Goal: Task Accomplishment & Management: Manage account settings

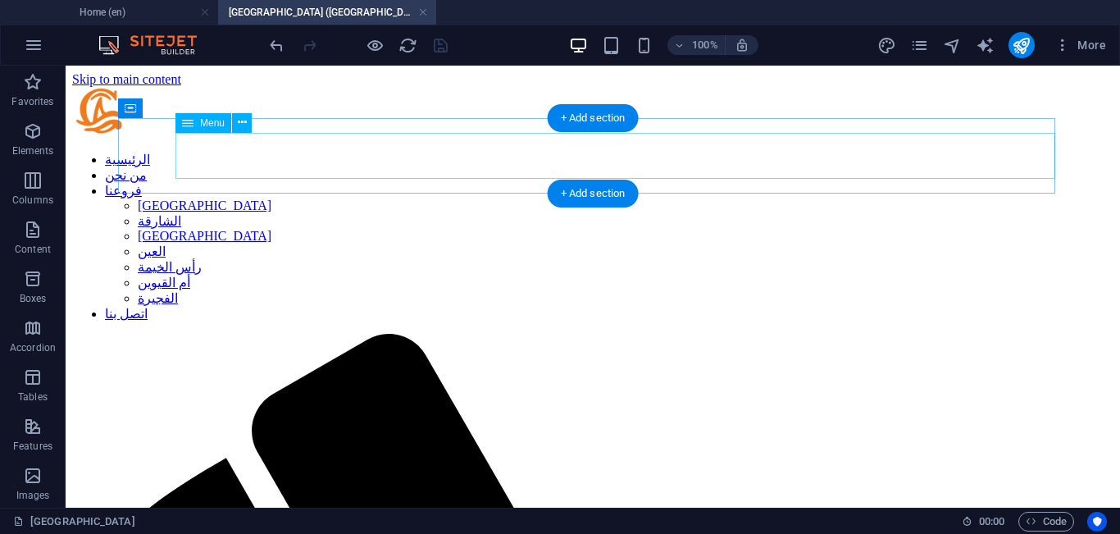
click at [342, 164] on nav "الرئيسية من نحن فروعنا [GEOGRAPHIC_DATA] الشارقة أبوظبي العين [GEOGRAPHIC_DATA]…" at bounding box center [593, 237] width 1042 height 170
select select "15"
select select
select select "16"
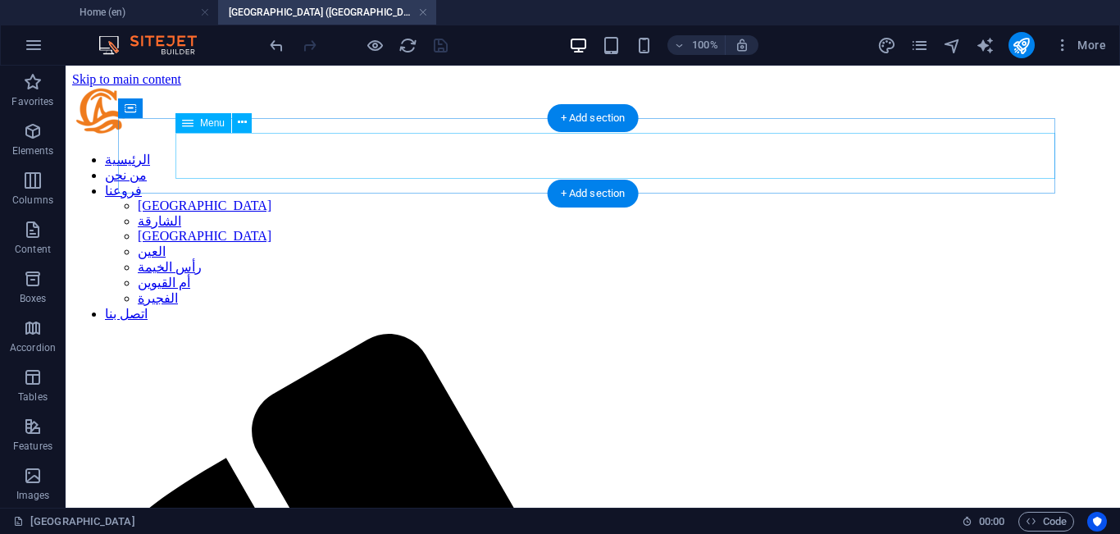
select select
select select "18"
select select
select select "19"
select select
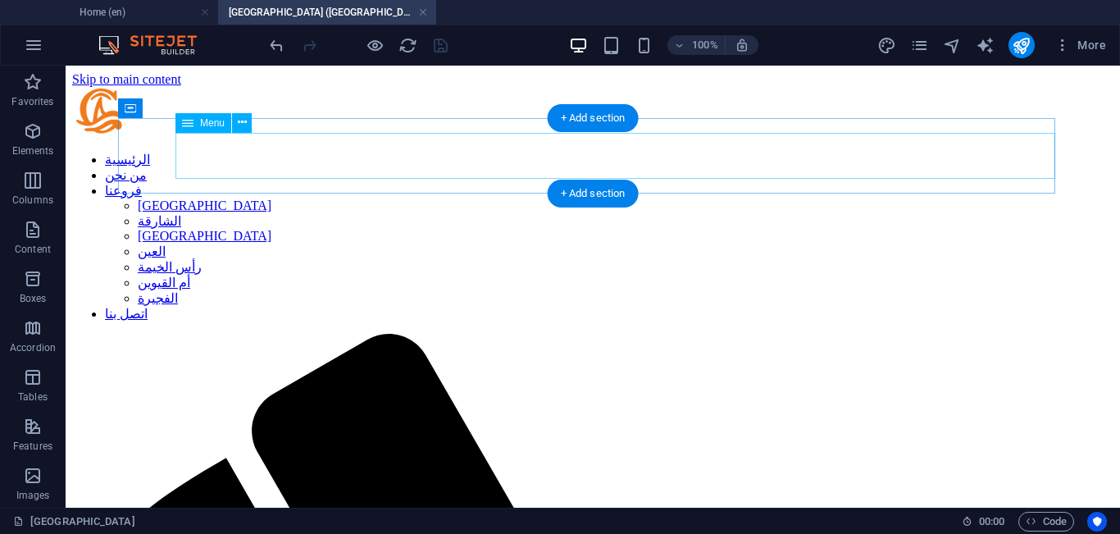
select select "20"
select select
select select "21"
select select
select select "22"
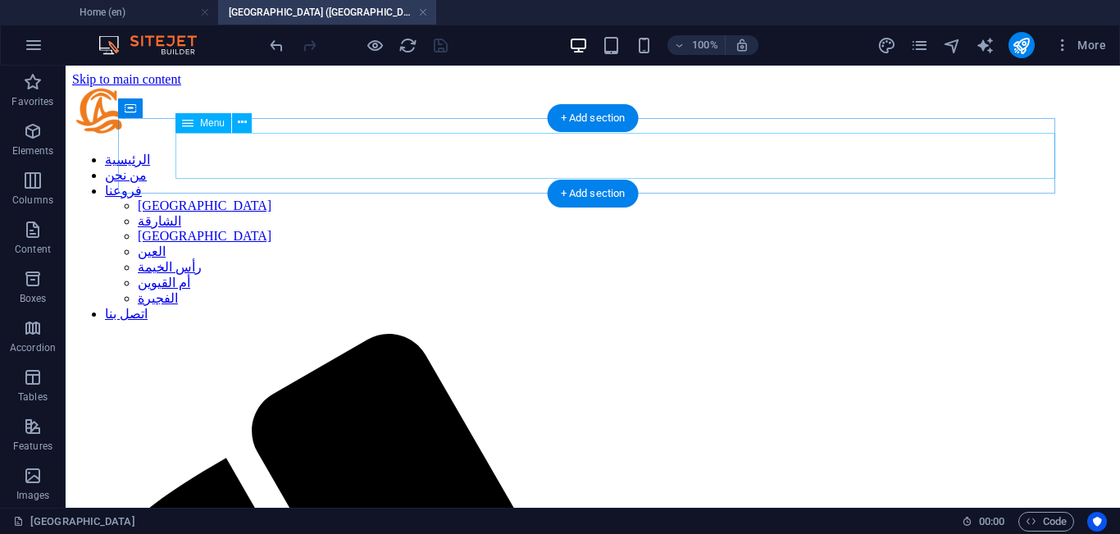
select select
select select "23"
select select
select select "24"
select select
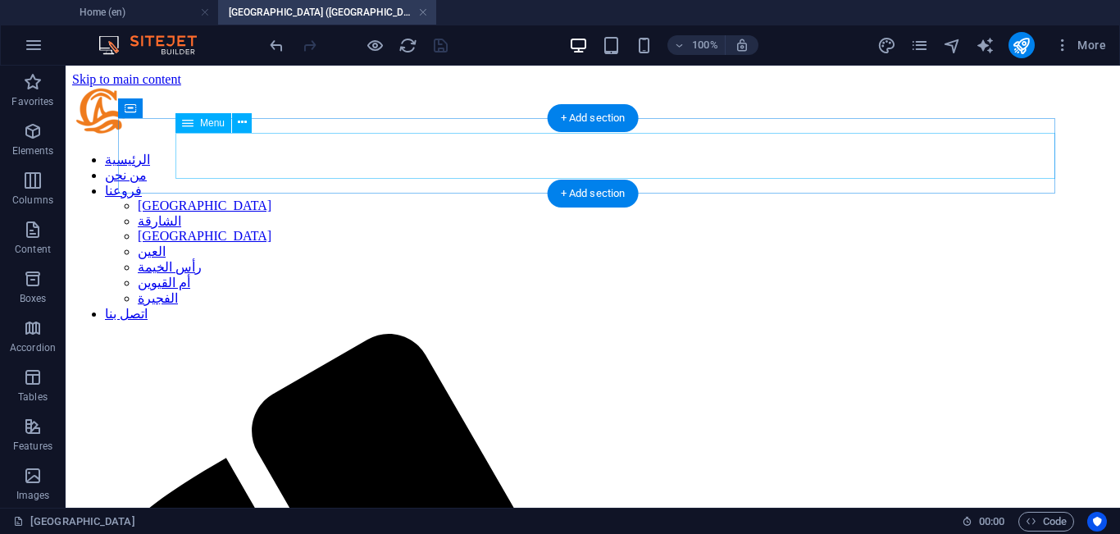
select select "25"
select select
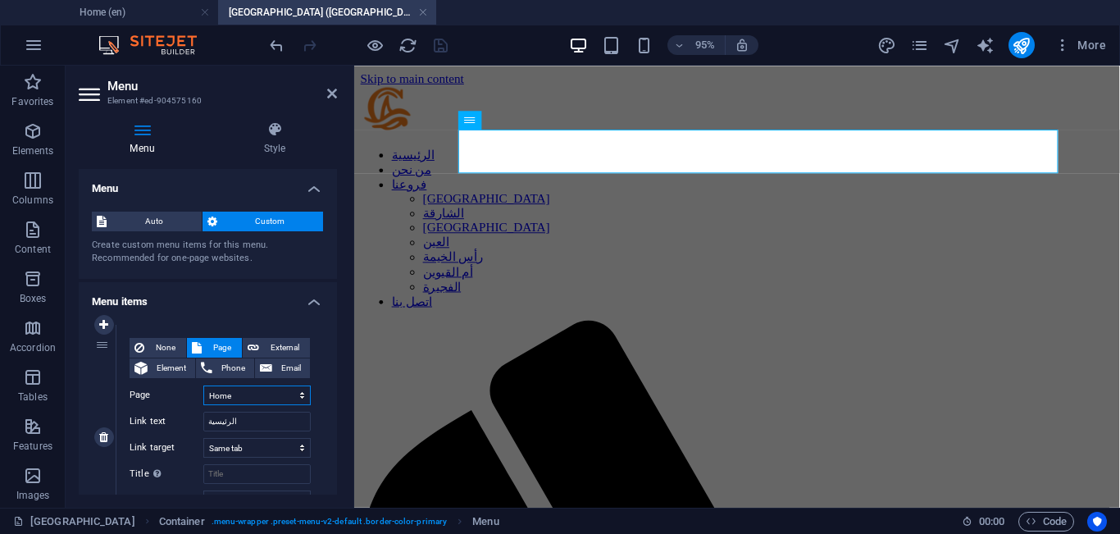
click at [275, 399] on select "Home About Our Branches -- [GEOGRAPHIC_DATA] -- [GEOGRAPHIC_DATA] -- [GEOGRAPHI…" at bounding box center [256, 396] width 107 height 20
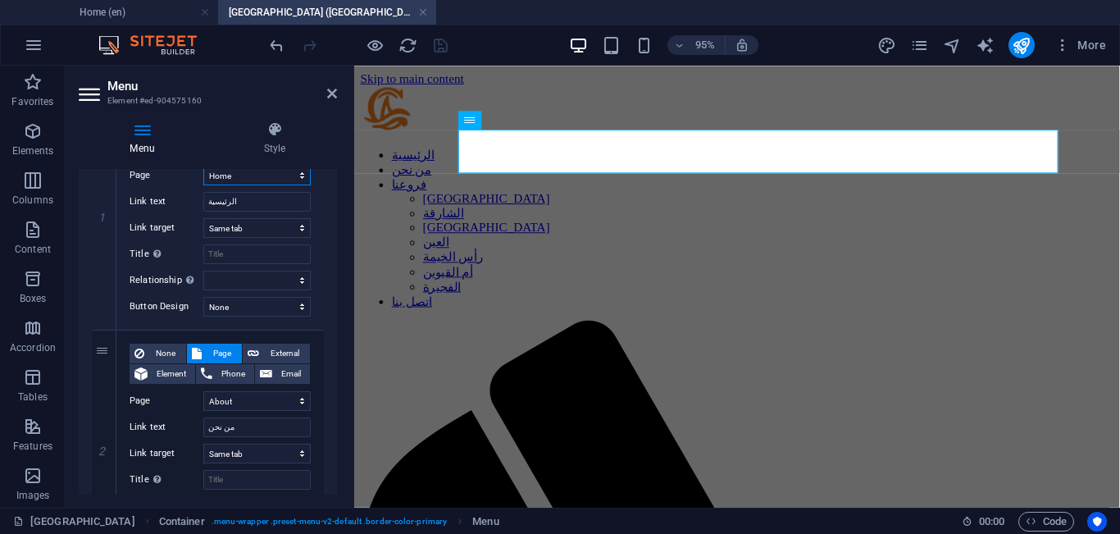
scroll to position [254, 0]
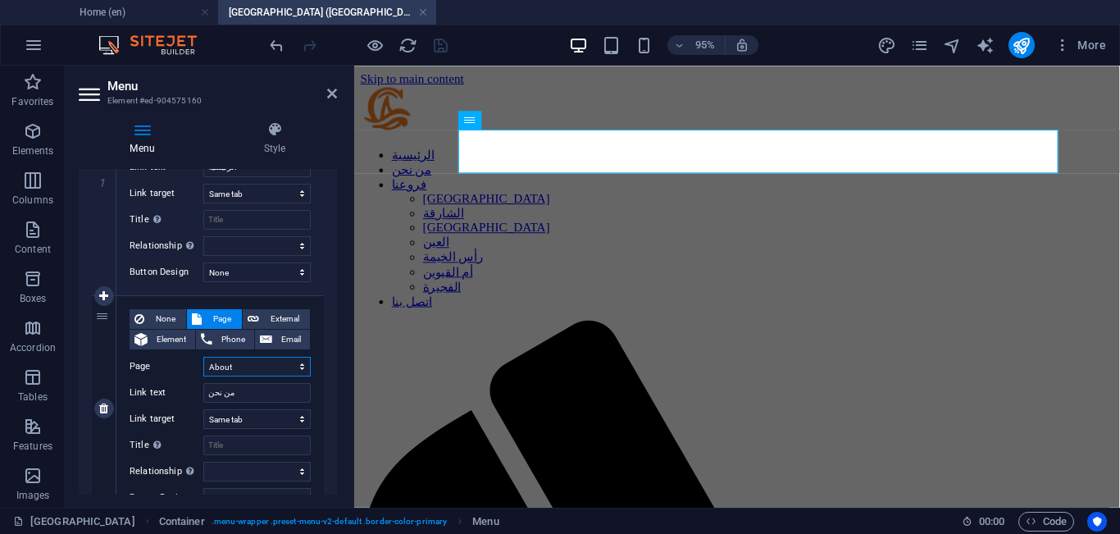
click at [266, 371] on select "Home About Our Branches -- [GEOGRAPHIC_DATA] -- [GEOGRAPHIC_DATA] -- [GEOGRAPHI…" at bounding box center [256, 367] width 107 height 20
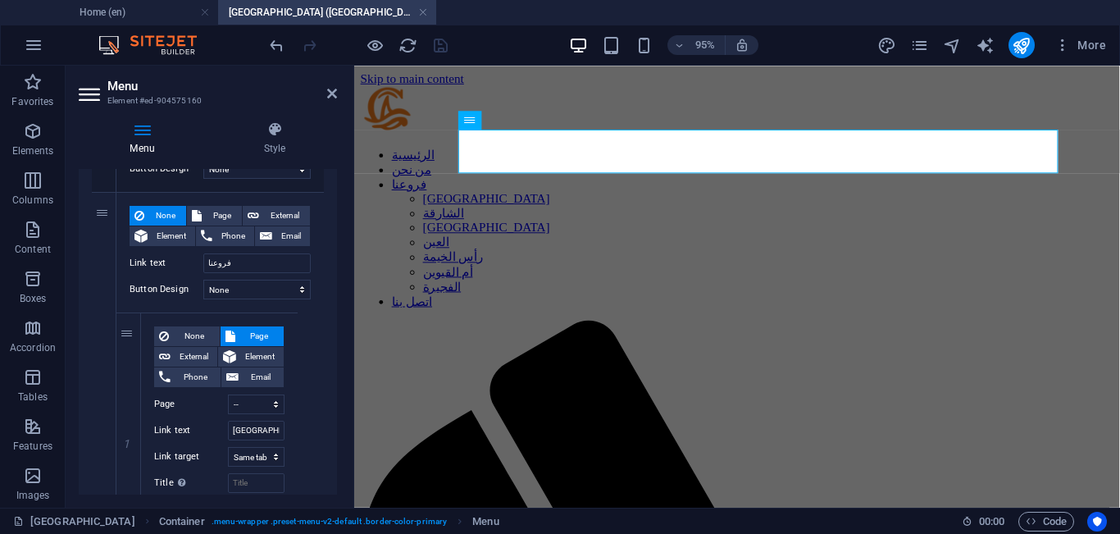
scroll to position [605, 0]
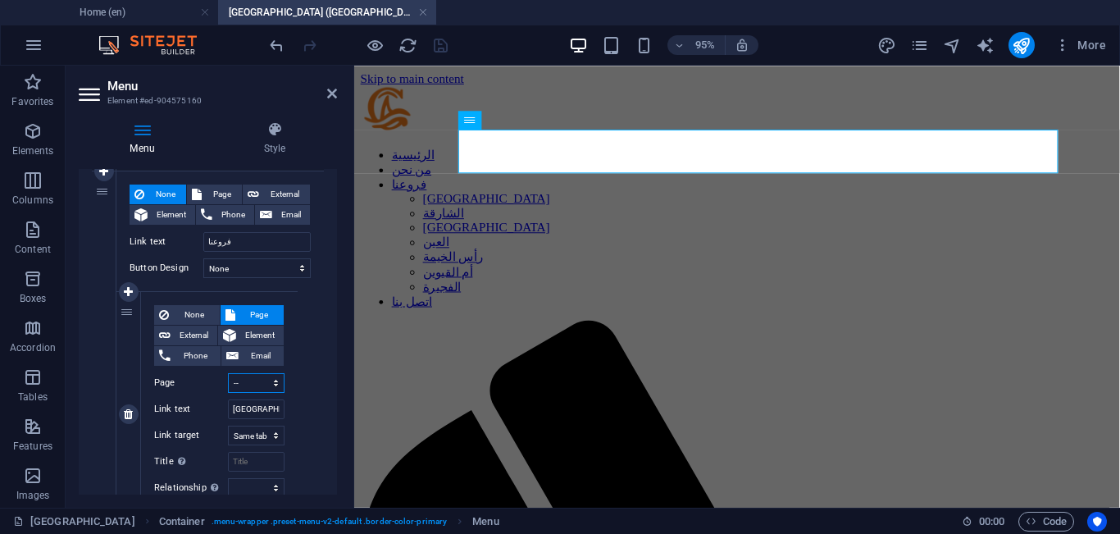
click at [258, 382] on select "Home About Our Branches -- [GEOGRAPHIC_DATA] -- [GEOGRAPHIC_DATA] -- [GEOGRAPHI…" at bounding box center [256, 383] width 57 height 20
drag, startPoint x: 333, startPoint y: 262, endPoint x: 340, endPoint y: 296, distance: 35.2
click at [340, 296] on div "Menu Style Menu Auto Custom Create custom menu items for this menu. Recommended…" at bounding box center [208, 307] width 285 height 399
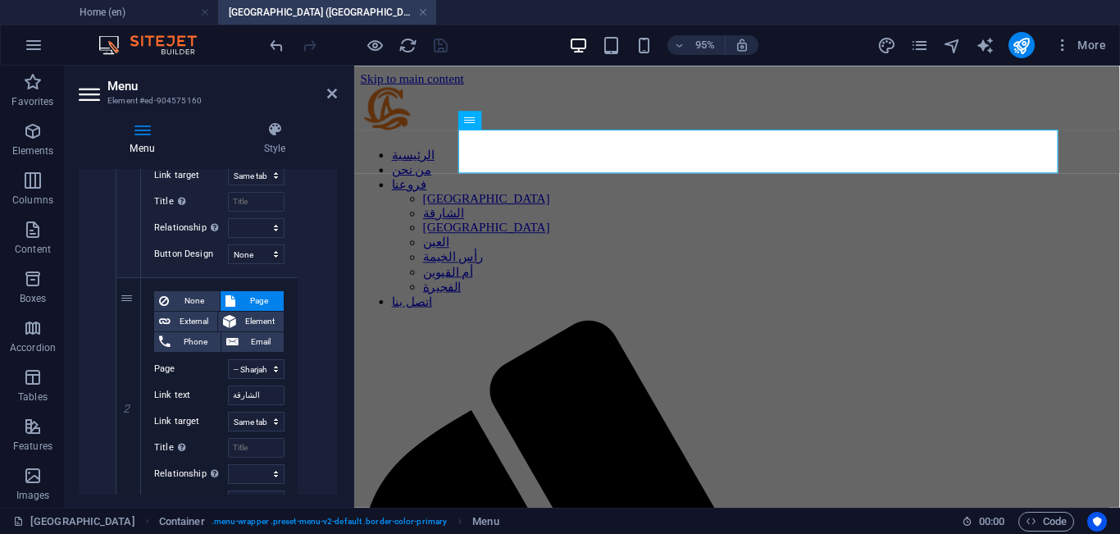
scroll to position [872, 0]
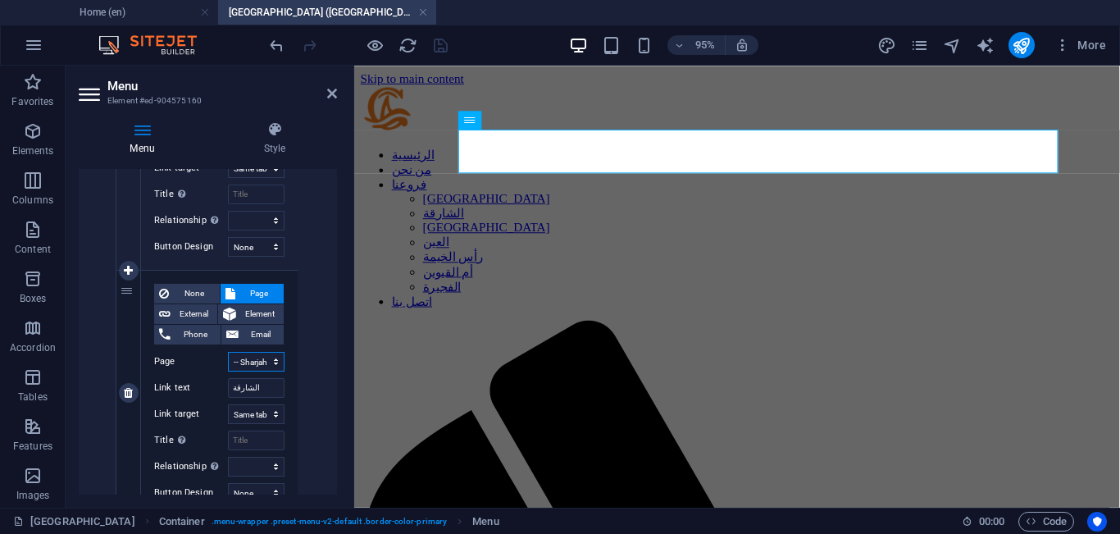
click at [256, 368] on select "Home About Our Branches -- [GEOGRAPHIC_DATA] -- [GEOGRAPHIC_DATA] -- [GEOGRAPHI…" at bounding box center [256, 362] width 57 height 20
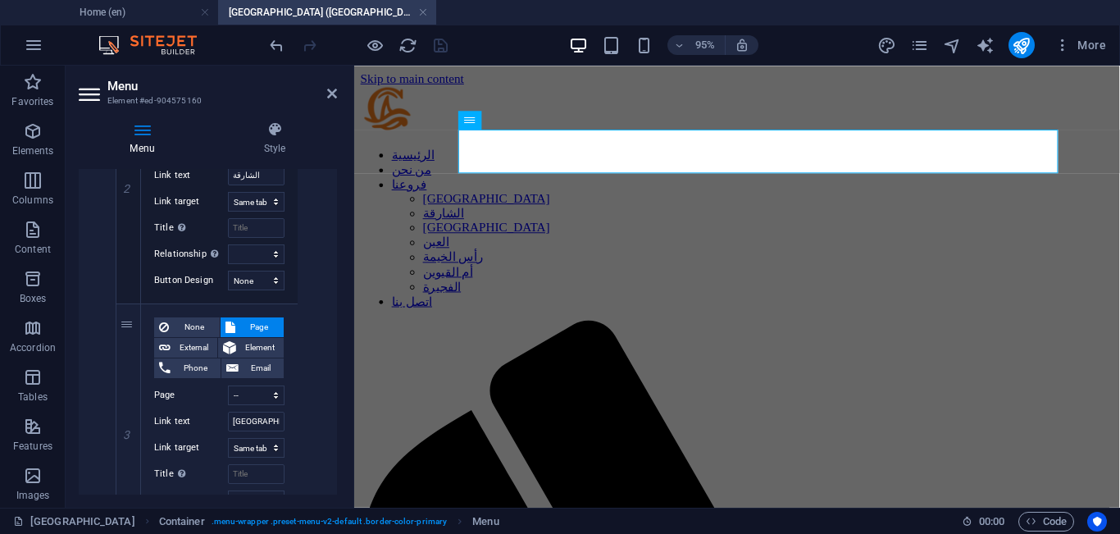
scroll to position [1105, 0]
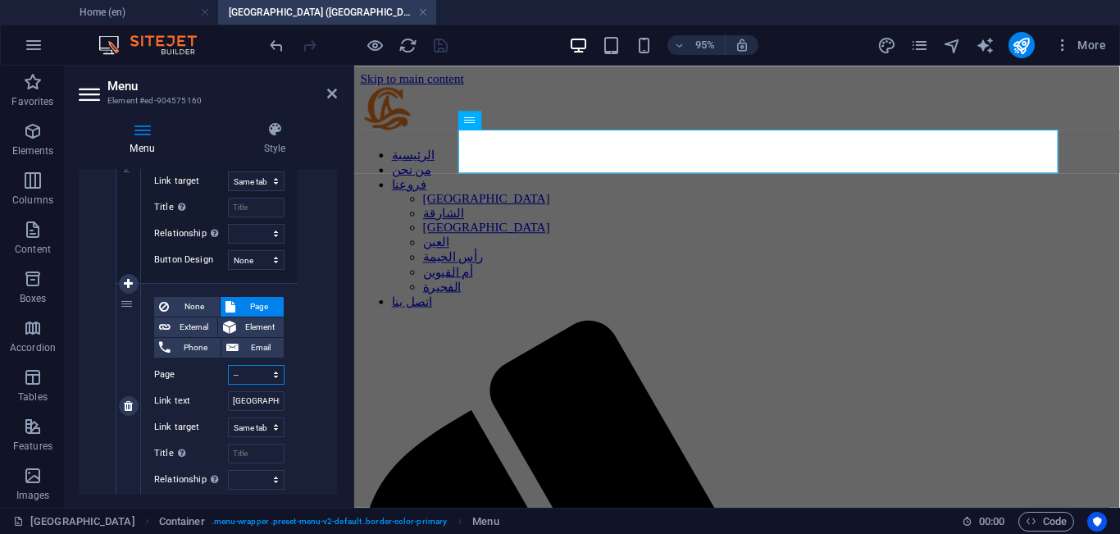
click at [260, 380] on select "Home About Our Branches -- [GEOGRAPHIC_DATA] -- [GEOGRAPHIC_DATA] -- [GEOGRAPHI…" at bounding box center [256, 375] width 57 height 20
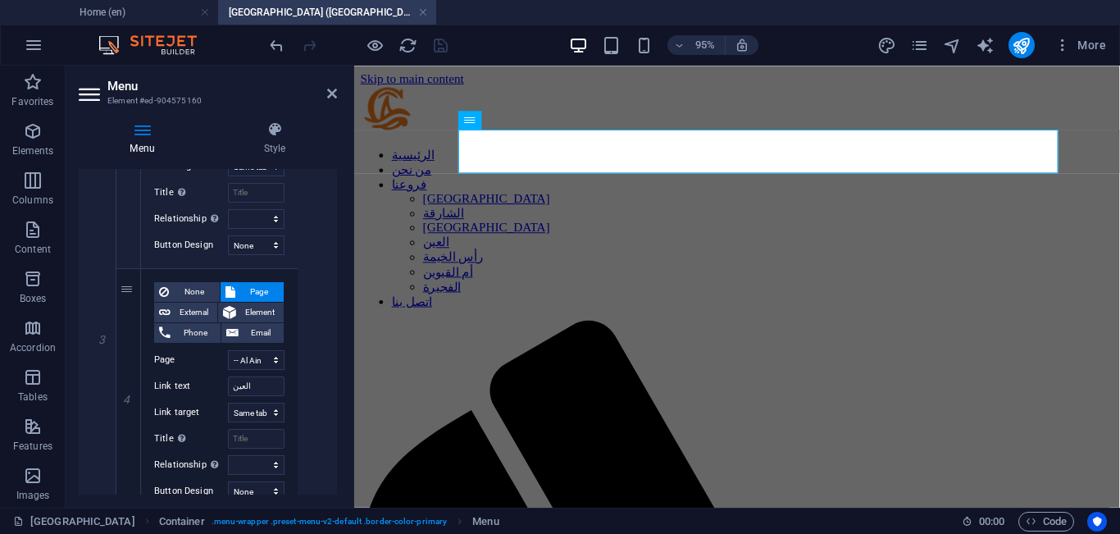
scroll to position [1380, 0]
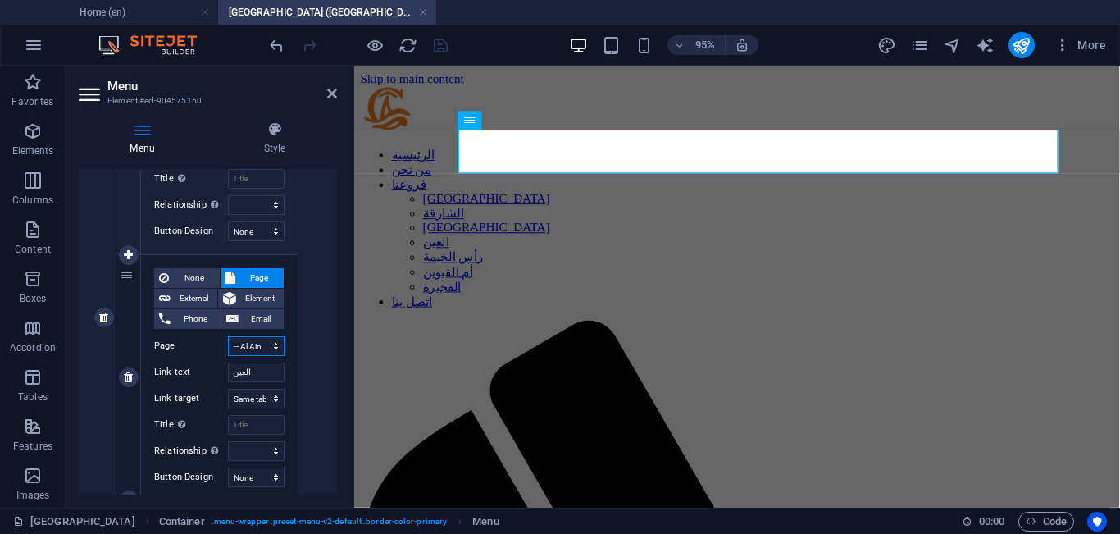
click at [263, 349] on select "Home About Our Branches -- [GEOGRAPHIC_DATA] -- [GEOGRAPHIC_DATA] -- [GEOGRAPHI…" at bounding box center [256, 346] width 57 height 20
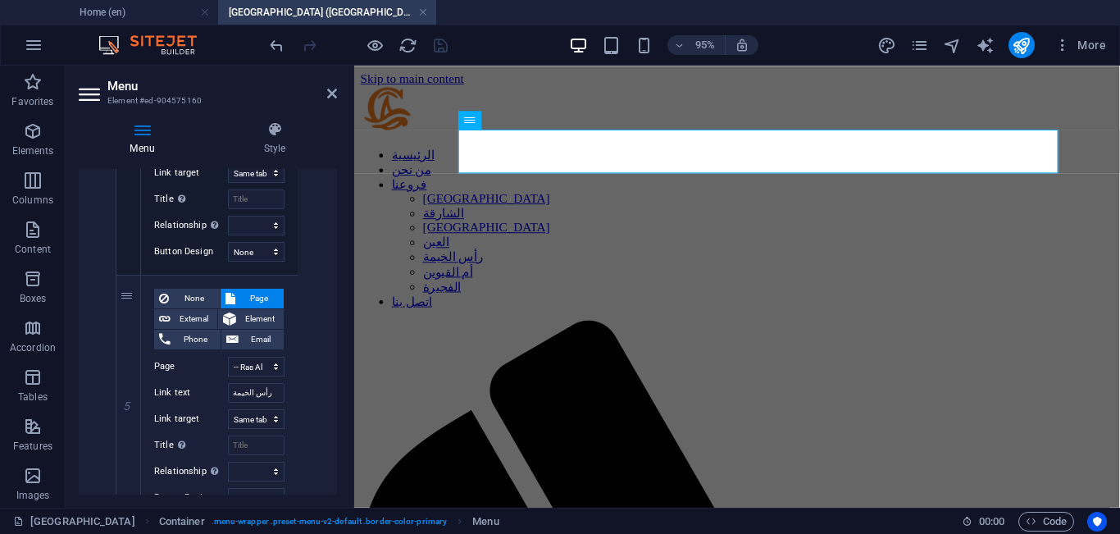
scroll to position [1627, 0]
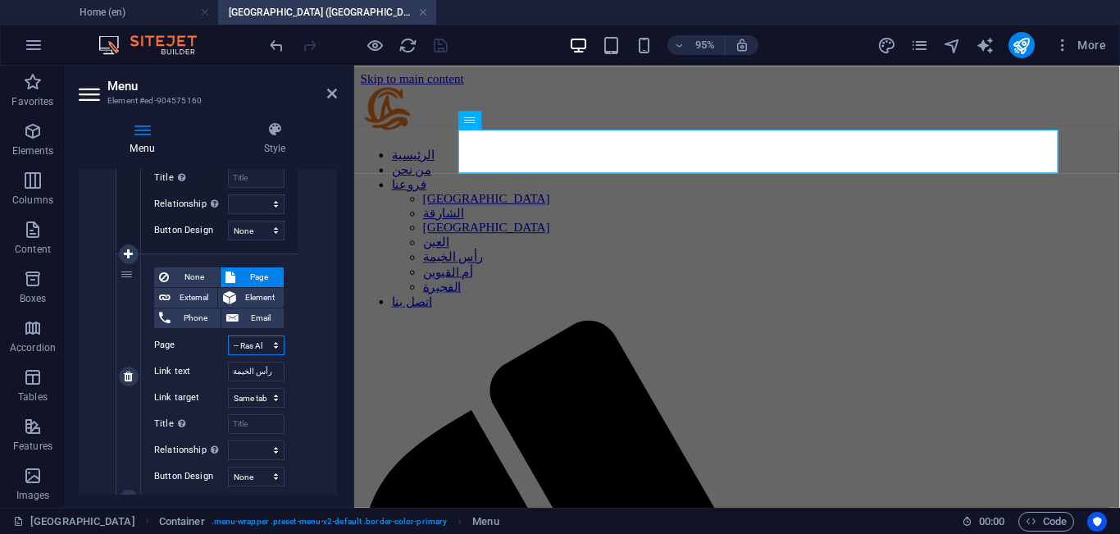
click at [235, 346] on select "Home About Our Branches -- [GEOGRAPHIC_DATA] -- [GEOGRAPHIC_DATA] -- [GEOGRAPHI…" at bounding box center [256, 345] width 57 height 20
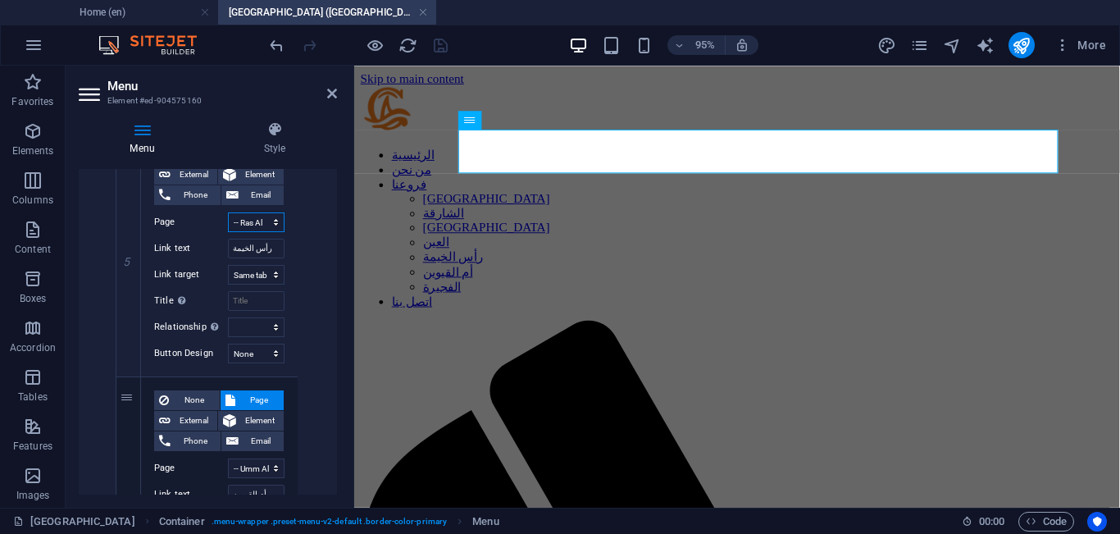
scroll to position [1840, 0]
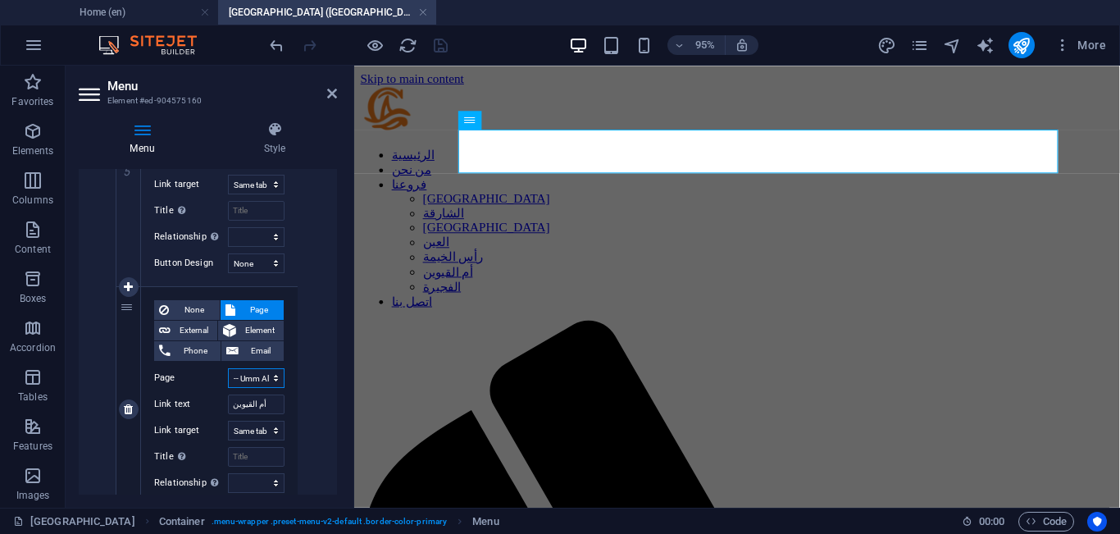
click at [260, 379] on select "Home About Our Branches -- [GEOGRAPHIC_DATA] -- [GEOGRAPHIC_DATA] -- [GEOGRAPHI…" at bounding box center [256, 378] width 57 height 20
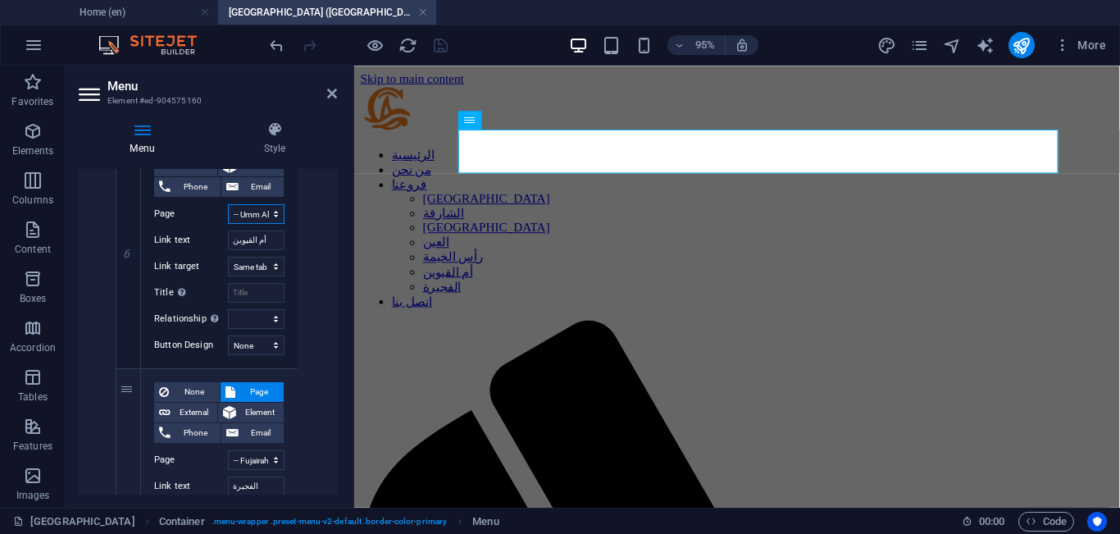
scroll to position [2011, 0]
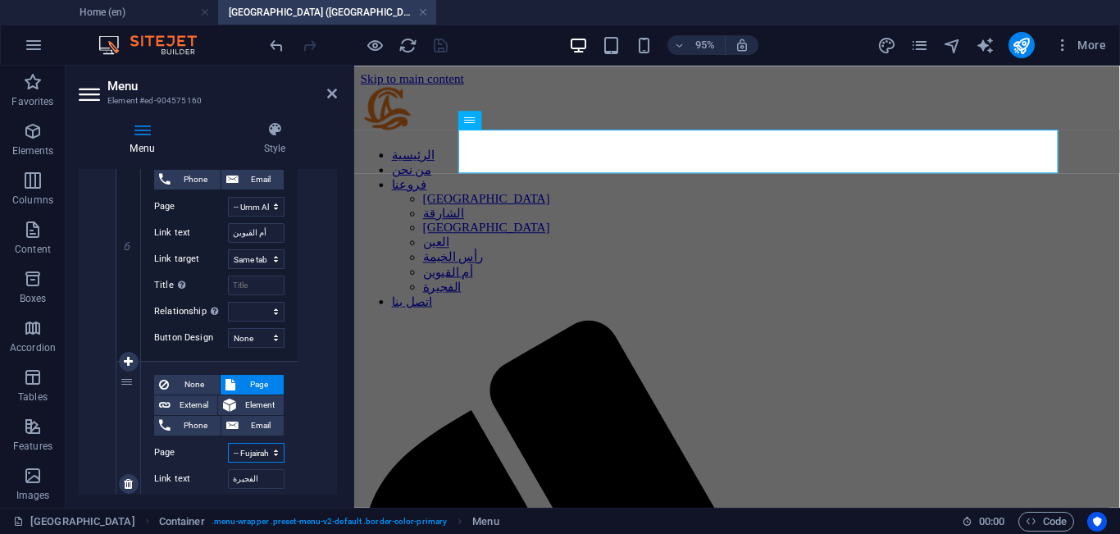
click at [260, 450] on select "Home About Our Branches -- [GEOGRAPHIC_DATA] -- [GEOGRAPHIC_DATA] -- [GEOGRAPHI…" at bounding box center [256, 453] width 57 height 20
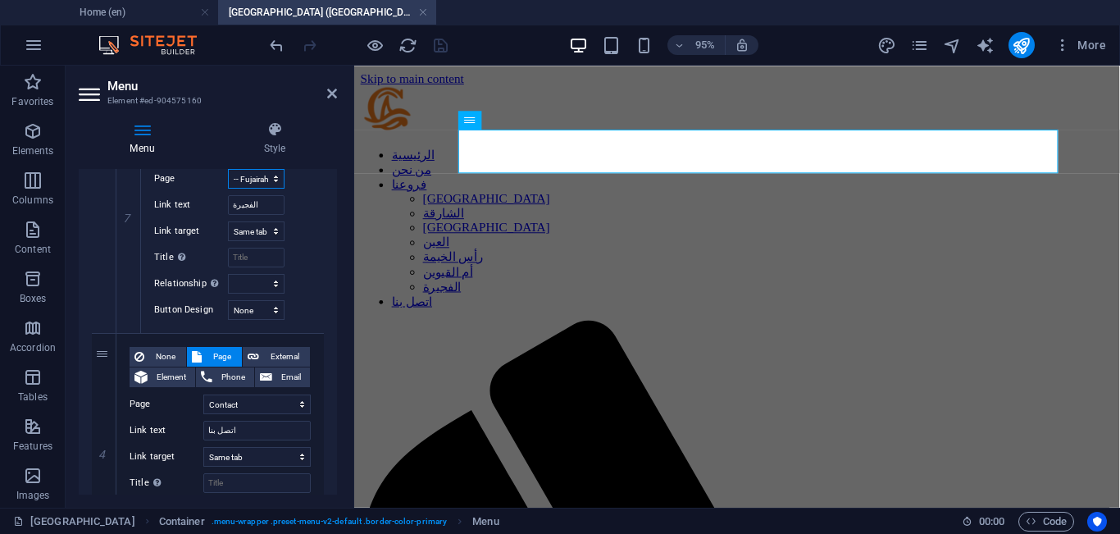
scroll to position [2293, 0]
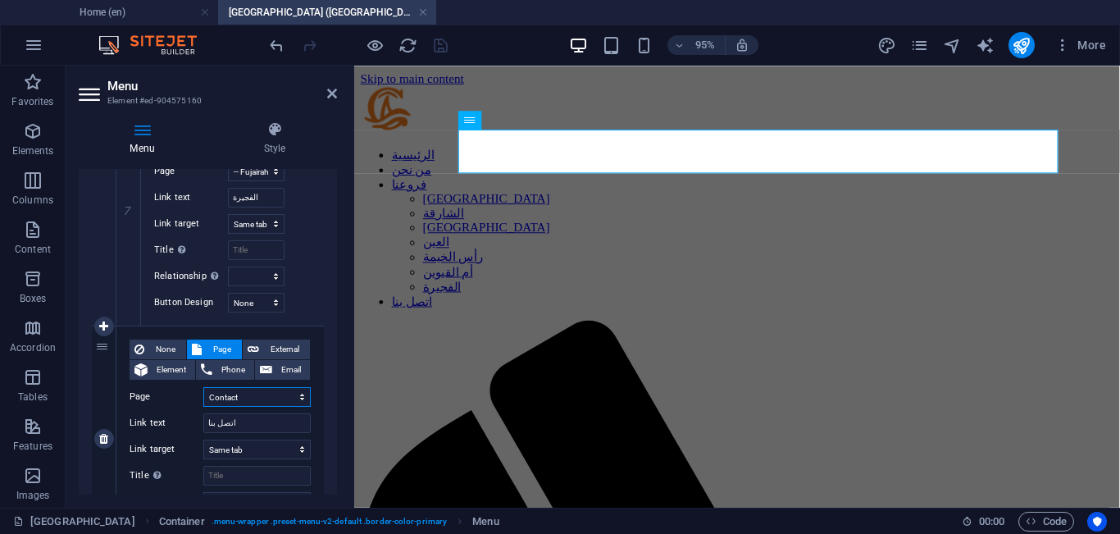
click at [271, 395] on select "Home About Our Branches -- [GEOGRAPHIC_DATA] -- [GEOGRAPHIC_DATA] -- [GEOGRAPHI…" at bounding box center [256, 397] width 107 height 20
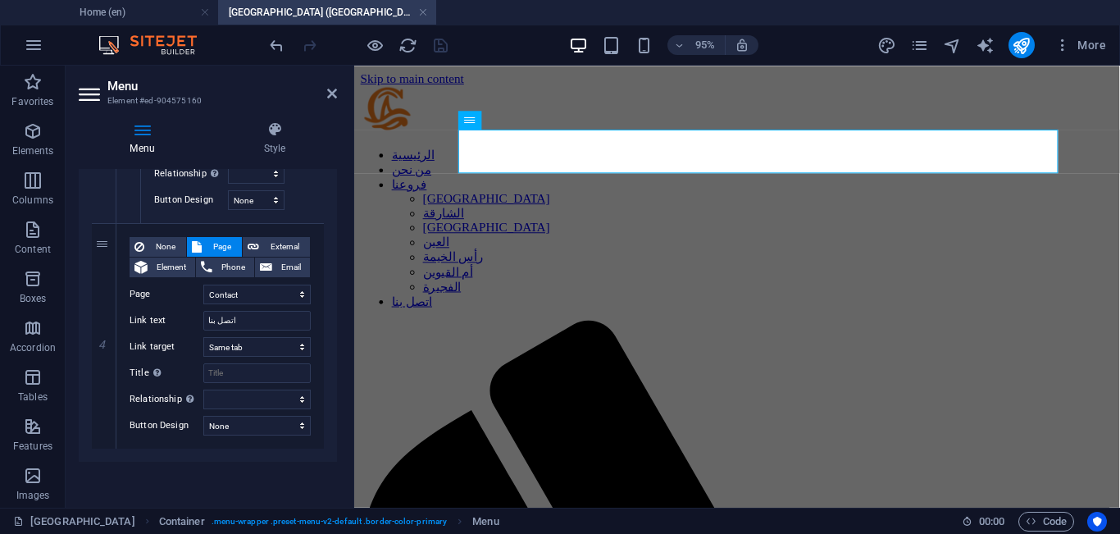
click at [493, 7] on ul "Home (en) [GEOGRAPHIC_DATA] (ar)" at bounding box center [560, 12] width 1120 height 25
click at [383, 9] on h4 "[GEOGRAPHIC_DATA] ([GEOGRAPHIC_DATA])" at bounding box center [327, 12] width 218 height 18
click at [330, 86] on h2 "Menu" at bounding box center [222, 86] width 230 height 15
click at [330, 97] on icon at bounding box center [332, 93] width 10 height 13
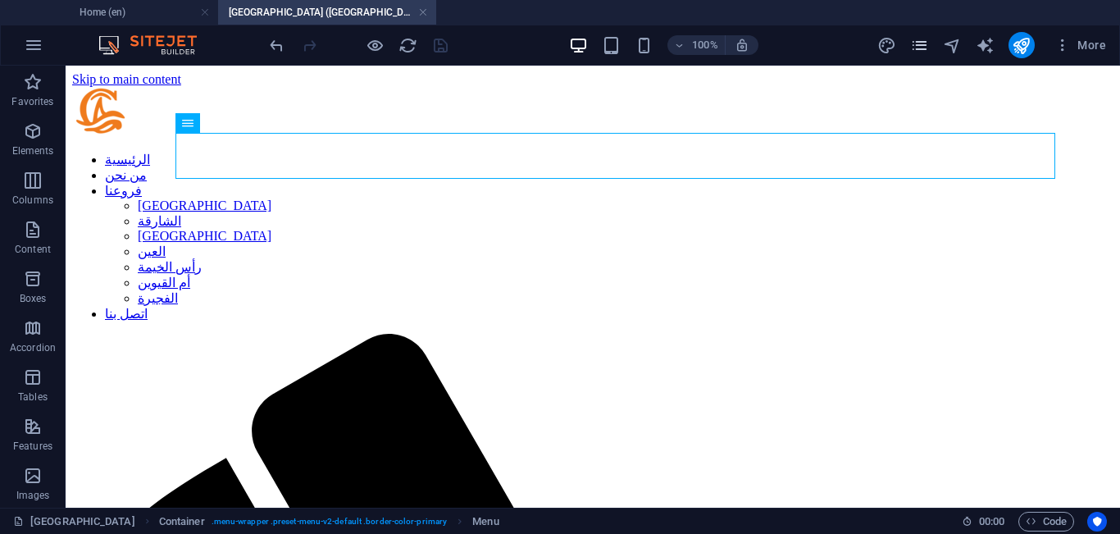
click at [930, 37] on span "pages" at bounding box center [921, 45] width 20 height 19
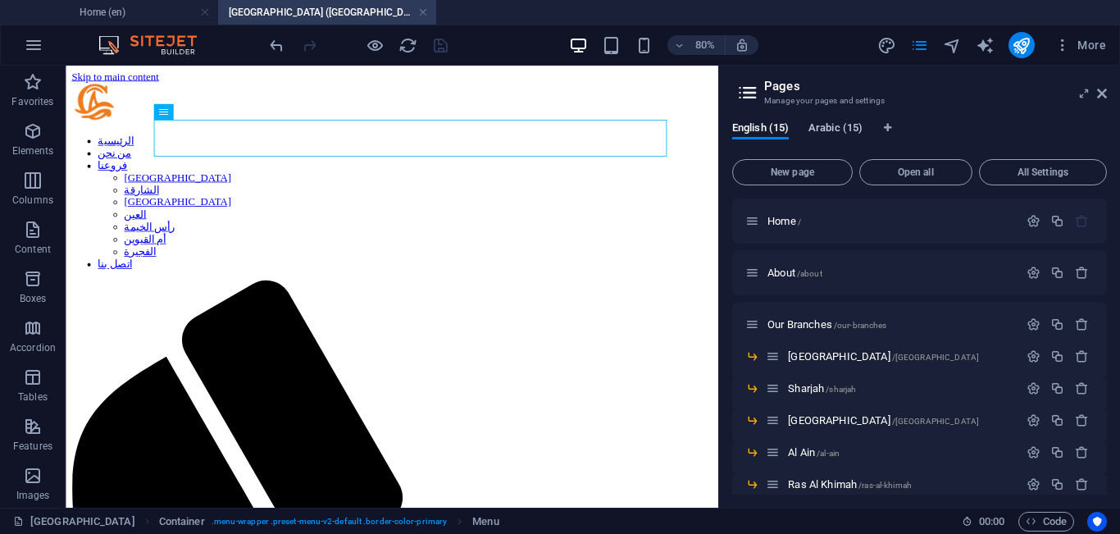
click at [840, 125] on span "Arabic (15)" at bounding box center [836, 129] width 54 height 23
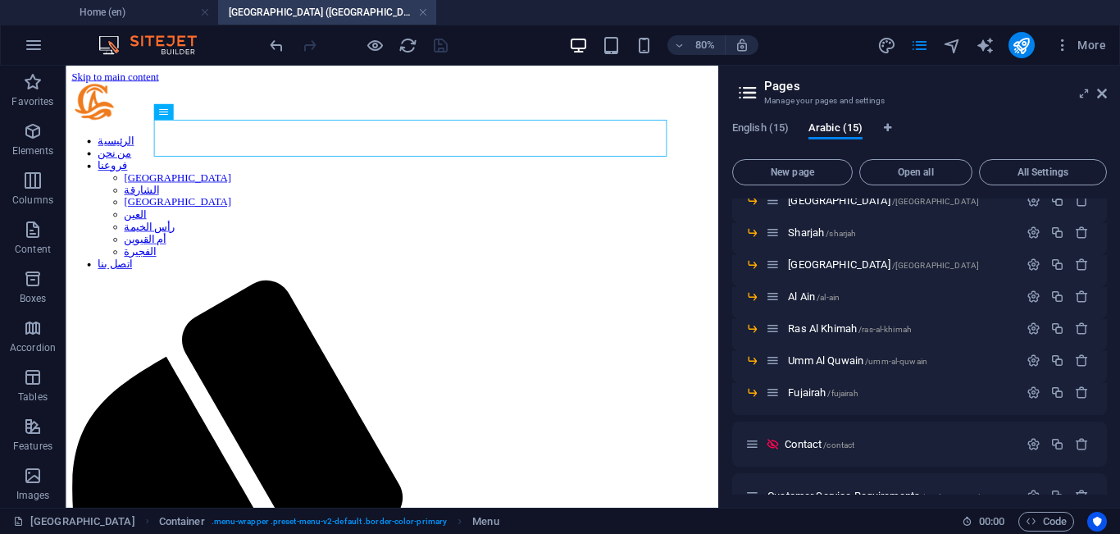
scroll to position [135, 0]
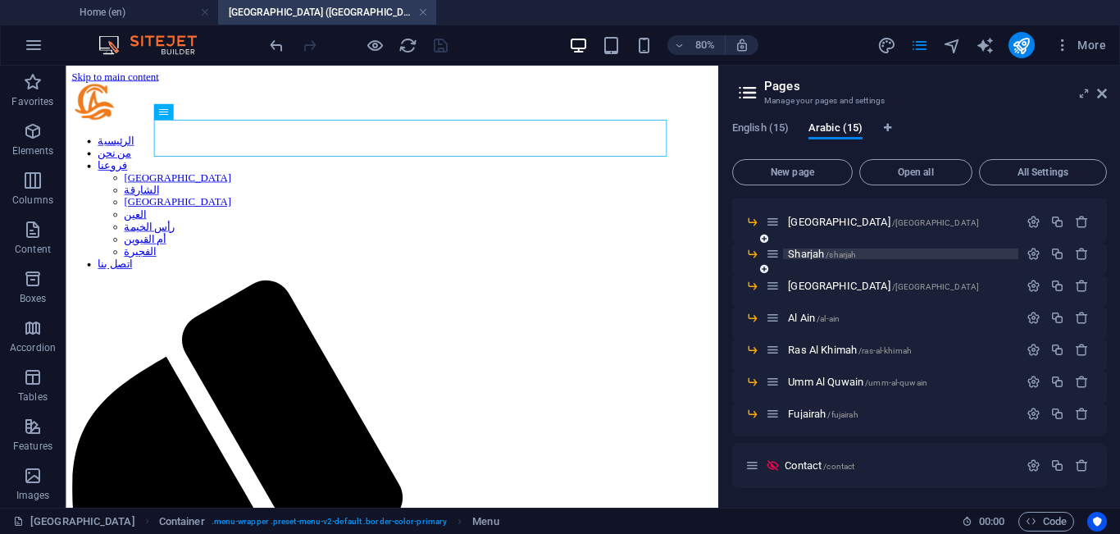
click at [874, 253] on p "Sharjah /sharjah" at bounding box center [901, 254] width 226 height 11
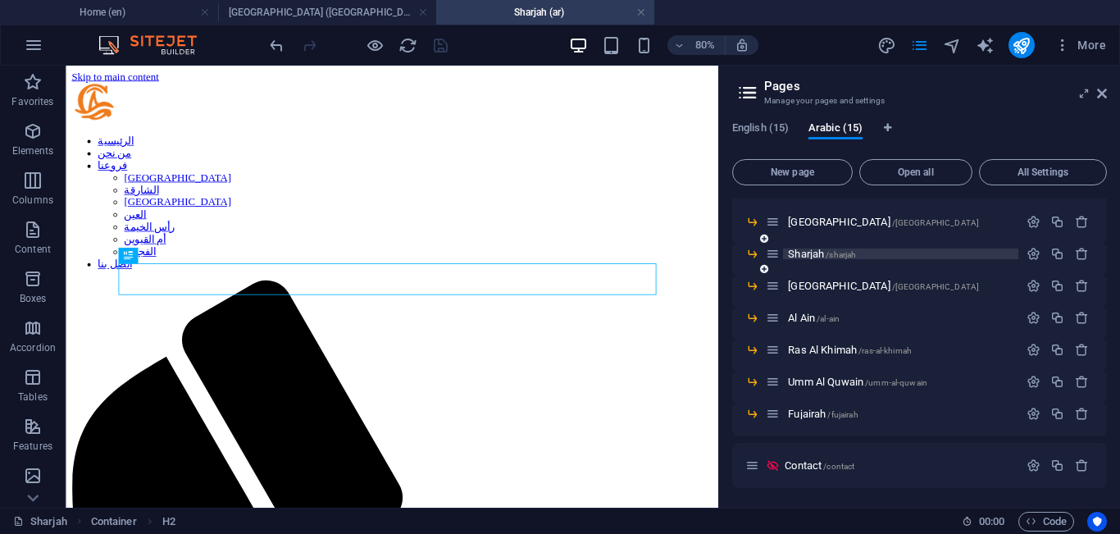
scroll to position [0, 0]
click at [425, 13] on link at bounding box center [423, 13] width 10 height 16
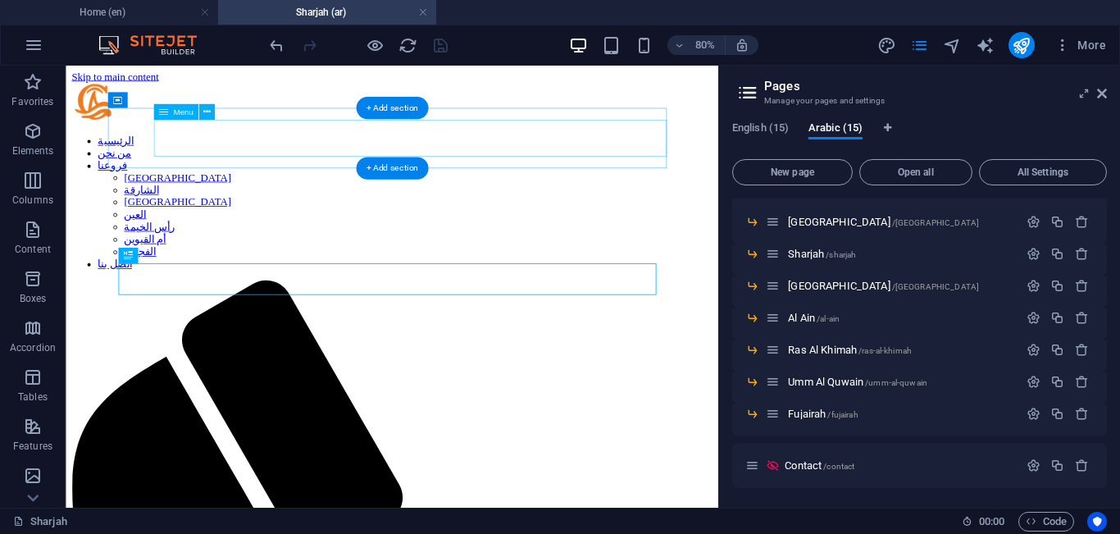
click at [309, 154] on nav "الرئيسية من نحن فروعنا [GEOGRAPHIC_DATA] الشارقة أبوظبي العين [GEOGRAPHIC_DATA]…" at bounding box center [473, 237] width 803 height 170
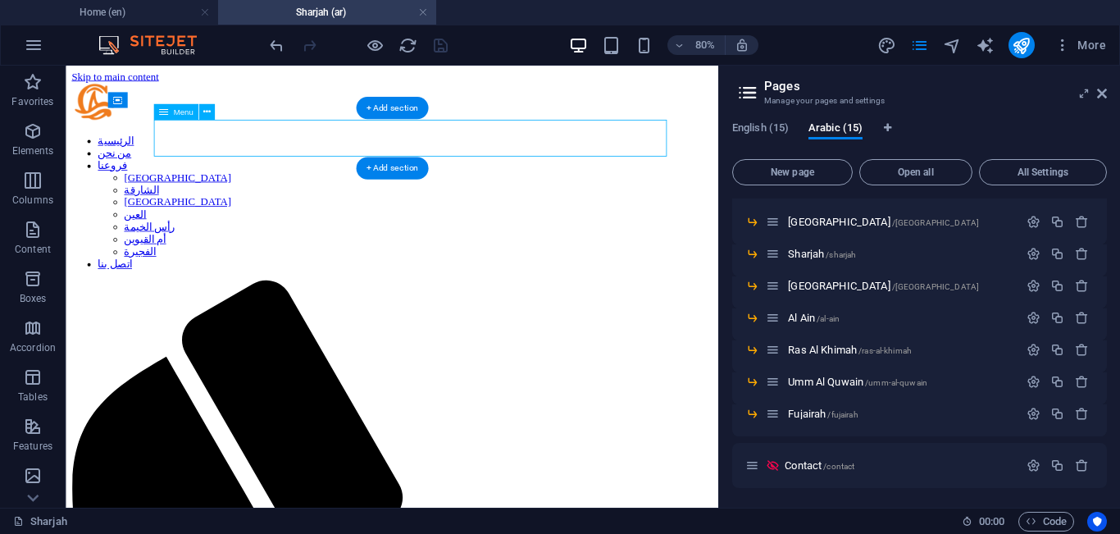
click at [309, 154] on nav "الرئيسية من نحن فروعنا [GEOGRAPHIC_DATA] الشارقة أبوظبي العين [GEOGRAPHIC_DATA]…" at bounding box center [473, 237] width 803 height 170
select select
select select "1"
select select
select select "3"
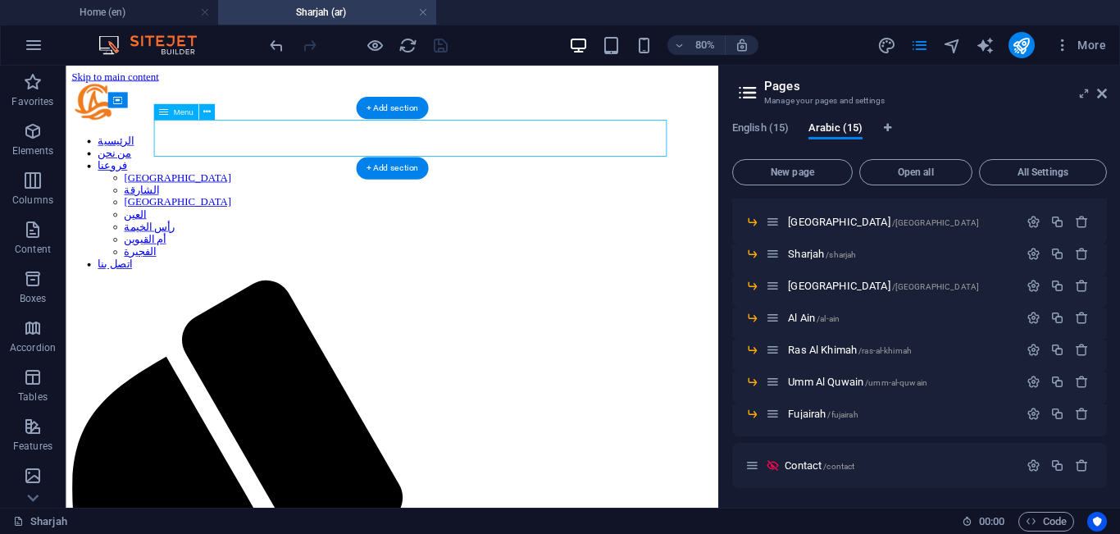
select select
select select "4"
select select
select select "5"
select select
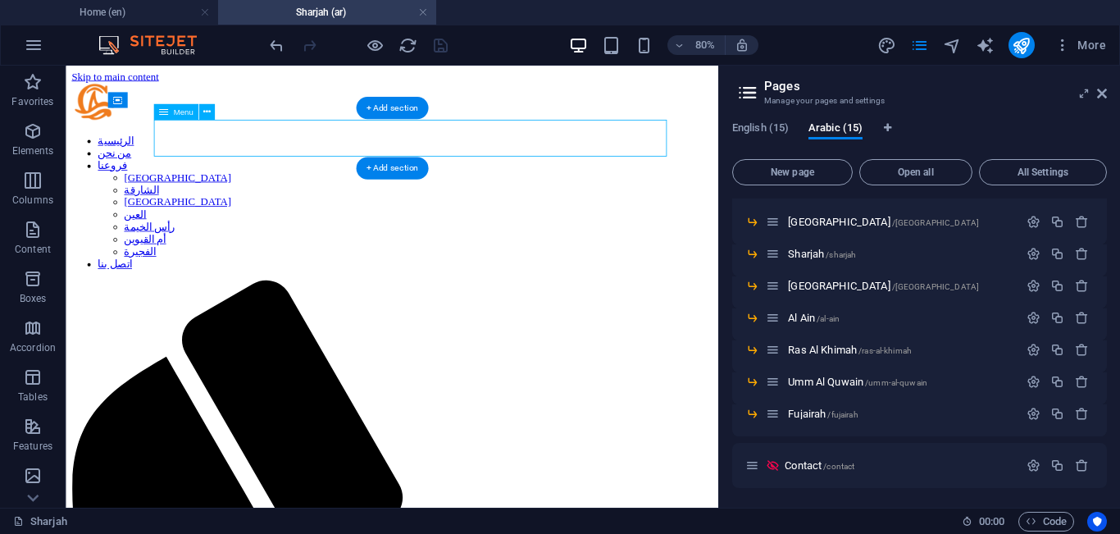
select select "6"
select select
select select "7"
select select
select select "8"
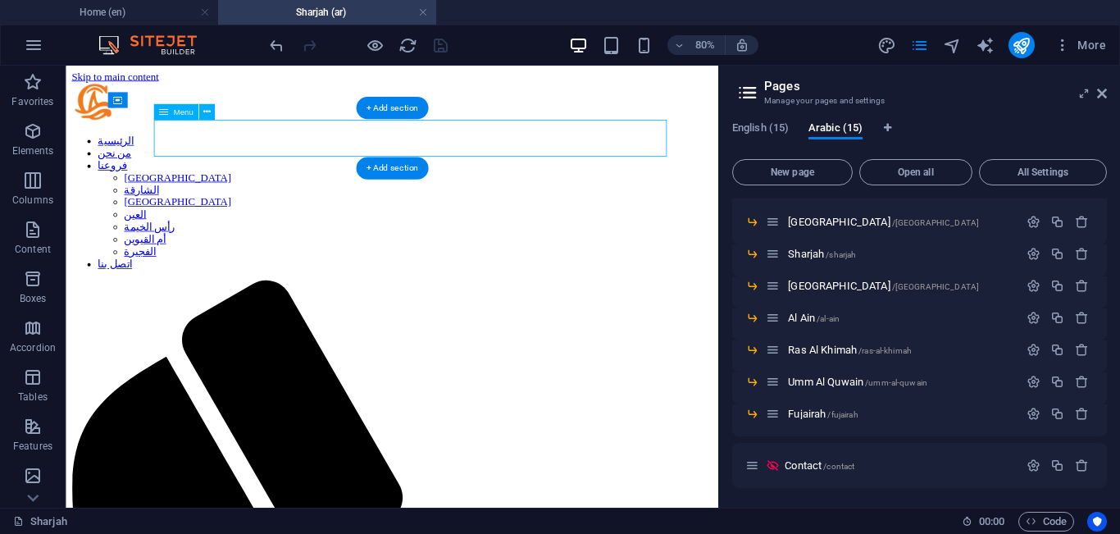
select select
select select "9"
select select
select select "10"
select select
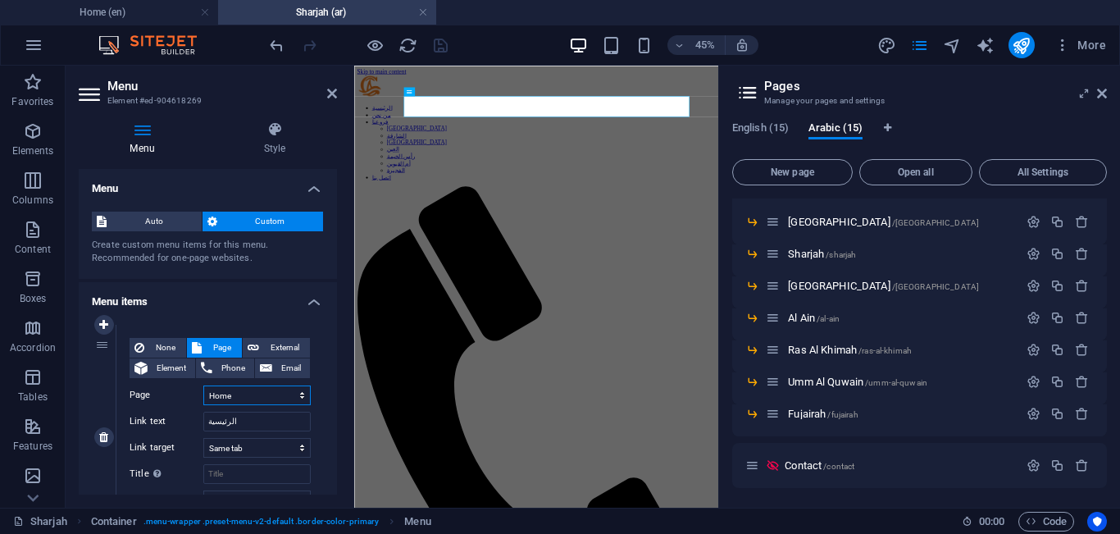
click at [265, 391] on select "Home About Our Branches -- [GEOGRAPHIC_DATA] -- [GEOGRAPHIC_DATA] -- [GEOGRAPHI…" at bounding box center [256, 396] width 107 height 20
select select "15"
click at [203, 386] on select "Home About Our Branches -- [GEOGRAPHIC_DATA] -- [GEOGRAPHIC_DATA] -- [GEOGRAPHI…" at bounding box center [256, 396] width 107 height 20
select select
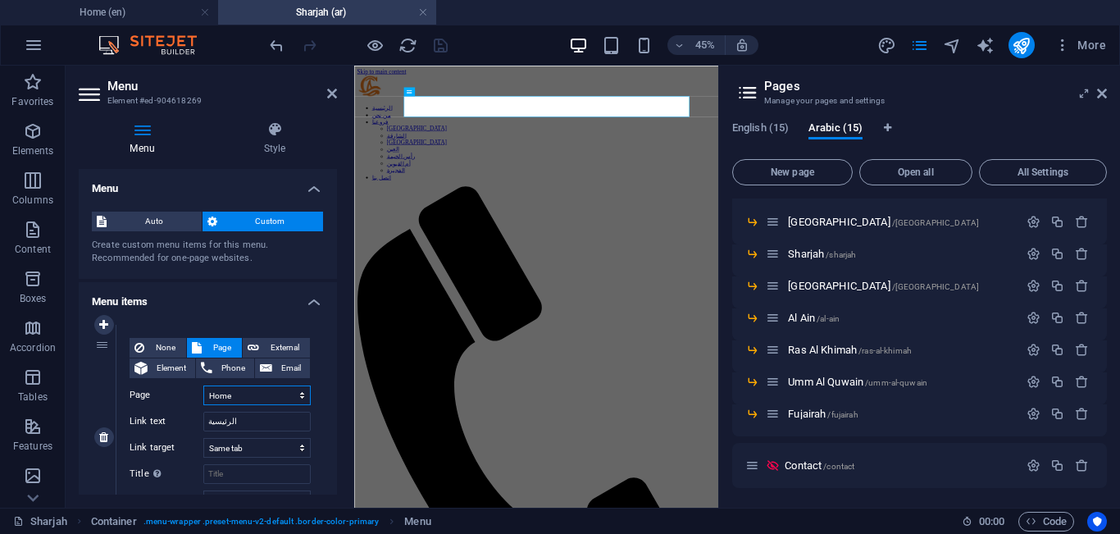
select select
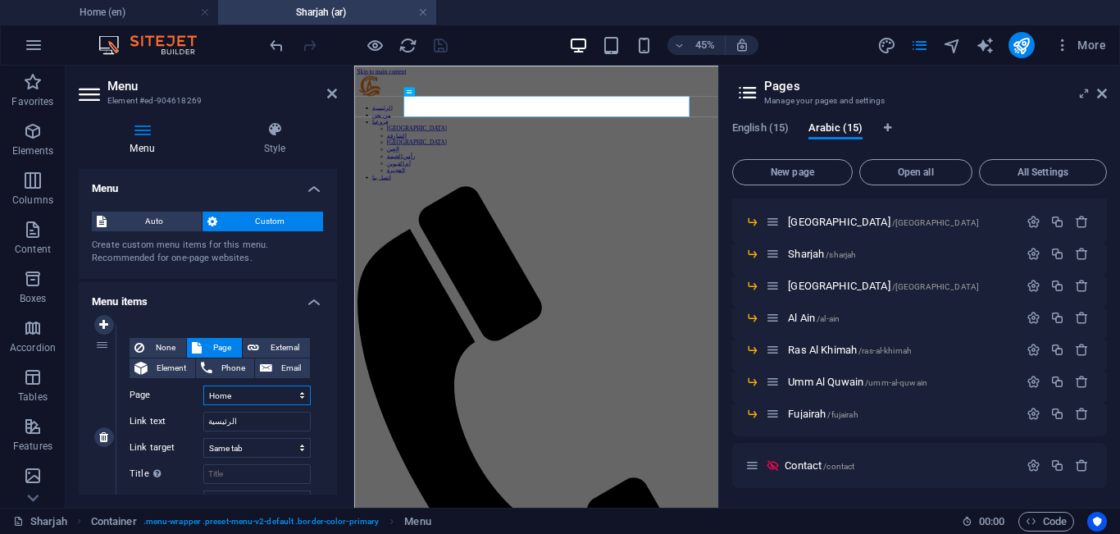
select select
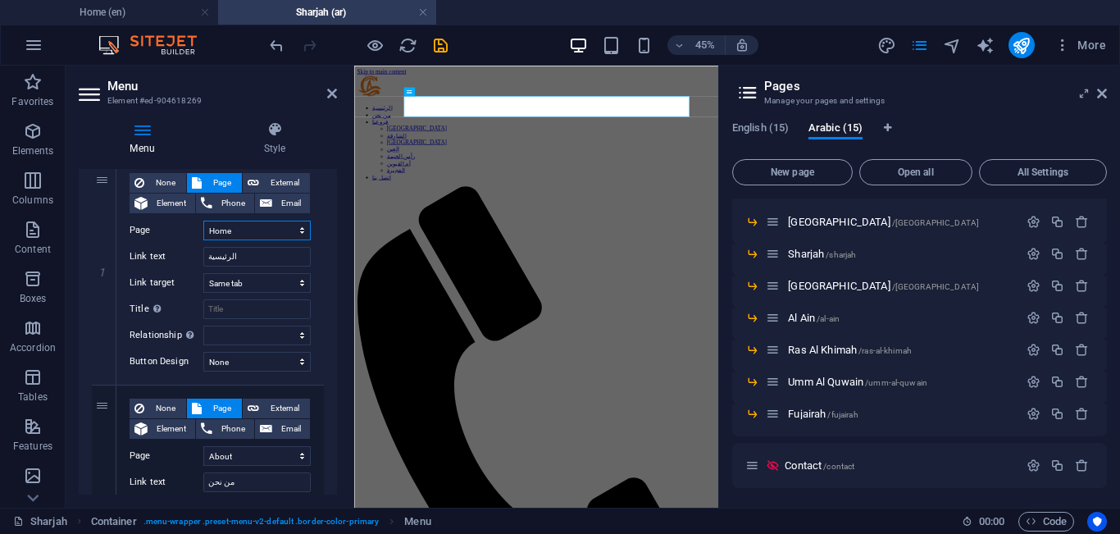
scroll to position [179, 0]
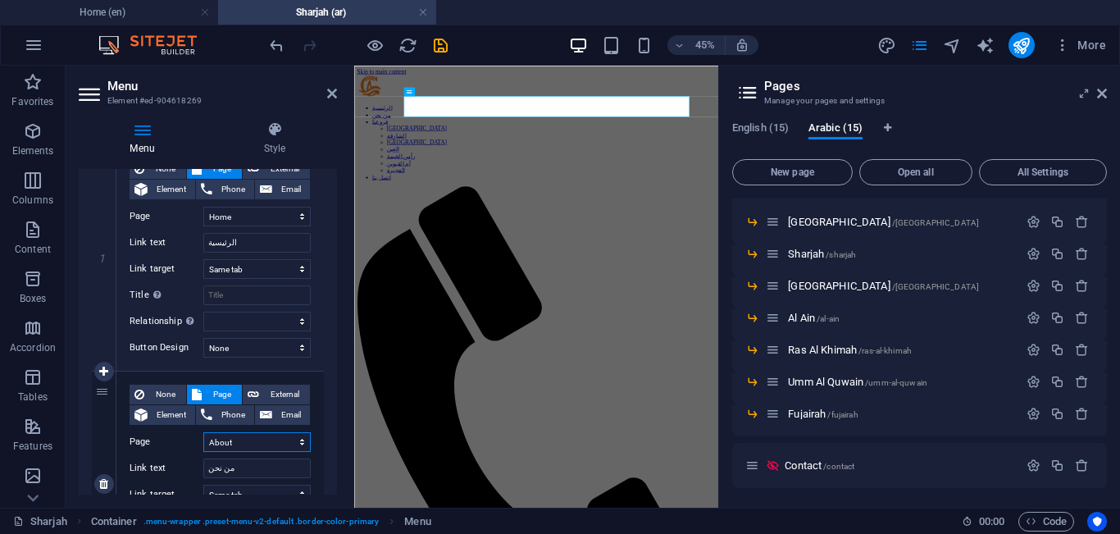
click at [265, 438] on select "Home About Our Branches -- [GEOGRAPHIC_DATA] -- [GEOGRAPHIC_DATA] -- [GEOGRAPHI…" at bounding box center [256, 442] width 107 height 20
select select "16"
click at [203, 432] on select "Home About Our Branches -- [GEOGRAPHIC_DATA] -- [GEOGRAPHIC_DATA] -- [GEOGRAPHI…" at bounding box center [256, 442] width 107 height 20
select select
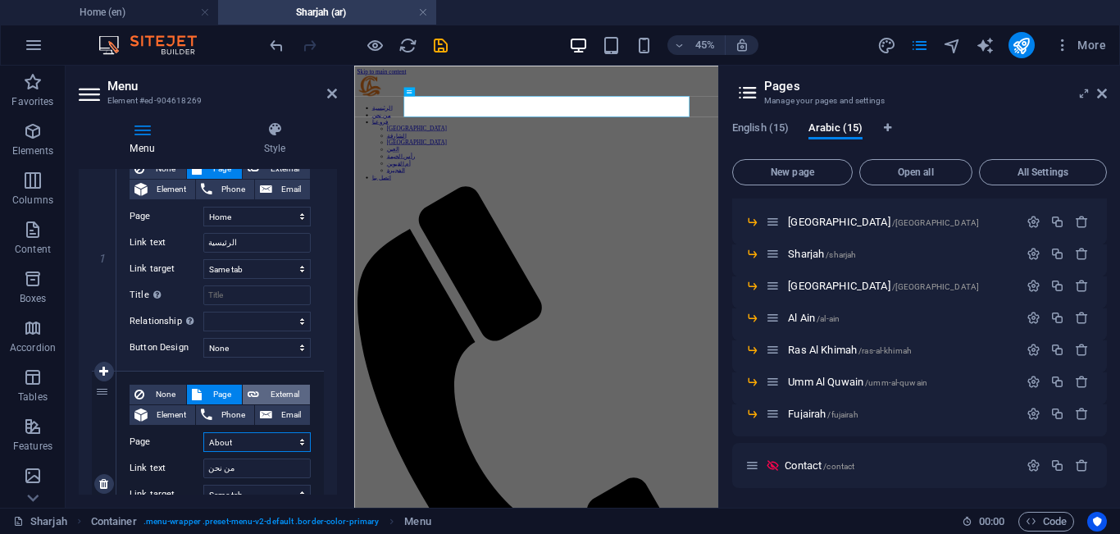
select select
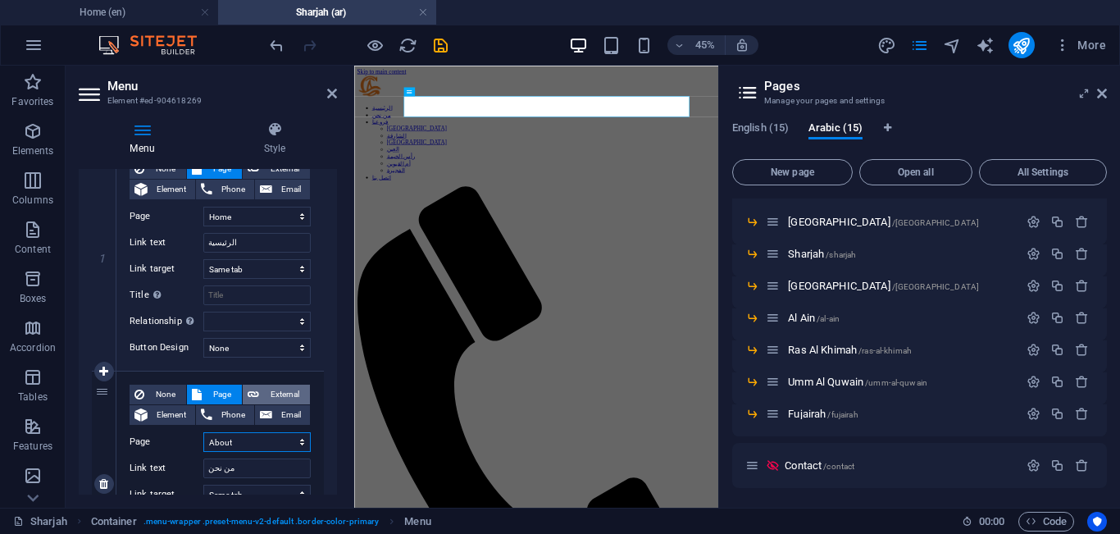
select select
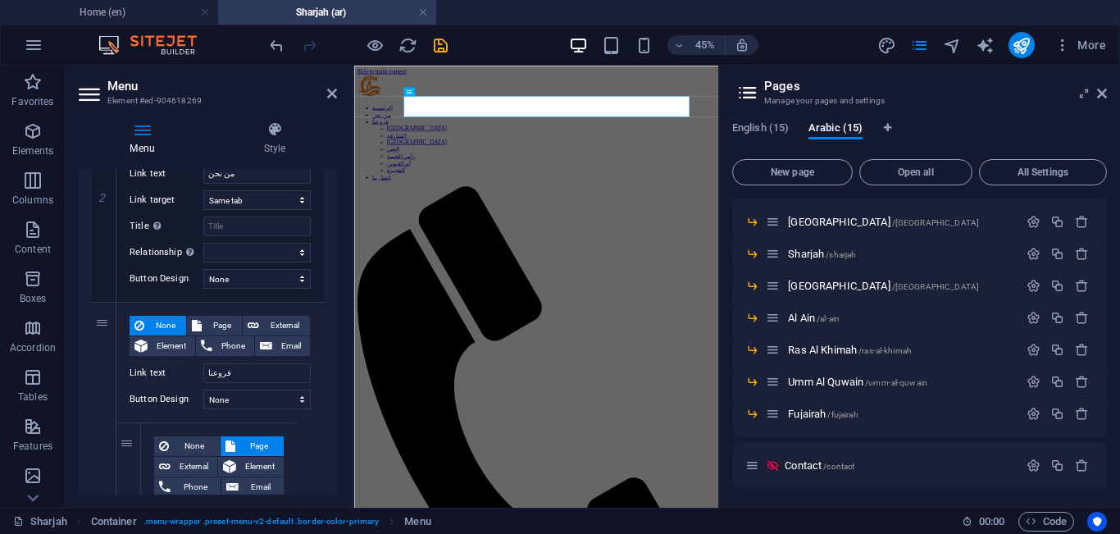
scroll to position [453, 0]
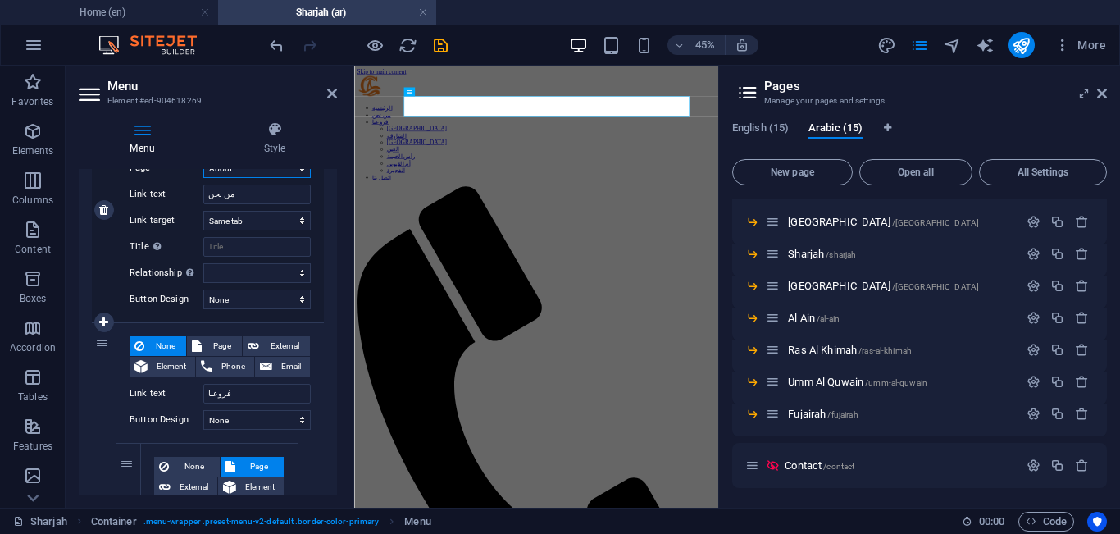
click at [285, 174] on select "Home About Our Branches -- [GEOGRAPHIC_DATA] -- [GEOGRAPHIC_DATA] -- [GEOGRAPHI…" at bounding box center [256, 168] width 107 height 20
click at [203, 158] on select "Home About Our Branches -- [GEOGRAPHIC_DATA] -- [GEOGRAPHIC_DATA] -- [GEOGRAPHI…" at bounding box center [256, 168] width 107 height 20
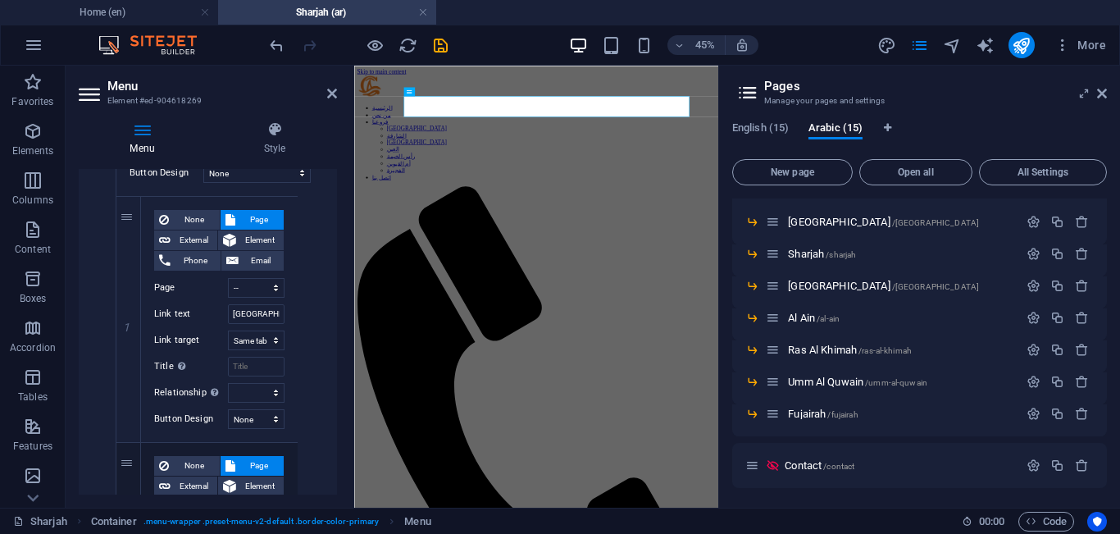
scroll to position [707, 0]
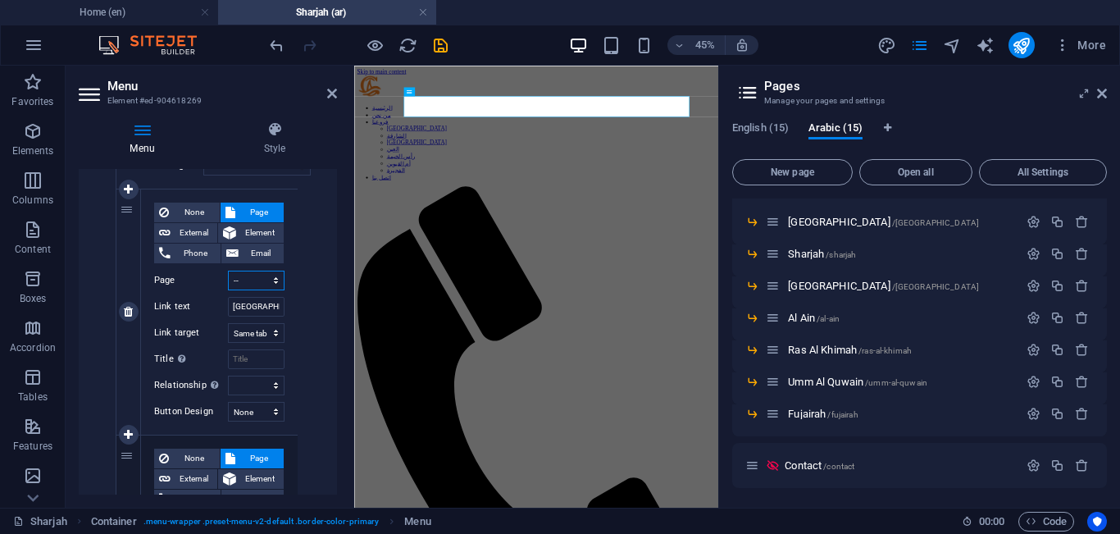
click at [259, 275] on select "Home About Our Branches -- [GEOGRAPHIC_DATA] -- [GEOGRAPHIC_DATA] -- [GEOGRAPHI…" at bounding box center [256, 281] width 57 height 20
select select "18"
click at [228, 271] on select "Home About Our Branches -- [GEOGRAPHIC_DATA] -- [GEOGRAPHIC_DATA] -- [GEOGRAPHI…" at bounding box center [256, 281] width 57 height 20
select select
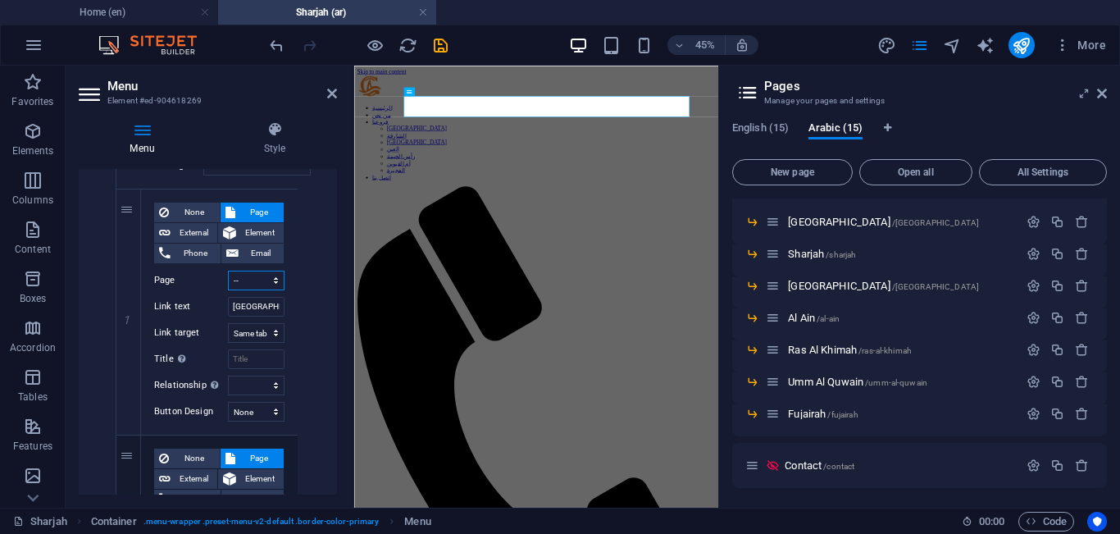
select select
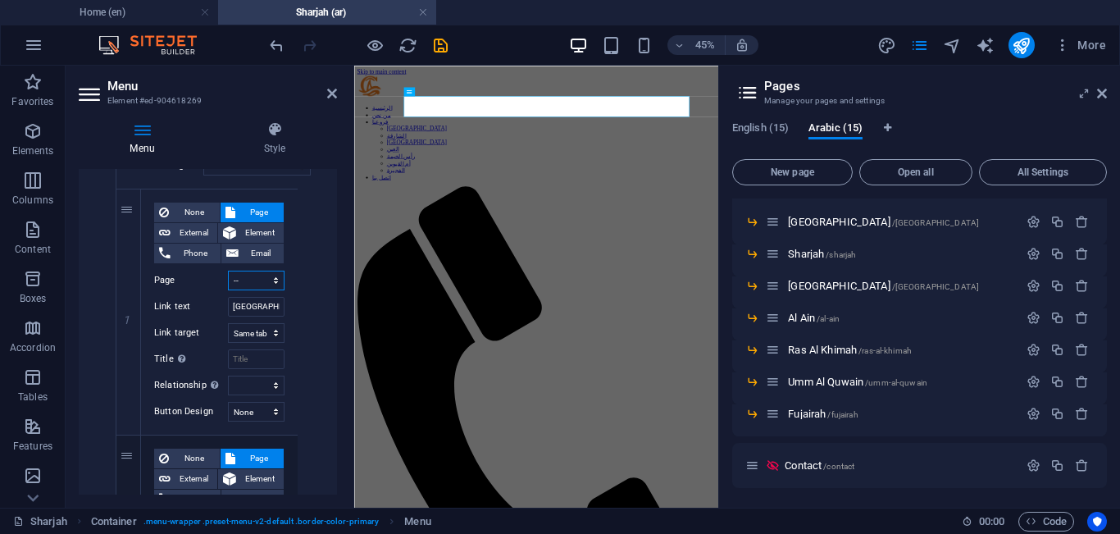
select select
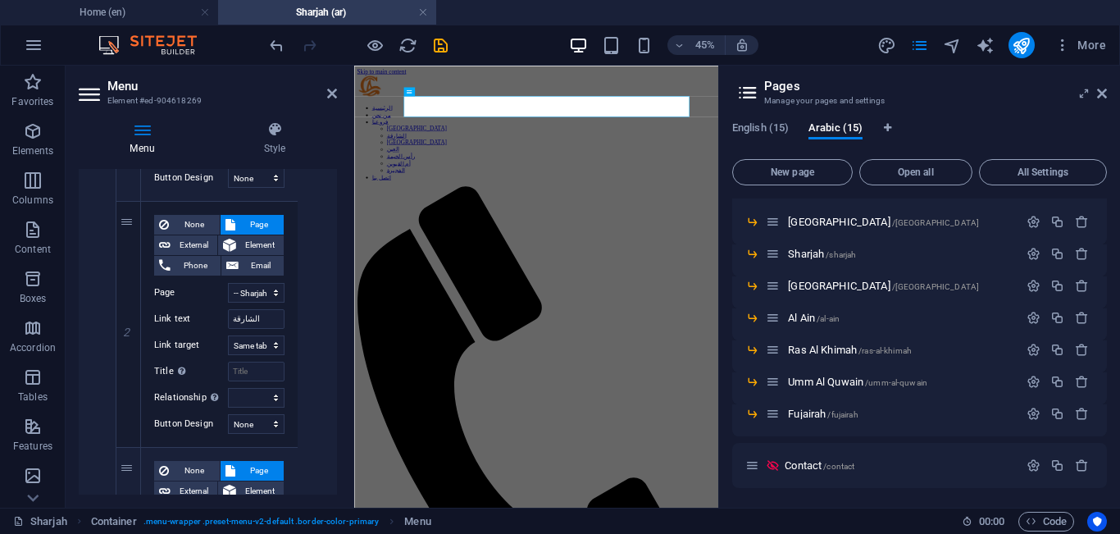
scroll to position [947, 0]
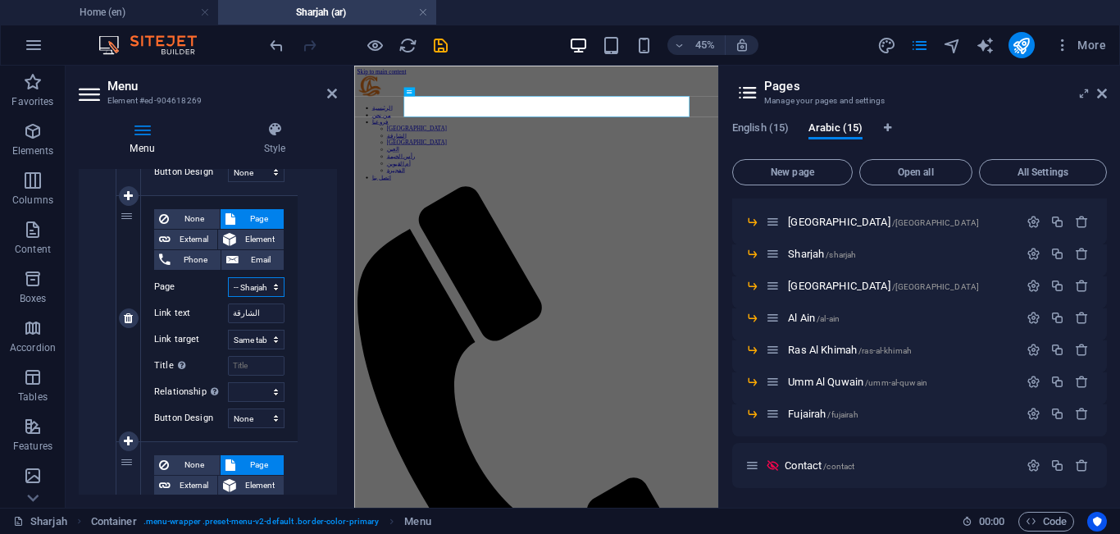
click at [248, 290] on select "Home About Our Branches -- [GEOGRAPHIC_DATA] -- [GEOGRAPHIC_DATA] -- [GEOGRAPHI…" at bounding box center [256, 287] width 57 height 20
select select "19"
click at [228, 277] on select "Home About Our Branches -- [GEOGRAPHIC_DATA] -- [GEOGRAPHIC_DATA] -- [GEOGRAPHI…" at bounding box center [256, 287] width 57 height 20
select select
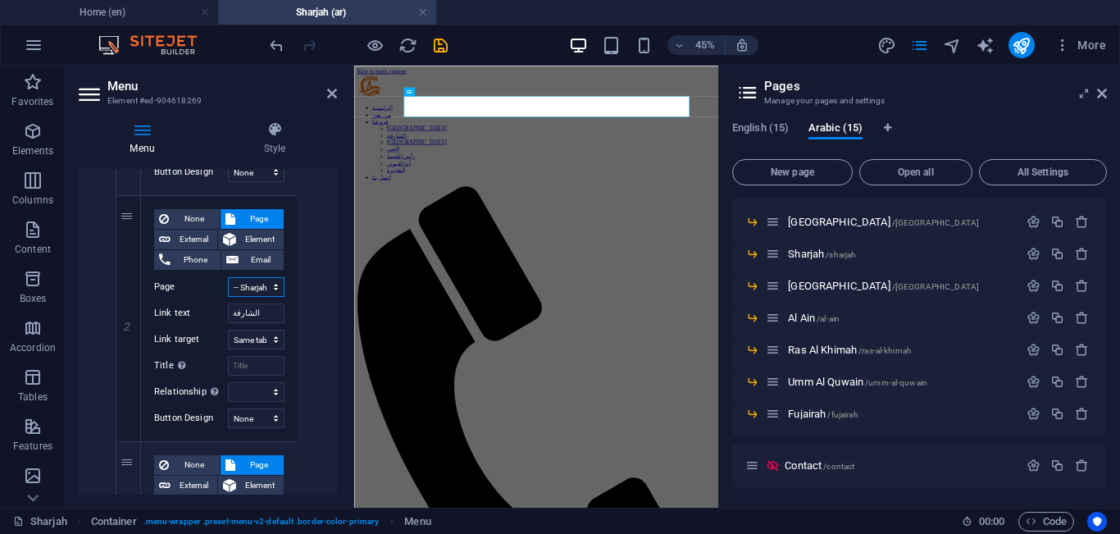
select select
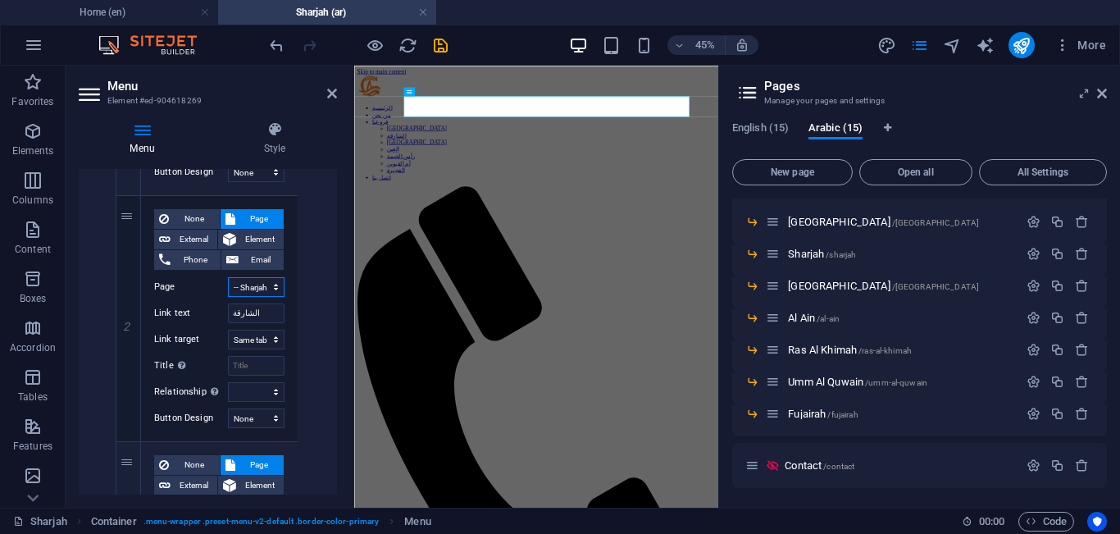
select select
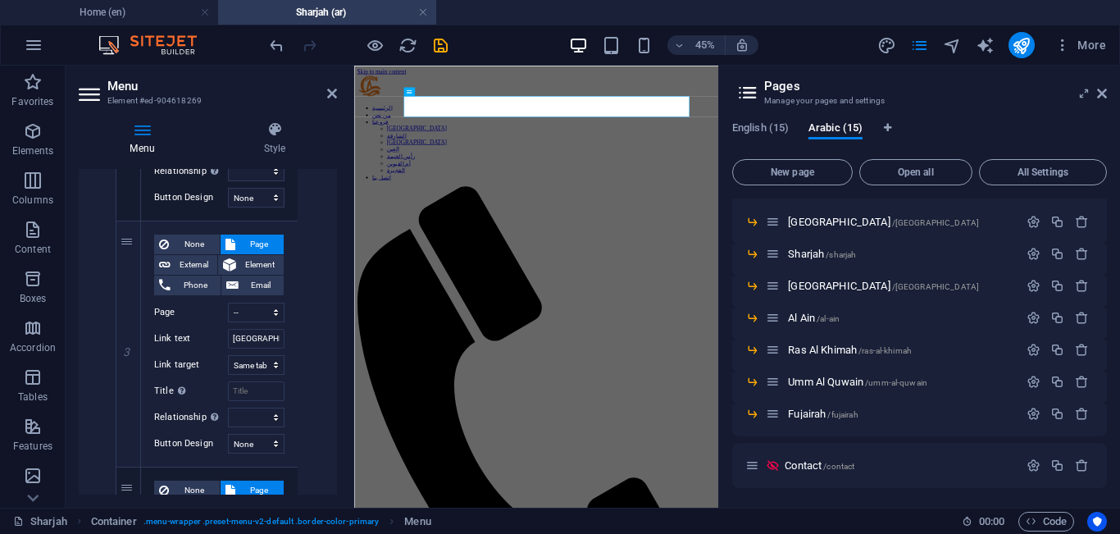
scroll to position [1173, 0]
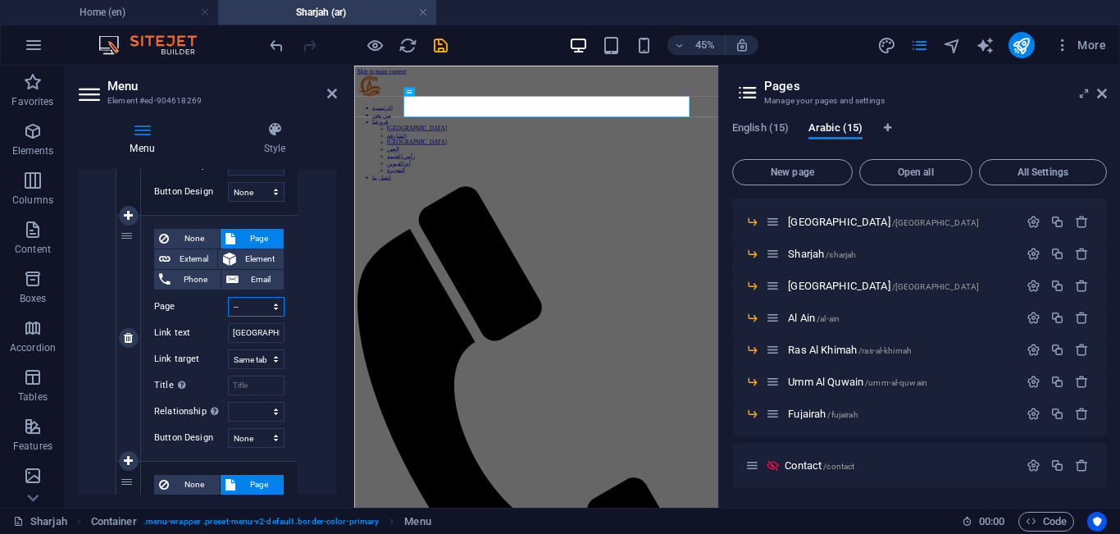
click at [262, 303] on select "Home About Our Branches -- [GEOGRAPHIC_DATA] -- [GEOGRAPHIC_DATA] -- [GEOGRAPHI…" at bounding box center [256, 307] width 57 height 20
select select "20"
click at [228, 297] on select "Home About Our Branches -- [GEOGRAPHIC_DATA] -- [GEOGRAPHIC_DATA] -- [GEOGRAPHI…" at bounding box center [256, 307] width 57 height 20
select select
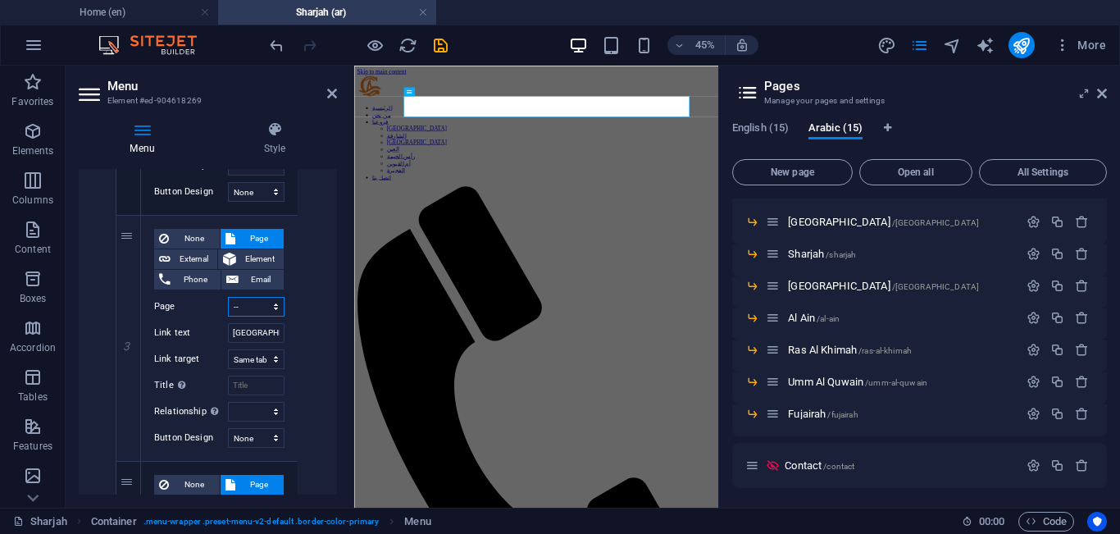
select select
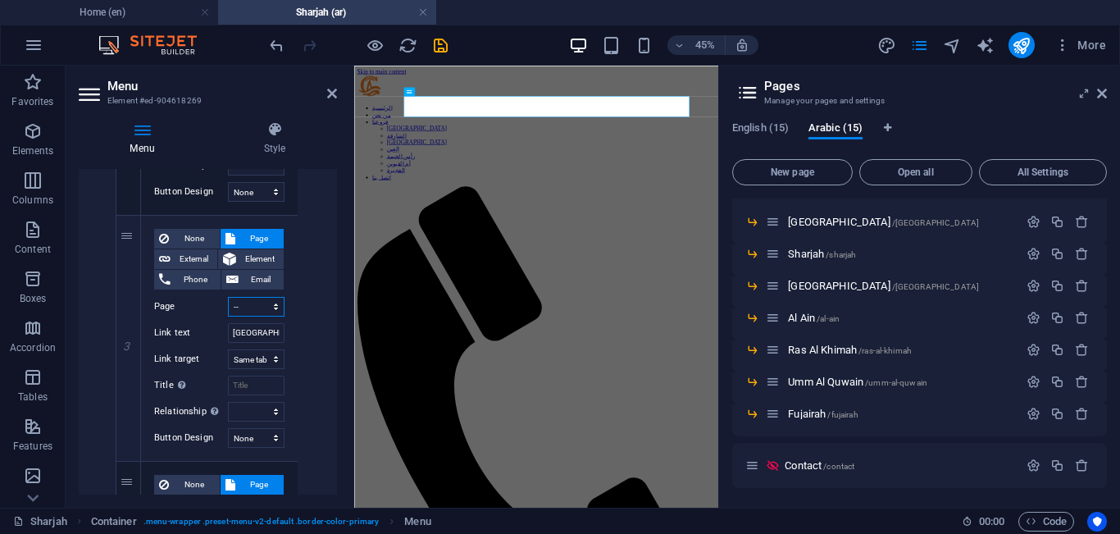
select select
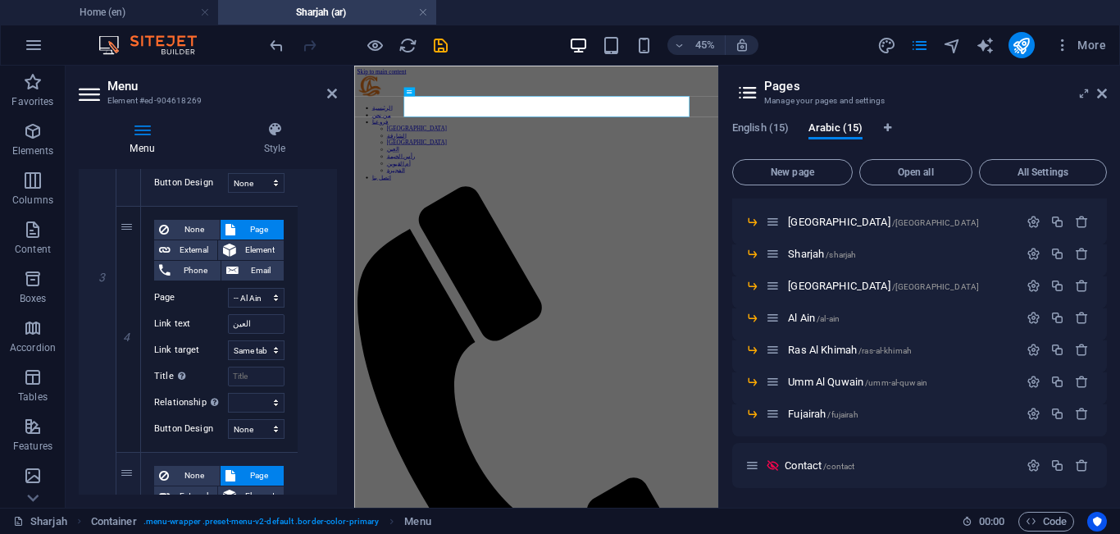
scroll to position [1434, 0]
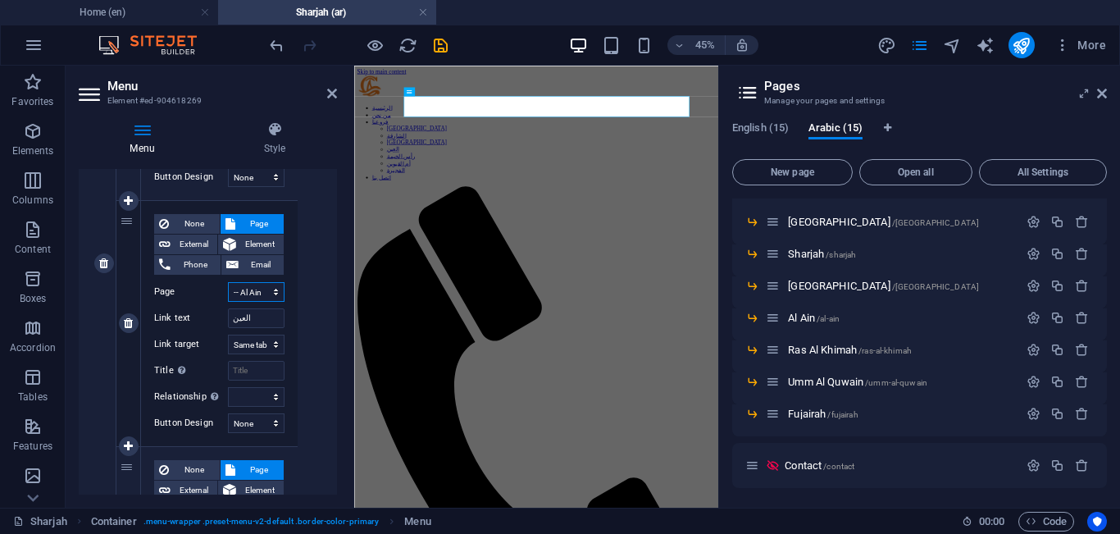
click at [258, 285] on select "Home About Our Branches -- [GEOGRAPHIC_DATA] -- [GEOGRAPHIC_DATA] -- [GEOGRAPHI…" at bounding box center [256, 292] width 57 height 20
select select "21"
click at [228, 282] on select "Home About Our Branches -- [GEOGRAPHIC_DATA] -- [GEOGRAPHIC_DATA] -- [GEOGRAPHI…" at bounding box center [256, 292] width 57 height 20
select select
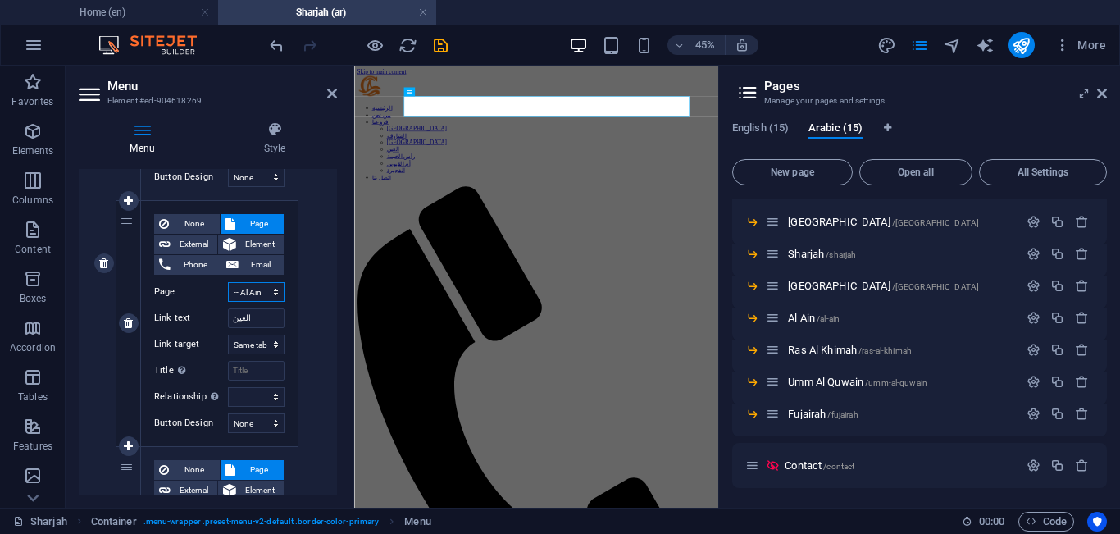
select select
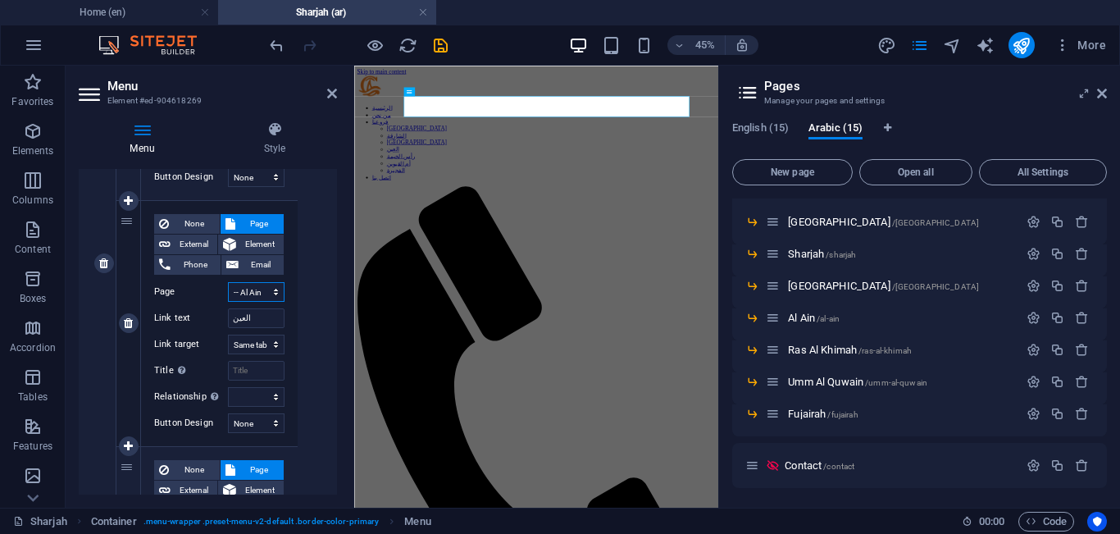
select select
click at [263, 293] on select "Home About Our Branches -- [GEOGRAPHIC_DATA] -- [GEOGRAPHIC_DATA] -- [GEOGRAPHI…" at bounding box center [256, 292] width 57 height 20
click at [228, 282] on select "Home About Our Branches -- [GEOGRAPHIC_DATA] -- [GEOGRAPHIC_DATA] -- [GEOGRAPHI…" at bounding box center [256, 292] width 57 height 20
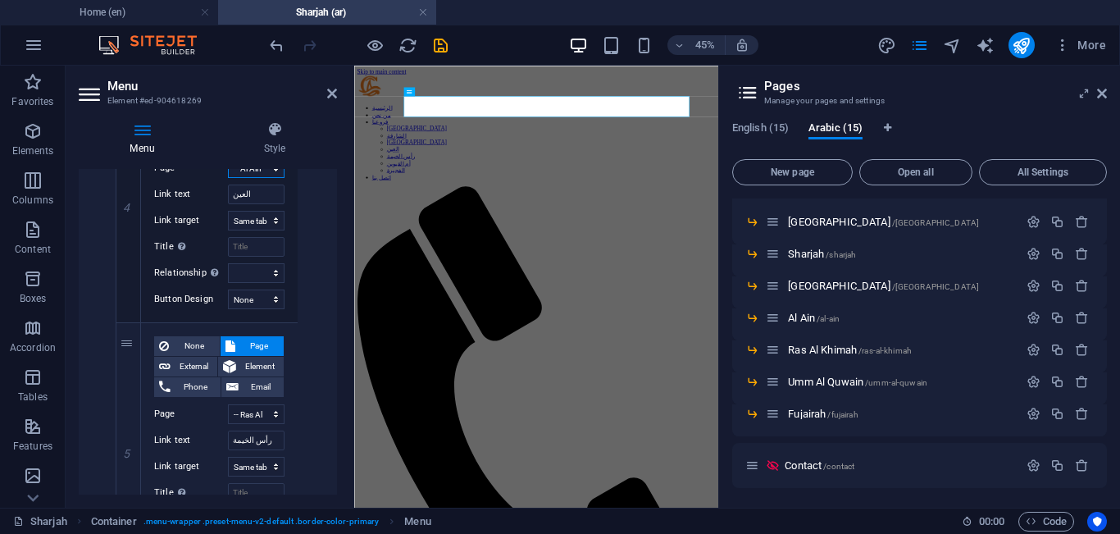
scroll to position [1572, 0]
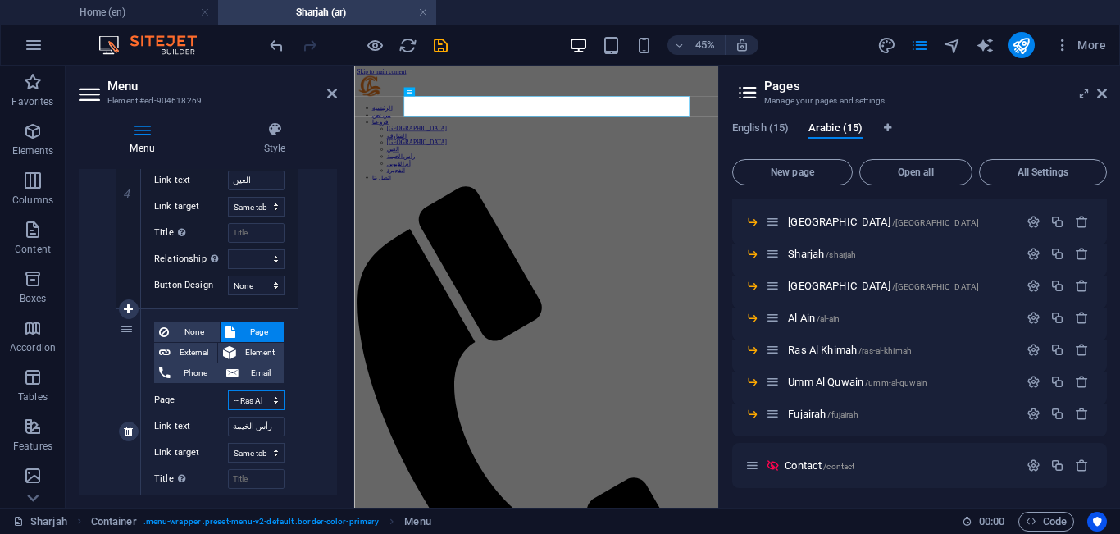
click at [255, 403] on select "Home About Our Branches -- [GEOGRAPHIC_DATA] -- [GEOGRAPHIC_DATA] -- [GEOGRAPHI…" at bounding box center [256, 400] width 57 height 20
select select "22"
click at [228, 390] on select "Home About Our Branches -- [GEOGRAPHIC_DATA] -- [GEOGRAPHIC_DATA] -- [GEOGRAPHI…" at bounding box center [256, 400] width 57 height 20
select select
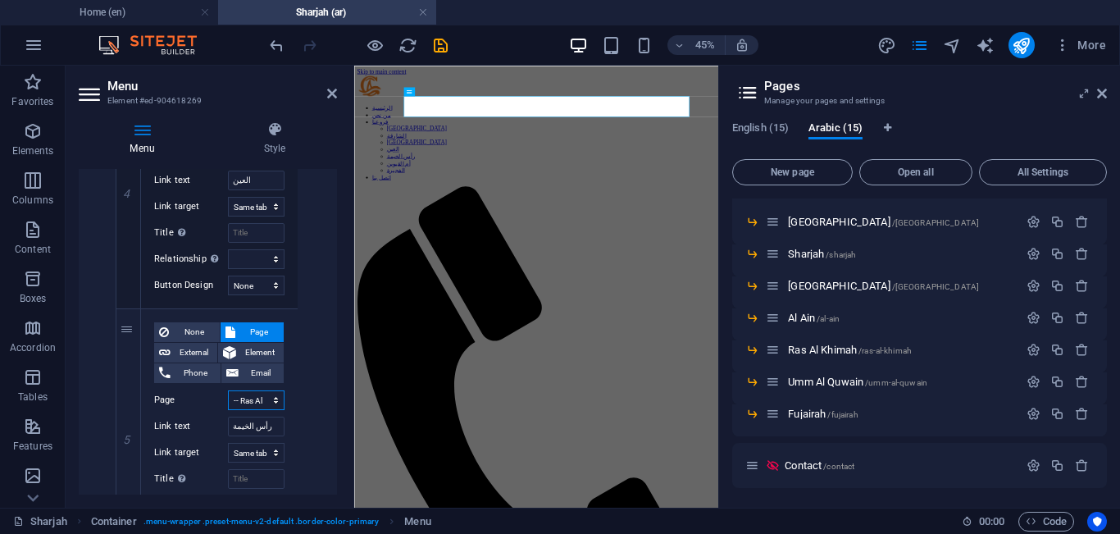
select select
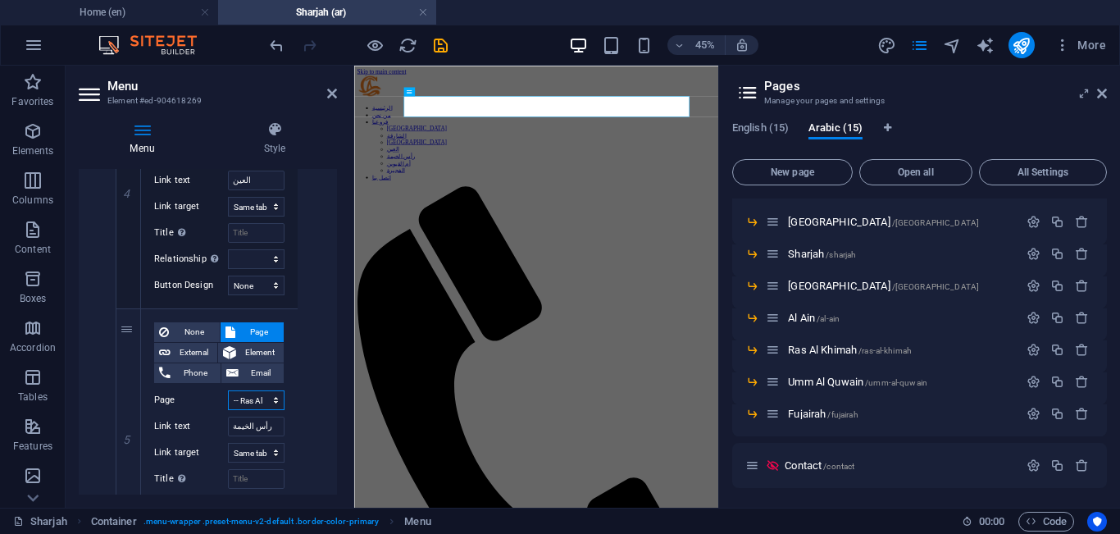
select select
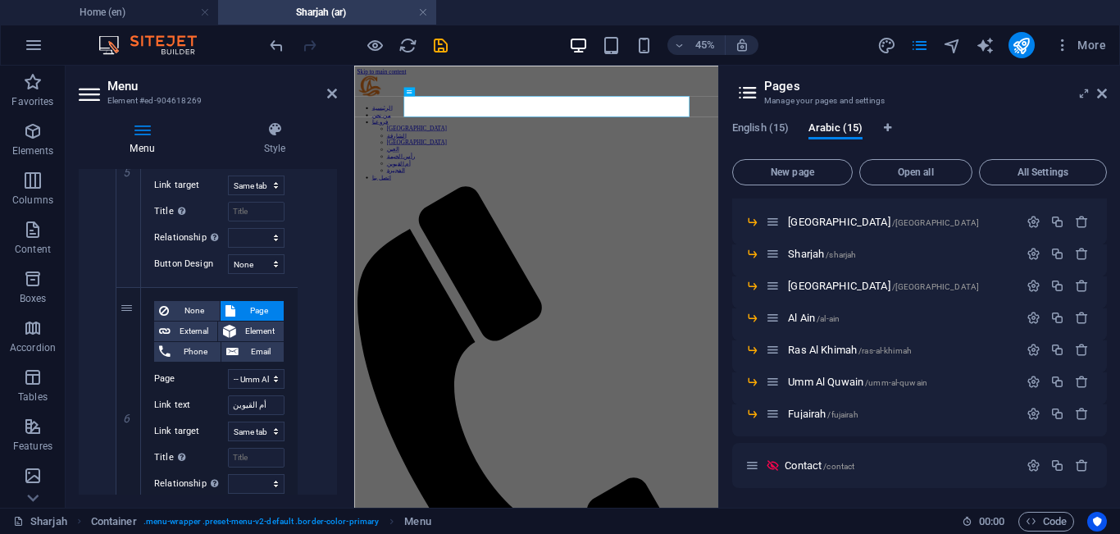
scroll to position [1840, 0]
click at [260, 375] on select "Home About Our Branches -- [GEOGRAPHIC_DATA] -- [GEOGRAPHIC_DATA] -- [GEOGRAPHI…" at bounding box center [256, 378] width 57 height 20
select select "23"
click at [228, 368] on select "Home About Our Branches -- [GEOGRAPHIC_DATA] -- [GEOGRAPHIC_DATA] -- [GEOGRAPHI…" at bounding box center [256, 378] width 57 height 20
select select
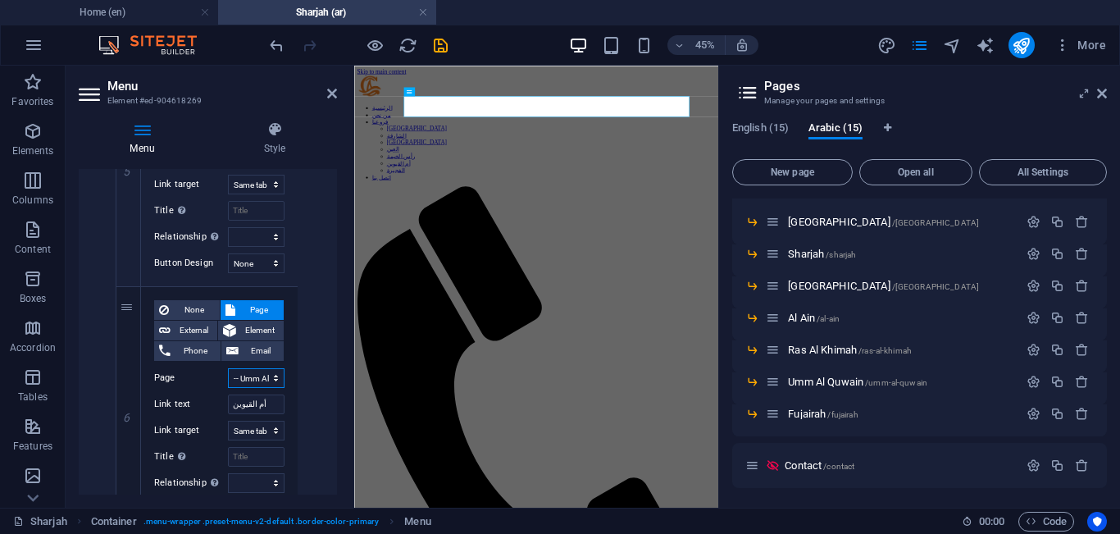
select select
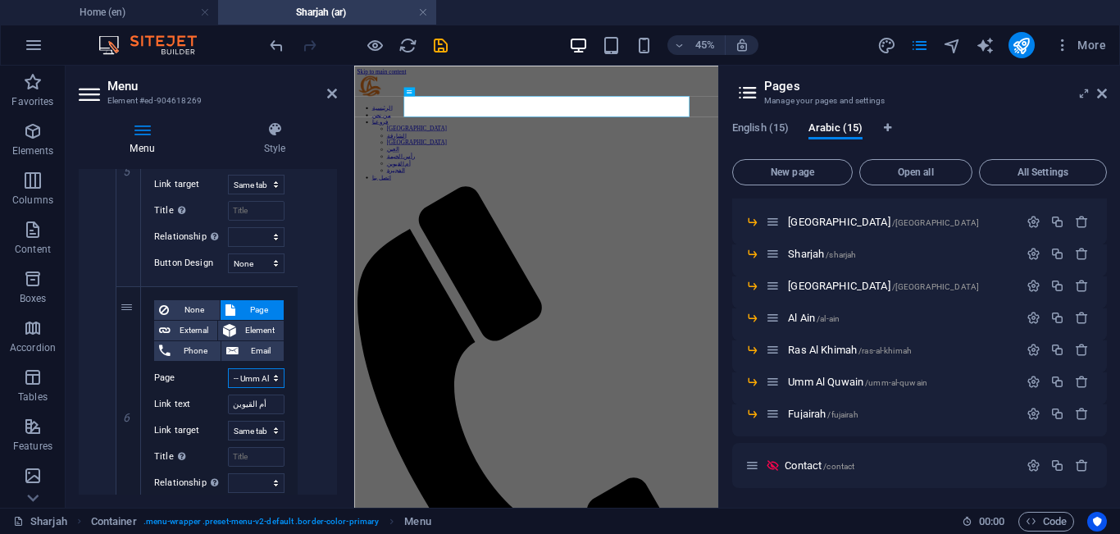
select select
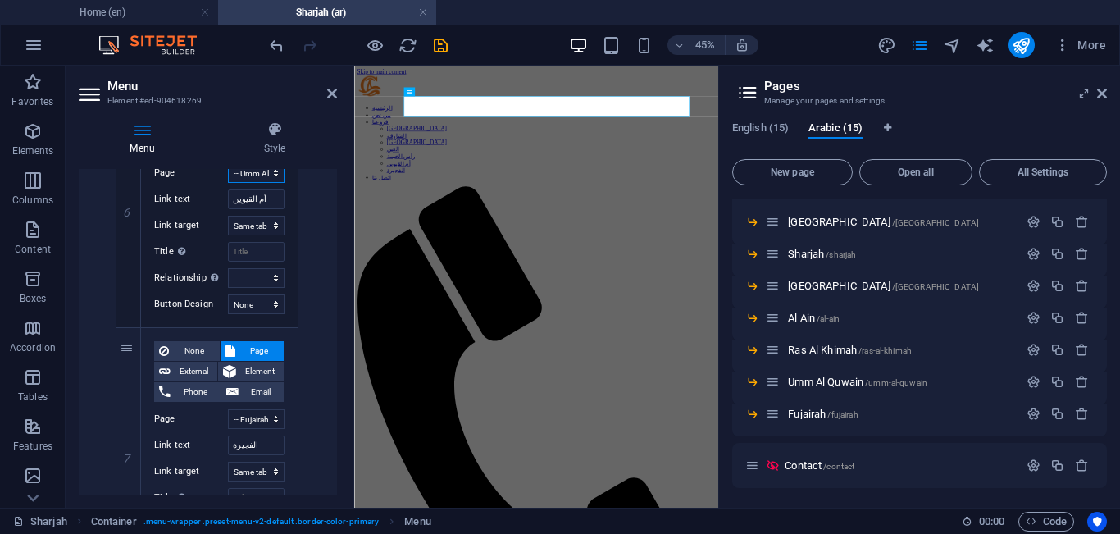
scroll to position [2086, 0]
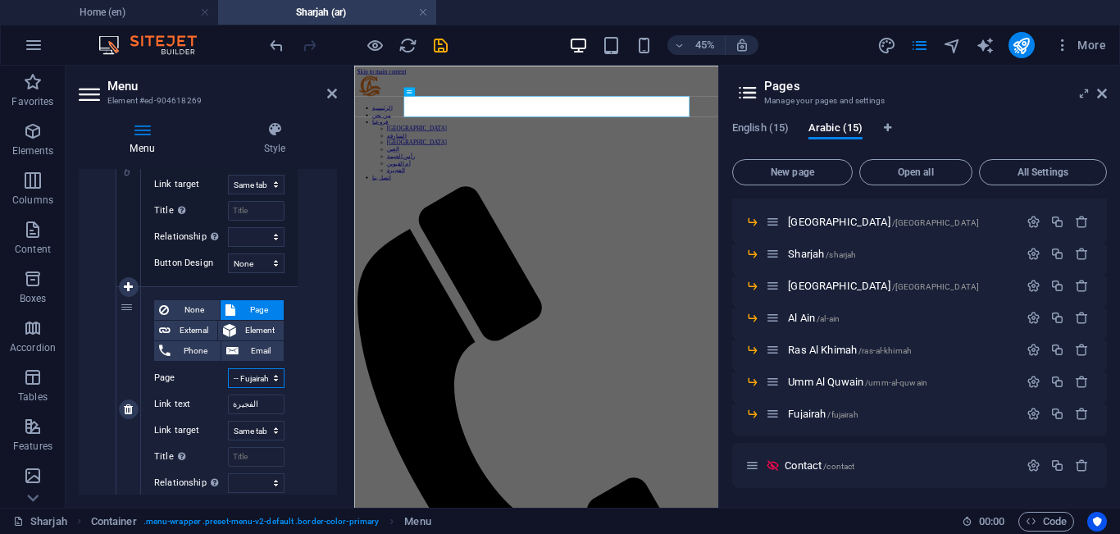
click at [260, 379] on select "Home About Our Branches -- [GEOGRAPHIC_DATA] -- [GEOGRAPHIC_DATA] -- [GEOGRAPHI…" at bounding box center [256, 378] width 57 height 20
click at [339, 399] on div "Menu Style Menu Auto Custom Create custom menu items for this menu. Recommended…" at bounding box center [208, 307] width 285 height 399
click at [269, 381] on select "Home About Our Branches -- [GEOGRAPHIC_DATA] -- [GEOGRAPHIC_DATA] -- [GEOGRAPHI…" at bounding box center [256, 378] width 57 height 20
select select "24"
click at [228, 368] on select "Home About Our Branches -- [GEOGRAPHIC_DATA] -- [GEOGRAPHIC_DATA] -- [GEOGRAPHI…" at bounding box center [256, 378] width 57 height 20
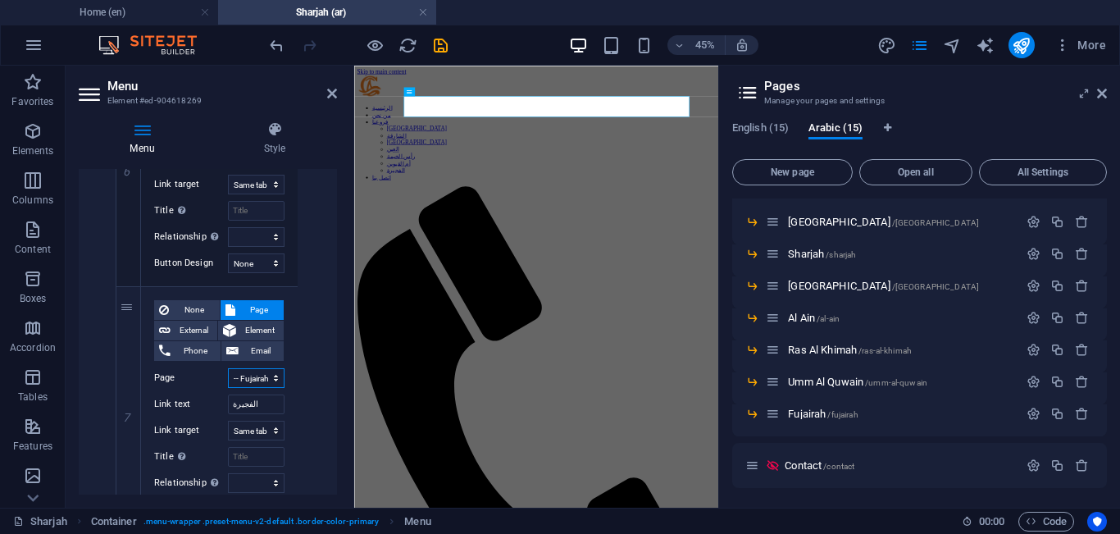
select select
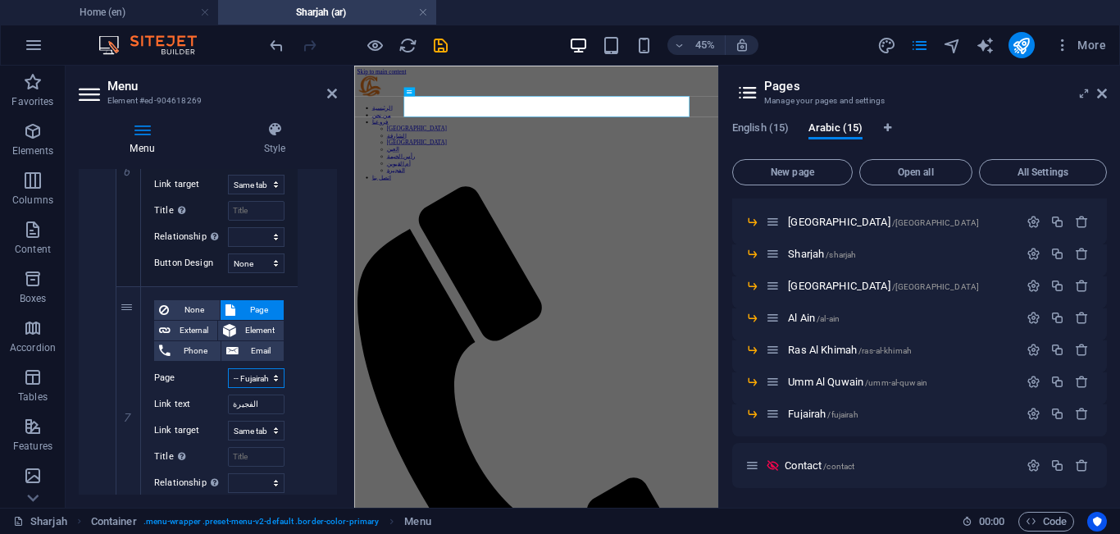
select select
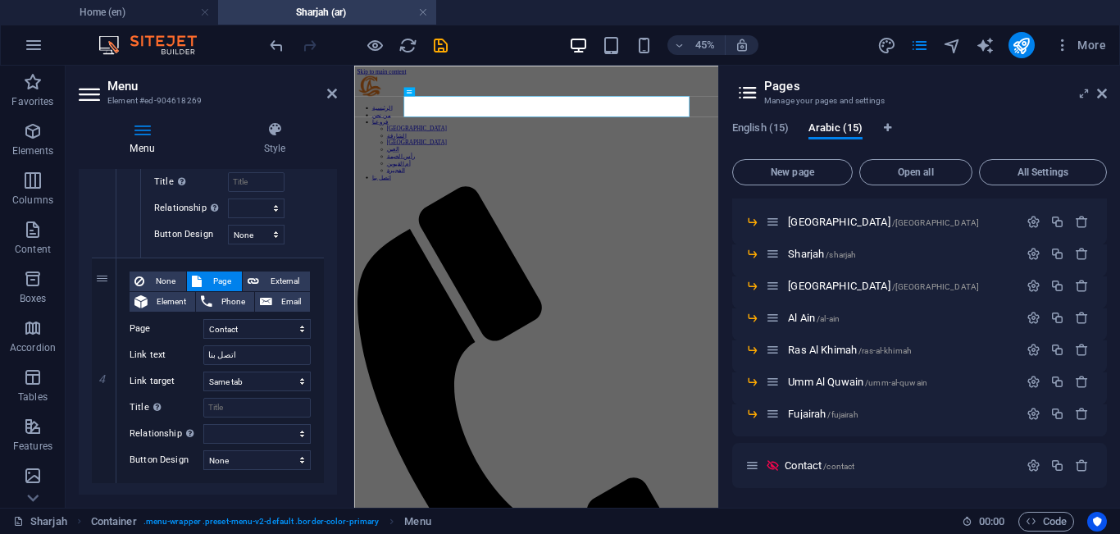
scroll to position [2368, 0]
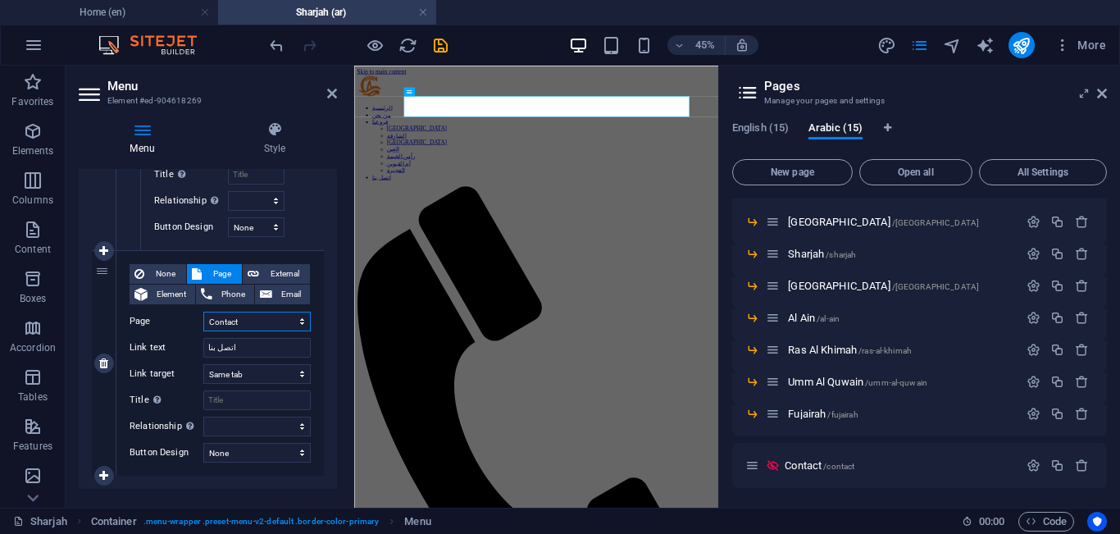
click at [274, 319] on select "Home About Our Branches -- [GEOGRAPHIC_DATA] -- [GEOGRAPHIC_DATA] -- [GEOGRAPHI…" at bounding box center [256, 322] width 107 height 20
select select "25"
click at [203, 312] on select "Home About Our Branches -- [GEOGRAPHIC_DATA] -- [GEOGRAPHIC_DATA] -- [GEOGRAPHI…" at bounding box center [256, 322] width 107 height 20
select select
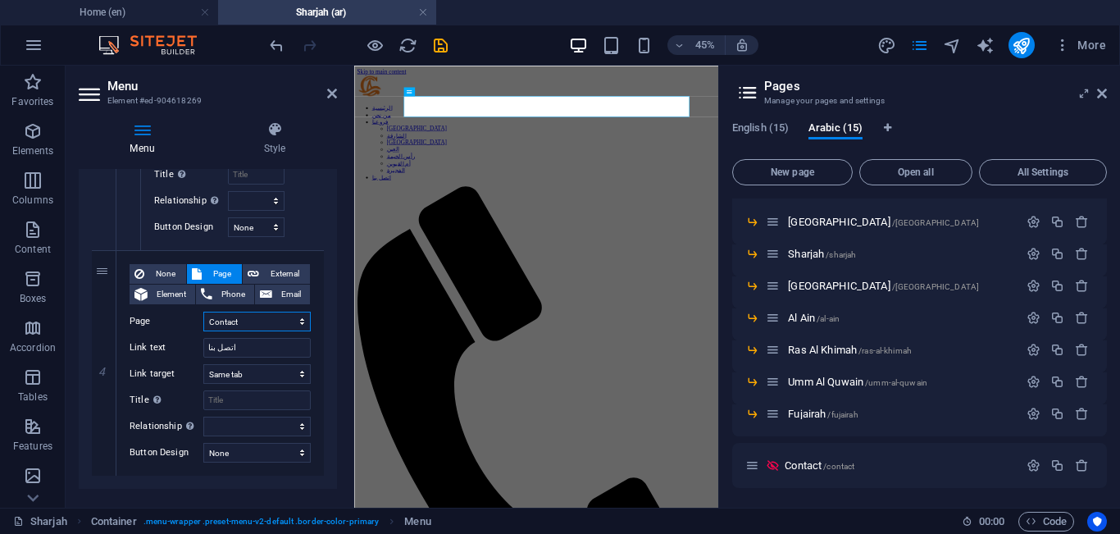
select select
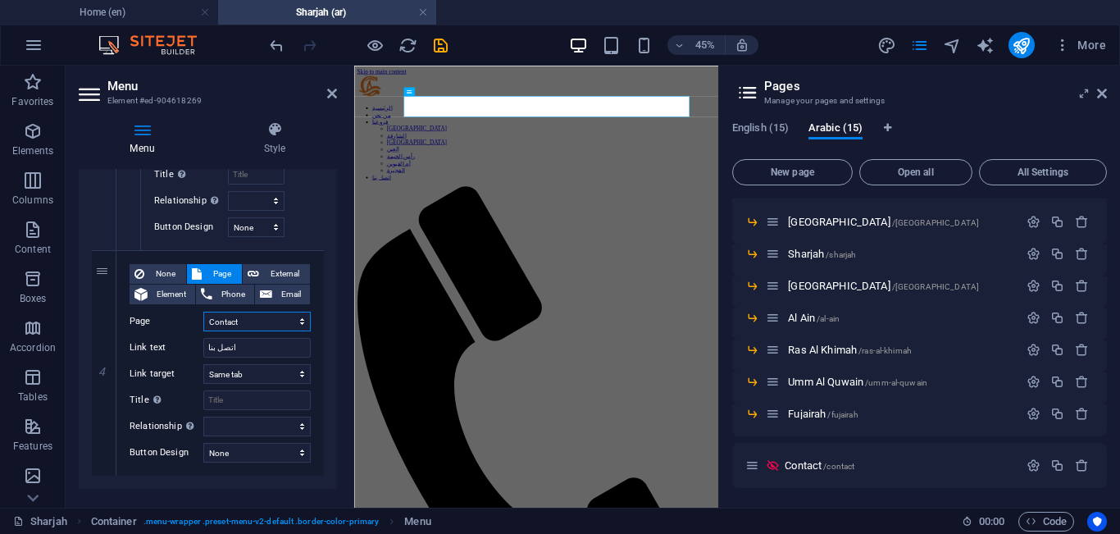
select select
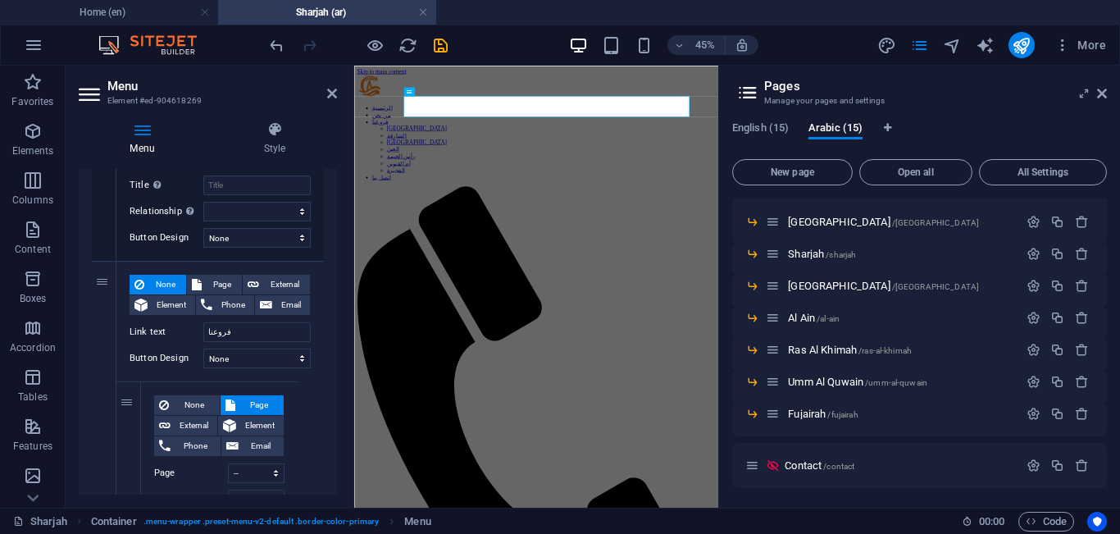
scroll to position [0, 0]
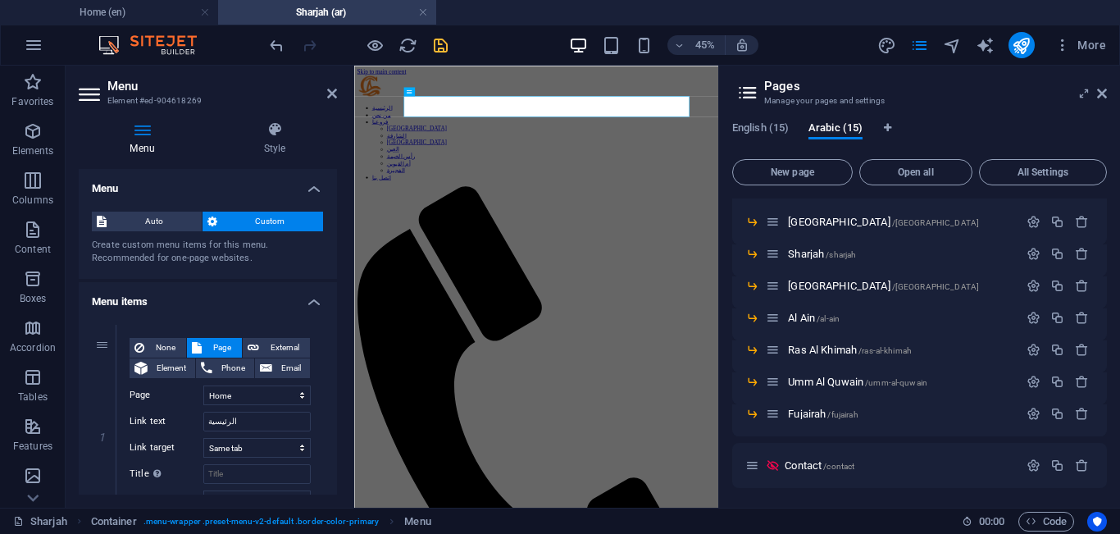
click at [445, 39] on icon "save" at bounding box center [440, 45] width 19 height 19
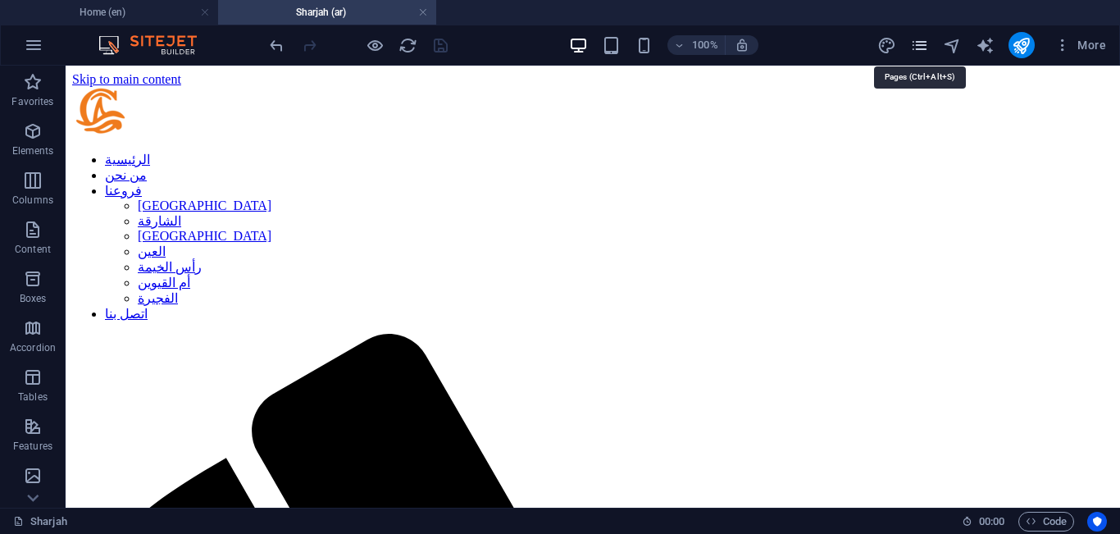
click at [927, 47] on icon "pages" at bounding box center [920, 45] width 19 height 19
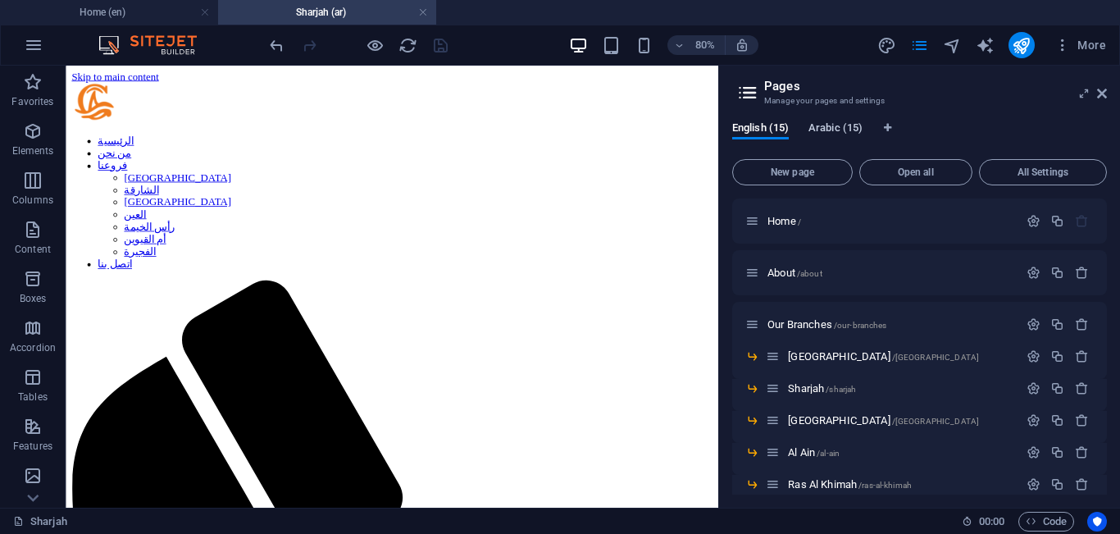
click at [853, 136] on span "Arabic (15)" at bounding box center [836, 129] width 54 height 23
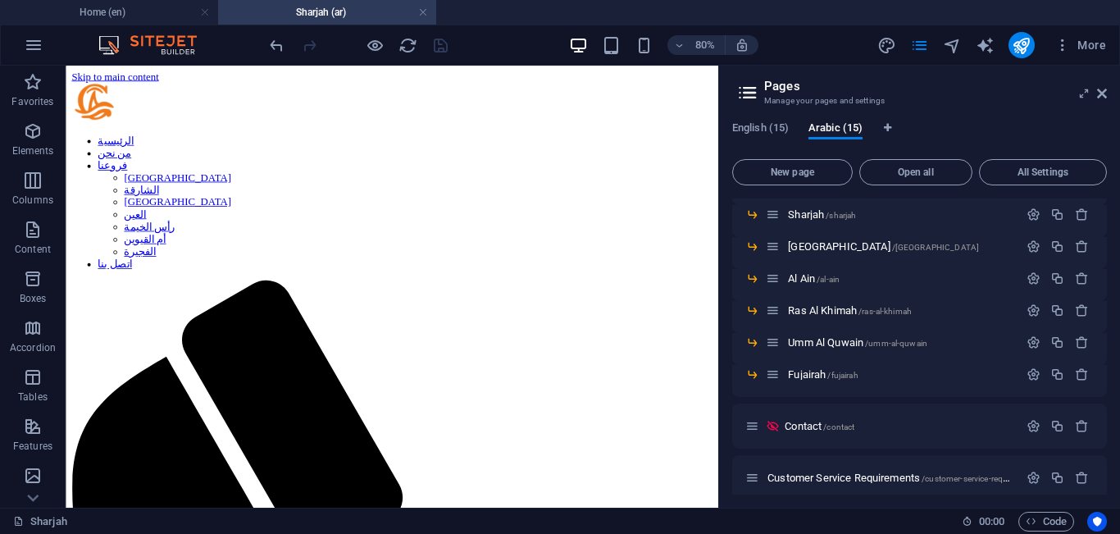
scroll to position [162, 0]
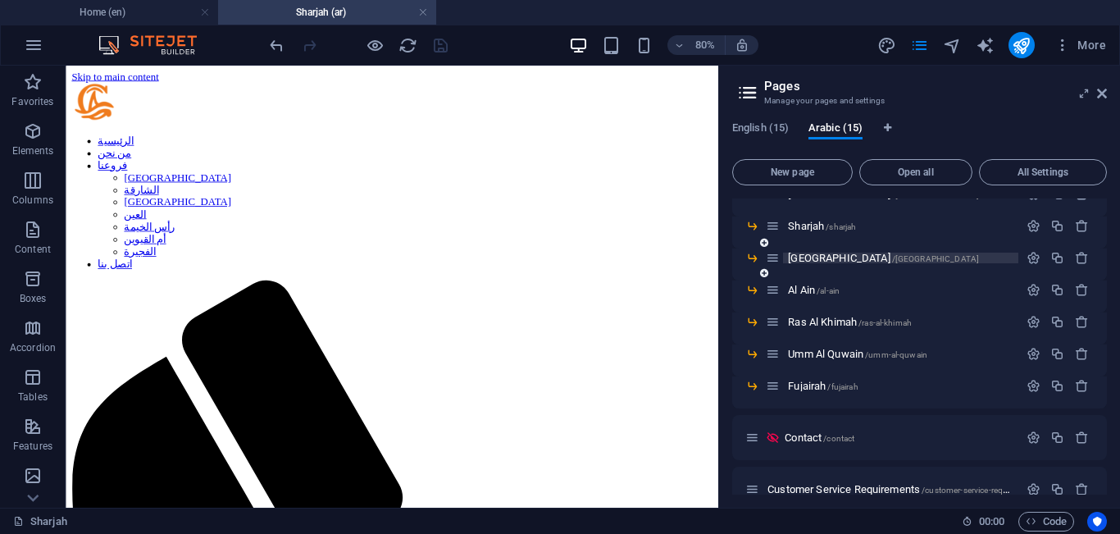
click at [892, 258] on span "/[GEOGRAPHIC_DATA]" at bounding box center [936, 258] width 88 height 9
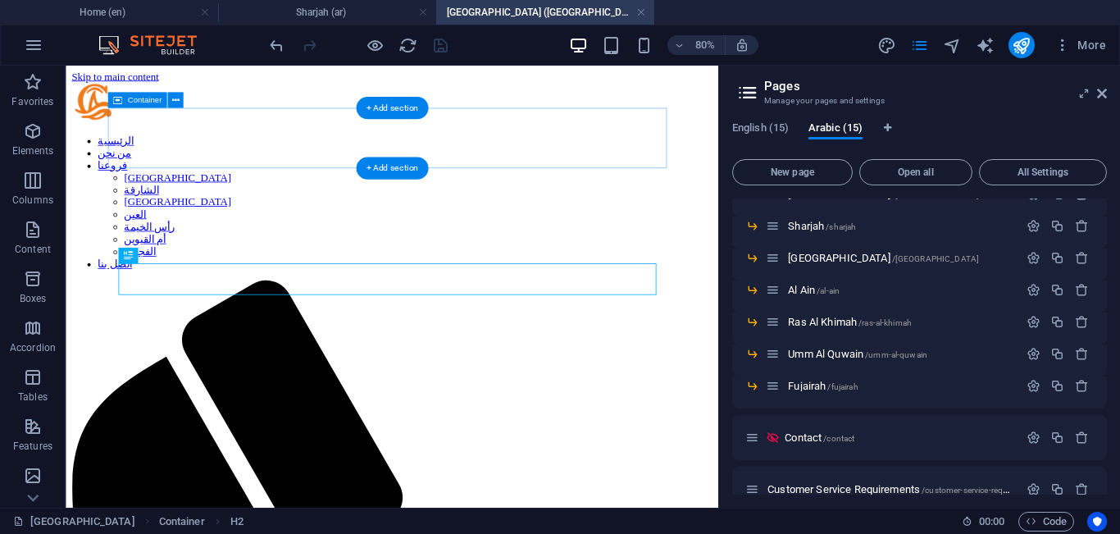
scroll to position [0, 0]
click at [253, 156] on nav "الرئيسية من نحن فروعنا [GEOGRAPHIC_DATA] الشارقة أبوظبي العين [GEOGRAPHIC_DATA]…" at bounding box center [473, 237] width 803 height 170
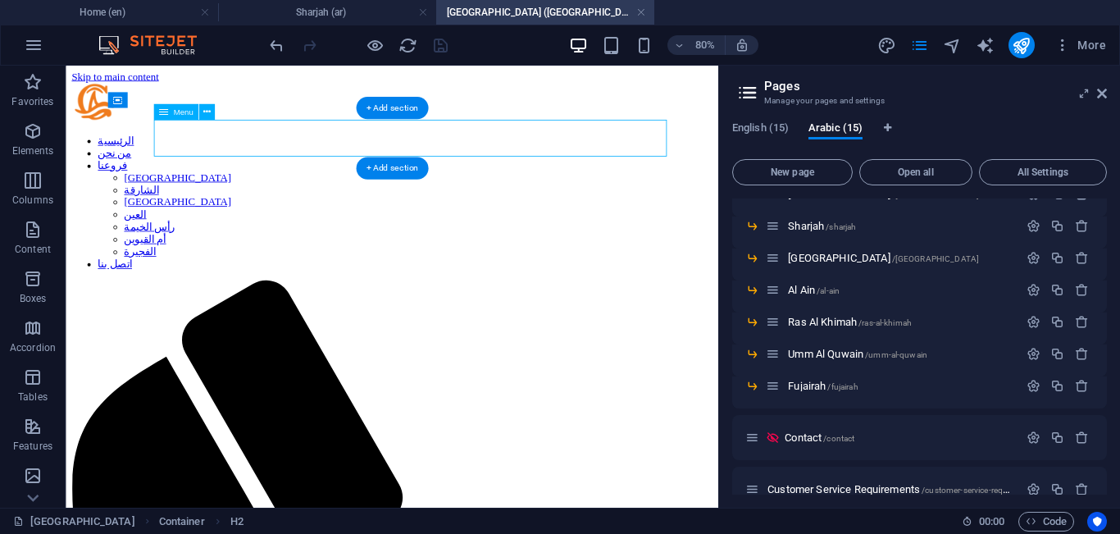
click at [253, 156] on nav "الرئيسية من نحن فروعنا [GEOGRAPHIC_DATA] الشارقة أبوظبي العين [GEOGRAPHIC_DATA]…" at bounding box center [473, 237] width 803 height 170
select select
select select "1"
select select
select select "3"
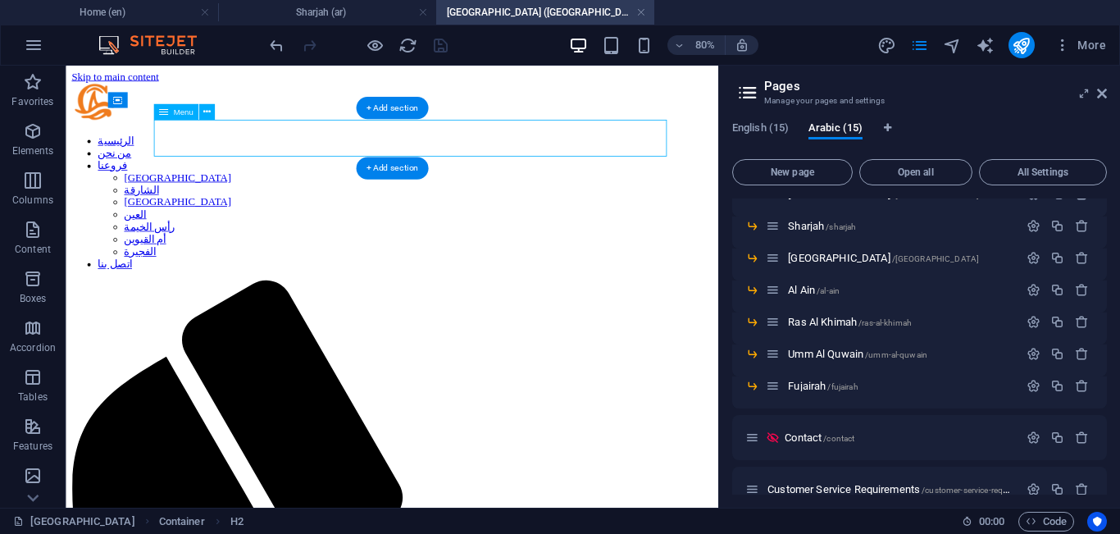
select select
select select "4"
select select
select select "5"
select select
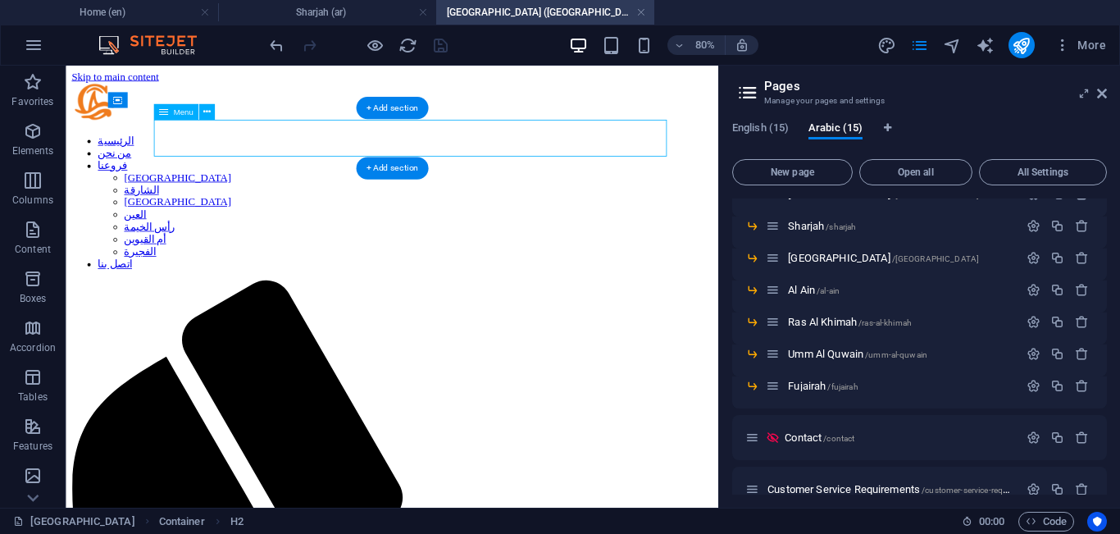
select select "6"
select select
select select "7"
select select
select select "8"
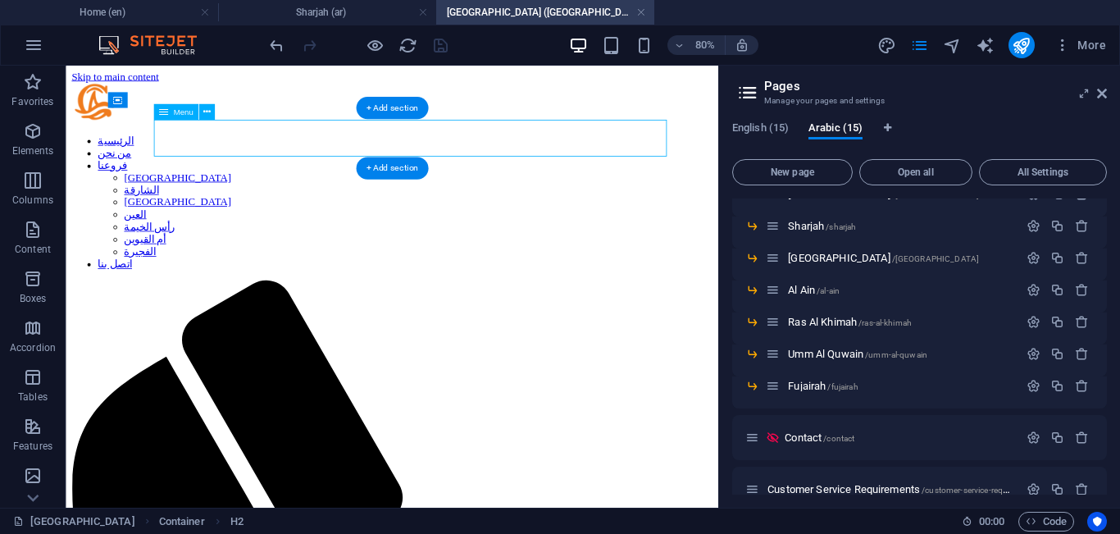
select select
select select "9"
select select
select select "10"
select select
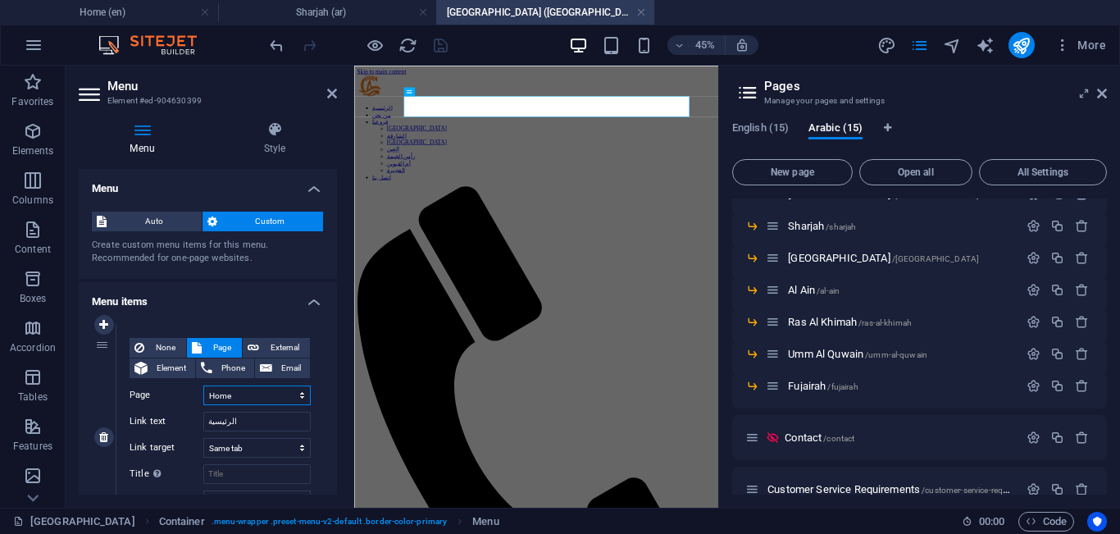
click at [281, 394] on select "Home About Our Branches -- [GEOGRAPHIC_DATA] -- [GEOGRAPHIC_DATA] -- [GEOGRAPHI…" at bounding box center [256, 396] width 107 height 20
select select "15"
click at [203, 386] on select "Home About Our Branches -- [GEOGRAPHIC_DATA] -- [GEOGRAPHIC_DATA] -- [GEOGRAPHI…" at bounding box center [256, 396] width 107 height 20
select select
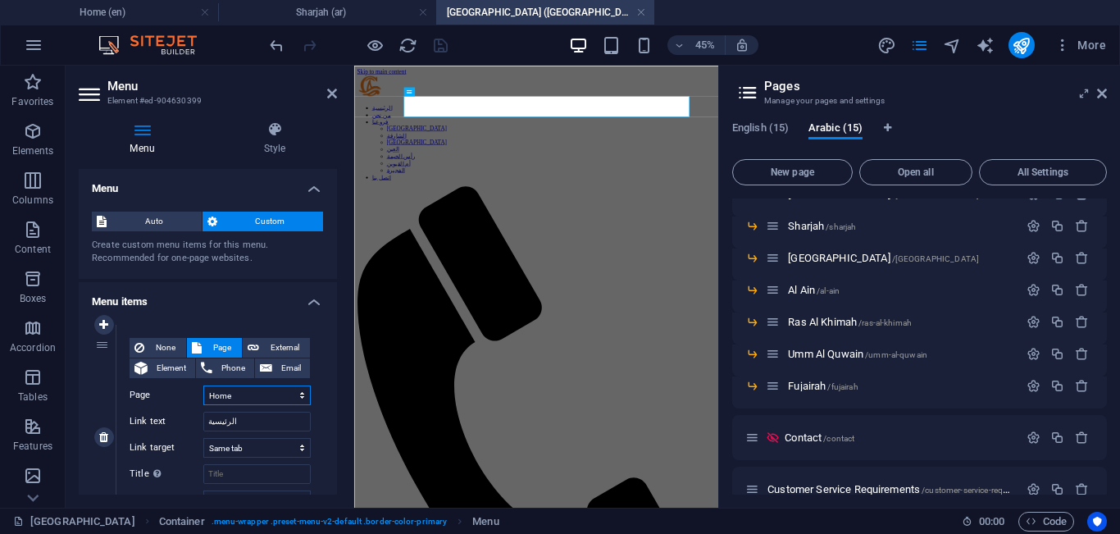
select select
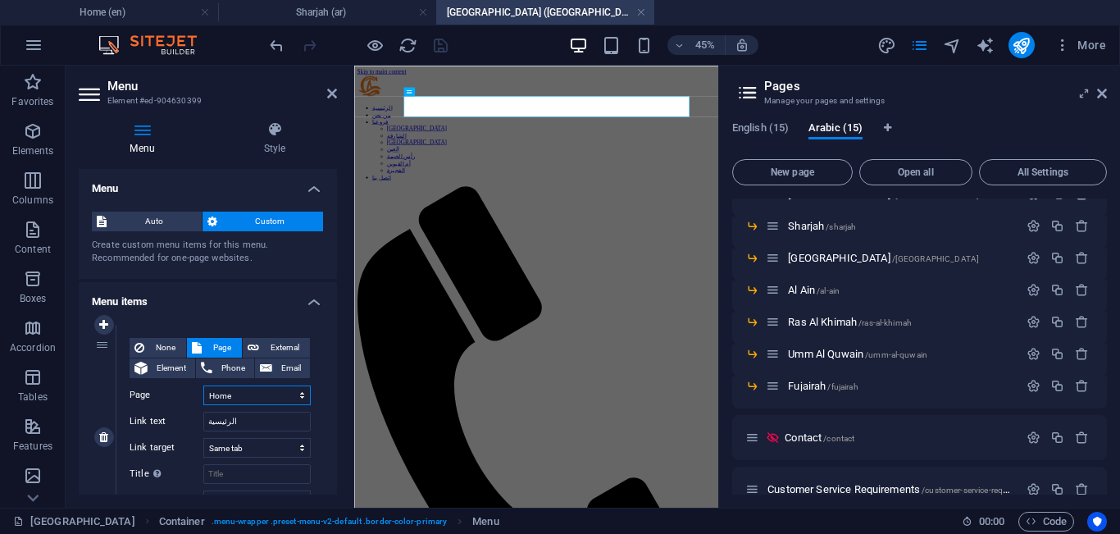
select select
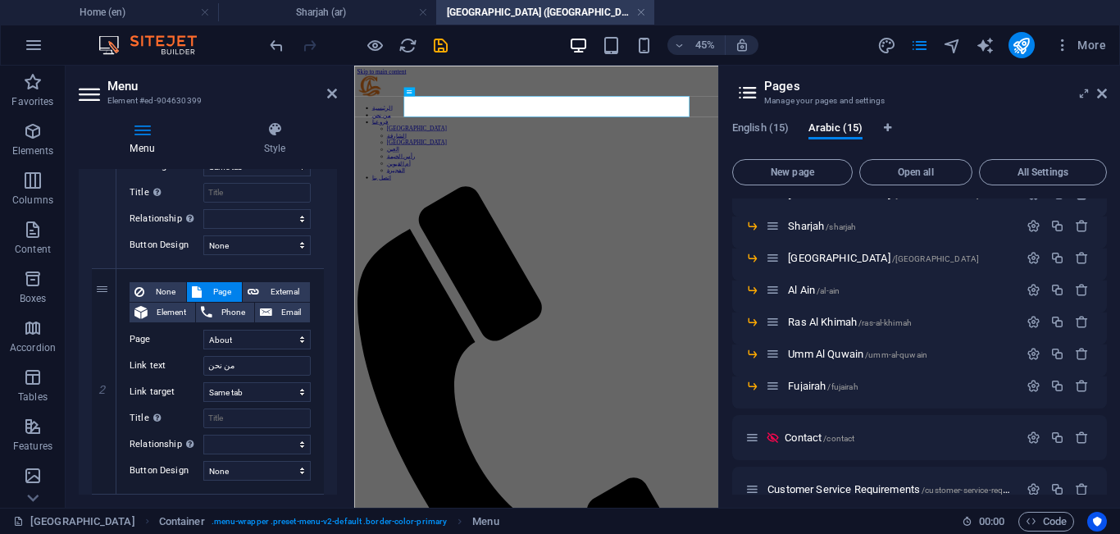
scroll to position [295, 0]
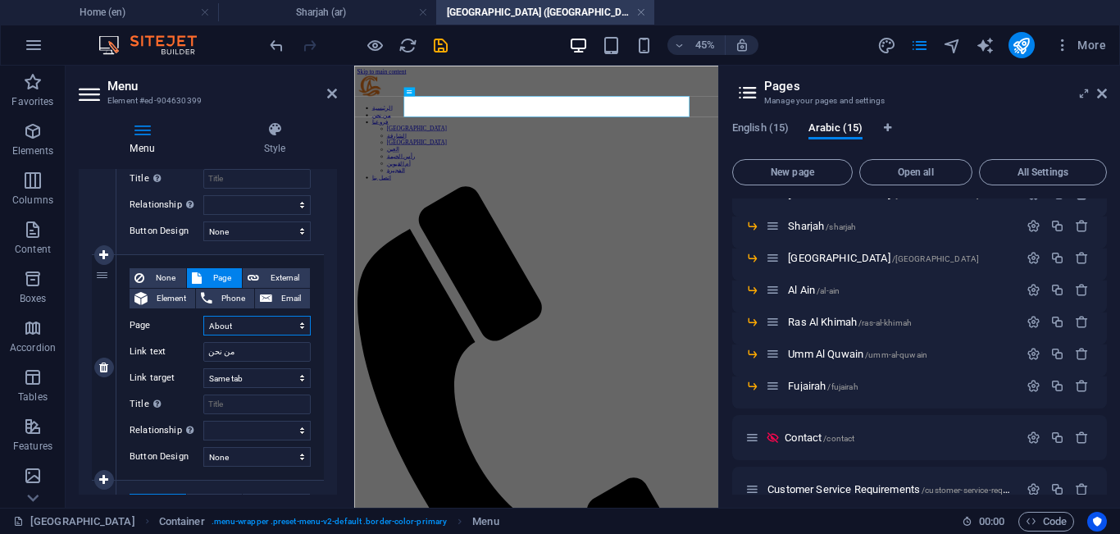
click at [252, 328] on select "Home About Our Branches -- [GEOGRAPHIC_DATA] -- [GEOGRAPHIC_DATA] -- [GEOGRAPHI…" at bounding box center [256, 326] width 107 height 20
select select "16"
click at [203, 316] on select "Home About Our Branches -- [GEOGRAPHIC_DATA] -- [GEOGRAPHIC_DATA] -- [GEOGRAPHI…" at bounding box center [256, 326] width 107 height 20
select select
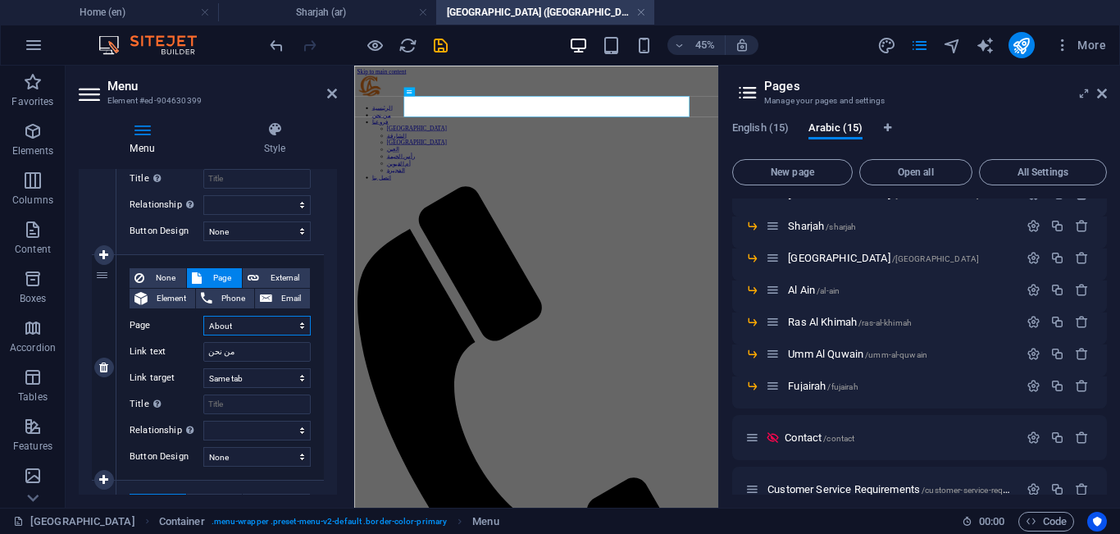
select select
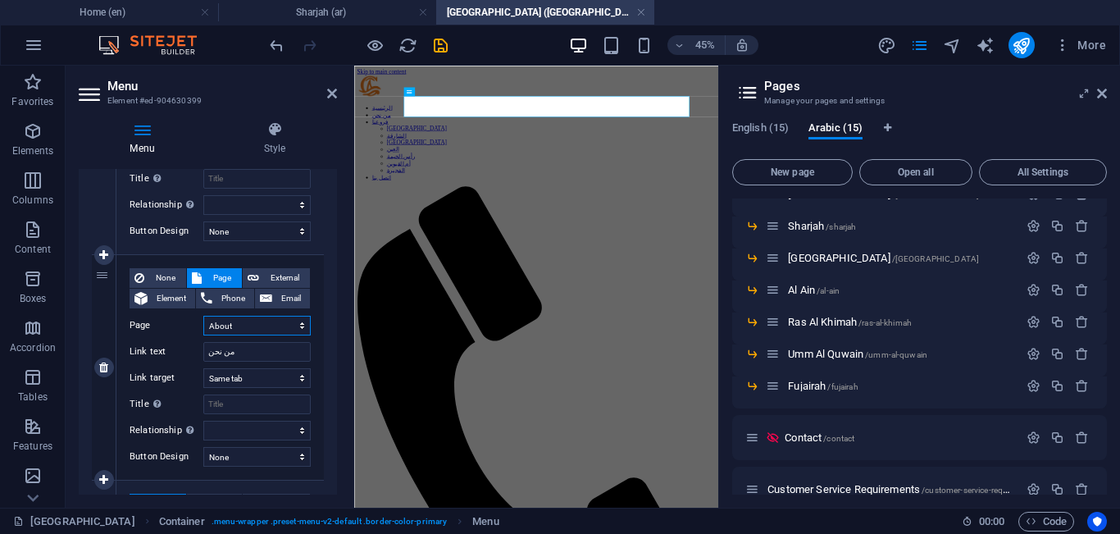
select select
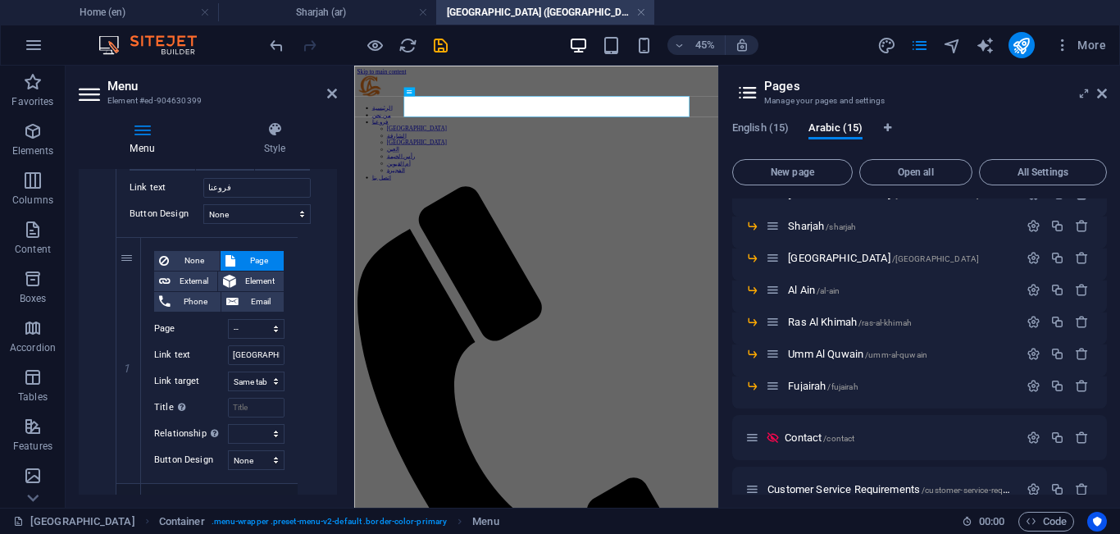
scroll to position [679, 0]
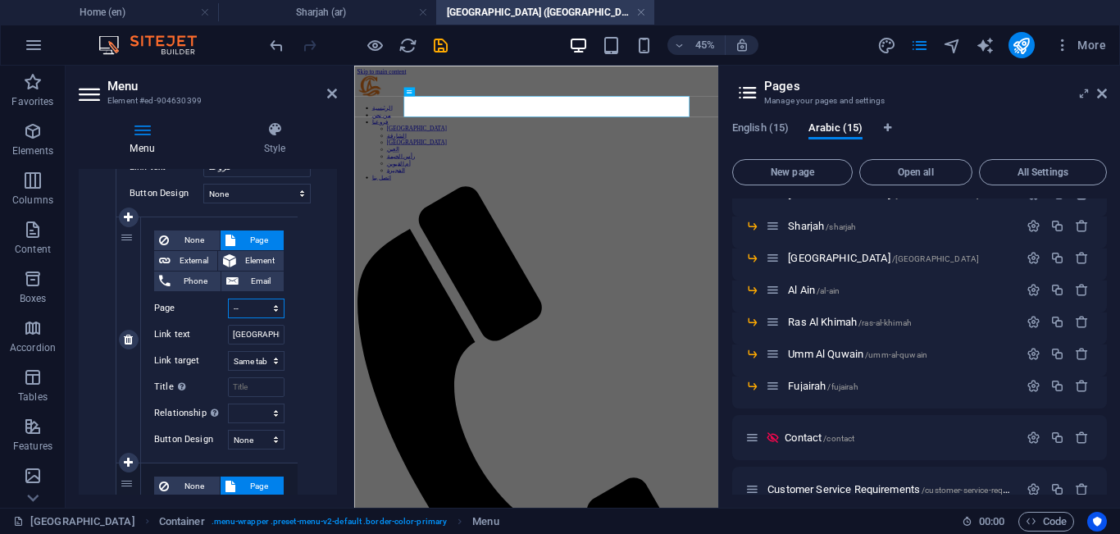
click at [263, 313] on select "Home About Our Branches -- [GEOGRAPHIC_DATA] -- [GEOGRAPHIC_DATA] -- [GEOGRAPHI…" at bounding box center [256, 309] width 57 height 20
select select "18"
click at [228, 299] on select "Home About Our Branches -- [GEOGRAPHIC_DATA] -- [GEOGRAPHIC_DATA] -- [GEOGRAPHI…" at bounding box center [256, 309] width 57 height 20
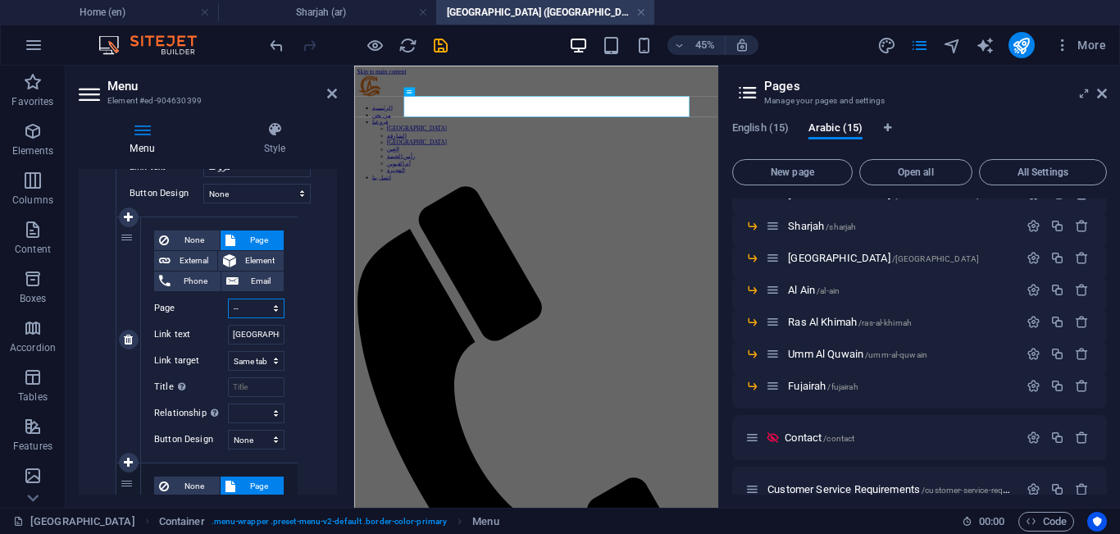
select select
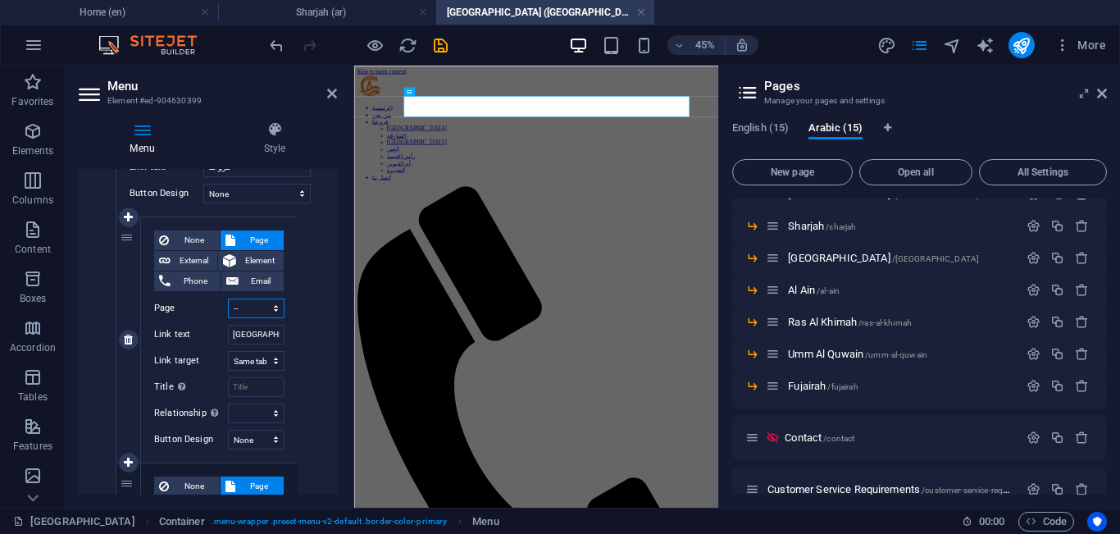
select select
drag, startPoint x: 333, startPoint y: 274, endPoint x: 335, endPoint y: 284, distance: 10.0
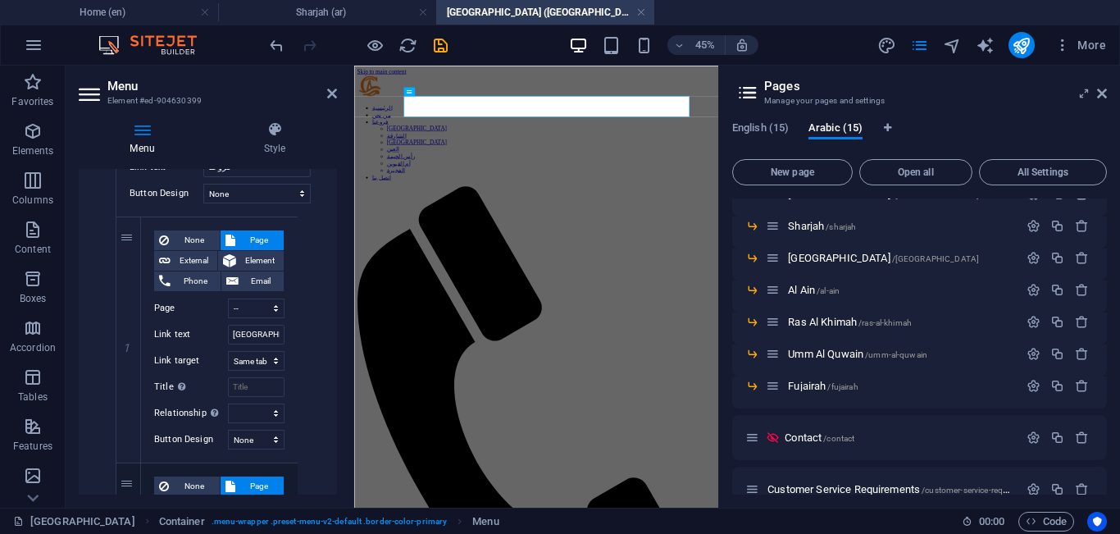
click at [335, 284] on div "Menu Auto Custom Create custom menu items for this menu. Recommended for one-pa…" at bounding box center [208, 332] width 258 height 326
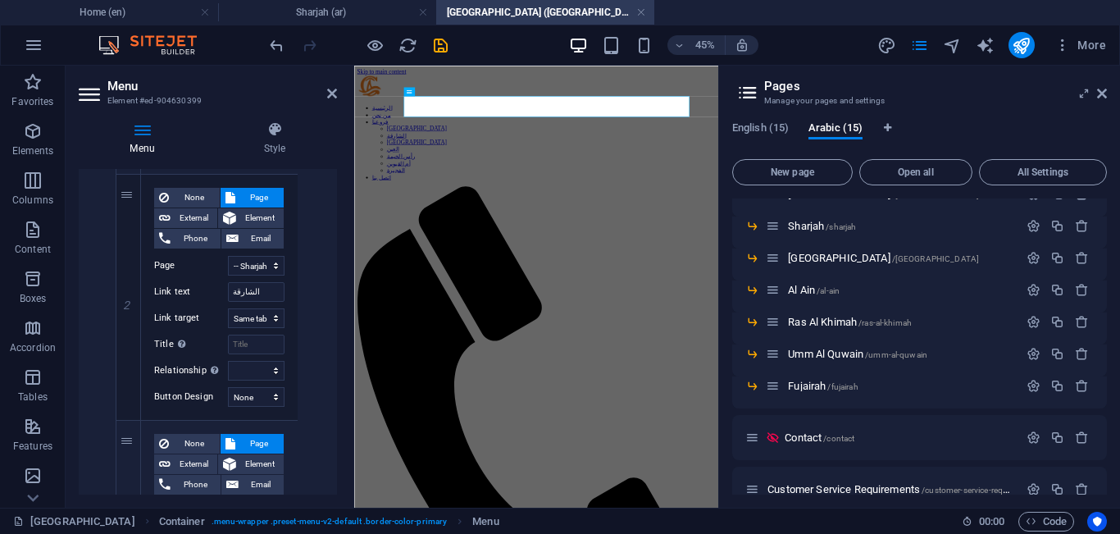
scroll to position [974, 0]
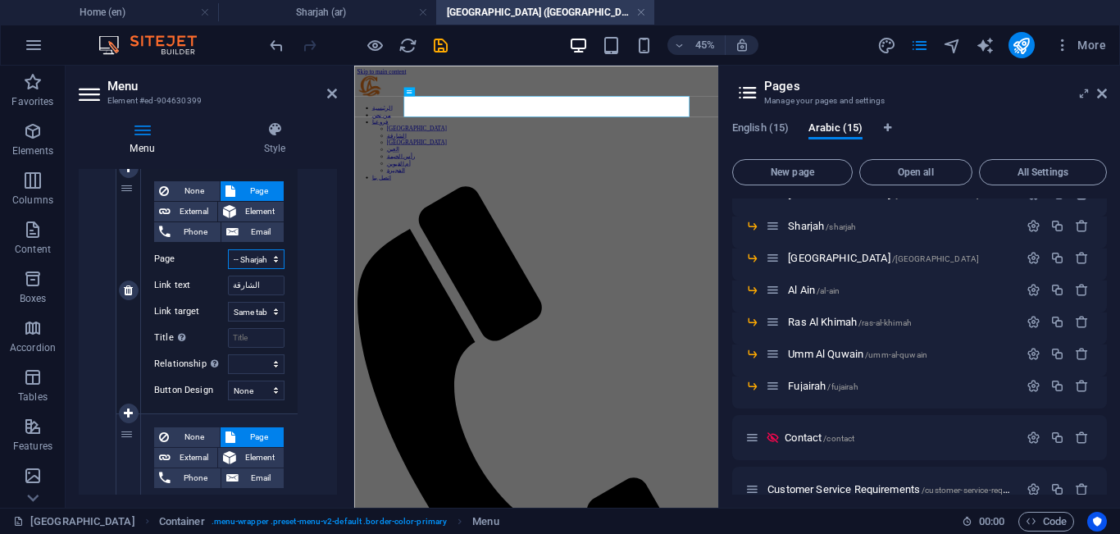
click at [243, 259] on select "Home About Our Branches -- [GEOGRAPHIC_DATA] -- [GEOGRAPHIC_DATA] -- [GEOGRAPHI…" at bounding box center [256, 259] width 57 height 20
click at [228, 249] on select "Home About Our Branches -- [GEOGRAPHIC_DATA] -- [GEOGRAPHIC_DATA] -- [GEOGRAPHI…" at bounding box center [256, 259] width 57 height 20
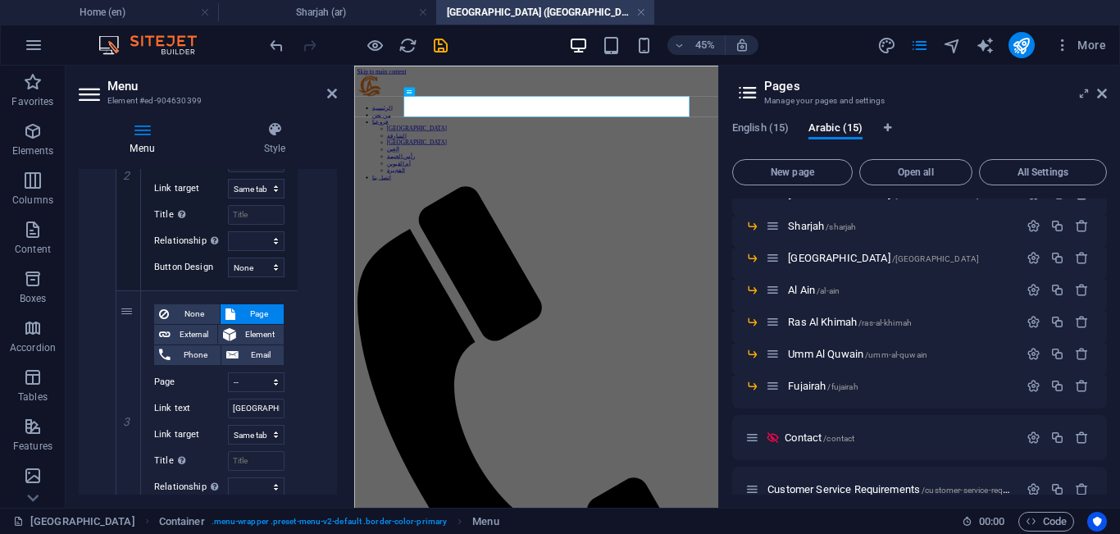
scroll to position [1105, 0]
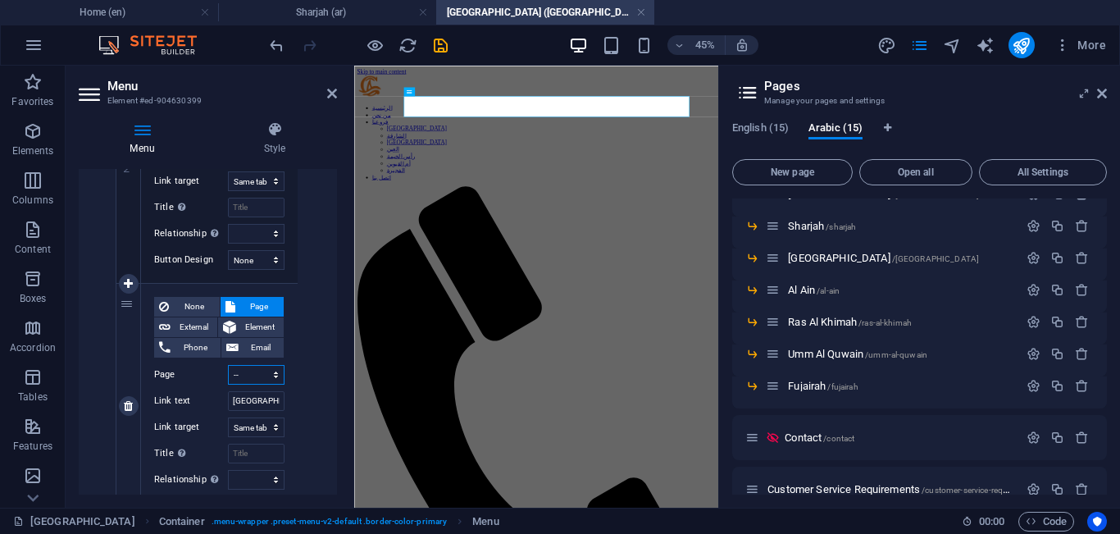
click at [249, 368] on select "Home About Our Branches -- [GEOGRAPHIC_DATA] -- [GEOGRAPHIC_DATA] -- [GEOGRAPHI…" at bounding box center [256, 375] width 57 height 20
click at [228, 365] on select "Home About Our Branches -- [GEOGRAPHIC_DATA] -- [GEOGRAPHIC_DATA] -- [GEOGRAPHI…" at bounding box center [256, 375] width 57 height 20
click at [333, 315] on div "1 None Page External Element Phone Email Page Home About Our Branches -- [GEOGR…" at bounding box center [208, 479] width 258 height 2545
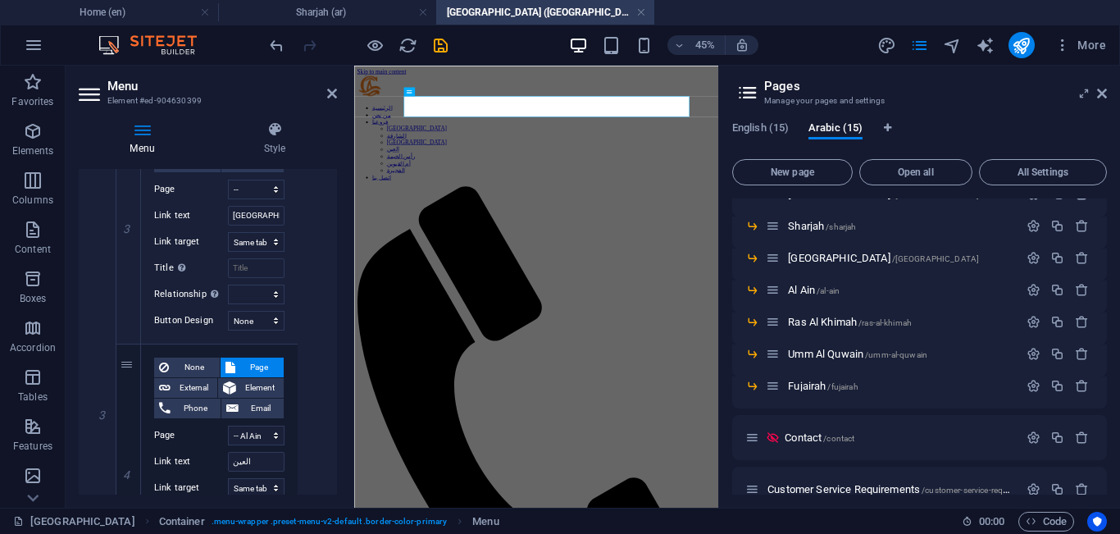
scroll to position [1366, 0]
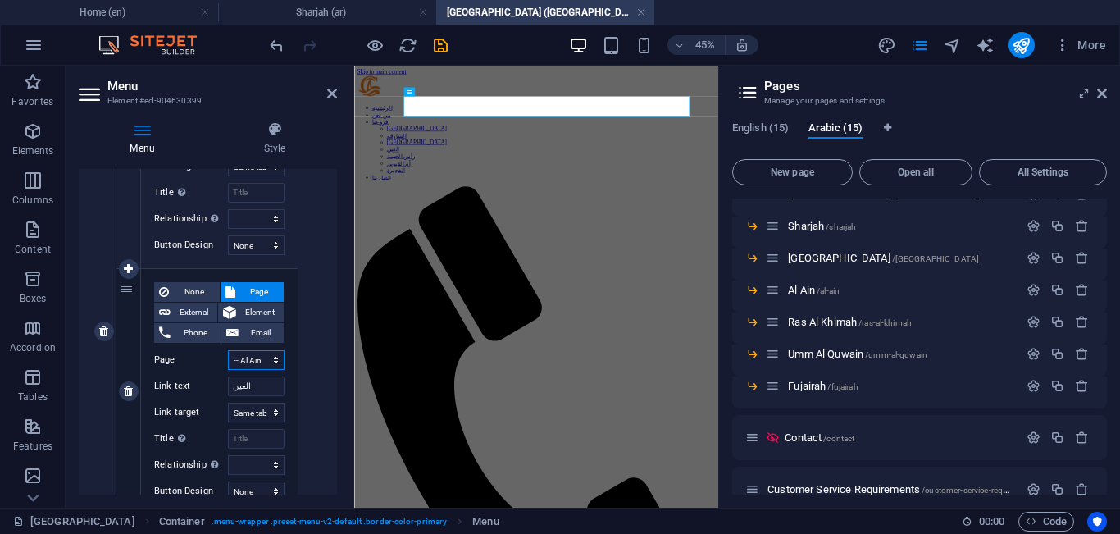
click at [265, 360] on select "Home About Our Branches -- [GEOGRAPHIC_DATA] -- [GEOGRAPHIC_DATA] -- [GEOGRAPHI…" at bounding box center [256, 360] width 57 height 20
click at [228, 350] on select "Home About Our Branches -- [GEOGRAPHIC_DATA] -- [GEOGRAPHIC_DATA] -- [GEOGRAPHI…" at bounding box center [256, 360] width 57 height 20
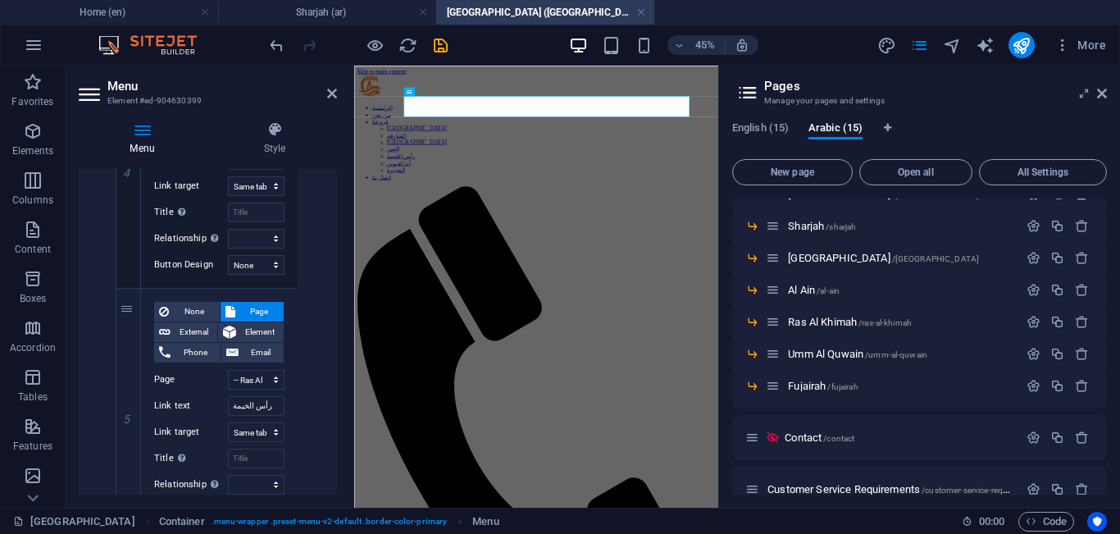
scroll to position [1606, 0]
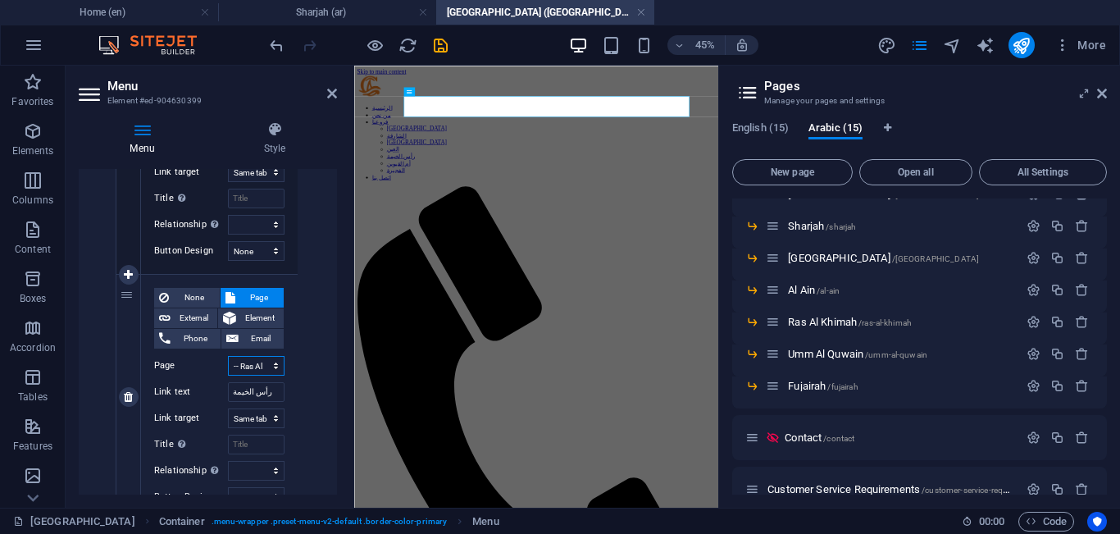
click at [272, 359] on select "Home About Our Branches -- [GEOGRAPHIC_DATA] -- [GEOGRAPHIC_DATA] -- [GEOGRAPHI…" at bounding box center [256, 366] width 57 height 20
click at [228, 356] on select "Home About Our Branches -- [GEOGRAPHIC_DATA] -- [GEOGRAPHIC_DATA] -- [GEOGRAPHI…" at bounding box center [256, 366] width 57 height 20
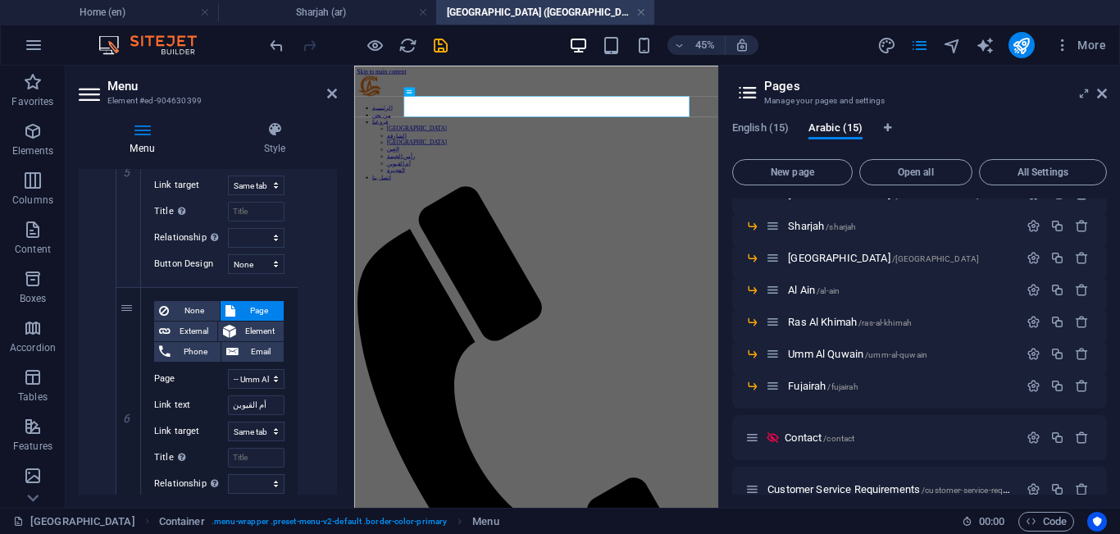
scroll to position [1840, 0]
click at [269, 381] on select "Home About Our Branches -- [GEOGRAPHIC_DATA] -- [GEOGRAPHIC_DATA] -- [GEOGRAPHI…" at bounding box center [256, 378] width 57 height 20
click at [228, 368] on select "Home About Our Branches -- [GEOGRAPHIC_DATA] -- [GEOGRAPHIC_DATA] -- [GEOGRAPHI…" at bounding box center [256, 378] width 57 height 20
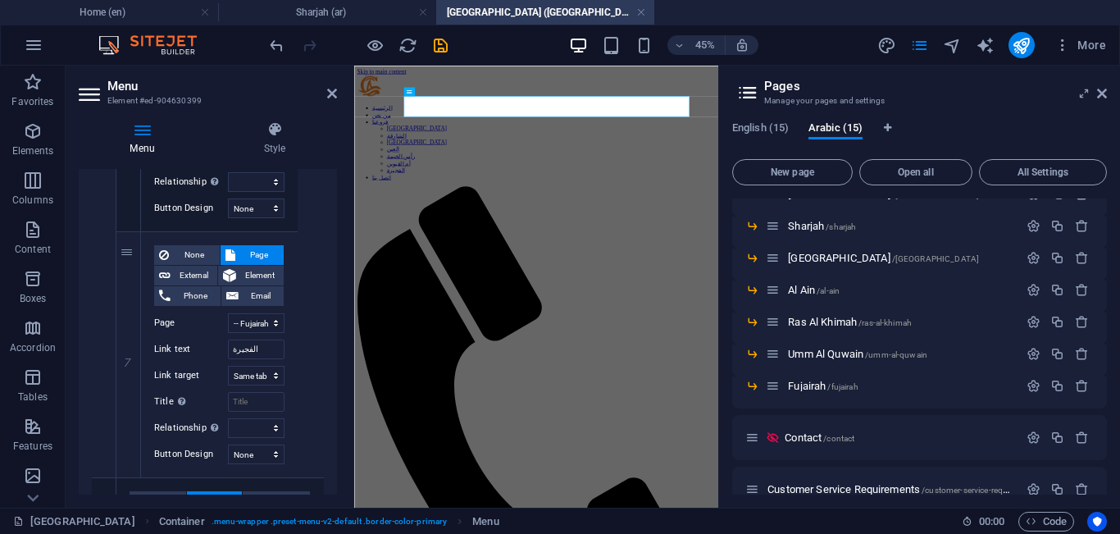
scroll to position [2148, 0]
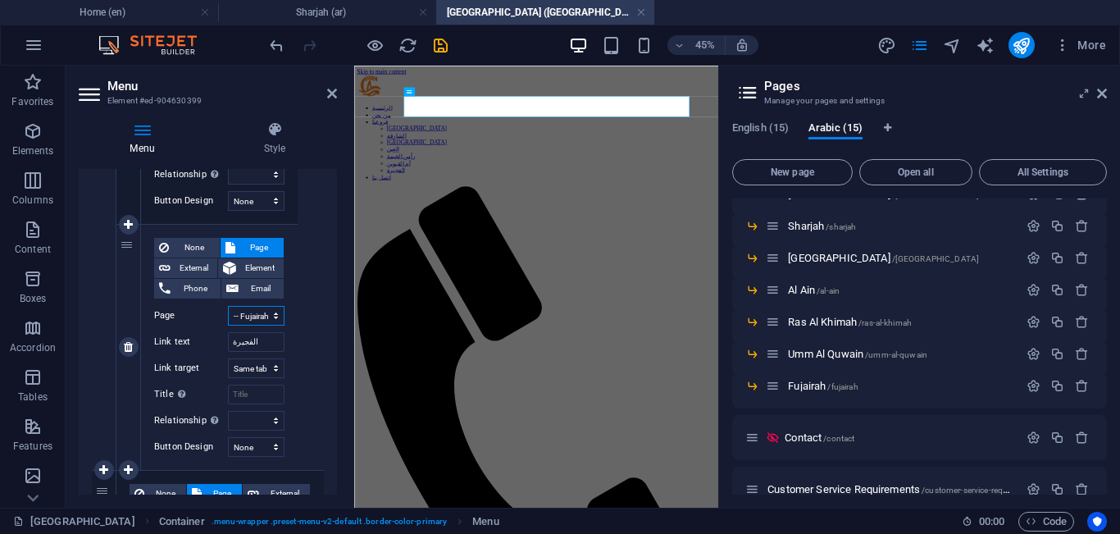
click at [261, 321] on select "Home About Our Branches -- [GEOGRAPHIC_DATA] -- [GEOGRAPHIC_DATA] -- [GEOGRAPHI…" at bounding box center [256, 316] width 57 height 20
click at [228, 306] on select "Home About Our Branches -- [GEOGRAPHIC_DATA] -- [GEOGRAPHIC_DATA] -- [GEOGRAPHI…" at bounding box center [256, 316] width 57 height 20
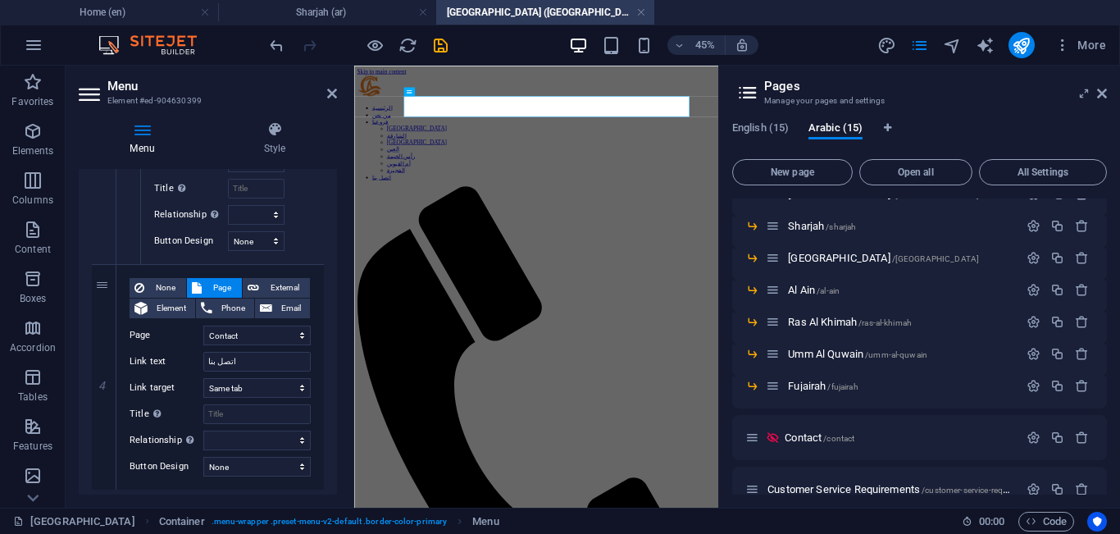
scroll to position [2375, 0]
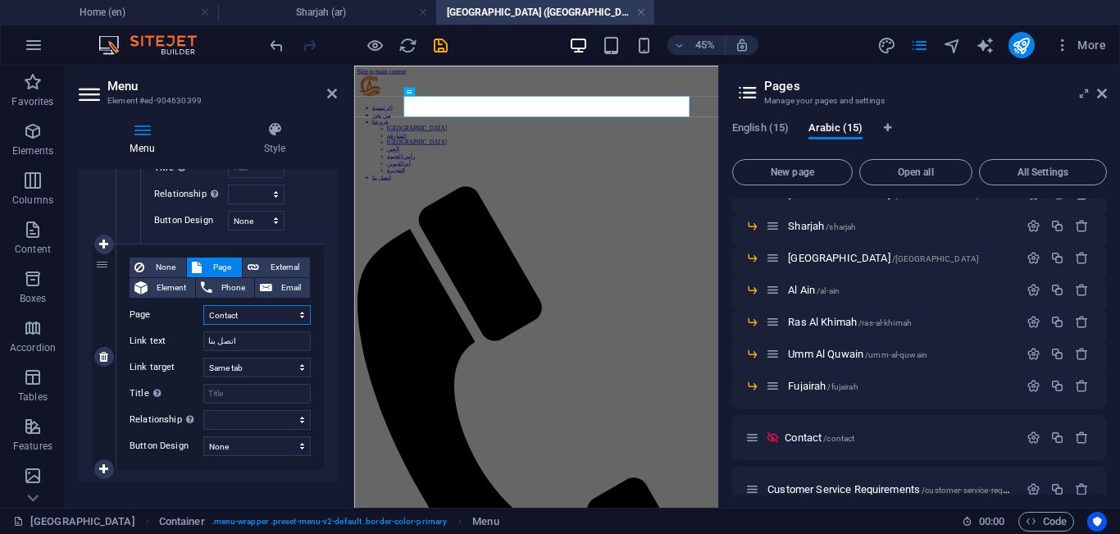
click at [267, 313] on select "Home About Our Branches -- [GEOGRAPHIC_DATA] -- [GEOGRAPHIC_DATA] -- [GEOGRAPHI…" at bounding box center [256, 315] width 107 height 20
click at [203, 305] on select "Home About Our Branches -- [GEOGRAPHIC_DATA] -- [GEOGRAPHIC_DATA] -- [GEOGRAPHI…" at bounding box center [256, 315] width 107 height 20
click at [337, 467] on div "Menu Style Menu Auto Custom Create custom menu items for this menu. Recommended…" at bounding box center [208, 307] width 285 height 399
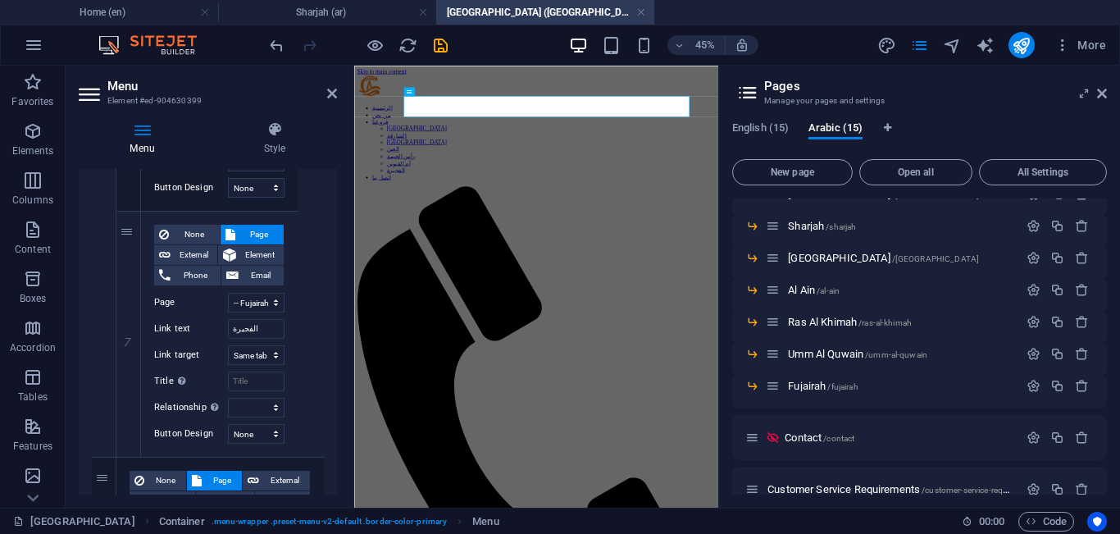
scroll to position [2065, 0]
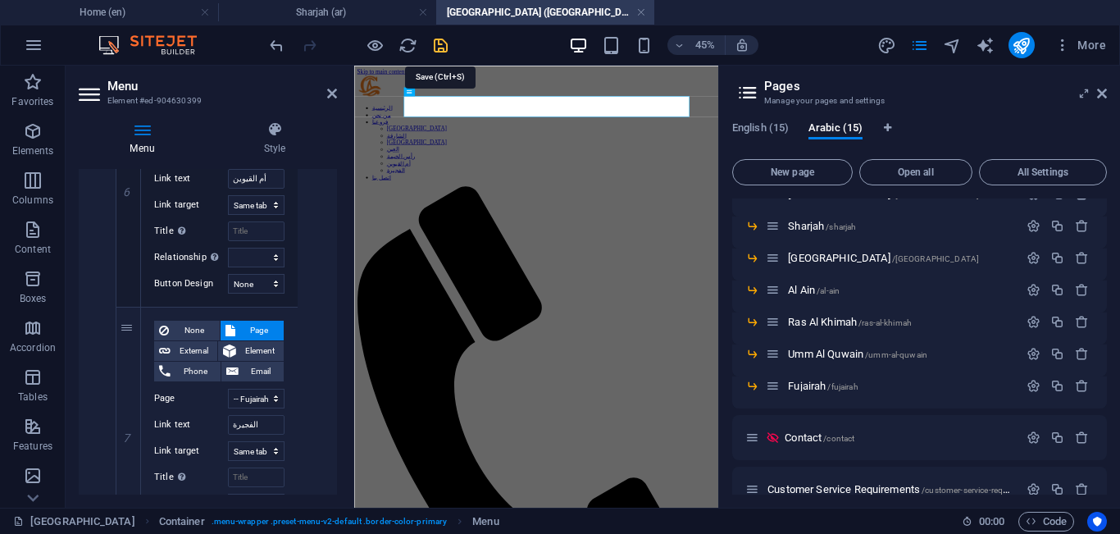
click at [441, 47] on icon "save" at bounding box center [440, 45] width 19 height 19
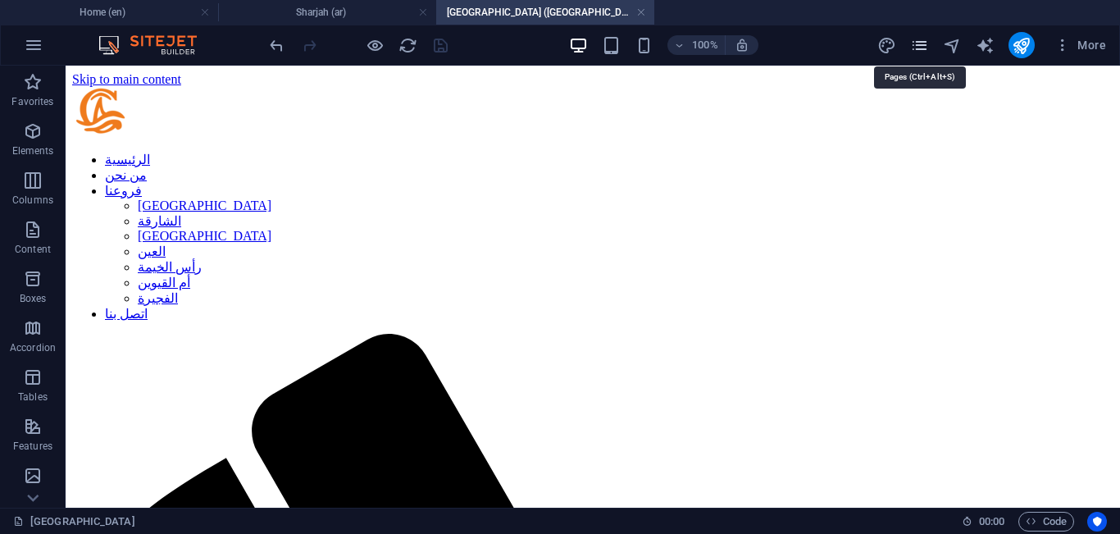
click at [915, 49] on icon "pages" at bounding box center [920, 45] width 19 height 19
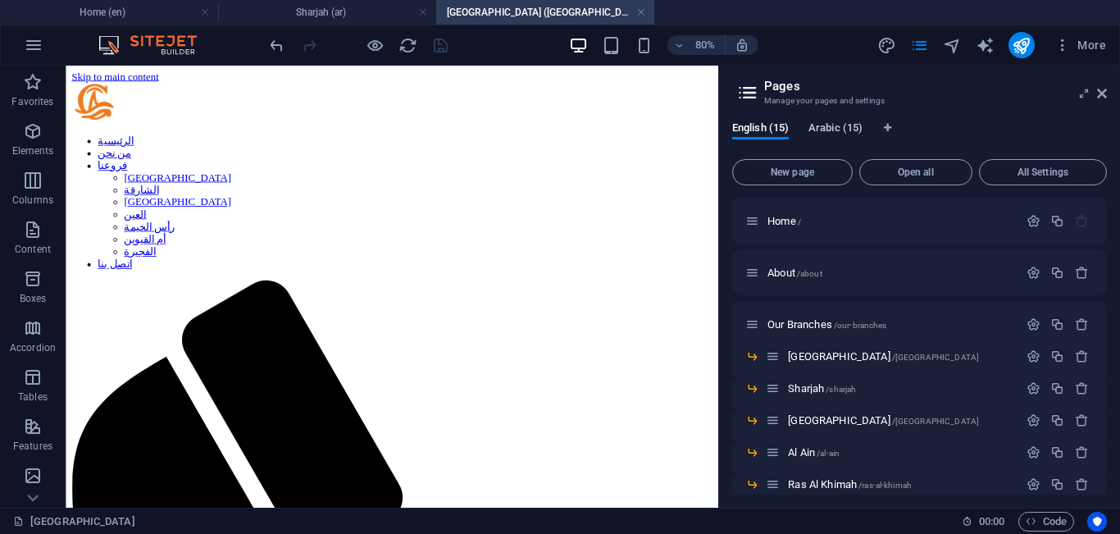
click at [848, 133] on span "Arabic (15)" at bounding box center [836, 129] width 54 height 23
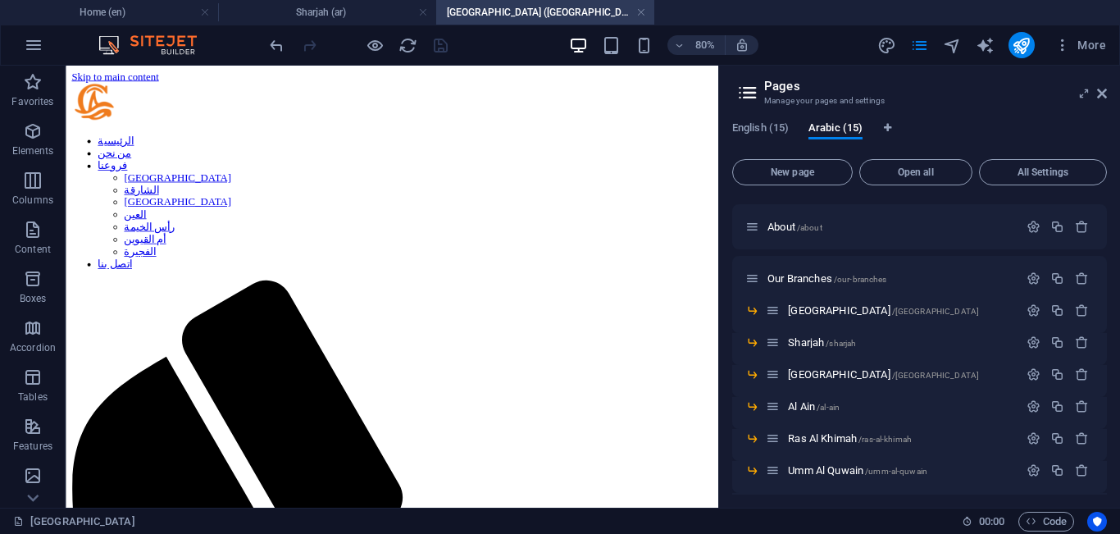
scroll to position [50, 0]
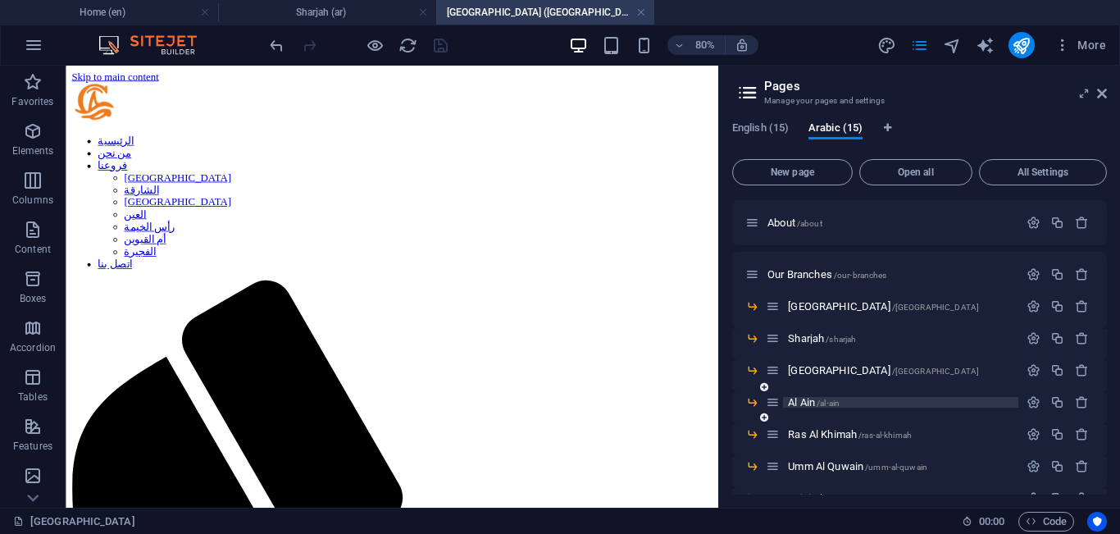
click at [860, 398] on p "Al Ain /al-ain" at bounding box center [901, 402] width 226 height 11
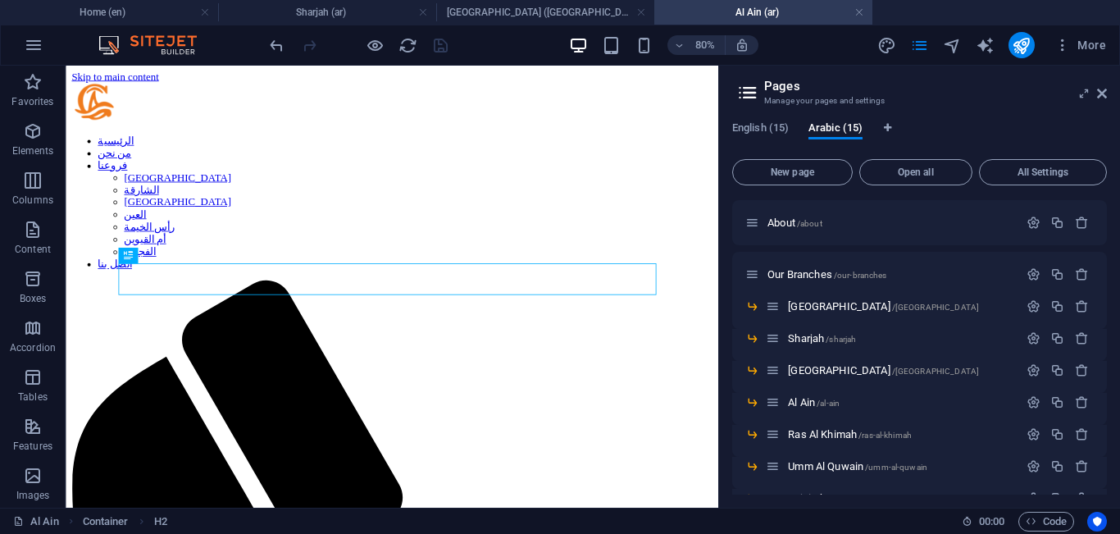
scroll to position [0, 0]
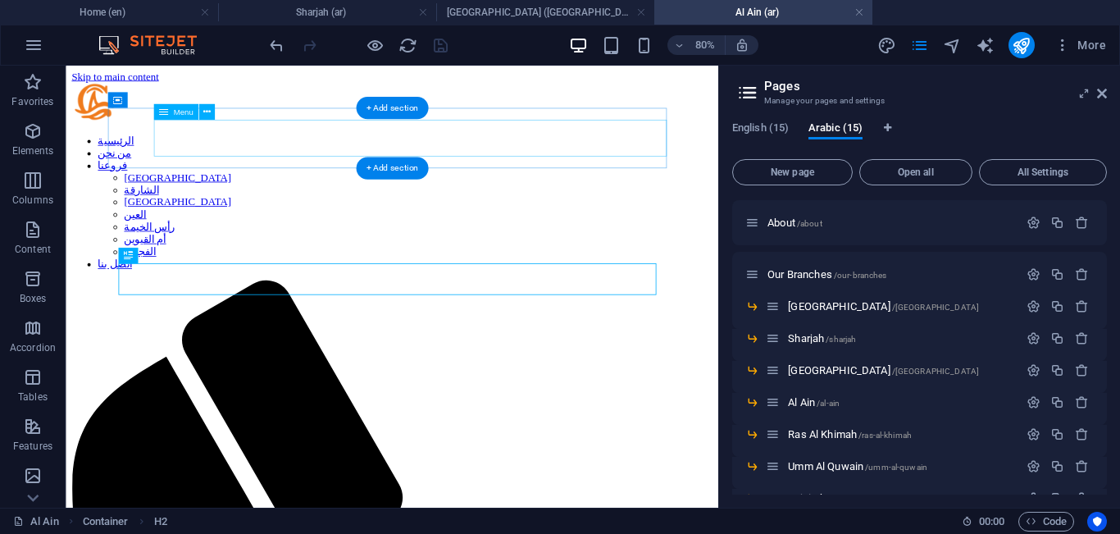
click at [406, 152] on nav "الرئيسية من نحن فروعنا [GEOGRAPHIC_DATA] الشارقة أبوظبي العين [GEOGRAPHIC_DATA]…" at bounding box center [473, 237] width 803 height 170
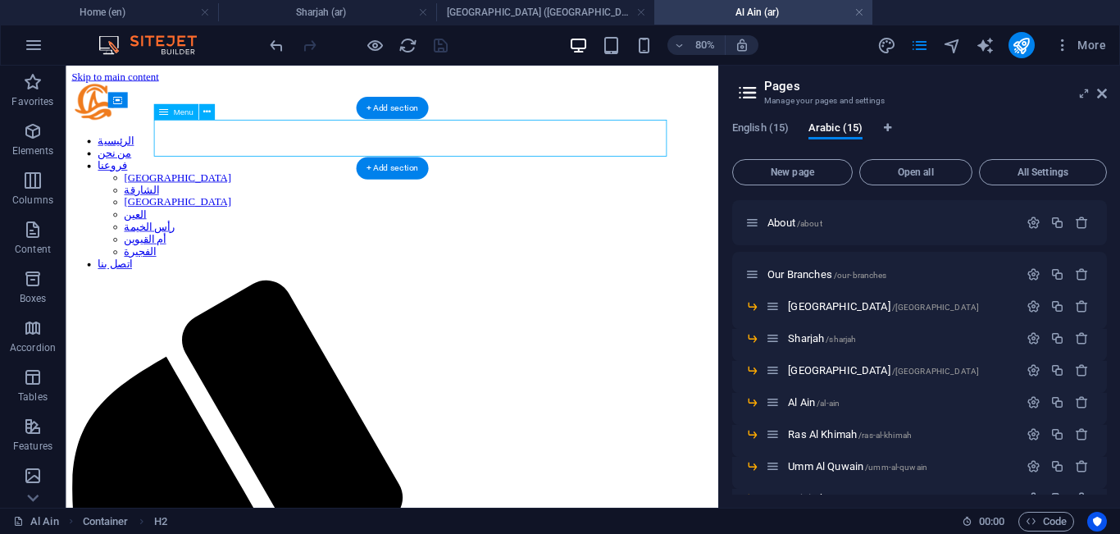
click at [406, 152] on nav "الرئيسية من نحن فروعنا [GEOGRAPHIC_DATA] الشارقة أبوظبي العين [GEOGRAPHIC_DATA]…" at bounding box center [473, 237] width 803 height 170
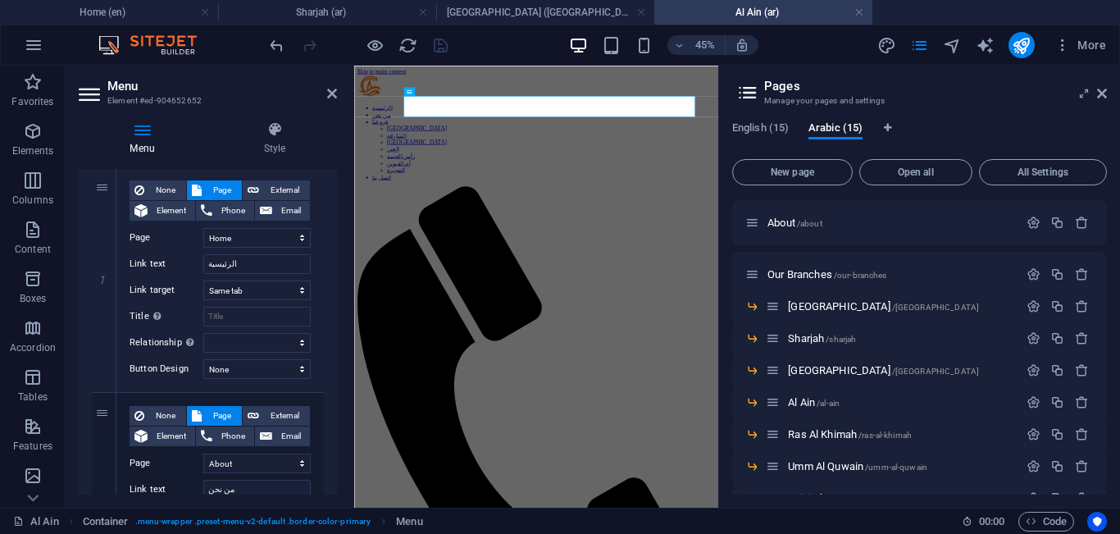
scroll to position [137, 0]
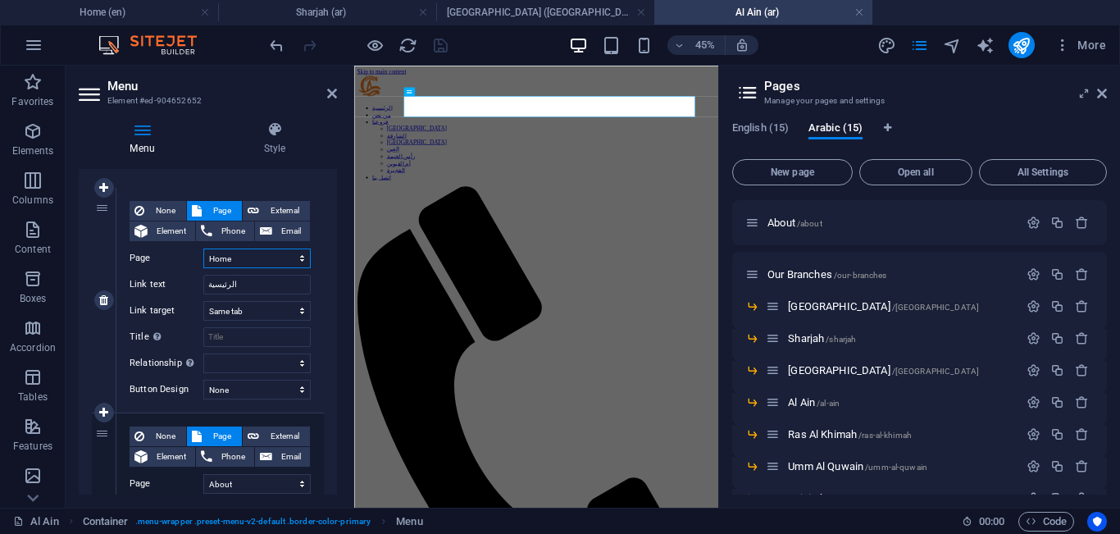
click at [287, 257] on select "Home About Our Branches -- [GEOGRAPHIC_DATA] -- [GEOGRAPHIC_DATA] -- [GEOGRAPHI…" at bounding box center [256, 259] width 107 height 20
click at [203, 249] on select "Home About Our Branches -- [GEOGRAPHIC_DATA] -- [GEOGRAPHIC_DATA] -- [GEOGRAPHI…" at bounding box center [256, 259] width 107 height 20
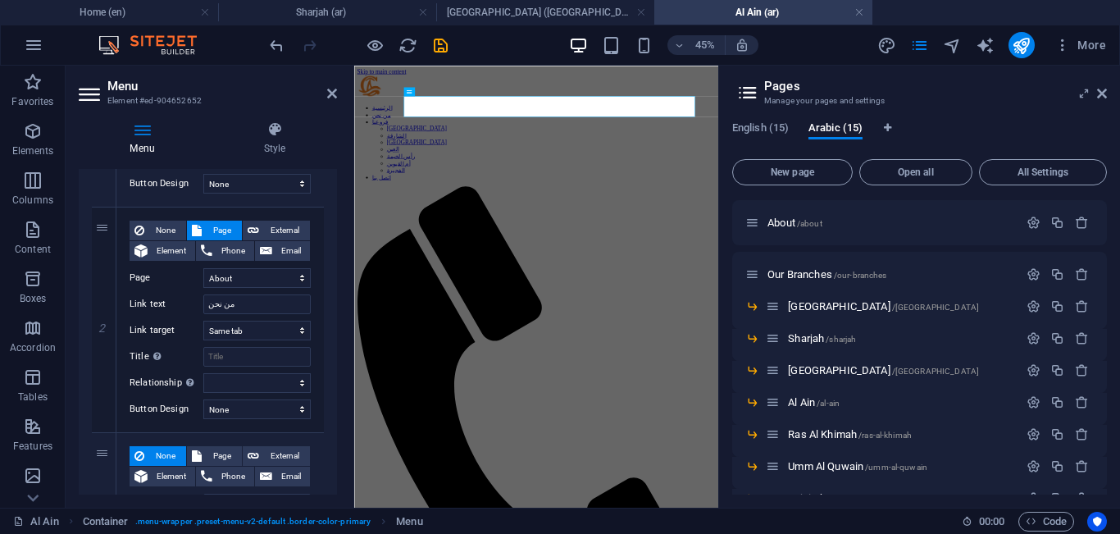
scroll to position [357, 0]
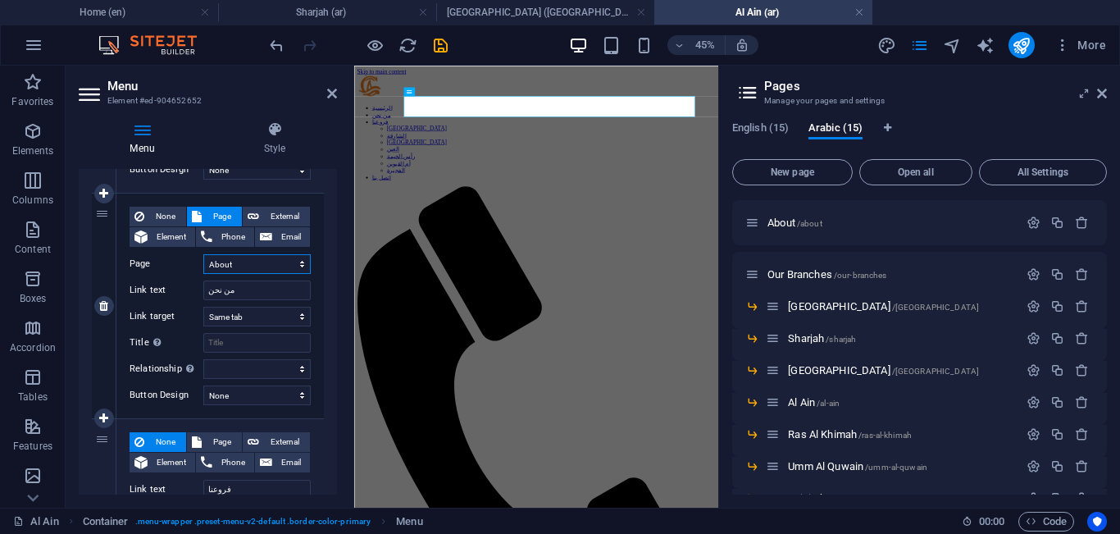
click at [287, 261] on select "Home About Our Branches -- [GEOGRAPHIC_DATA] -- [GEOGRAPHIC_DATA] -- [GEOGRAPHI…" at bounding box center [256, 264] width 107 height 20
click at [203, 254] on select "Home About Our Branches -- [GEOGRAPHIC_DATA] -- [GEOGRAPHIC_DATA] -- [GEOGRAPHI…" at bounding box center [256, 264] width 107 height 20
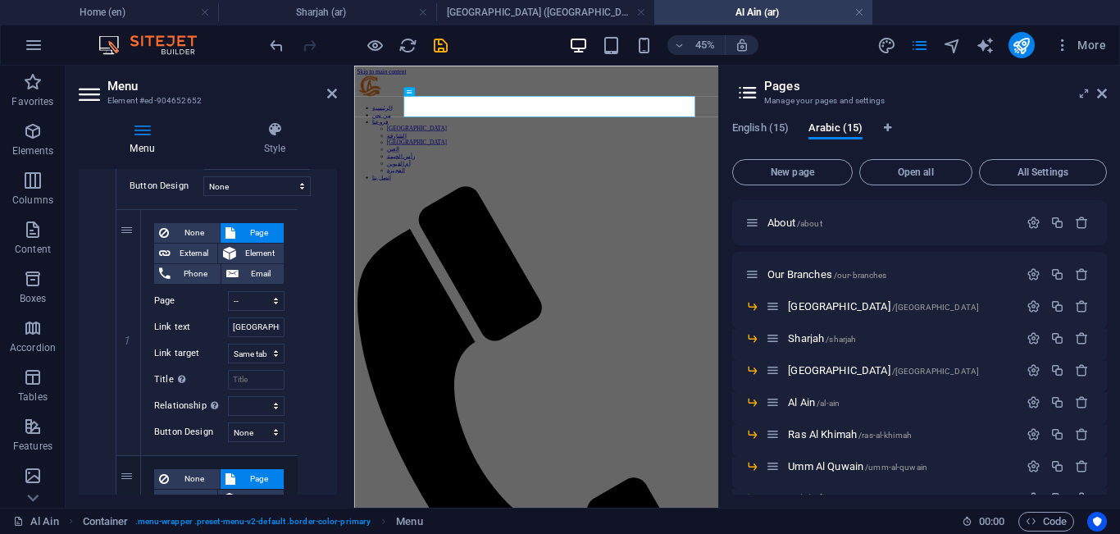
scroll to position [734, 0]
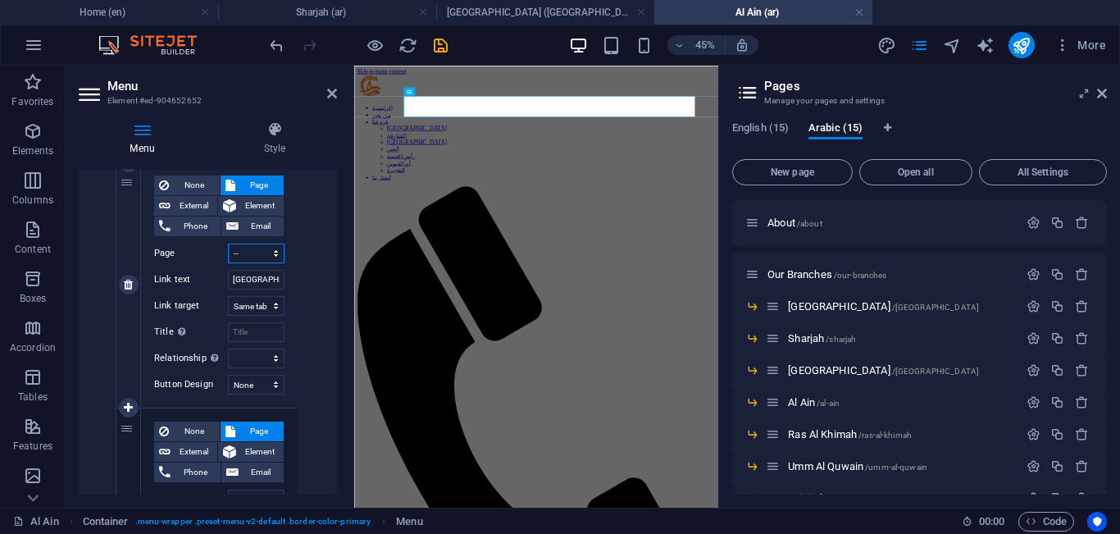
click at [258, 250] on select "Home About Our Branches -- [GEOGRAPHIC_DATA] -- [GEOGRAPHIC_DATA] -- [GEOGRAPHI…" at bounding box center [256, 254] width 57 height 20
click at [228, 244] on select "Home About Our Branches -- [GEOGRAPHIC_DATA] -- [GEOGRAPHIC_DATA] -- [GEOGRAPHI…" at bounding box center [256, 254] width 57 height 20
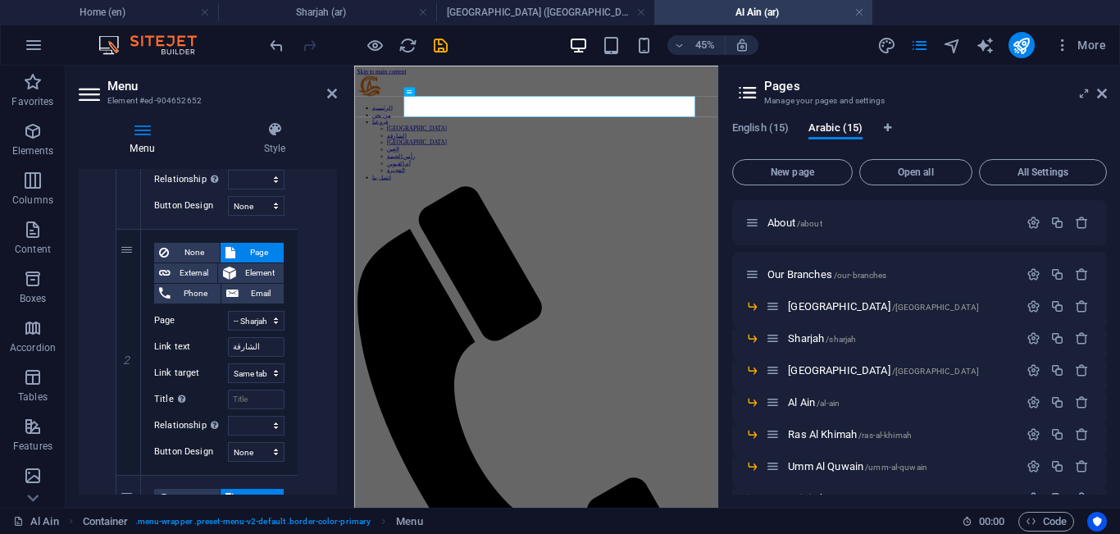
scroll to position [968, 0]
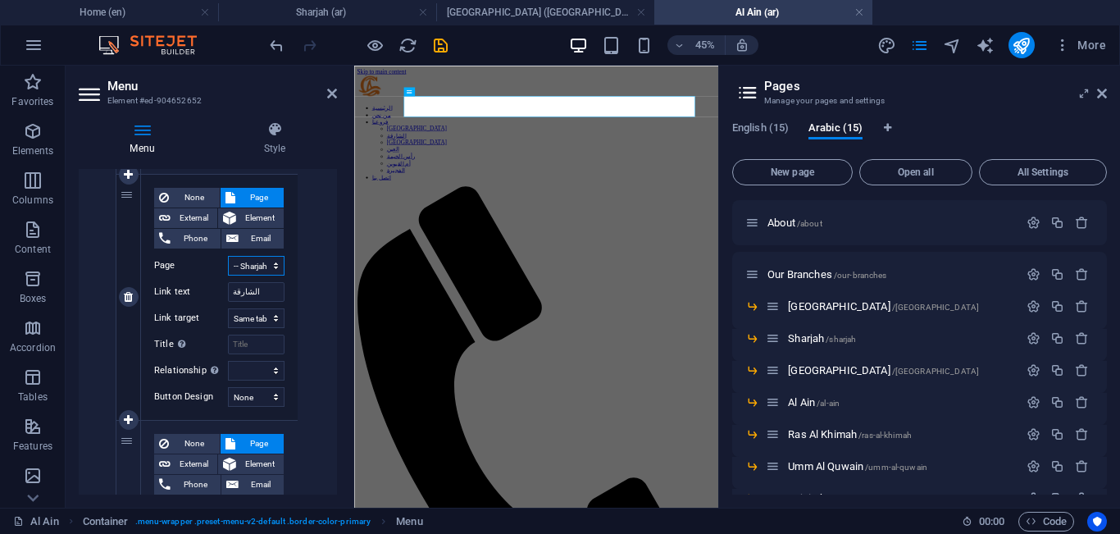
click at [261, 265] on select "Home About Our Branches -- [GEOGRAPHIC_DATA] -- [GEOGRAPHIC_DATA] -- [GEOGRAPHI…" at bounding box center [256, 266] width 57 height 20
click at [337, 311] on div "Menu Style Menu Auto Custom Create custom menu items for this menu. Recommended…" at bounding box center [208, 307] width 285 height 399
click at [264, 265] on select "Home About Our Branches -- [GEOGRAPHIC_DATA] -- [GEOGRAPHIC_DATA] -- [GEOGRAPHI…" at bounding box center [256, 266] width 57 height 20
click at [228, 256] on select "Home About Our Branches -- [GEOGRAPHIC_DATA] -- [GEOGRAPHIC_DATA] -- [GEOGRAPHI…" at bounding box center [256, 266] width 57 height 20
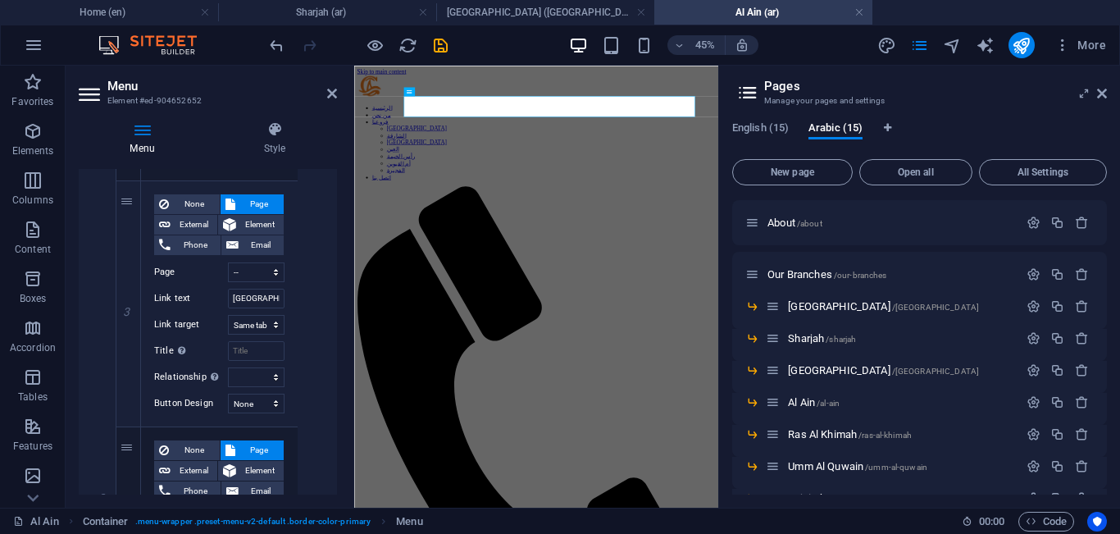
scroll to position [1215, 0]
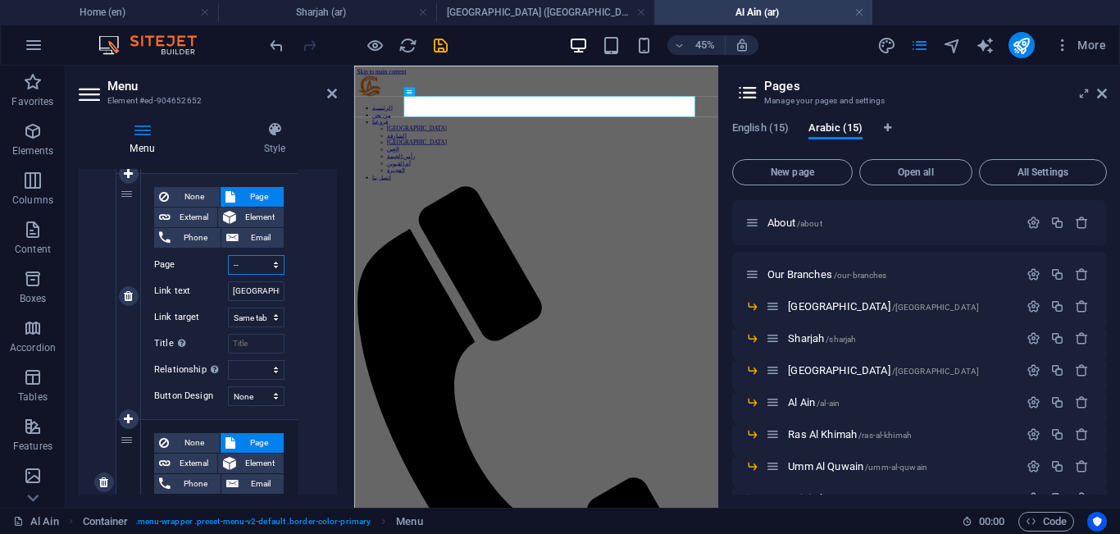
click at [257, 259] on select "Home About Our Branches -- [GEOGRAPHIC_DATA] -- [GEOGRAPHIC_DATA] -- [GEOGRAPHI…" at bounding box center [256, 265] width 57 height 20
click at [228, 255] on select "Home About Our Branches -- [GEOGRAPHIC_DATA] -- [GEOGRAPHIC_DATA] -- [GEOGRAPHI…" at bounding box center [256, 265] width 57 height 20
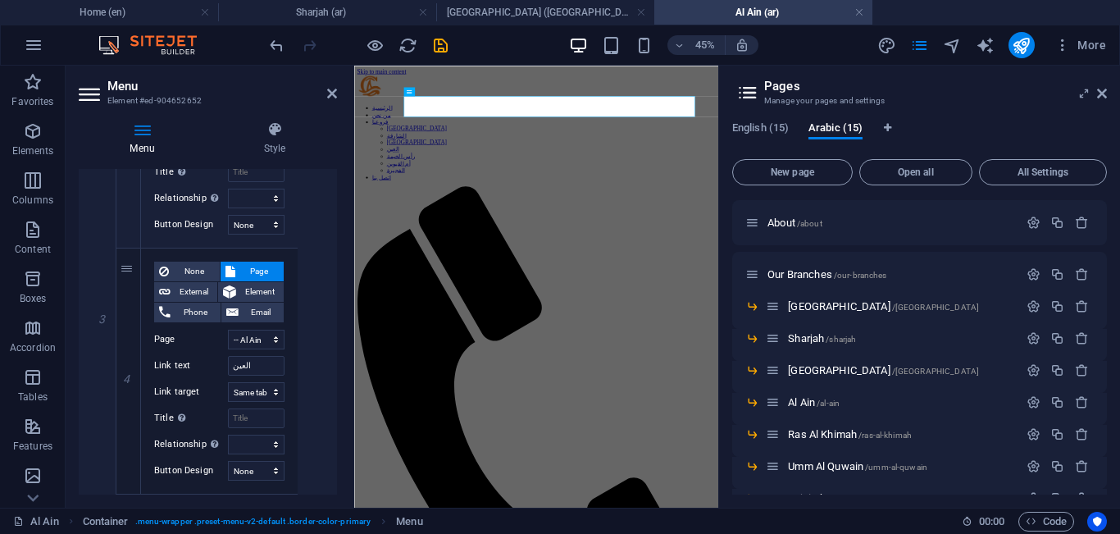
scroll to position [1413, 0]
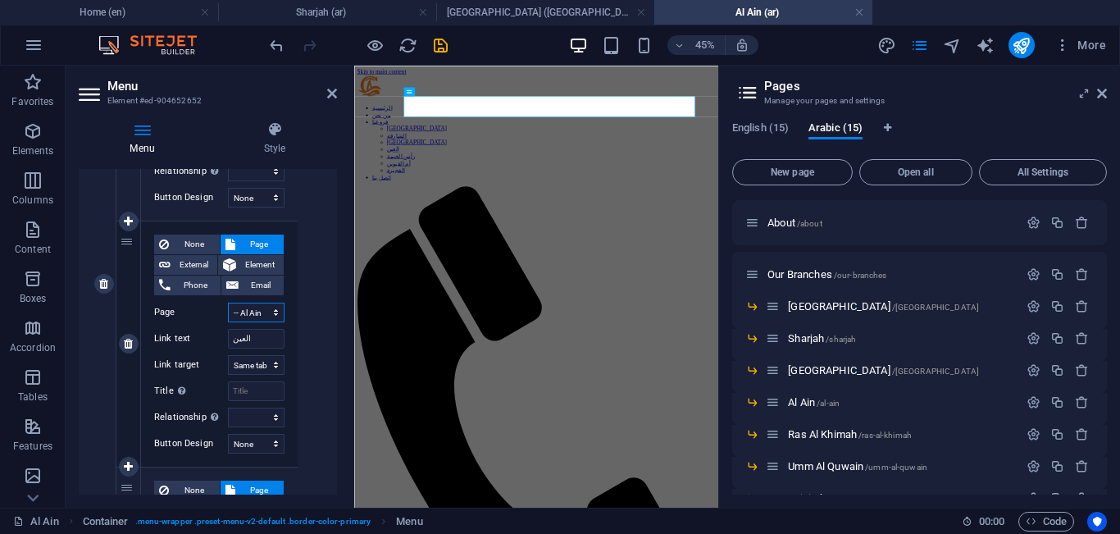
click at [259, 308] on select "Home About Our Branches -- [GEOGRAPHIC_DATA] -- [GEOGRAPHIC_DATA] -- [GEOGRAPHI…" at bounding box center [256, 313] width 57 height 20
click at [228, 303] on select "Home About Our Branches -- [GEOGRAPHIC_DATA] -- [GEOGRAPHIC_DATA] -- [GEOGRAPHI…" at bounding box center [256, 313] width 57 height 20
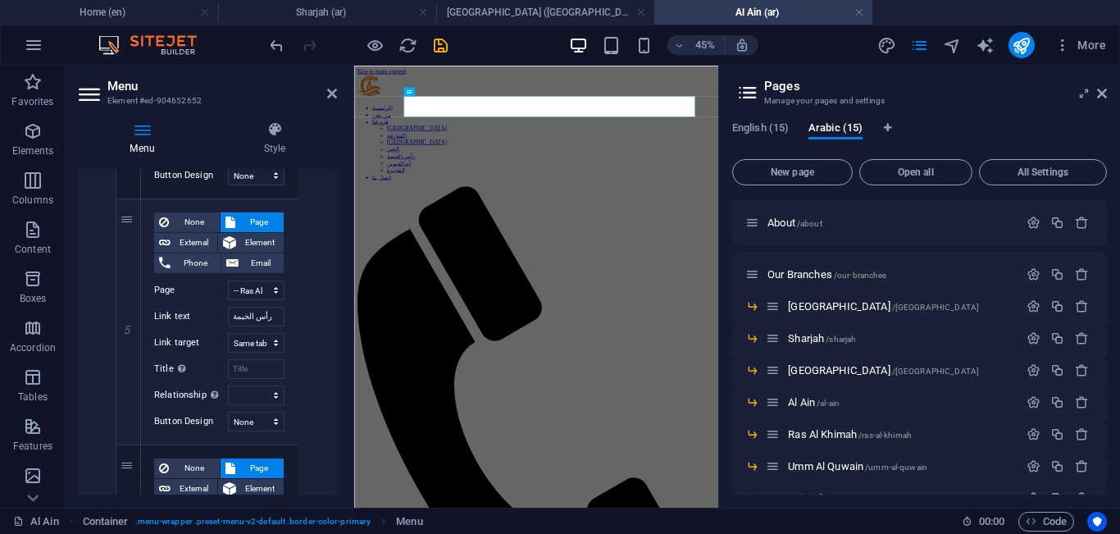
scroll to position [1709, 0]
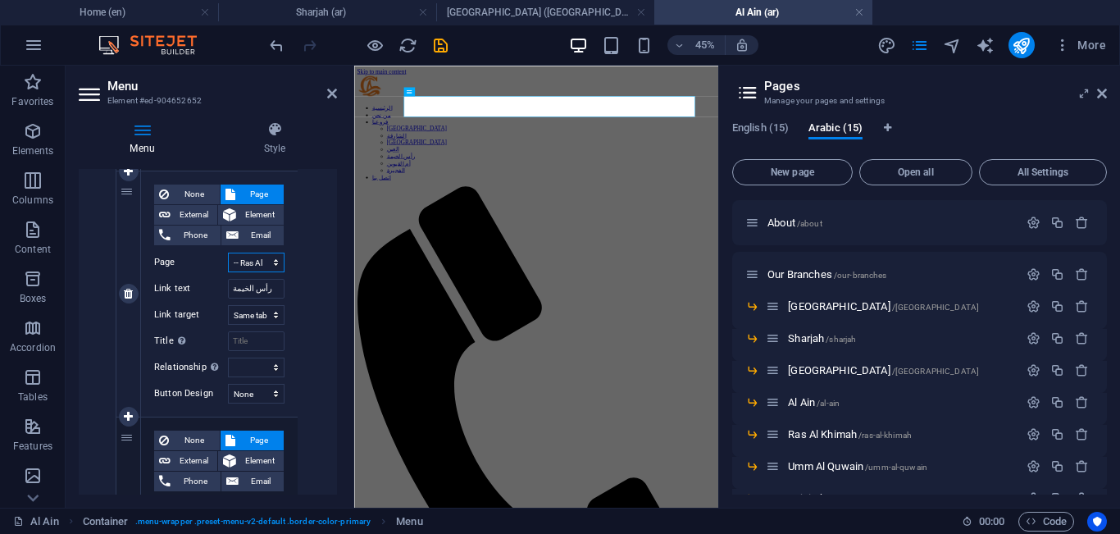
click at [259, 270] on select "Home About Our Branches -- [GEOGRAPHIC_DATA] -- [GEOGRAPHIC_DATA] -- [GEOGRAPHI…" at bounding box center [256, 263] width 57 height 20
click at [228, 253] on select "Home About Our Branches -- [GEOGRAPHIC_DATA] -- [GEOGRAPHIC_DATA] -- [GEOGRAPHI…" at bounding box center [256, 263] width 57 height 20
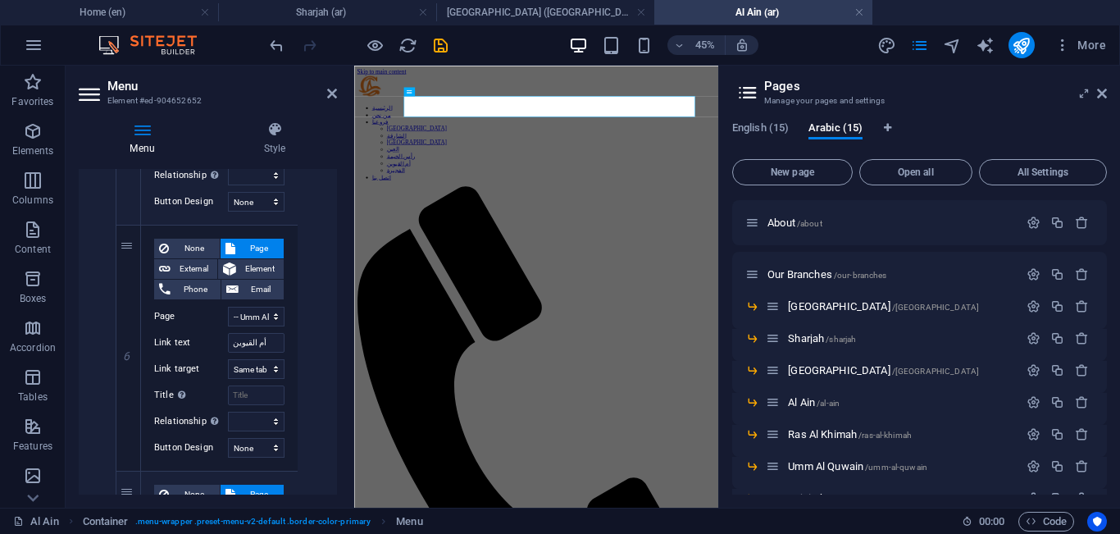
scroll to position [1915, 0]
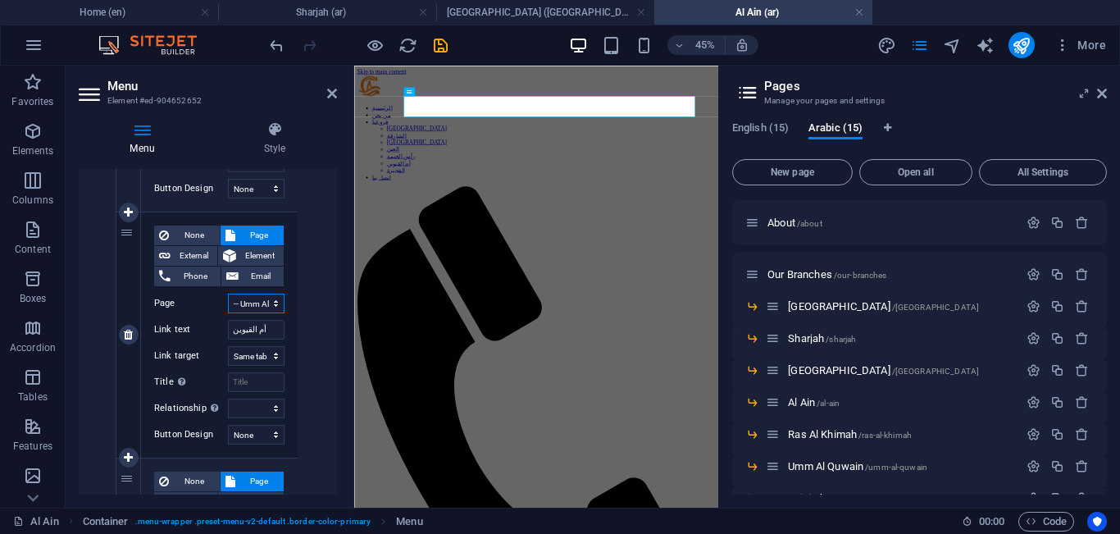
click at [231, 295] on select "Home About Our Branches -- [GEOGRAPHIC_DATA] -- [GEOGRAPHIC_DATA] -- [GEOGRAPHI…" at bounding box center [256, 304] width 57 height 20
click at [228, 294] on select "Home About Our Branches -- [GEOGRAPHIC_DATA] -- [GEOGRAPHIC_DATA] -- [GEOGRAPHI…" at bounding box center [256, 304] width 57 height 20
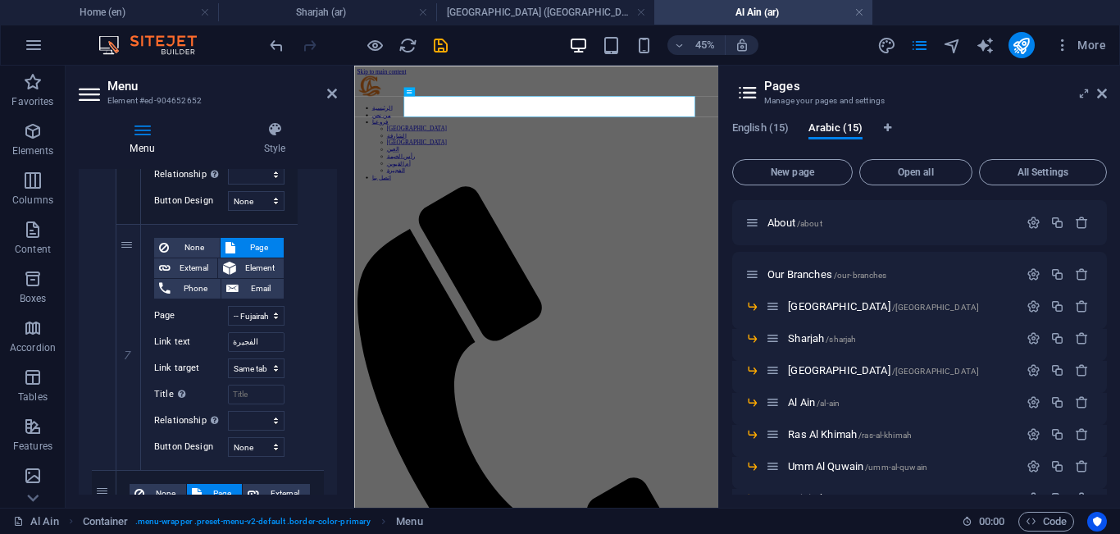
scroll to position [2183, 0]
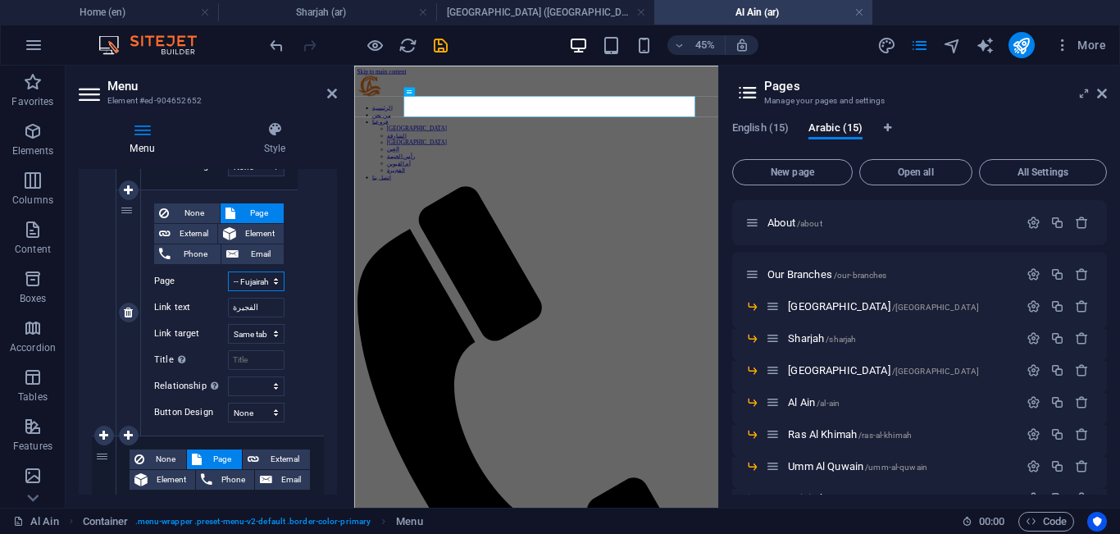
click at [258, 283] on select "Home About Our Branches -- [GEOGRAPHIC_DATA] -- [GEOGRAPHIC_DATA] -- [GEOGRAPHI…" at bounding box center [256, 282] width 57 height 20
click at [228, 272] on select "Home About Our Branches -- [GEOGRAPHIC_DATA] -- [GEOGRAPHIC_DATA] -- [GEOGRAPHI…" at bounding box center [256, 282] width 57 height 20
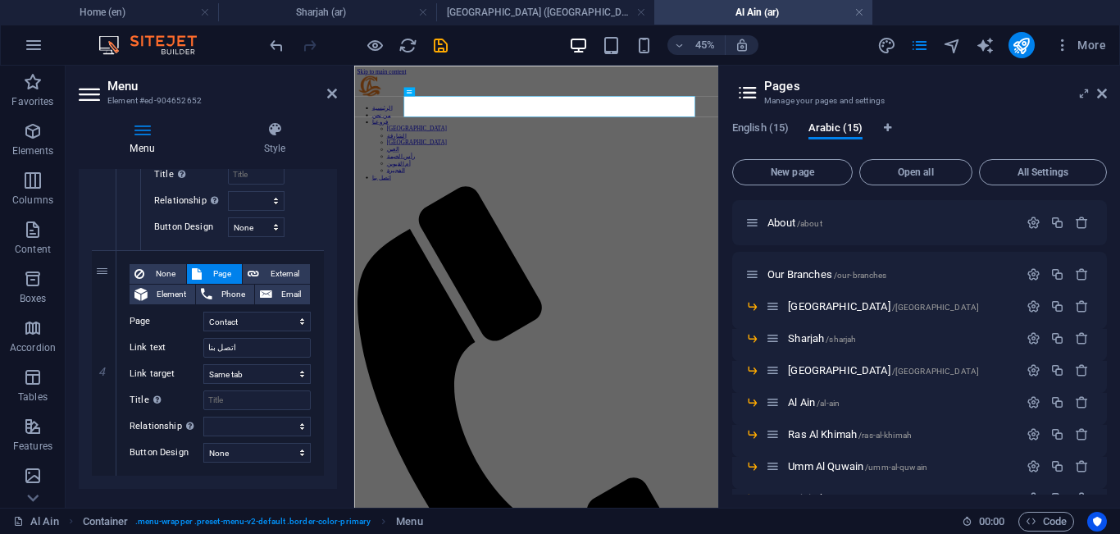
scroll to position [2375, 0]
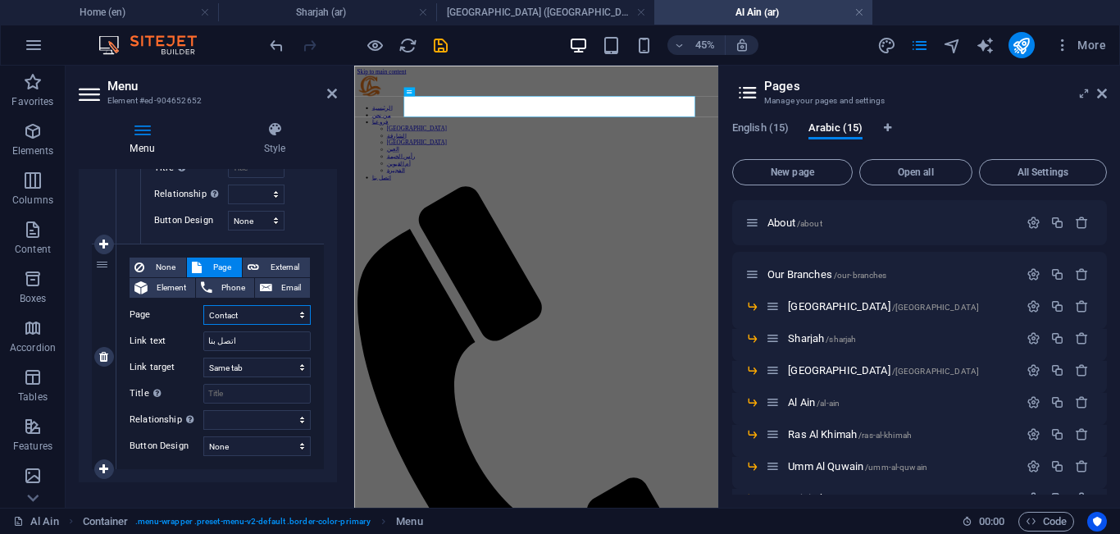
click at [281, 317] on select "Home About Our Branches -- [GEOGRAPHIC_DATA] -- [GEOGRAPHIC_DATA] -- [GEOGRAPHI…" at bounding box center [256, 315] width 107 height 20
click at [203, 305] on select "Home About Our Branches -- [GEOGRAPHIC_DATA] -- [GEOGRAPHIC_DATA] -- [GEOGRAPHI…" at bounding box center [256, 315] width 107 height 20
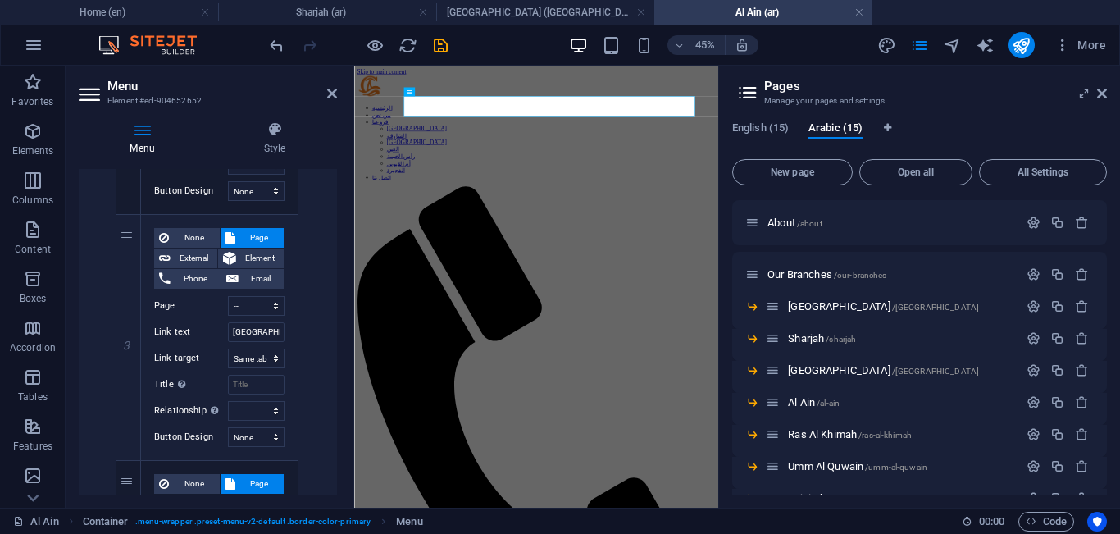
scroll to position [1043, 0]
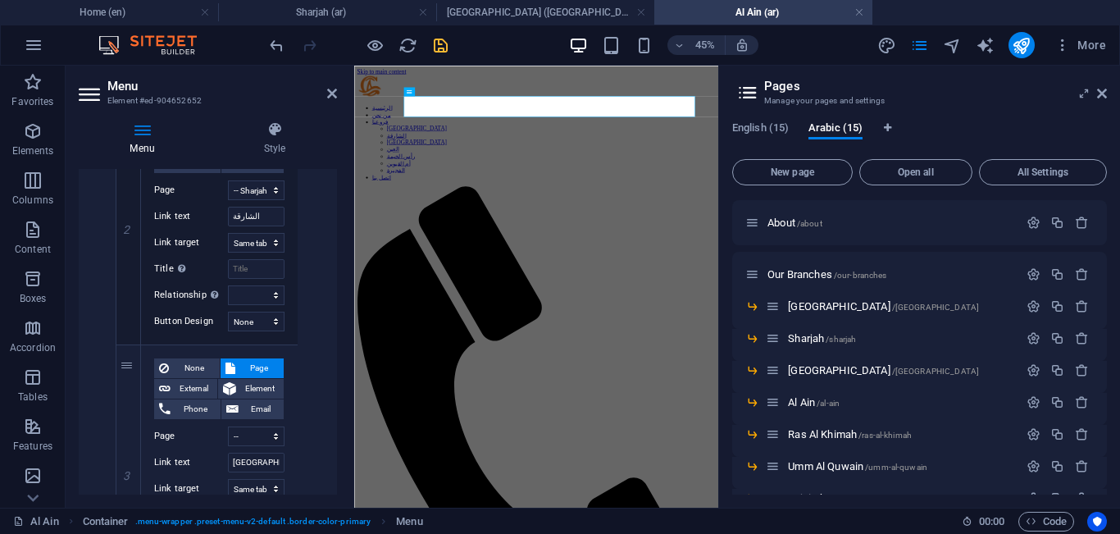
click at [438, 48] on icon "save" at bounding box center [440, 45] width 19 height 19
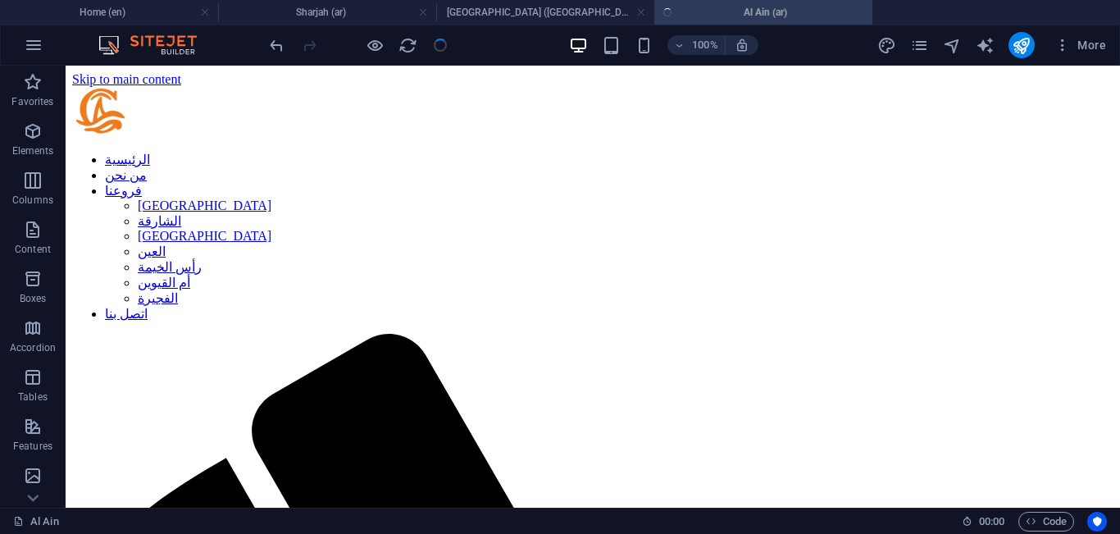
click at [438, 48] on div at bounding box center [359, 45] width 184 height 26
click at [420, 11] on link at bounding box center [423, 13] width 10 height 16
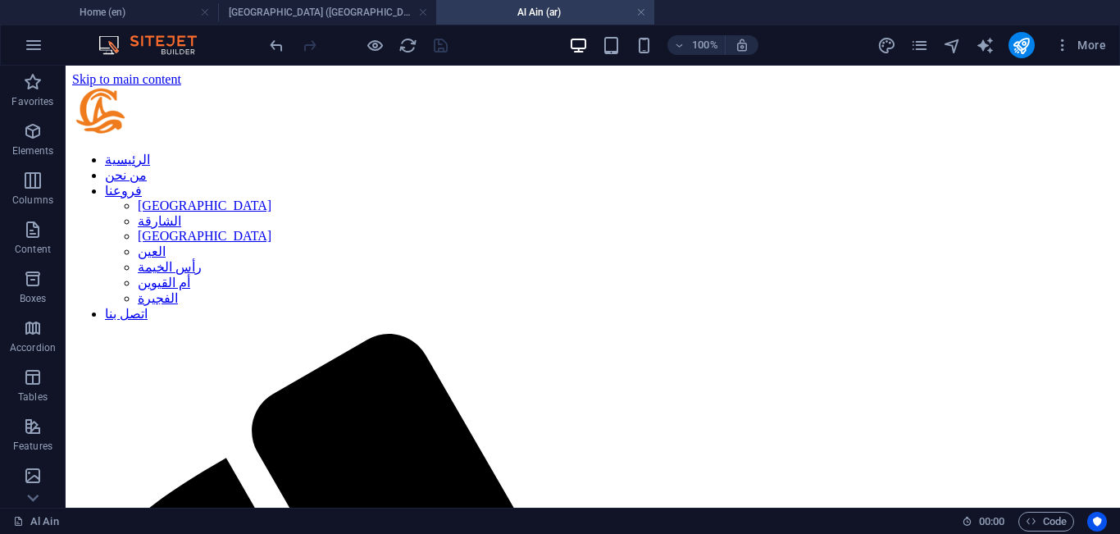
click at [420, 11] on link at bounding box center [423, 13] width 10 height 16
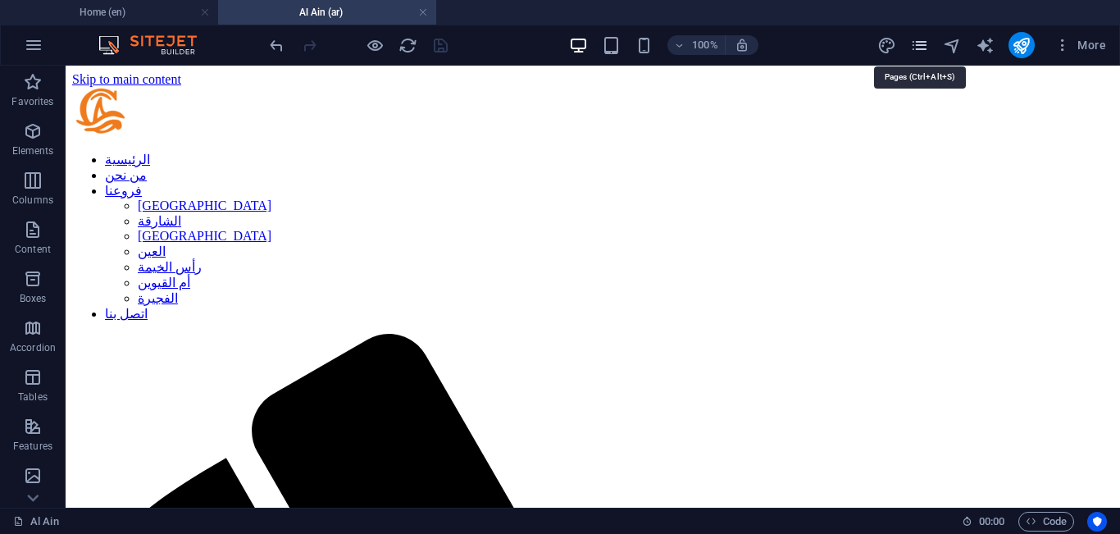
click at [925, 41] on icon "pages" at bounding box center [920, 45] width 19 height 19
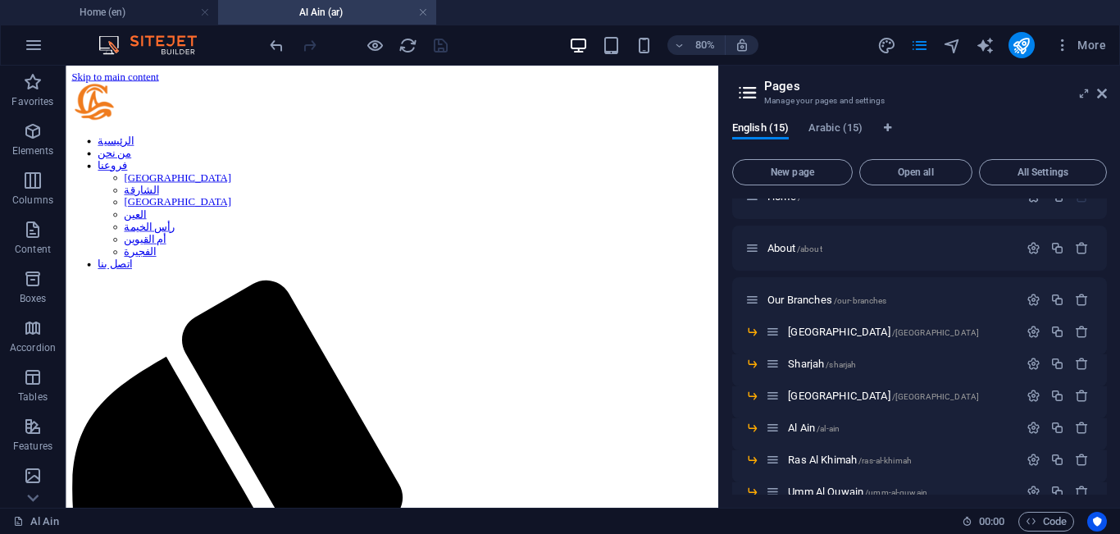
scroll to position [38, 0]
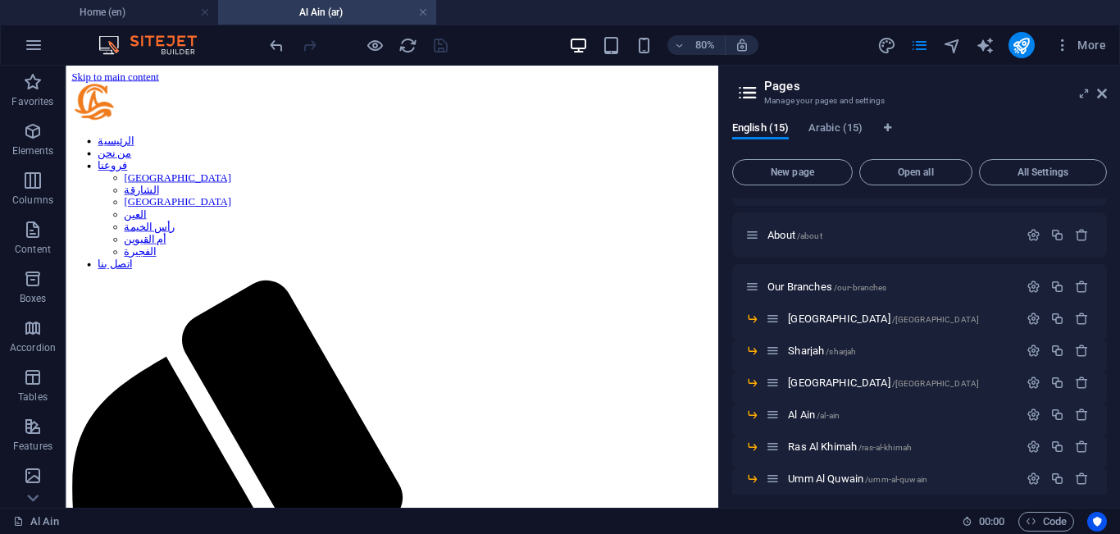
click at [888, 117] on div "English (15) Arabic (15) New page Open all All Settings Home / About /about Our…" at bounding box center [919, 307] width 401 height 399
click at [844, 130] on span "Arabic (15)" at bounding box center [836, 129] width 54 height 23
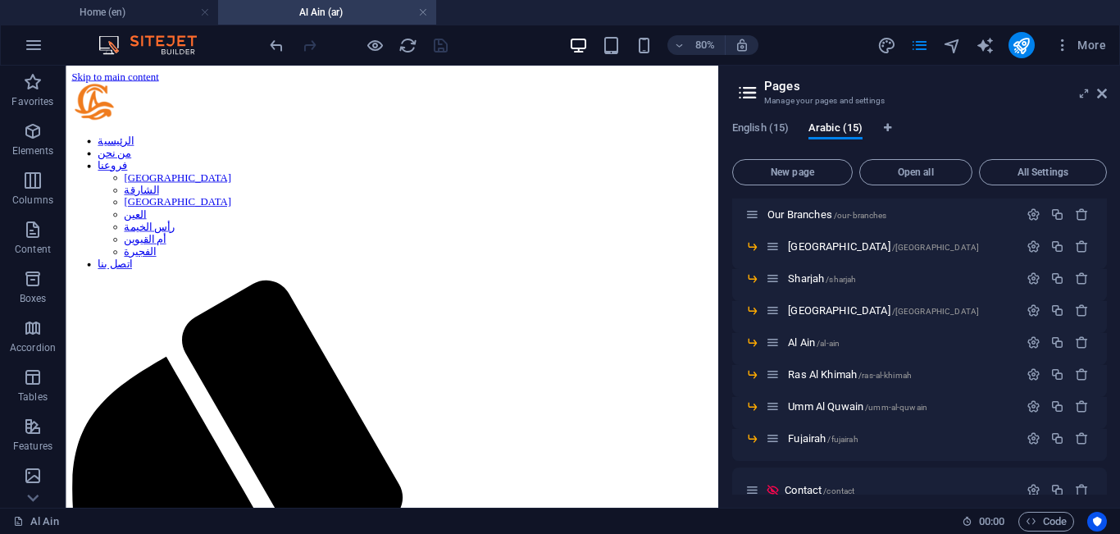
scroll to position [107, 0]
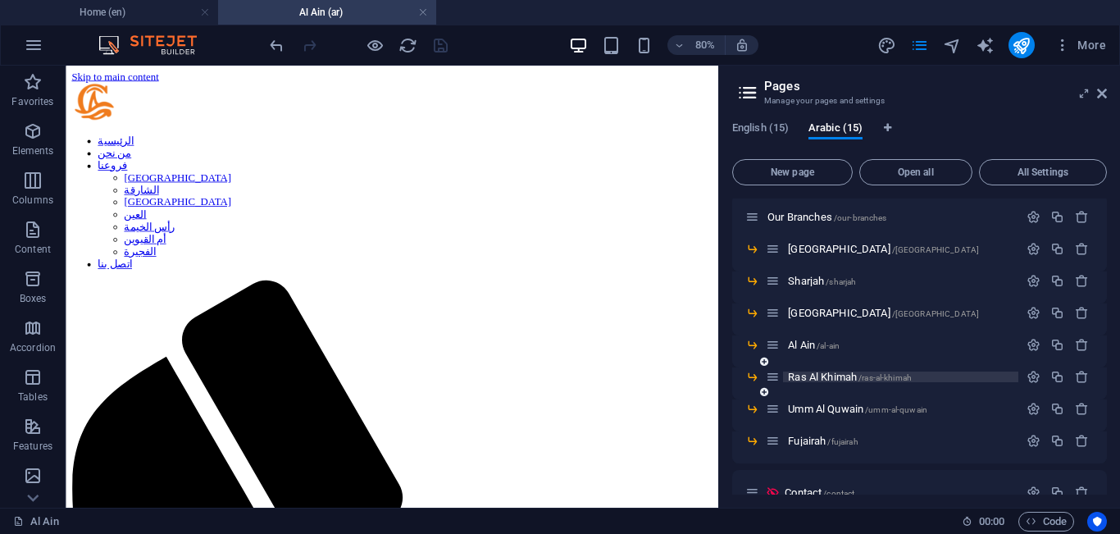
click at [868, 379] on span "/ras-al-khimah" at bounding box center [885, 377] width 53 height 9
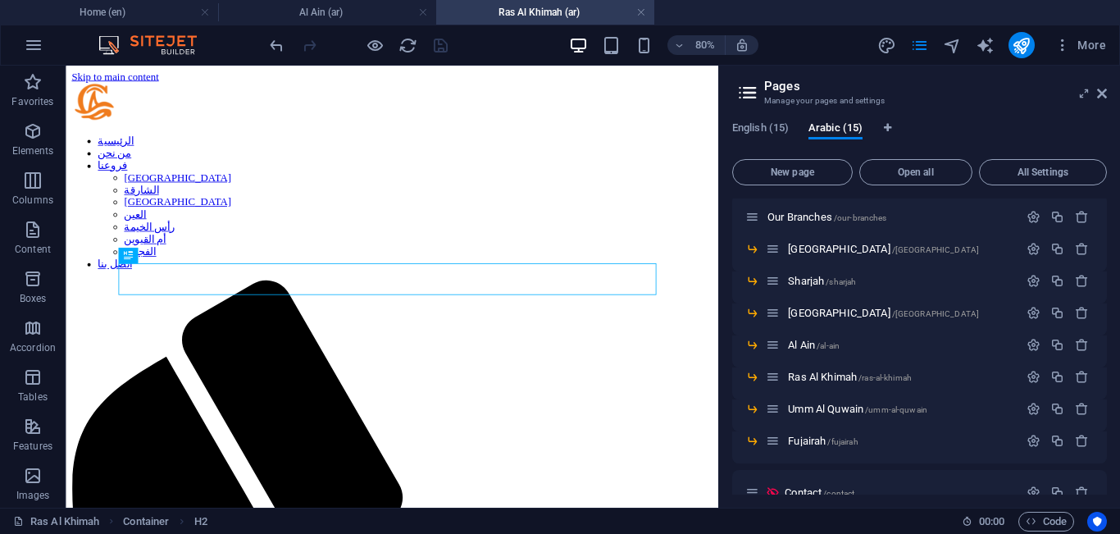
scroll to position [0, 0]
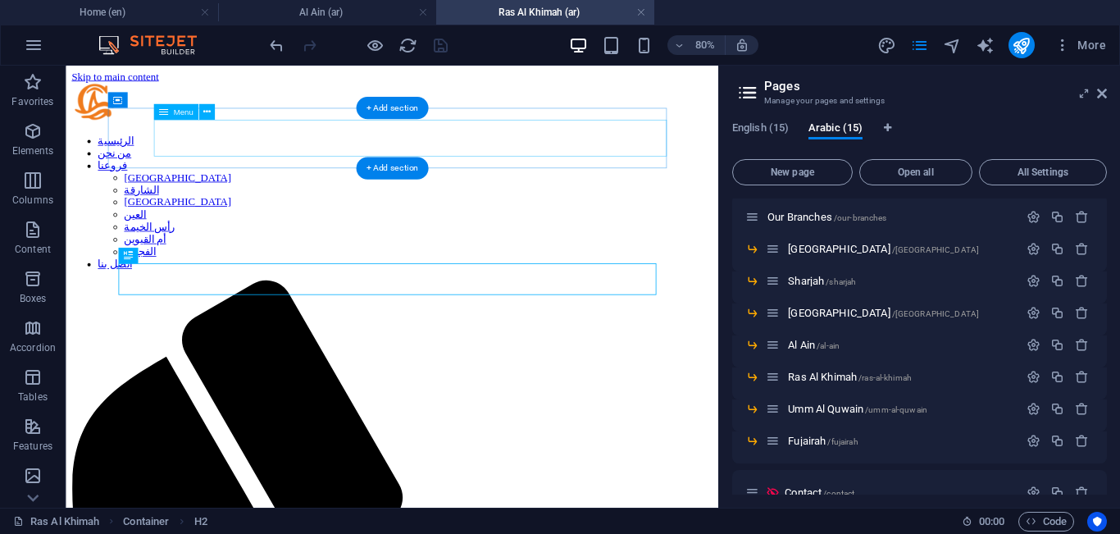
click at [519, 154] on nav "الرئيسية من نحن فروعنا [GEOGRAPHIC_DATA] الشارقة أبوظبي العين [GEOGRAPHIC_DATA]…" at bounding box center [473, 237] width 803 height 170
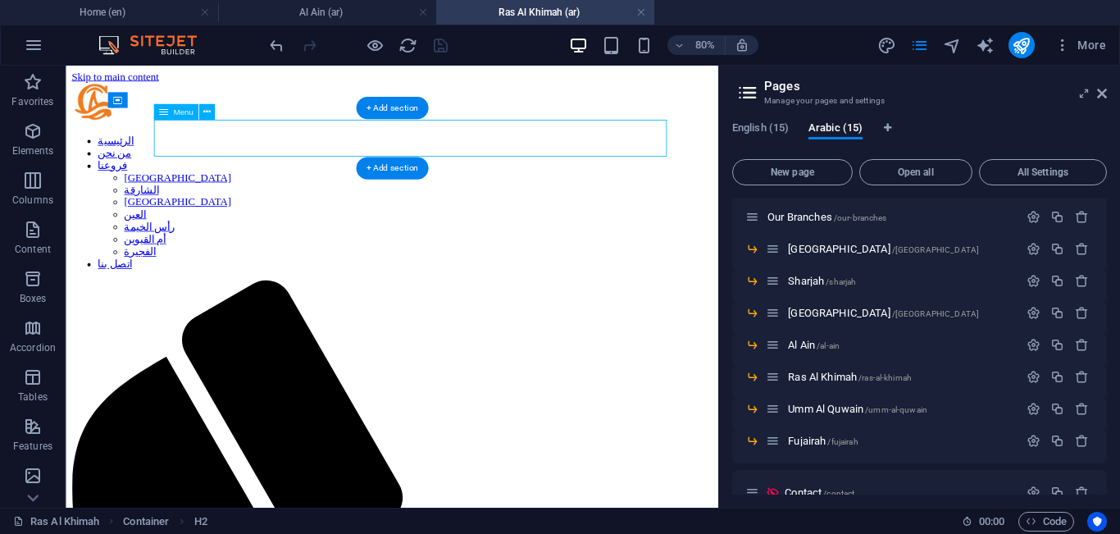
click at [519, 154] on nav "الرئيسية من نحن فروعنا [GEOGRAPHIC_DATA] الشارقة أبوظبي العين [GEOGRAPHIC_DATA]…" at bounding box center [473, 237] width 803 height 170
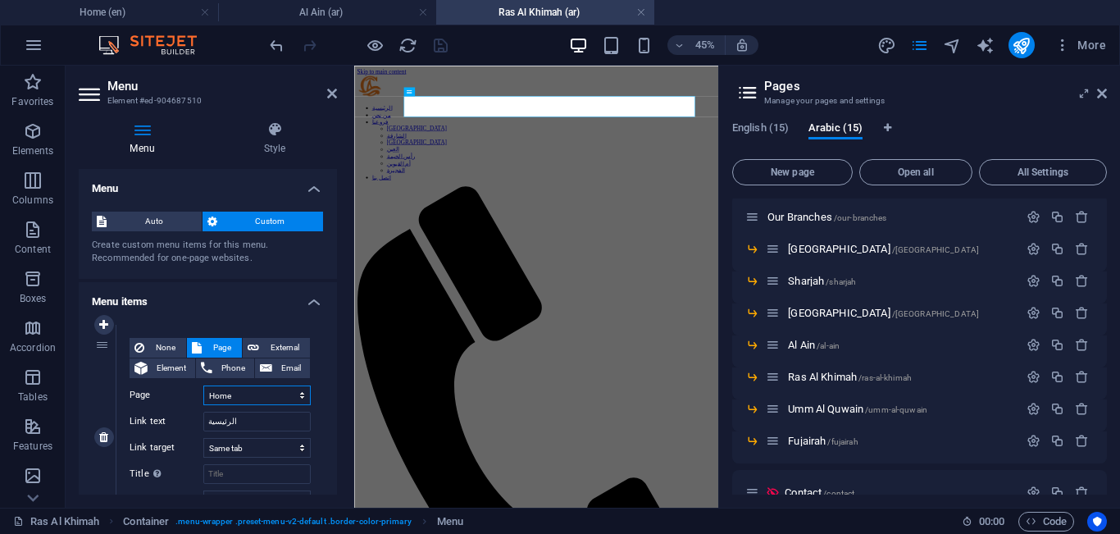
click at [267, 391] on select "Home About Our Branches -- [GEOGRAPHIC_DATA] -- [GEOGRAPHIC_DATA] -- [GEOGRAPHI…" at bounding box center [256, 396] width 107 height 20
click at [203, 386] on select "Home About Our Branches -- [GEOGRAPHIC_DATA] -- [GEOGRAPHIC_DATA] -- [GEOGRAPHI…" at bounding box center [256, 396] width 107 height 20
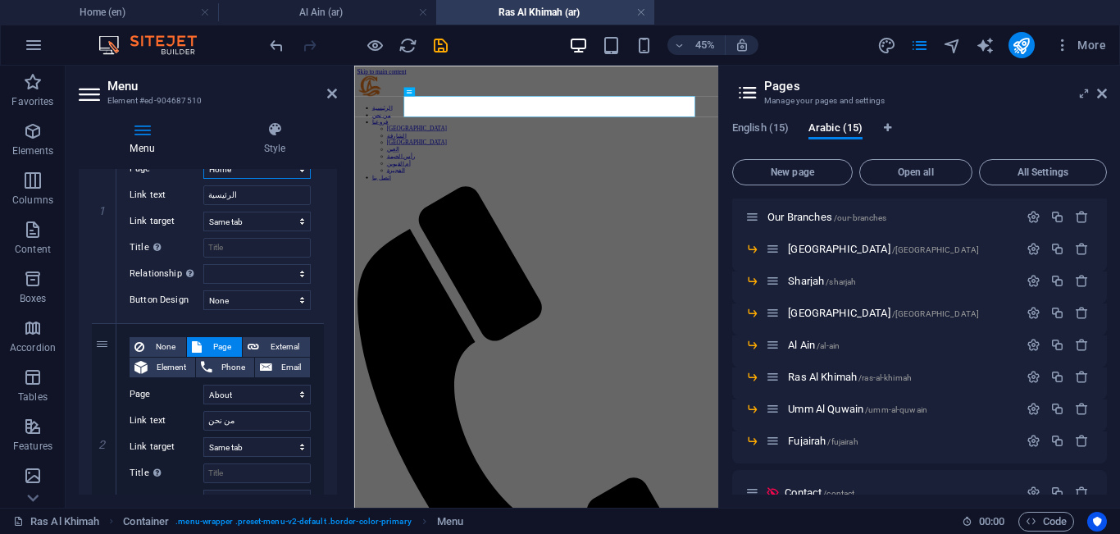
scroll to position [254, 0]
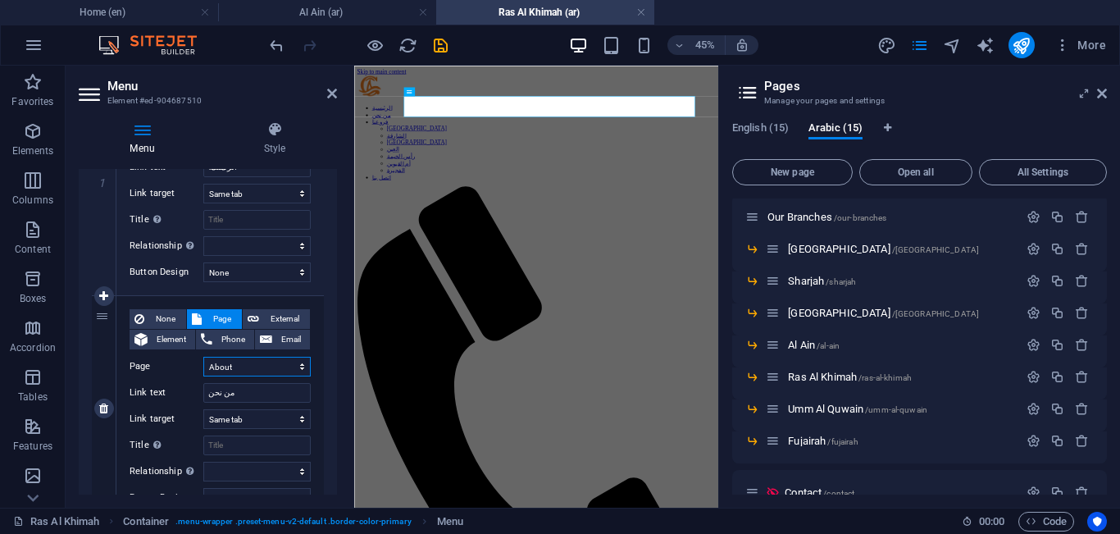
click at [272, 367] on select "Home About Our Branches -- [GEOGRAPHIC_DATA] -- [GEOGRAPHIC_DATA] -- [GEOGRAPHI…" at bounding box center [256, 367] width 107 height 20
click at [203, 357] on select "Home About Our Branches -- [GEOGRAPHIC_DATA] -- [GEOGRAPHIC_DATA] -- [GEOGRAPHI…" at bounding box center [256, 367] width 107 height 20
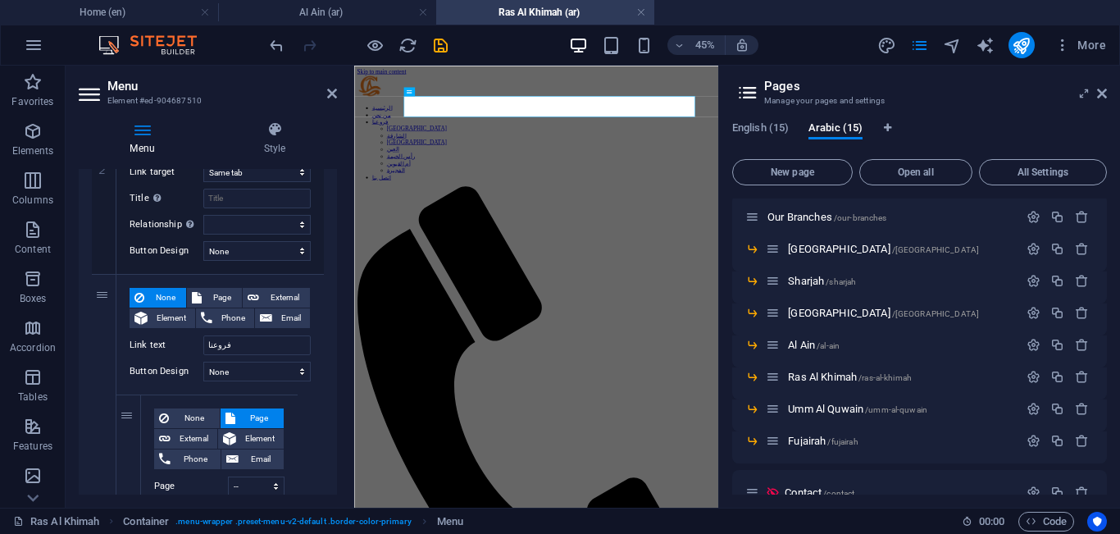
scroll to position [577, 0]
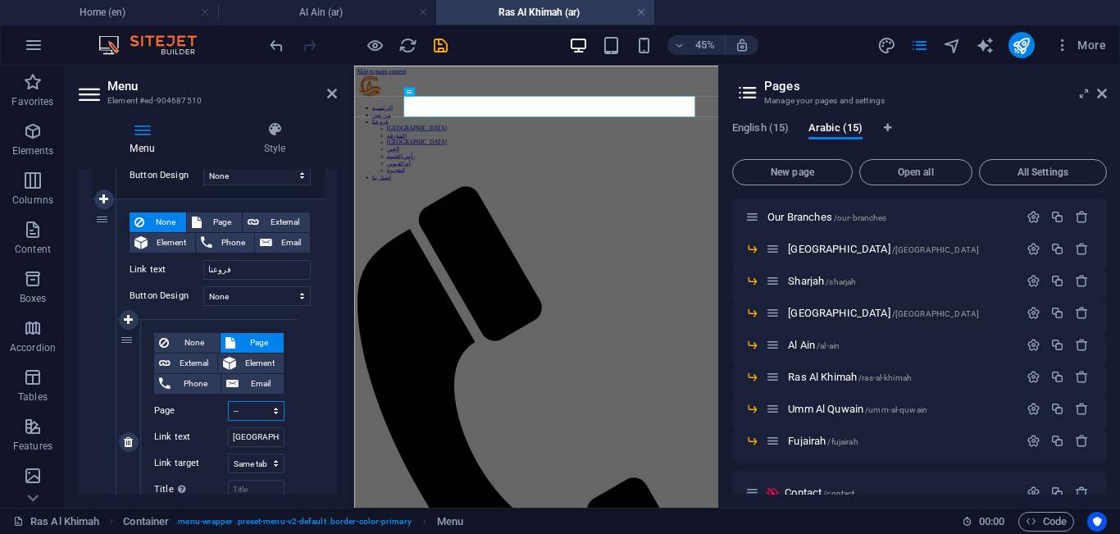
click at [256, 416] on select "Home About Our Branches -- [GEOGRAPHIC_DATA] -- [GEOGRAPHIC_DATA] -- [GEOGRAPHI…" at bounding box center [256, 411] width 57 height 20
click at [228, 401] on select "Home About Our Branches -- [GEOGRAPHIC_DATA] -- [GEOGRAPHIC_DATA] -- [GEOGRAPHI…" at bounding box center [256, 411] width 57 height 20
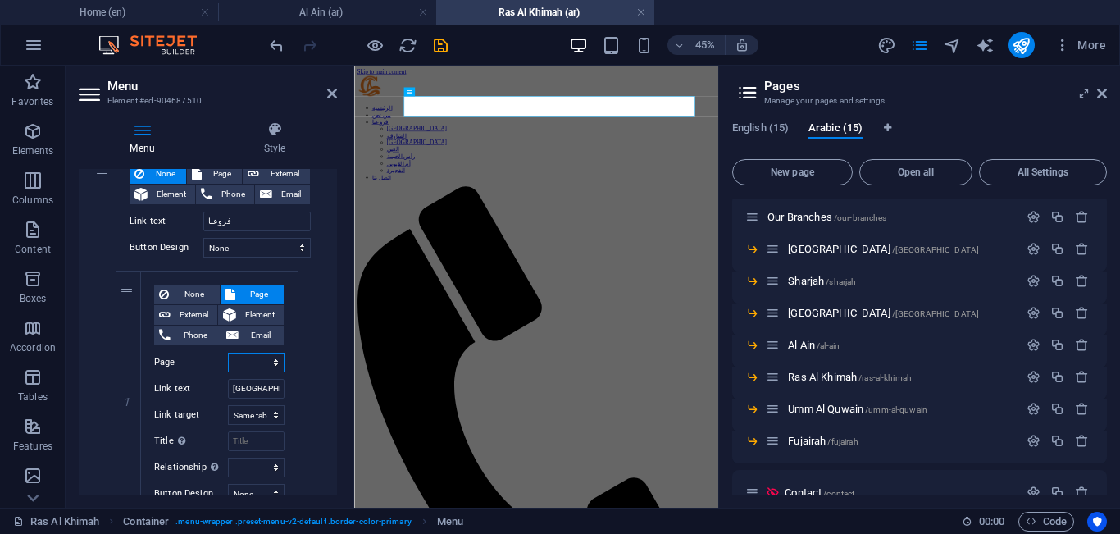
scroll to position [673, 0]
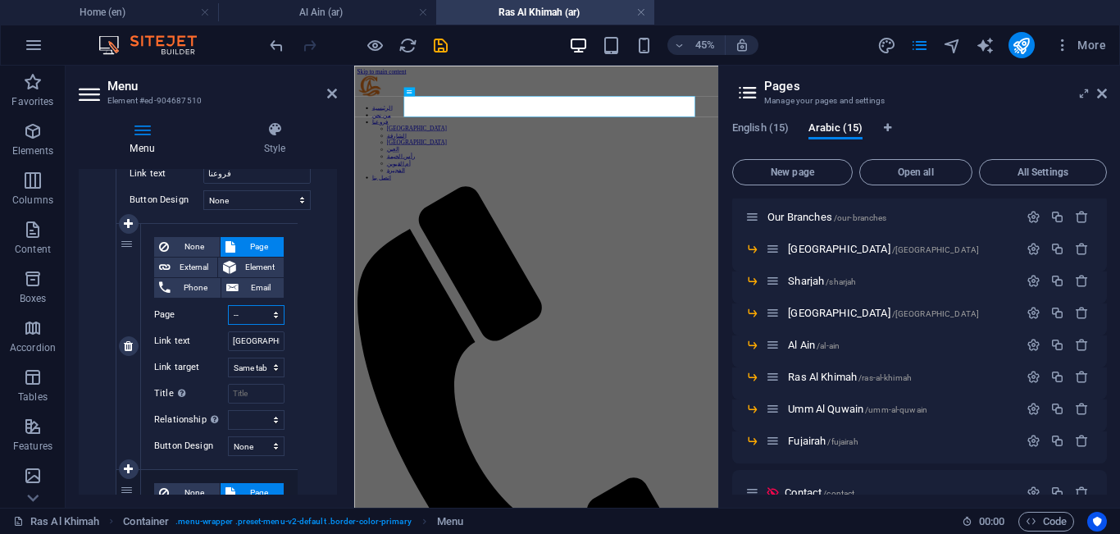
click at [249, 315] on select "Home About Our Branches -- [GEOGRAPHIC_DATA] -- [GEOGRAPHIC_DATA] -- [GEOGRAPHI…" at bounding box center [256, 315] width 57 height 20
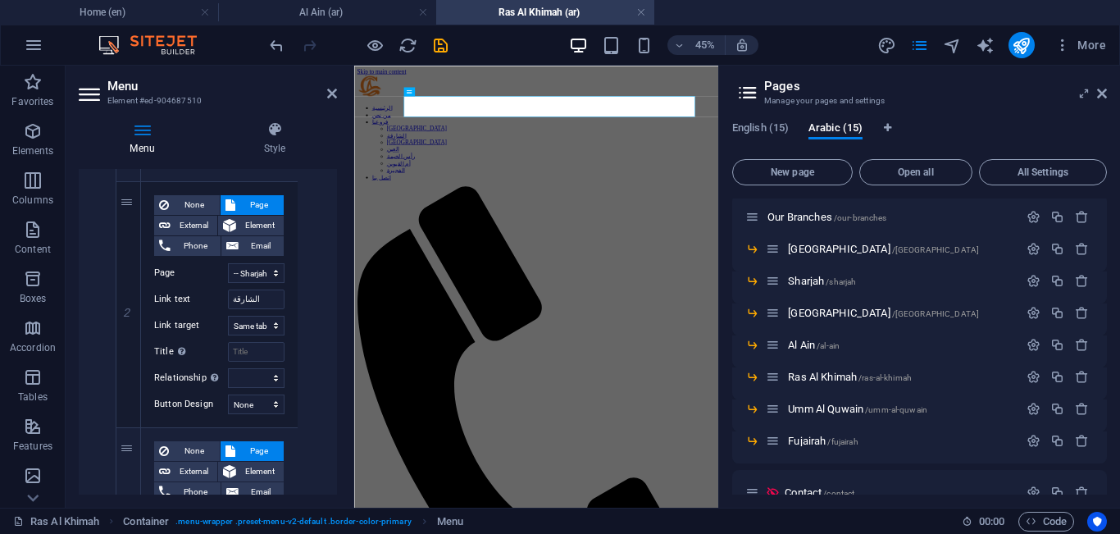
scroll to position [1002, 0]
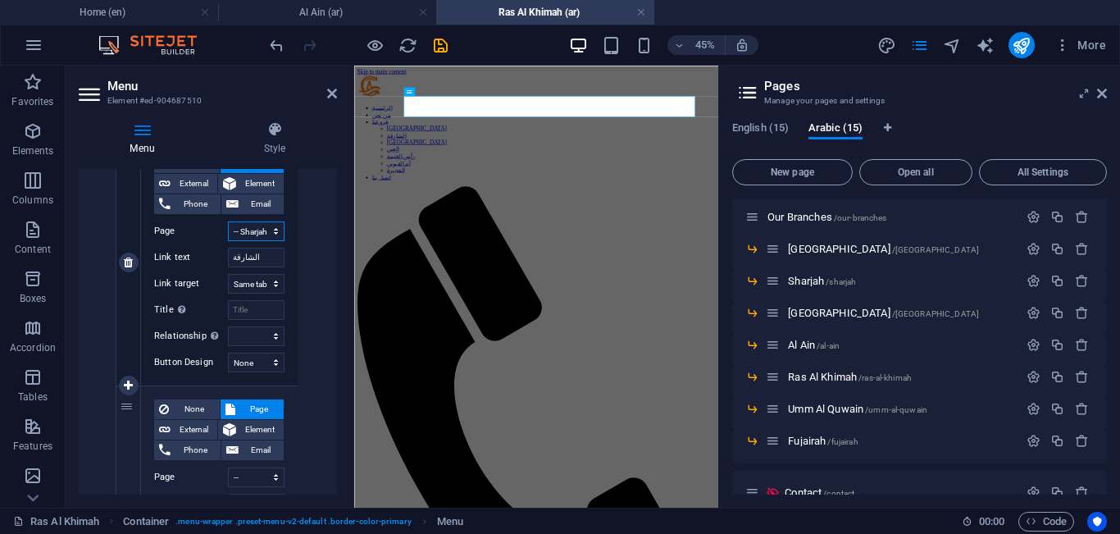
click at [258, 238] on select "Home About Our Branches -- [GEOGRAPHIC_DATA] -- [GEOGRAPHIC_DATA] -- [GEOGRAPHI…" at bounding box center [256, 231] width 57 height 20
click at [228, 221] on select "Home About Our Branches -- [GEOGRAPHIC_DATA] -- [GEOGRAPHIC_DATA] -- [GEOGRAPHI…" at bounding box center [256, 231] width 57 height 20
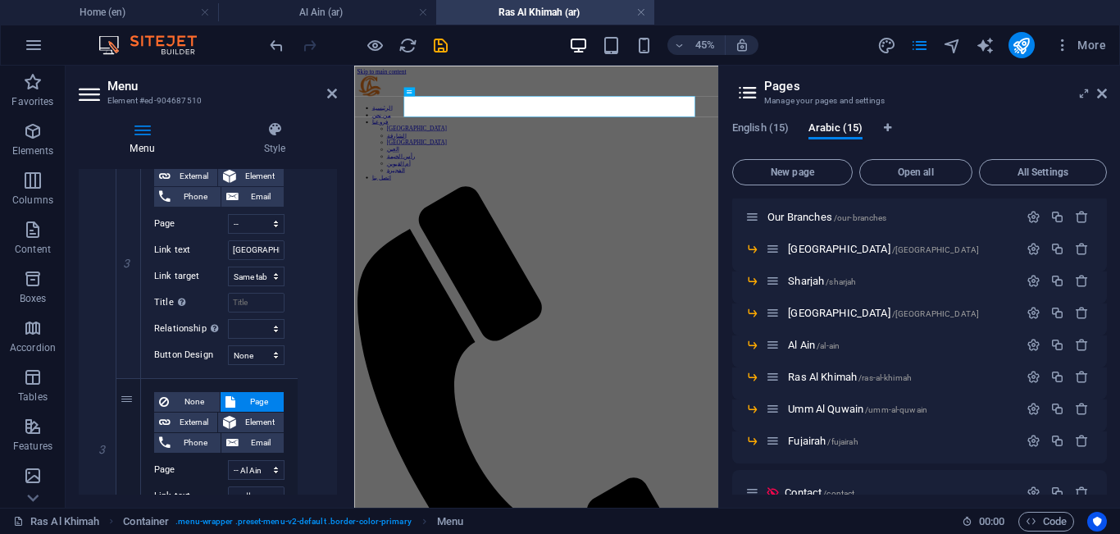
scroll to position [1263, 0]
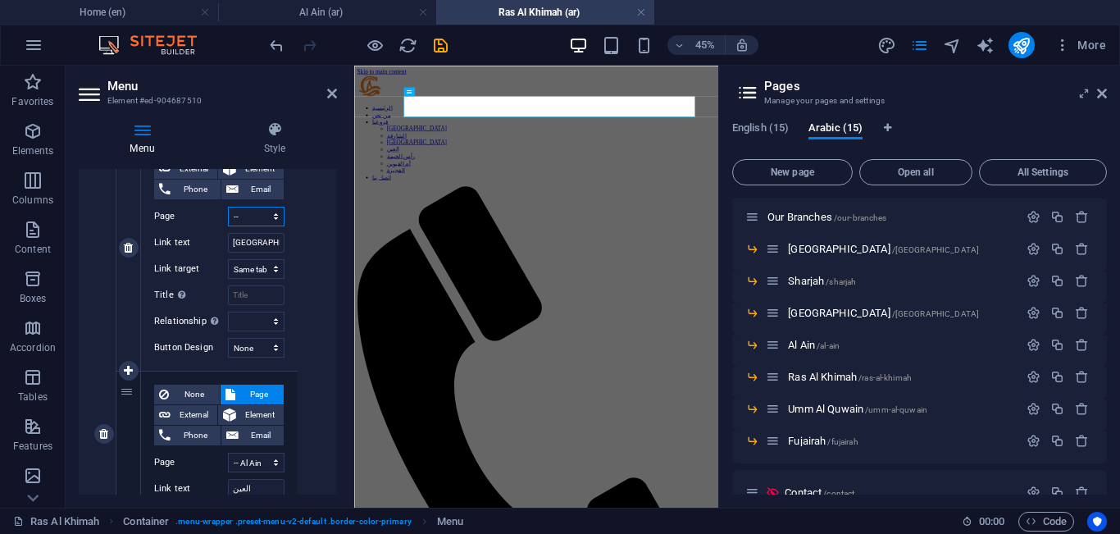
click at [267, 220] on select "Home About Our Branches -- [GEOGRAPHIC_DATA] -- [GEOGRAPHIC_DATA] -- [GEOGRAPHI…" at bounding box center [256, 217] width 57 height 20
click at [228, 207] on select "Home About Our Branches -- [GEOGRAPHIC_DATA] -- [GEOGRAPHIC_DATA] -- [GEOGRAPHI…" at bounding box center [256, 217] width 57 height 20
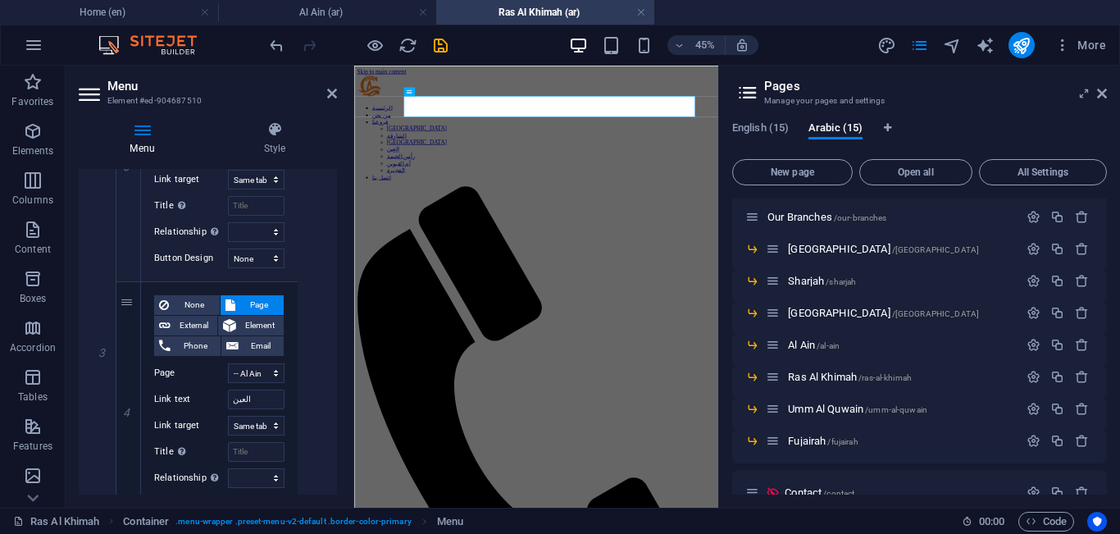
scroll to position [1394, 0]
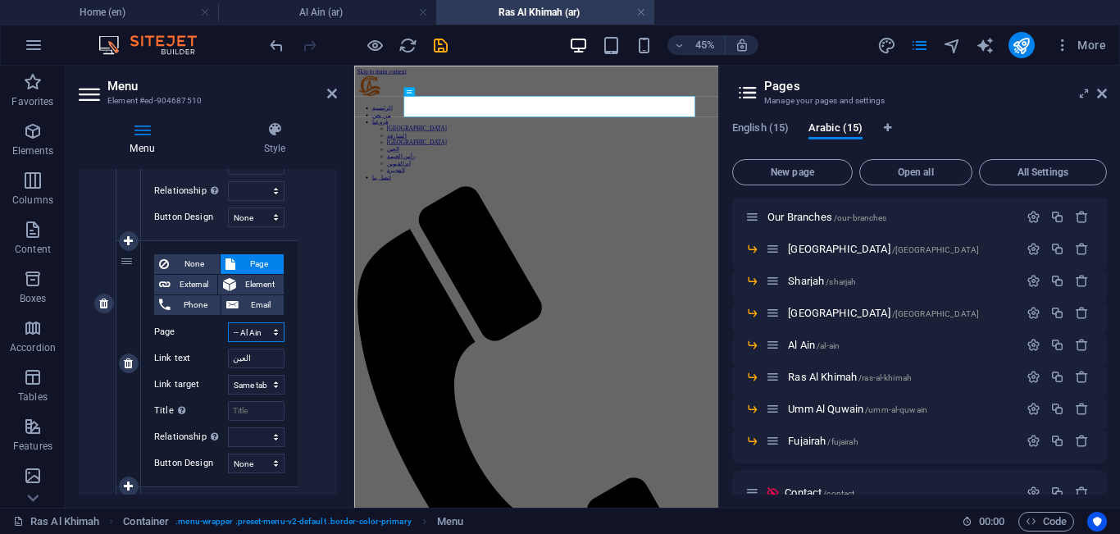
click at [254, 329] on select "Home About Our Branches -- [GEOGRAPHIC_DATA] -- [GEOGRAPHIC_DATA] -- [GEOGRAPHI…" at bounding box center [256, 332] width 57 height 20
click at [228, 322] on select "Home About Our Branches -- [GEOGRAPHIC_DATA] -- [GEOGRAPHIC_DATA] -- [GEOGRAPHI…" at bounding box center [256, 332] width 57 height 20
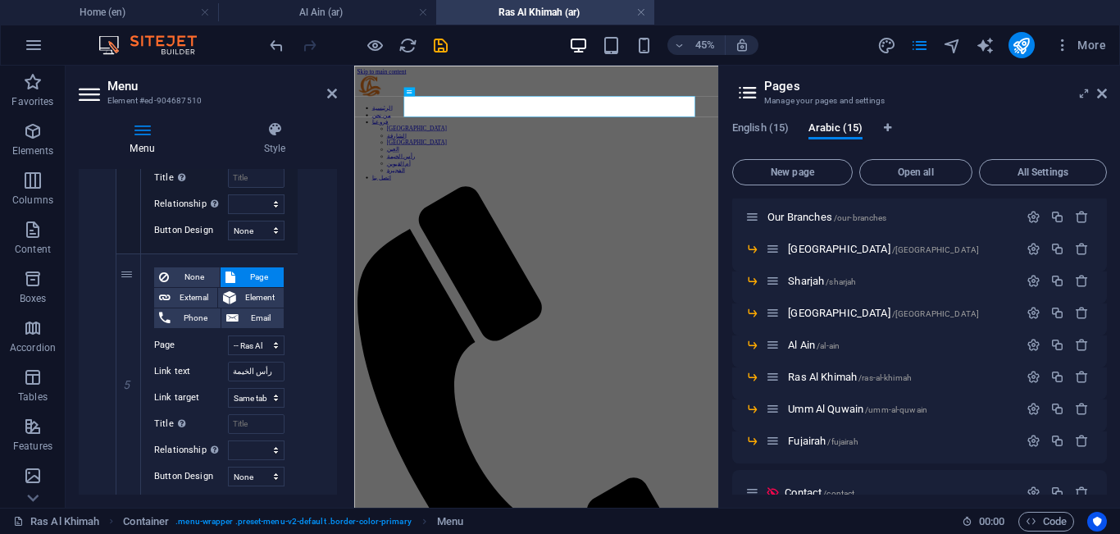
scroll to position [1641, 0]
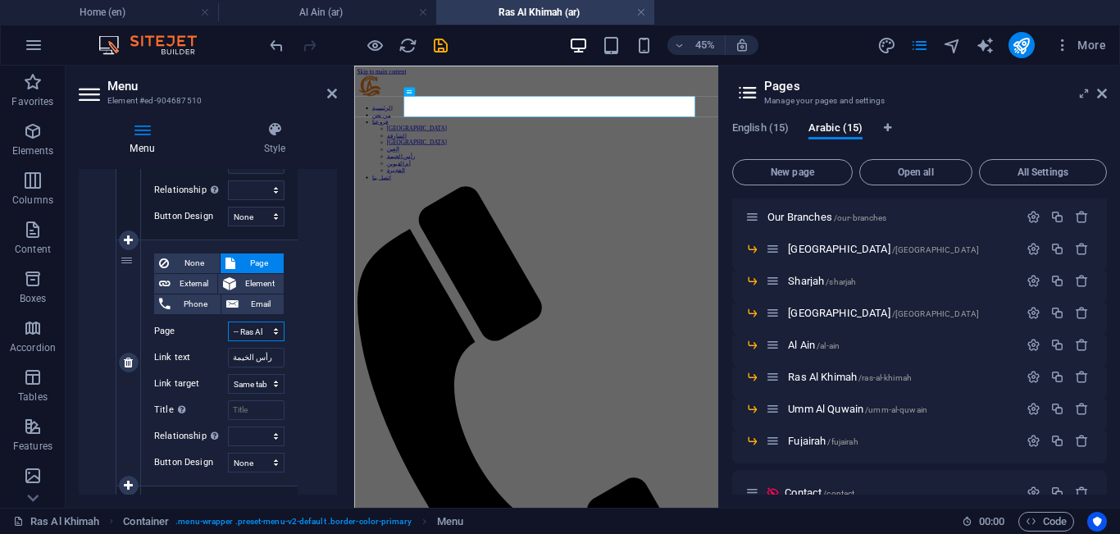
click at [267, 331] on select "Home About Our Branches -- [GEOGRAPHIC_DATA] -- [GEOGRAPHIC_DATA] -- [GEOGRAPHI…" at bounding box center [256, 332] width 57 height 20
click at [228, 322] on select "Home About Our Branches -- [GEOGRAPHIC_DATA] -- [GEOGRAPHIC_DATA] -- [GEOGRAPHI…" at bounding box center [256, 332] width 57 height 20
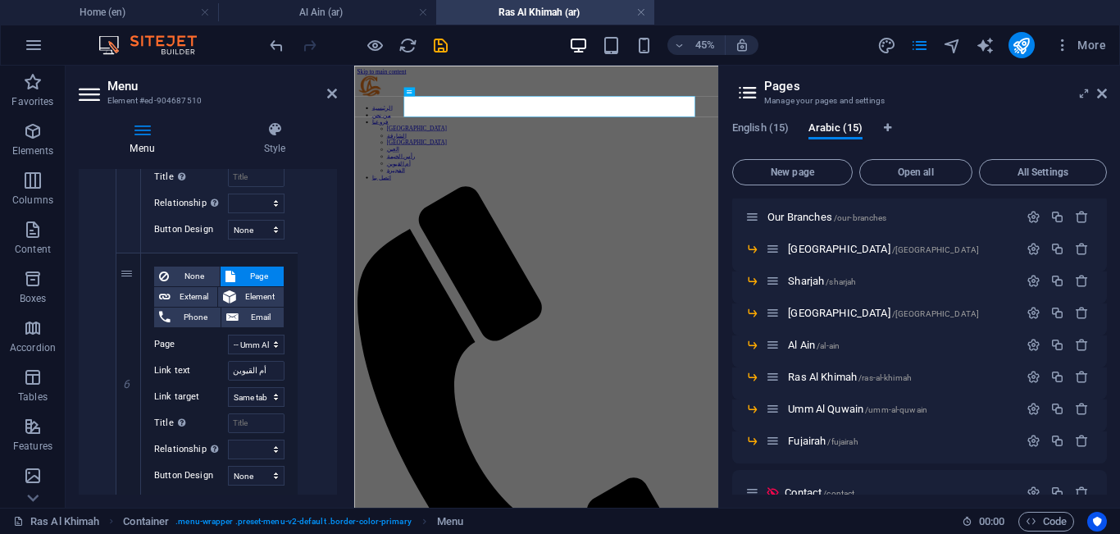
scroll to position [1881, 0]
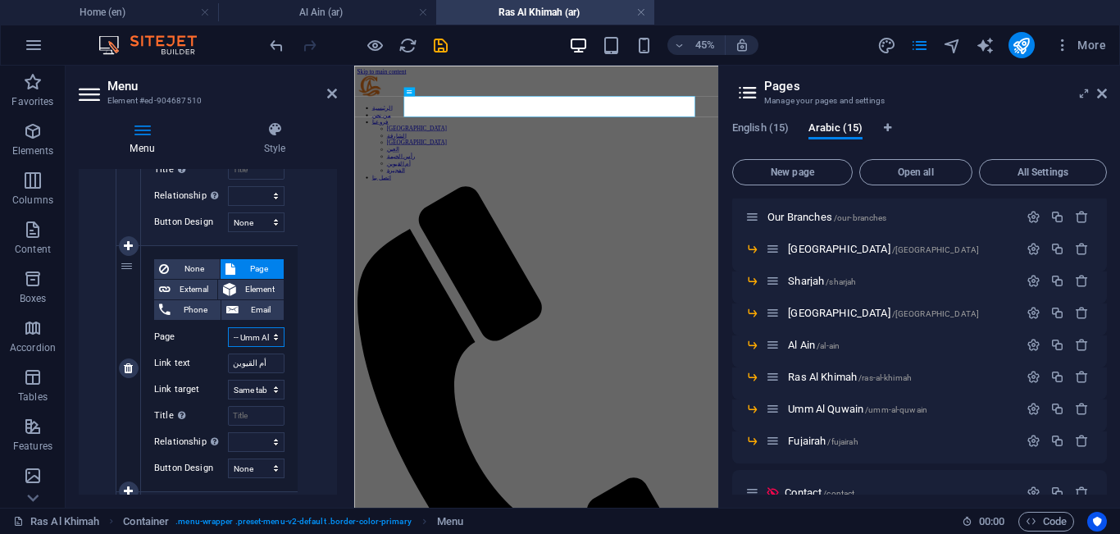
click at [267, 338] on select "Home About Our Branches -- [GEOGRAPHIC_DATA] -- [GEOGRAPHIC_DATA] -- [GEOGRAPHI…" at bounding box center [256, 337] width 57 height 20
click at [228, 327] on select "Home About Our Branches -- [GEOGRAPHIC_DATA] -- [GEOGRAPHIC_DATA] -- [GEOGRAPHI…" at bounding box center [256, 337] width 57 height 20
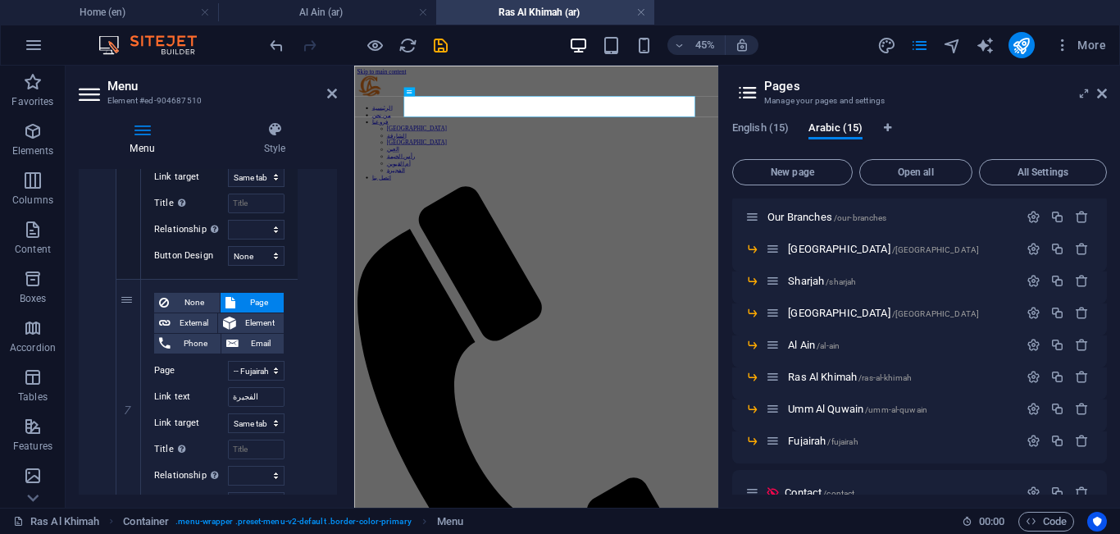
scroll to position [2106, 0]
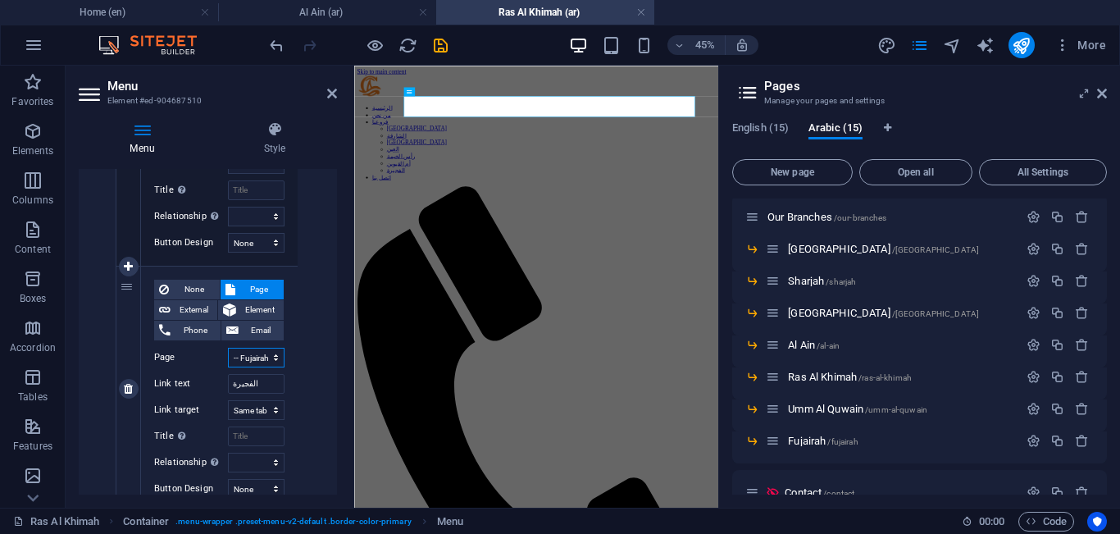
click at [263, 349] on select "Home About Our Branches -- [GEOGRAPHIC_DATA] -- [GEOGRAPHIC_DATA] -- [GEOGRAPHI…" at bounding box center [256, 358] width 57 height 20
click at [228, 348] on select "Home About Our Branches -- [GEOGRAPHIC_DATA] -- [GEOGRAPHIC_DATA] -- [GEOGRAPHI…" at bounding box center [256, 358] width 57 height 20
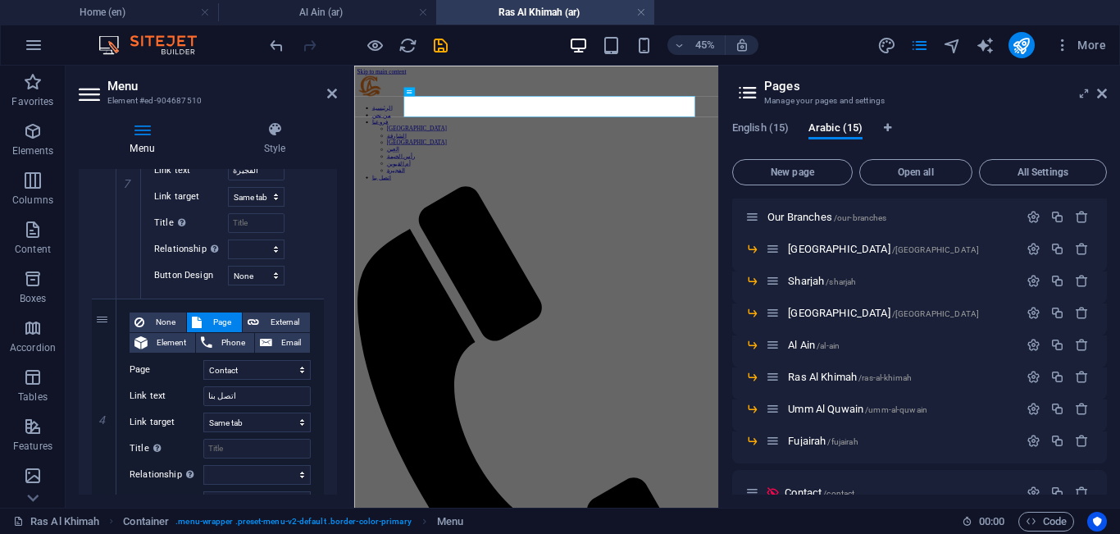
scroll to position [2395, 0]
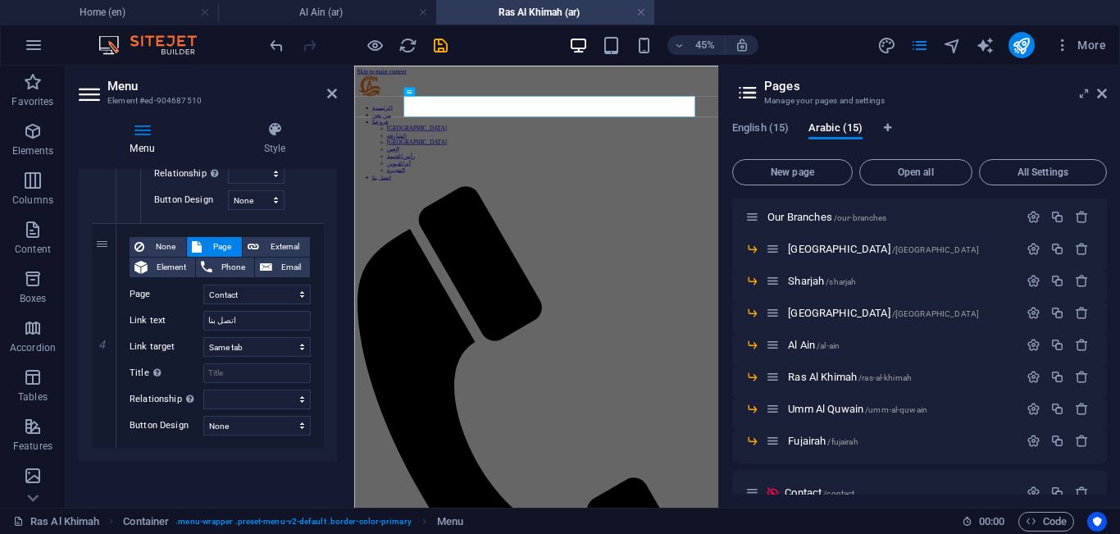
click at [343, 483] on div "Menu Style Menu Auto Custom Create custom menu items for this menu. Recommended…" at bounding box center [208, 307] width 285 height 399
click at [337, 468] on div "Menu Style Menu Auto Custom Create custom menu items for this menu. Recommended…" at bounding box center [208, 307] width 285 height 399
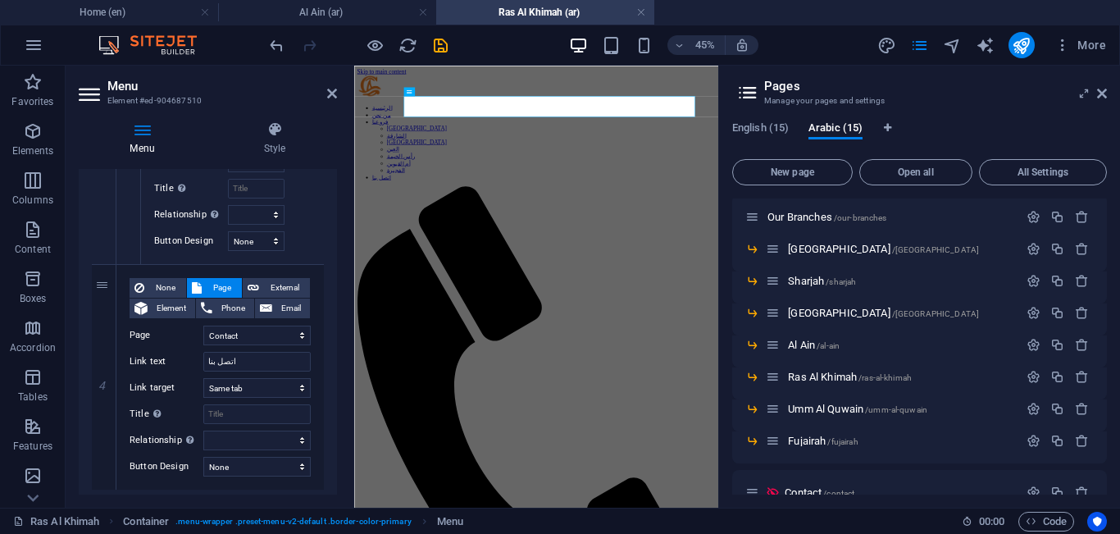
scroll to position [2375, 0]
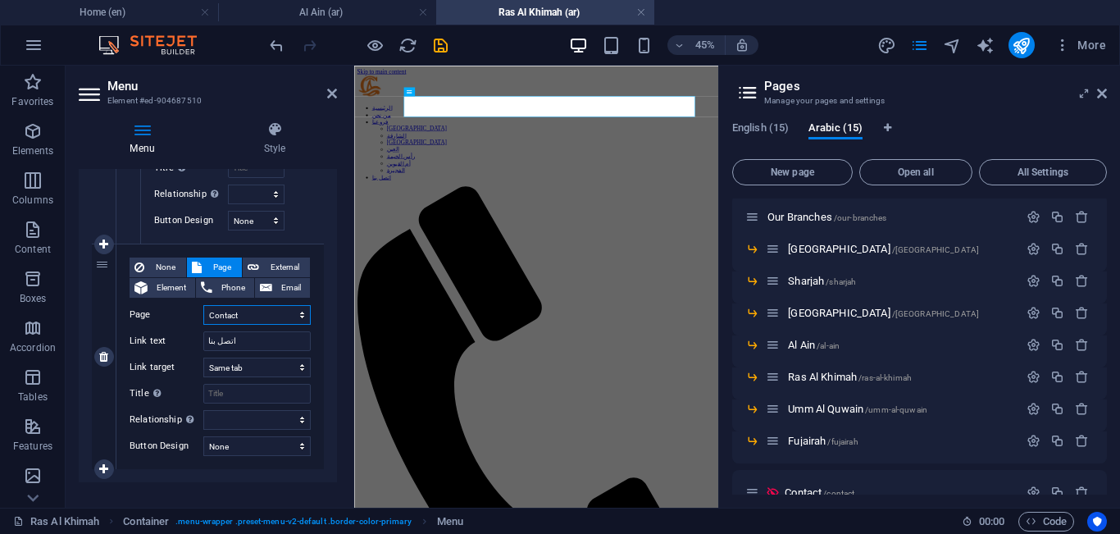
click at [268, 315] on select "Home About Our Branches -- [GEOGRAPHIC_DATA] -- [GEOGRAPHIC_DATA] -- [GEOGRAPHI…" at bounding box center [256, 315] width 107 height 20
click at [203, 305] on select "Home About Our Branches -- [GEOGRAPHIC_DATA] -- [GEOGRAPHIC_DATA] -- [GEOGRAPHI…" at bounding box center [256, 315] width 107 height 20
click at [445, 51] on icon "save" at bounding box center [440, 45] width 19 height 19
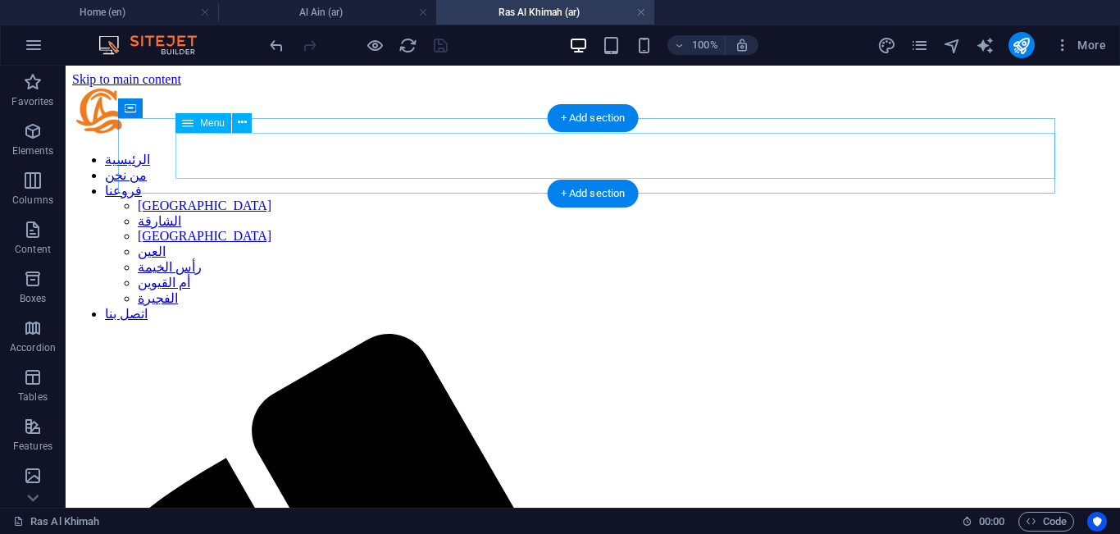
click at [623, 152] on nav "الرئيسية من نحن فروعنا [GEOGRAPHIC_DATA] الشارقة أبوظبي العين [GEOGRAPHIC_DATA]…" at bounding box center [593, 237] width 1042 height 170
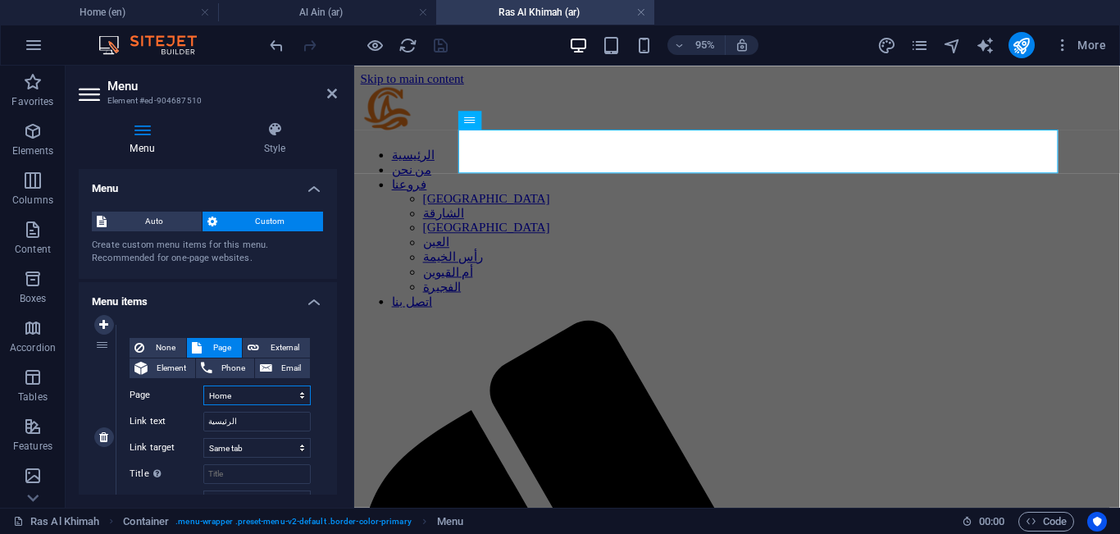
click at [269, 389] on select "Home About Our Branches -- [GEOGRAPHIC_DATA] -- [GEOGRAPHIC_DATA] -- [GEOGRAPHI…" at bounding box center [256, 396] width 107 height 20
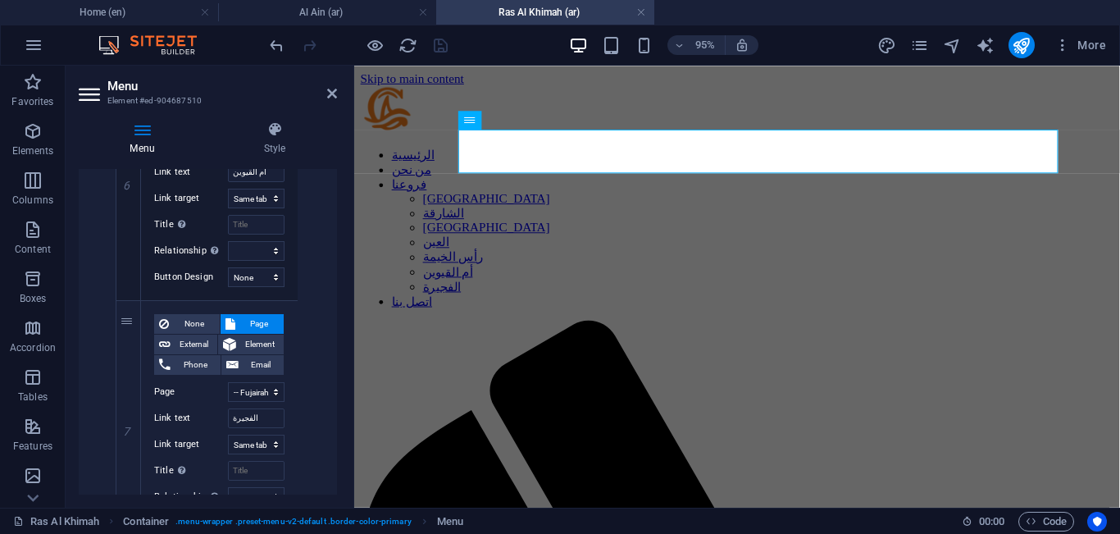
scroll to position [2395, 0]
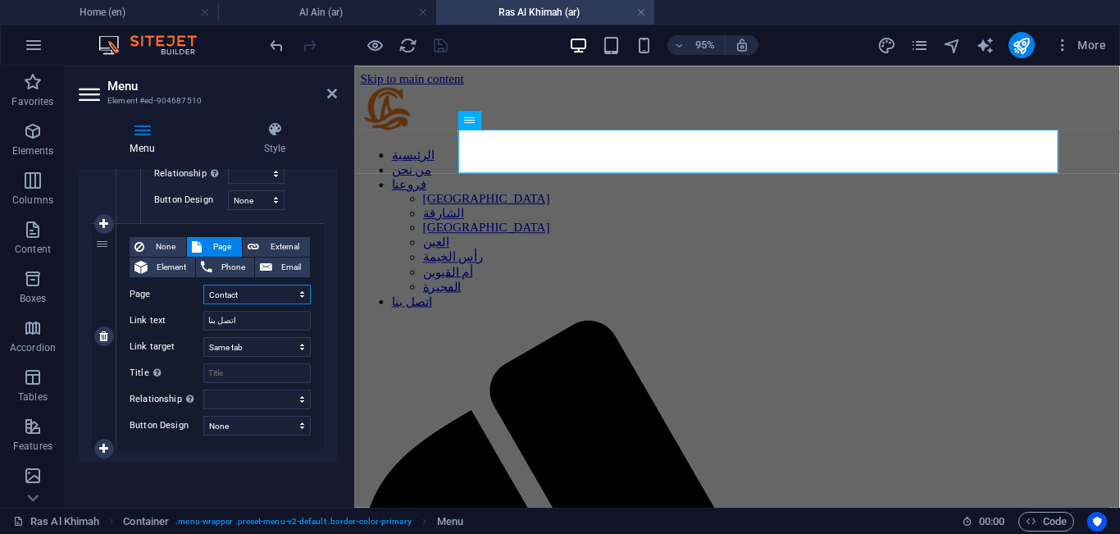
click at [280, 298] on select "Home About Our Branches -- [GEOGRAPHIC_DATA] -- [GEOGRAPHIC_DATA] -- [GEOGRAPHI…" at bounding box center [256, 295] width 107 height 20
click at [328, 90] on icon at bounding box center [332, 93] width 10 height 13
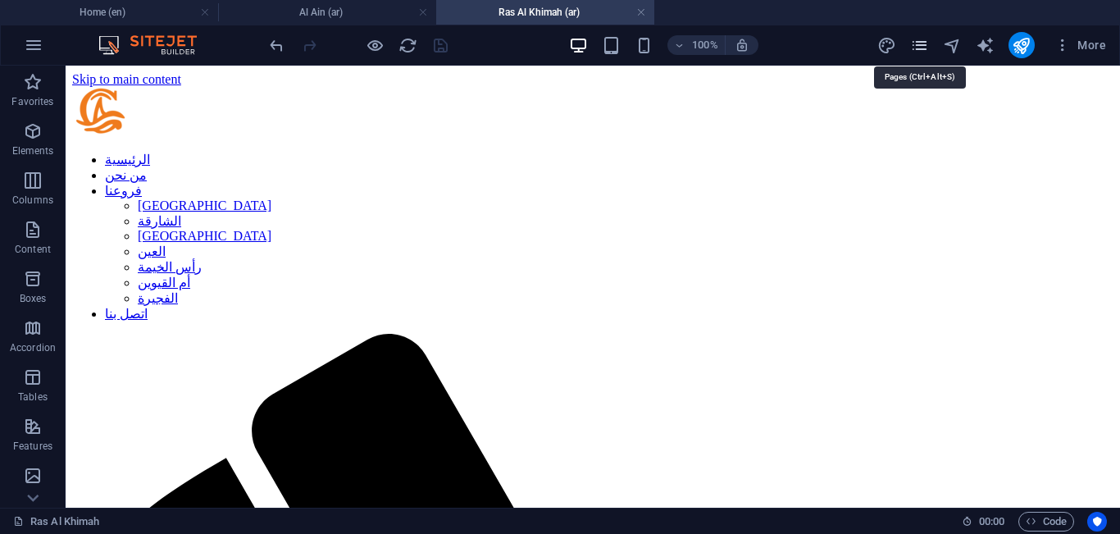
click at [924, 51] on icon "pages" at bounding box center [920, 45] width 19 height 19
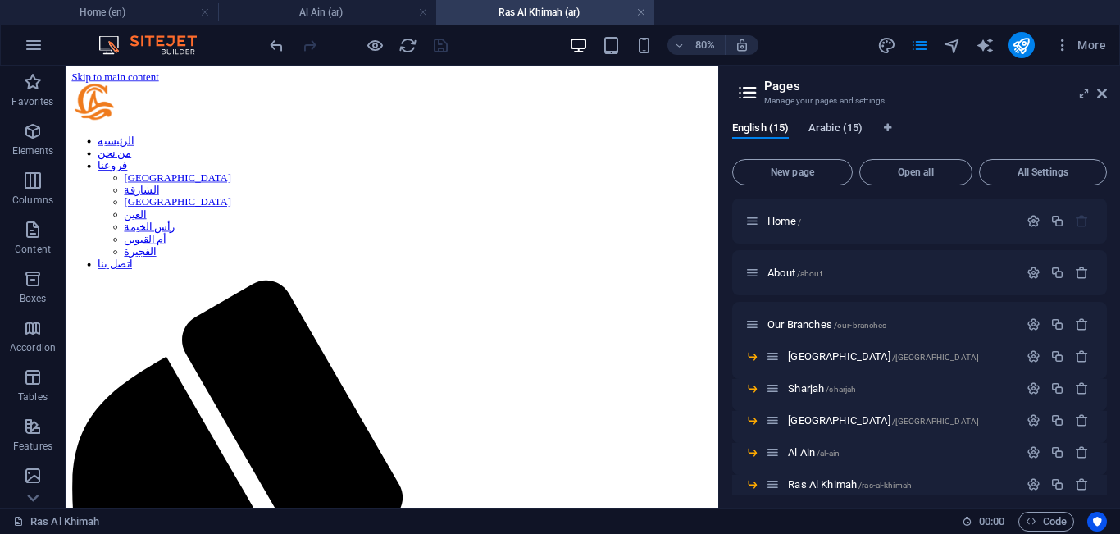
click at [835, 132] on span "Arabic (15)" at bounding box center [836, 129] width 54 height 23
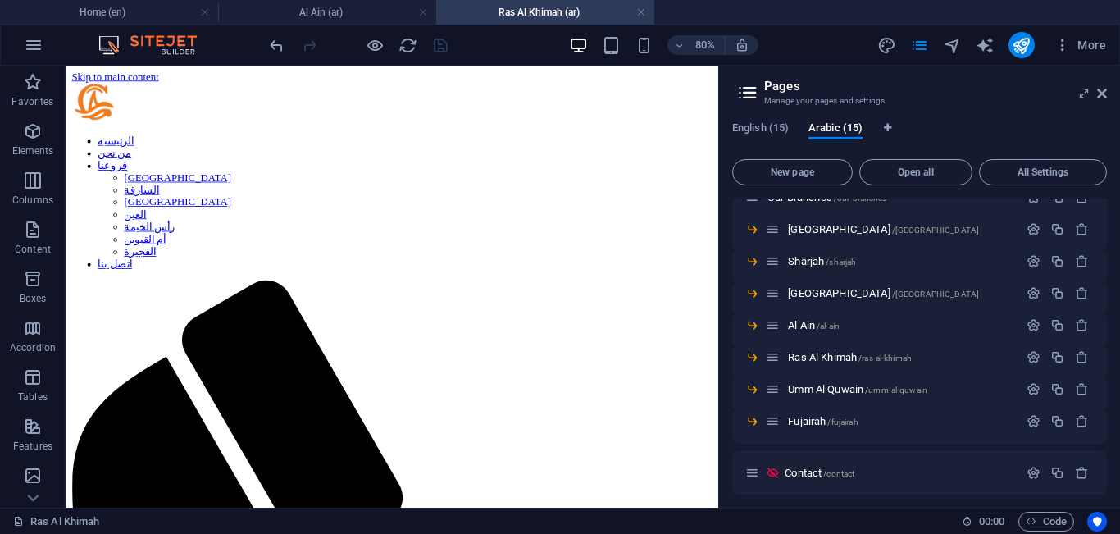
scroll to position [130, 0]
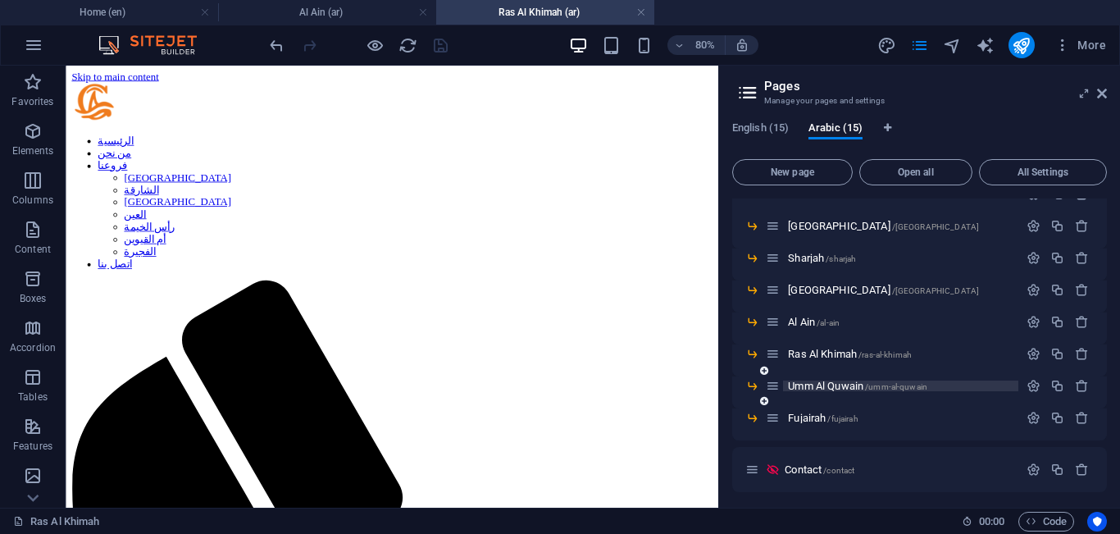
click at [820, 383] on span "Umm Al Quwain /umm-al-quwain" at bounding box center [857, 386] width 139 height 12
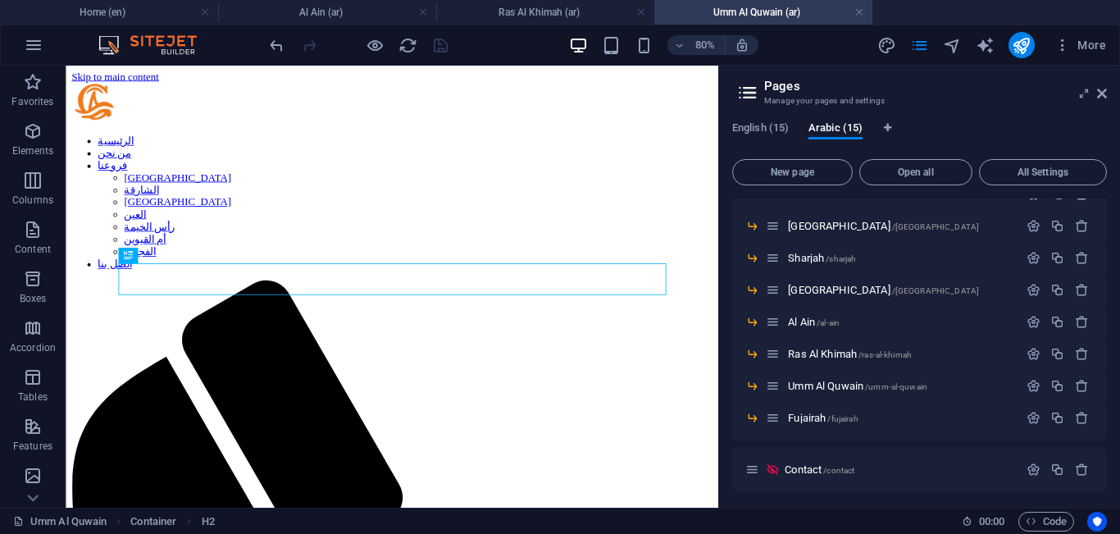
scroll to position [0, 0]
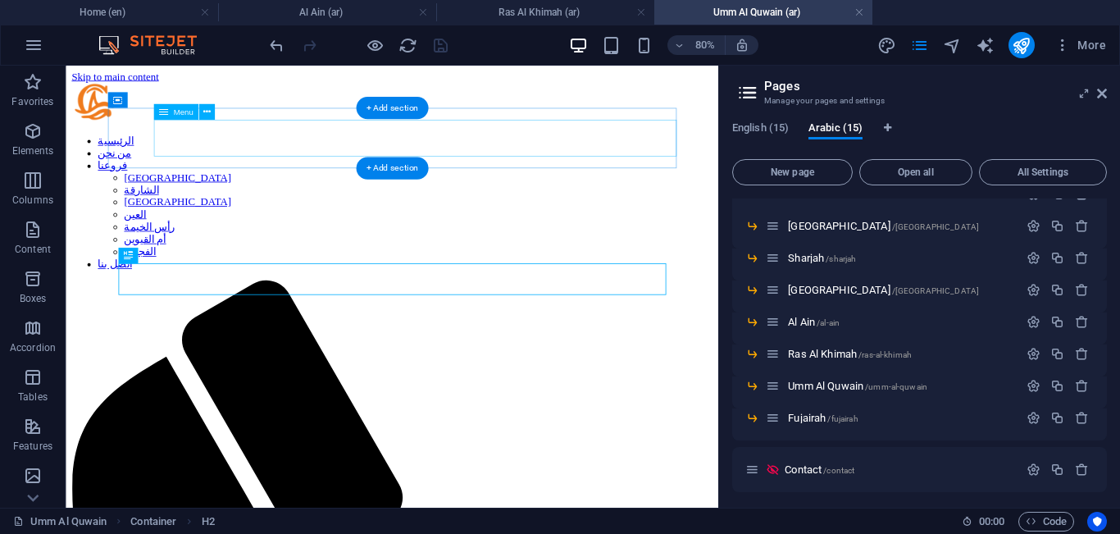
click at [331, 157] on nav "الرئيسية من نحن فروعنا [GEOGRAPHIC_DATA] الشارقة أبوظبي العين [GEOGRAPHIC_DATA]…" at bounding box center [473, 237] width 803 height 170
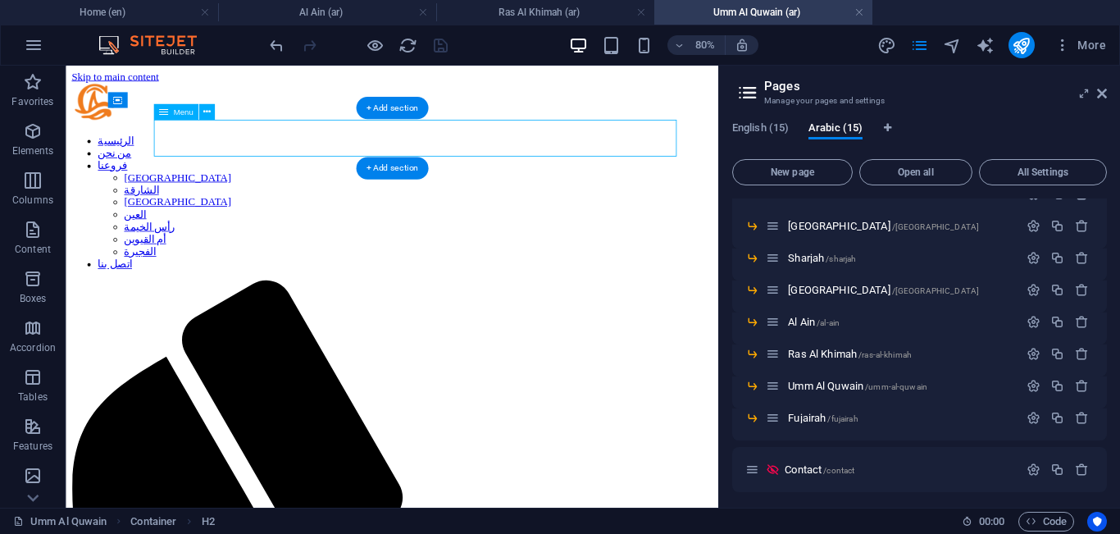
click at [331, 157] on nav "الرئيسية من نحن فروعنا [GEOGRAPHIC_DATA] الشارقة أبوظبي العين [GEOGRAPHIC_DATA]…" at bounding box center [473, 237] width 803 height 170
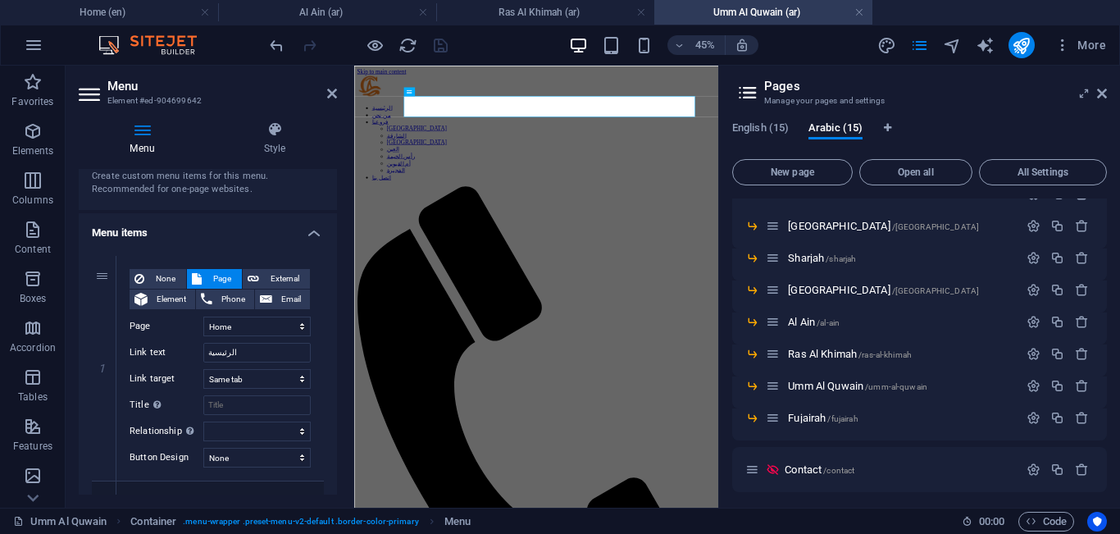
scroll to position [103, 0]
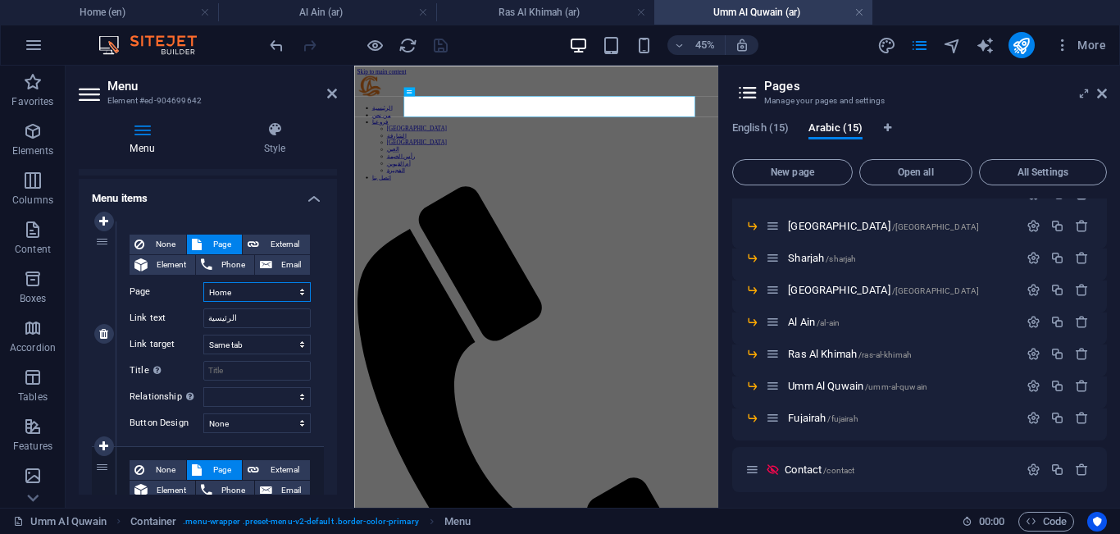
click at [272, 288] on select "Home About Our Branches -- [GEOGRAPHIC_DATA] -- [GEOGRAPHIC_DATA] -- [GEOGRAPHI…" at bounding box center [256, 292] width 107 height 20
click at [203, 282] on select "Home About Our Branches -- [GEOGRAPHIC_DATA] -- [GEOGRAPHIC_DATA] -- [GEOGRAPHI…" at bounding box center [256, 292] width 107 height 20
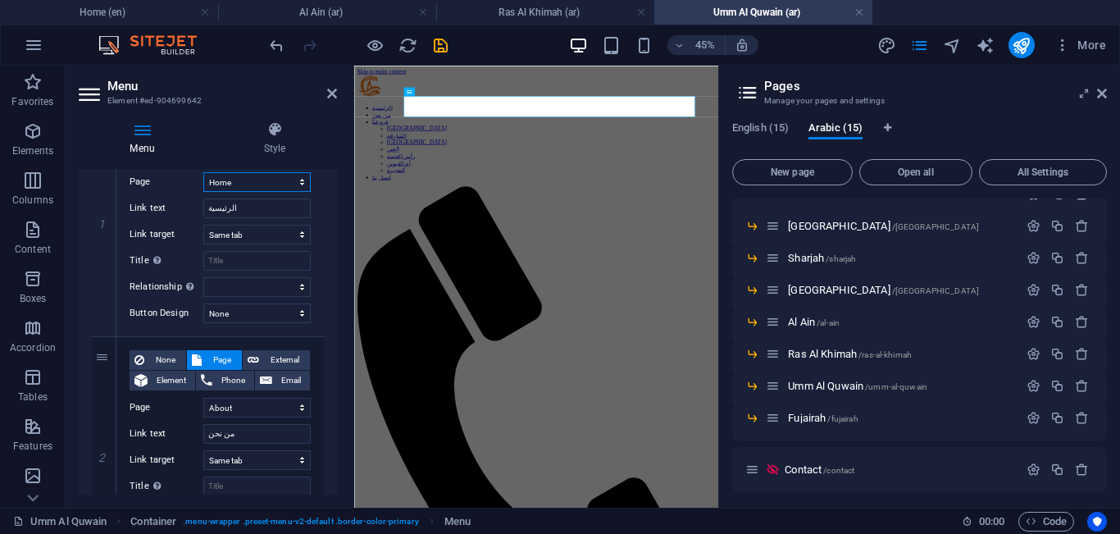
scroll to position [219, 0]
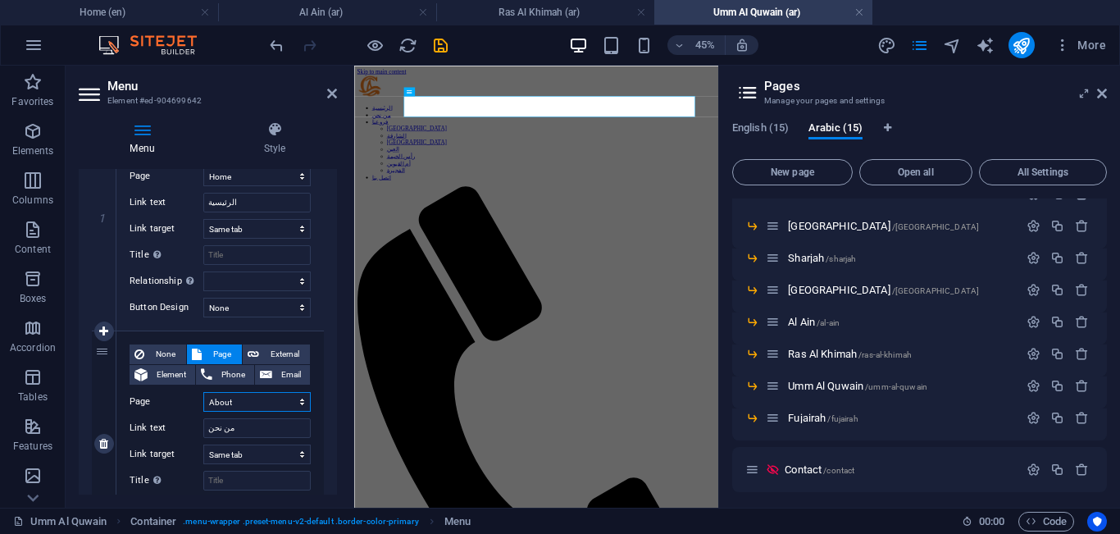
click at [274, 404] on select "Home About Our Branches -- [GEOGRAPHIC_DATA] -- [GEOGRAPHIC_DATA] -- [GEOGRAPHI…" at bounding box center [256, 402] width 107 height 20
click at [203, 392] on select "Home About Our Branches -- [GEOGRAPHIC_DATA] -- [GEOGRAPHIC_DATA] -- [GEOGRAPHI…" at bounding box center [256, 402] width 107 height 20
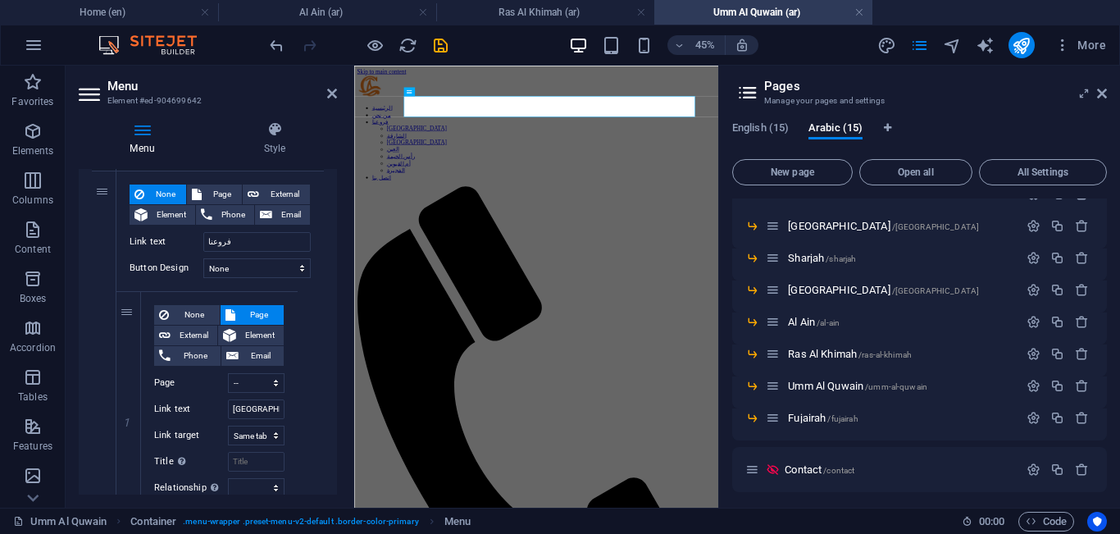
scroll to position [610, 0]
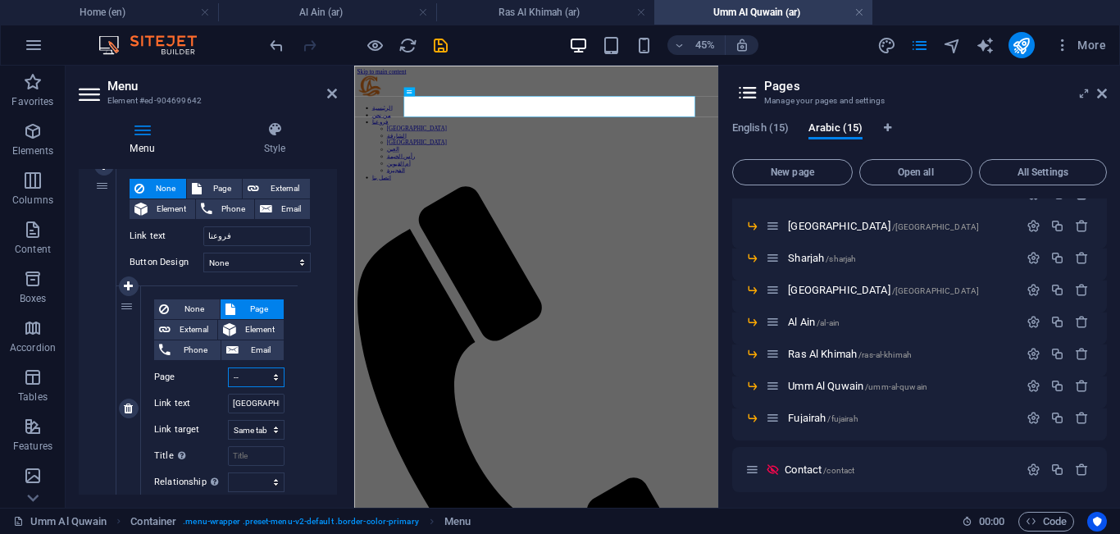
click at [263, 375] on select "Home About Our Branches -- [GEOGRAPHIC_DATA] -- [GEOGRAPHIC_DATA] -- [GEOGRAPHI…" at bounding box center [256, 377] width 57 height 20
click at [228, 367] on select "Home About Our Branches -- [GEOGRAPHIC_DATA] -- [GEOGRAPHIC_DATA] -- [GEOGRAPHI…" at bounding box center [256, 377] width 57 height 20
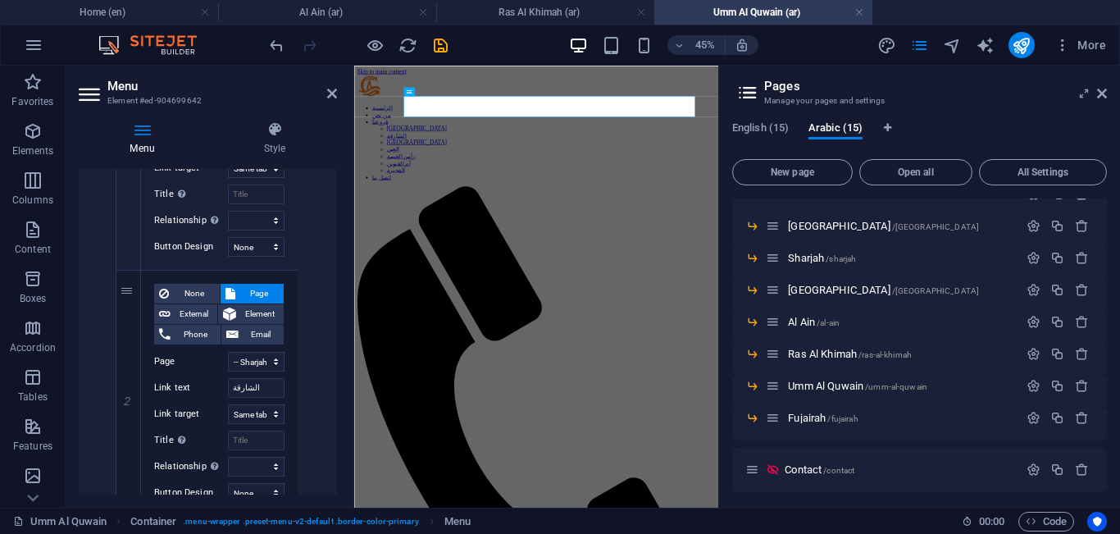
scroll to position [899, 0]
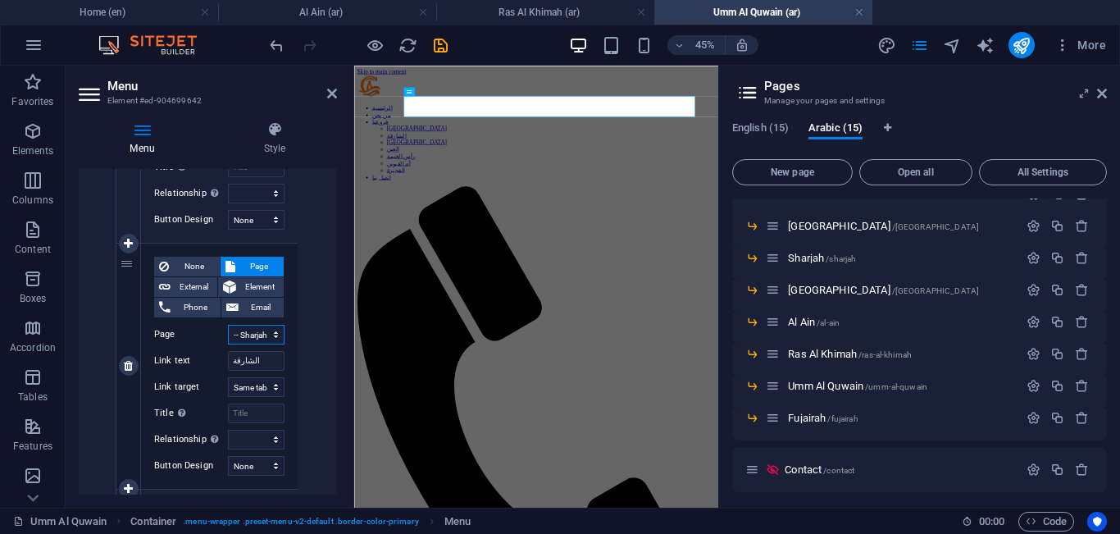
click at [265, 333] on select "Home About Our Branches -- [GEOGRAPHIC_DATA] -- [GEOGRAPHIC_DATA] -- [GEOGRAPHI…" at bounding box center [256, 335] width 57 height 20
click at [228, 325] on select "Home About Our Branches -- [GEOGRAPHIC_DATA] -- [GEOGRAPHIC_DATA] -- [GEOGRAPHI…" at bounding box center [256, 335] width 57 height 20
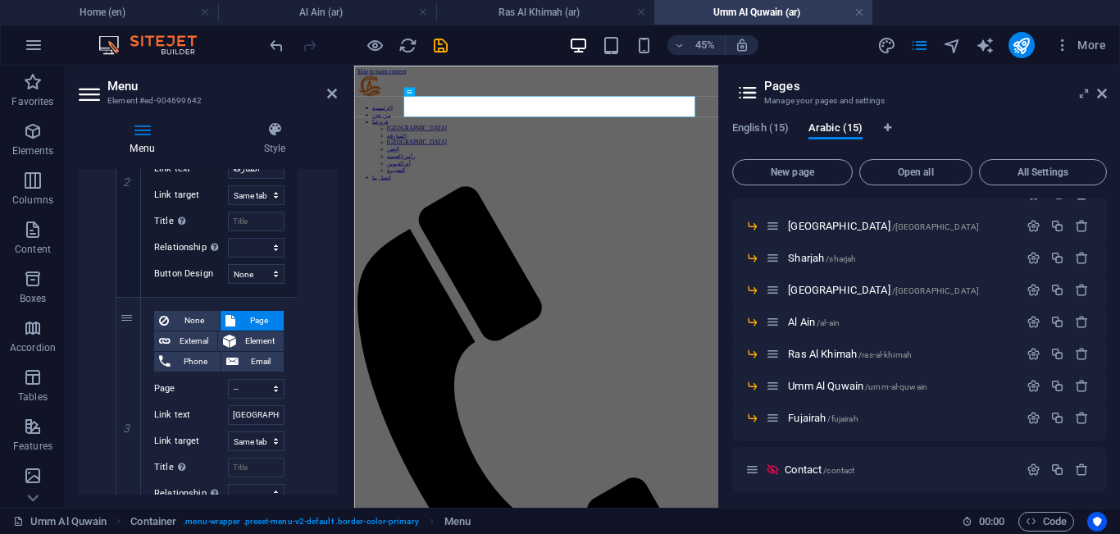
scroll to position [1111, 0]
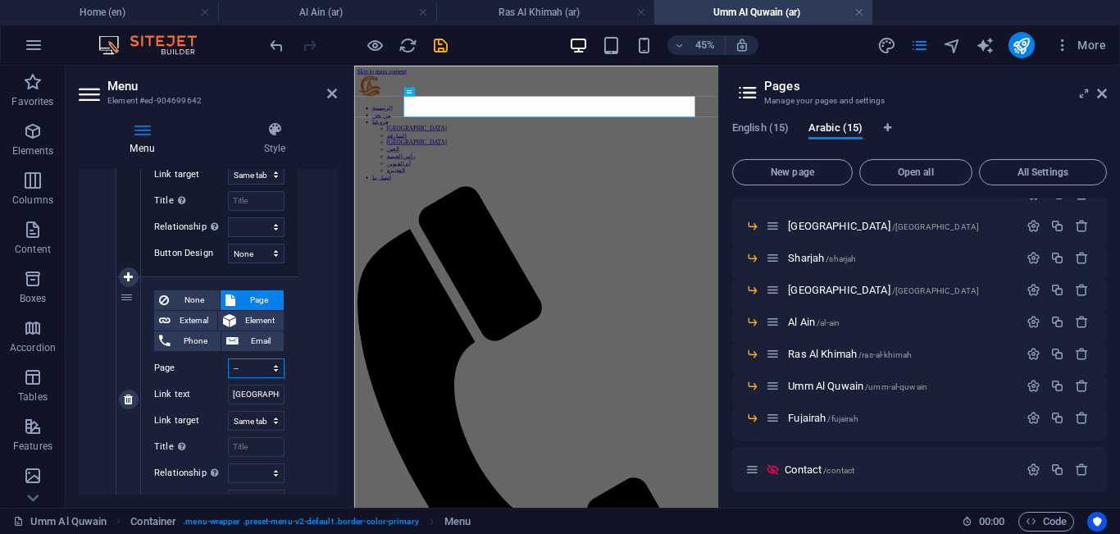
click at [271, 358] on select "Home About Our Branches -- [GEOGRAPHIC_DATA] -- [GEOGRAPHIC_DATA] -- [GEOGRAPHI…" at bounding box center [256, 368] width 57 height 20
click at [228, 358] on select "Home About Our Branches -- [GEOGRAPHIC_DATA] -- [GEOGRAPHIC_DATA] -- [GEOGRAPHI…" at bounding box center [256, 368] width 57 height 20
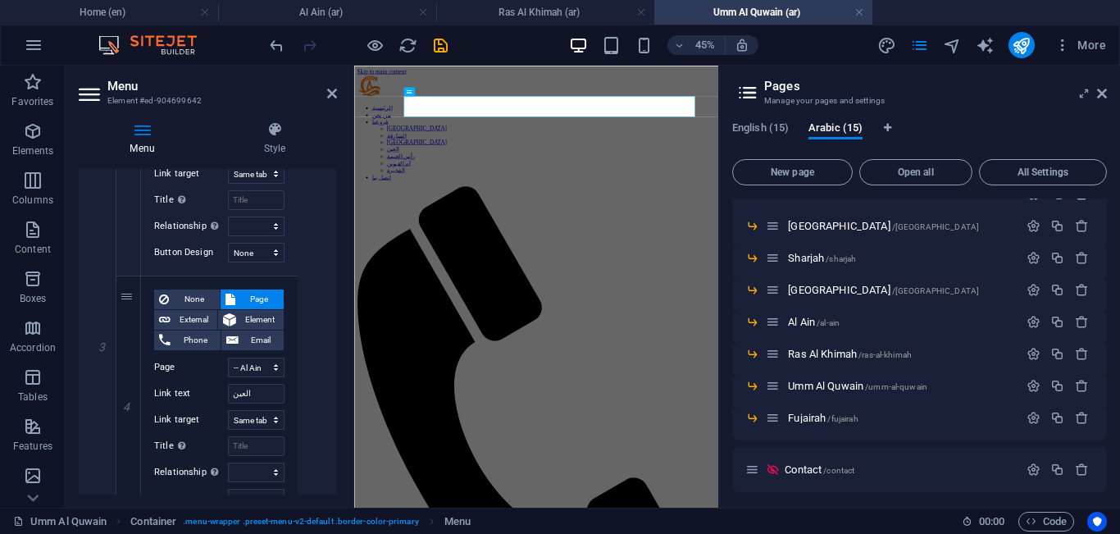
scroll to position [1366, 0]
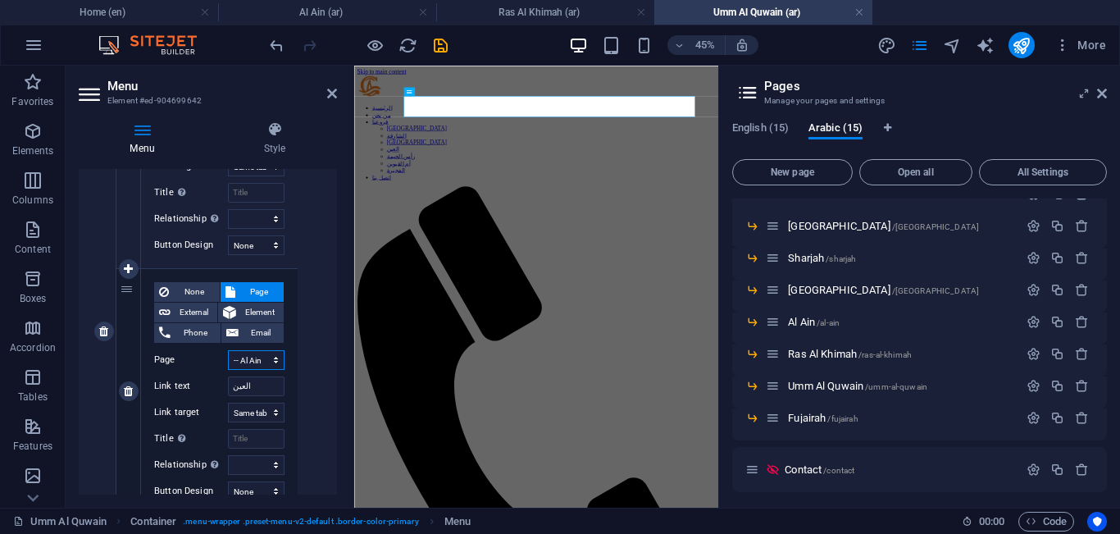
click at [265, 357] on select "Home About Our Branches -- [GEOGRAPHIC_DATA] -- [GEOGRAPHIC_DATA] -- [GEOGRAPHI…" at bounding box center [256, 360] width 57 height 20
click at [228, 350] on select "Home About Our Branches -- [GEOGRAPHIC_DATA] -- [GEOGRAPHIC_DATA] -- [GEOGRAPHI…" at bounding box center [256, 360] width 57 height 20
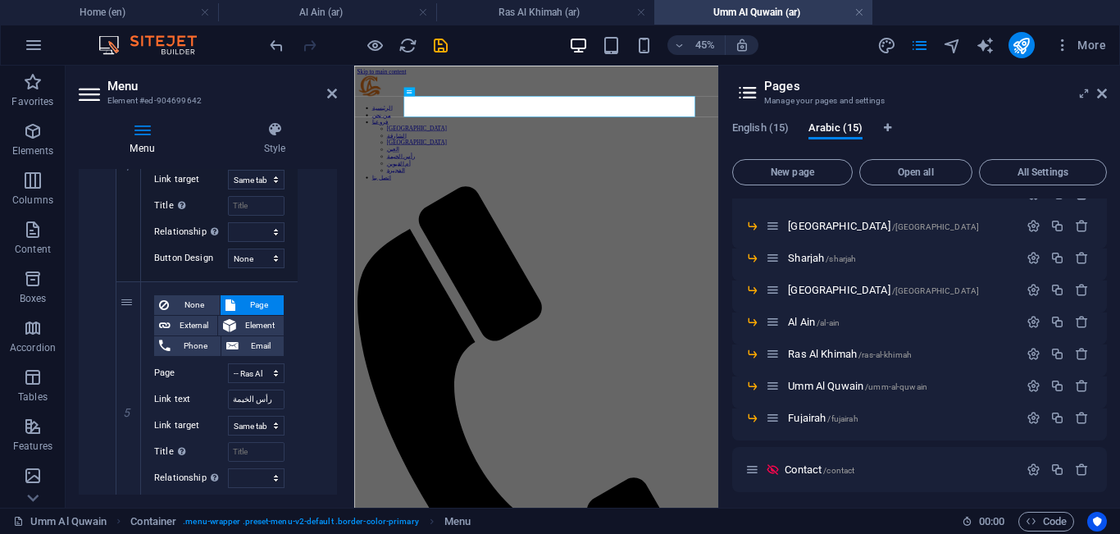
scroll to position [1627, 0]
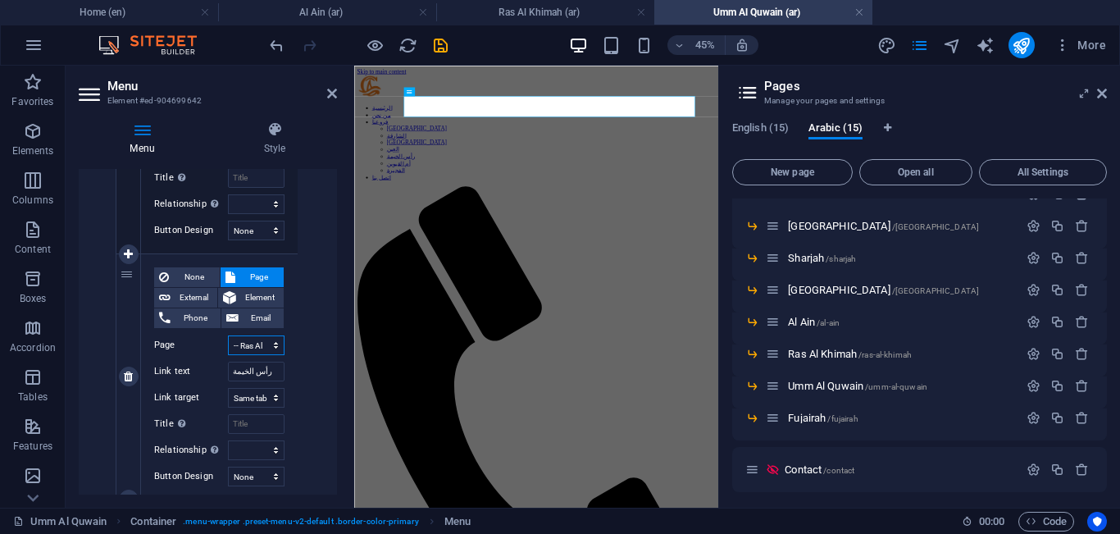
click at [267, 345] on select "Home About Our Branches -- [GEOGRAPHIC_DATA] -- [GEOGRAPHIC_DATA] -- [GEOGRAPHI…" at bounding box center [256, 345] width 57 height 20
click at [228, 335] on select "Home About Our Branches -- [GEOGRAPHIC_DATA] -- [GEOGRAPHIC_DATA] -- [GEOGRAPHI…" at bounding box center [256, 345] width 57 height 20
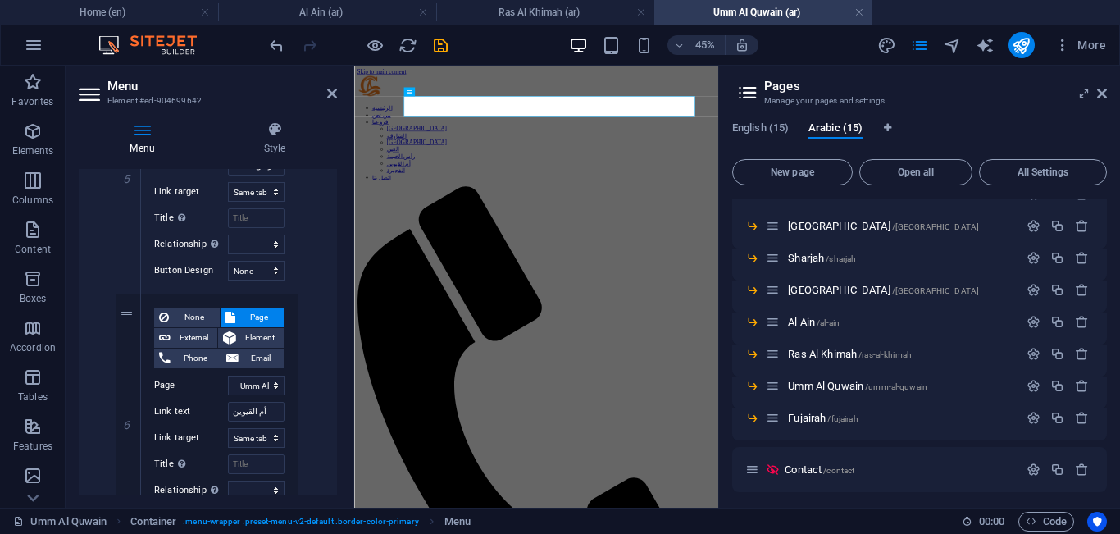
scroll to position [1840, 0]
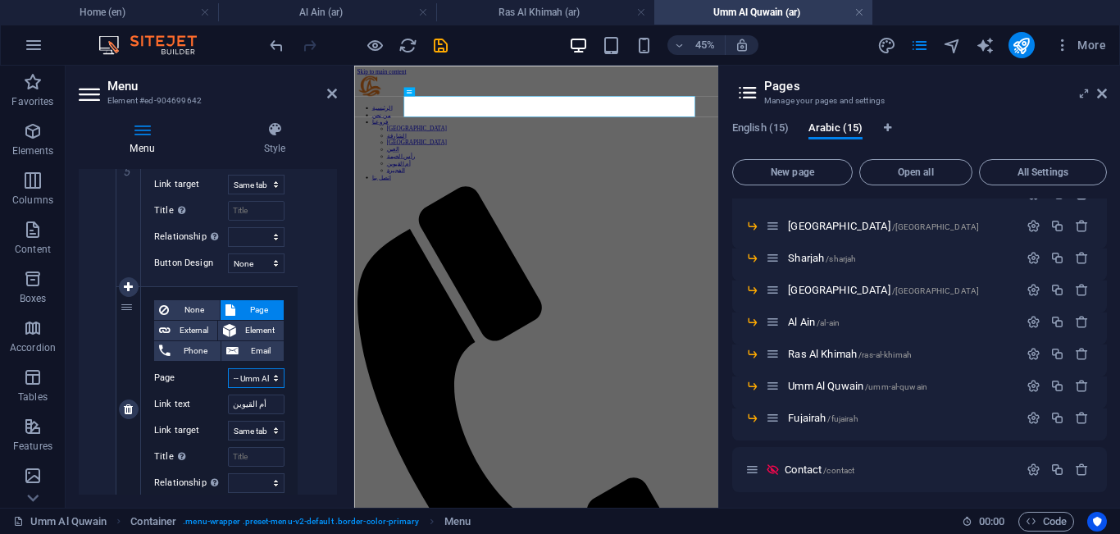
click at [259, 379] on select "Home About Our Branches -- [GEOGRAPHIC_DATA] -- [GEOGRAPHIC_DATA] -- [GEOGRAPHI…" at bounding box center [256, 378] width 57 height 20
click at [228, 368] on select "Home About Our Branches -- [GEOGRAPHIC_DATA] -- [GEOGRAPHIC_DATA] -- [GEOGRAPHI…" at bounding box center [256, 378] width 57 height 20
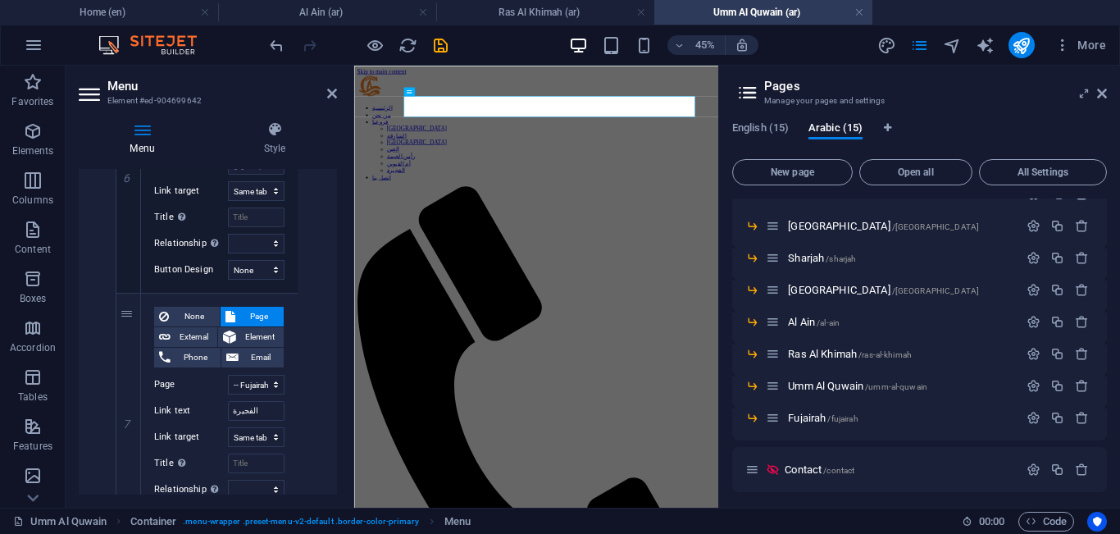
scroll to position [2093, 0]
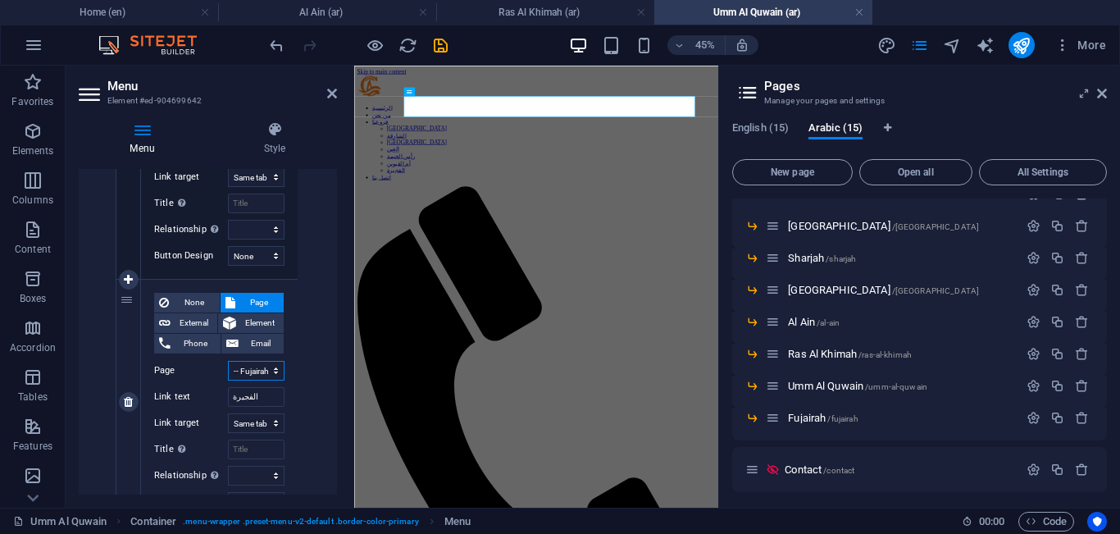
click at [251, 370] on select "Home About Our Branches -- [GEOGRAPHIC_DATA] -- [GEOGRAPHIC_DATA] -- [GEOGRAPHI…" at bounding box center [256, 371] width 57 height 20
click at [262, 372] on select "Home About Our Branches -- [GEOGRAPHIC_DATA] -- [GEOGRAPHIC_DATA] -- [GEOGRAPHI…" at bounding box center [256, 371] width 57 height 20
click at [228, 361] on select "Home About Our Branches -- [GEOGRAPHIC_DATA] -- [GEOGRAPHIC_DATA] -- [GEOGRAPHI…" at bounding box center [256, 371] width 57 height 20
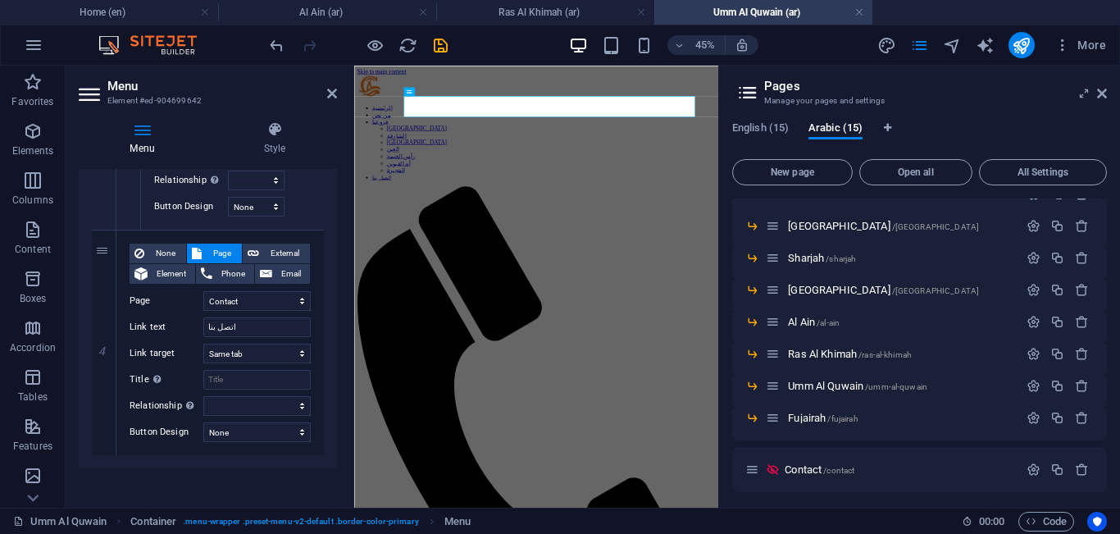
scroll to position [2395, 0]
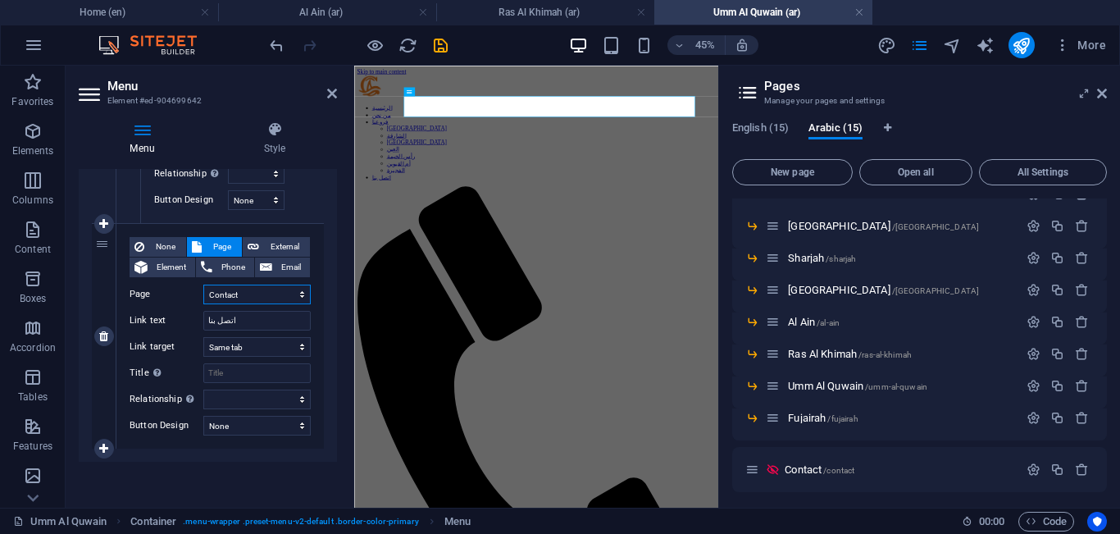
click at [287, 286] on select "Home About Our Branches -- [GEOGRAPHIC_DATA] -- [GEOGRAPHIC_DATA] -- [GEOGRAPHI…" at bounding box center [256, 295] width 107 height 20
click at [203, 285] on select "Home About Our Branches -- [GEOGRAPHIC_DATA] -- [GEOGRAPHIC_DATA] -- [GEOGRAPHI…" at bounding box center [256, 295] width 107 height 20
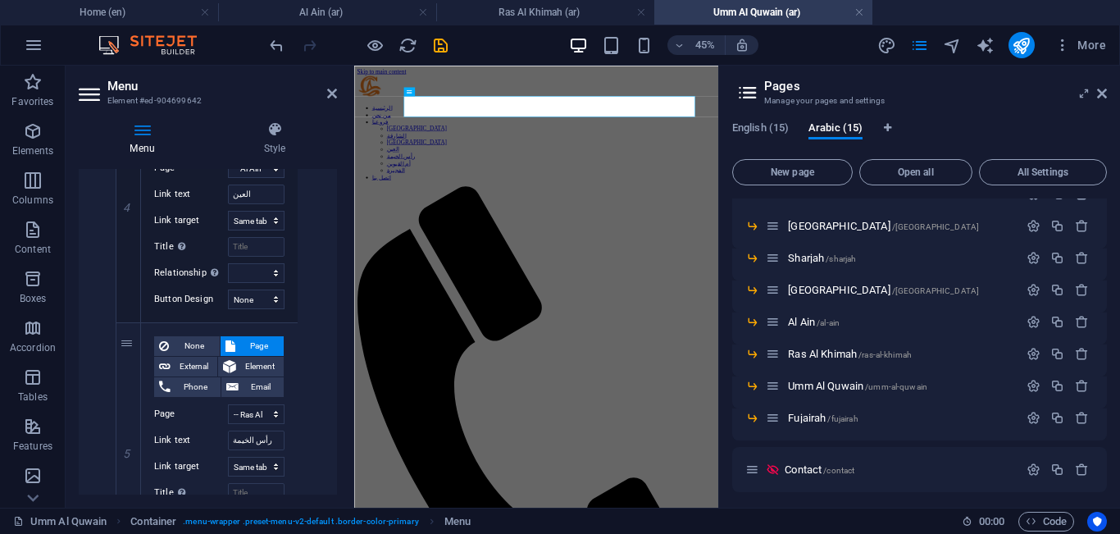
scroll to position [0, 0]
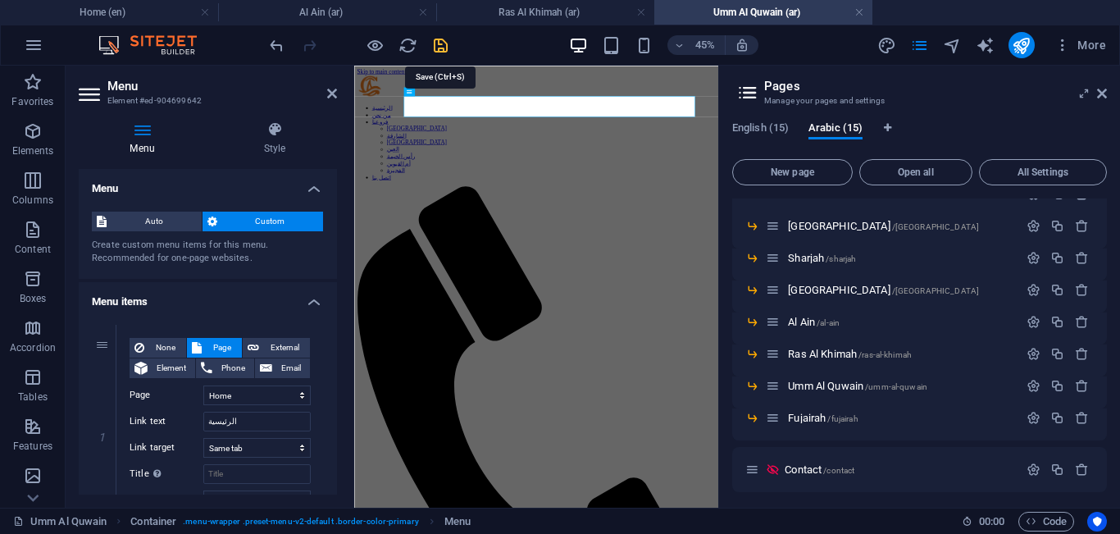
click at [447, 46] on icon "save" at bounding box center [440, 45] width 19 height 19
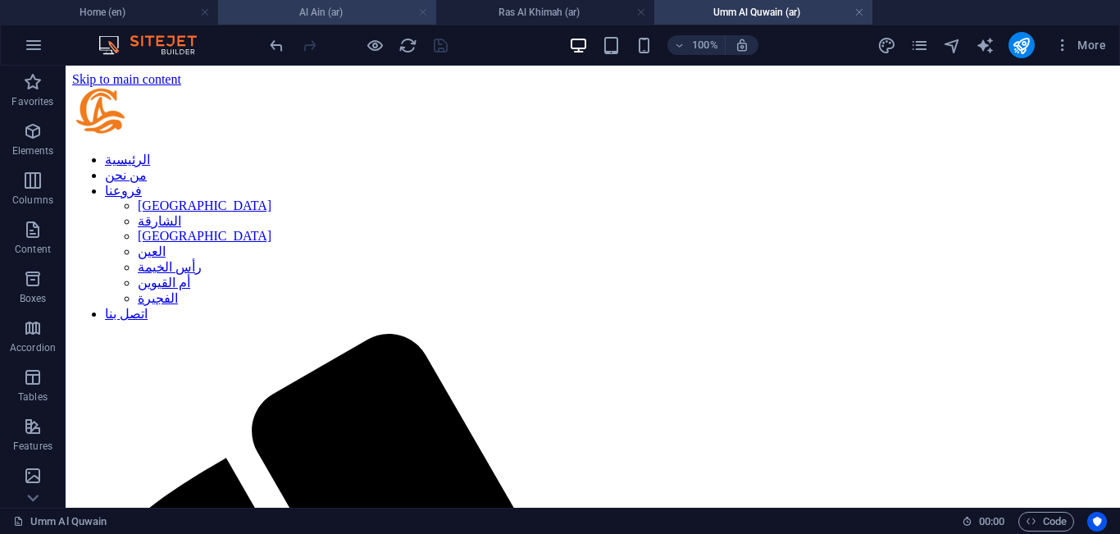
click at [425, 8] on link at bounding box center [423, 13] width 10 height 16
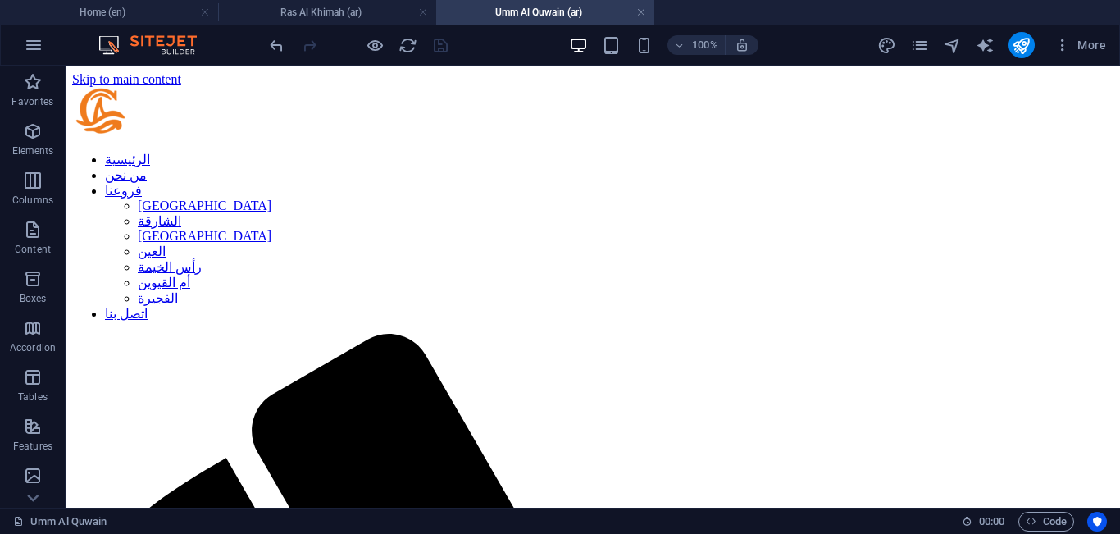
click at [425, 8] on link at bounding box center [423, 13] width 10 height 16
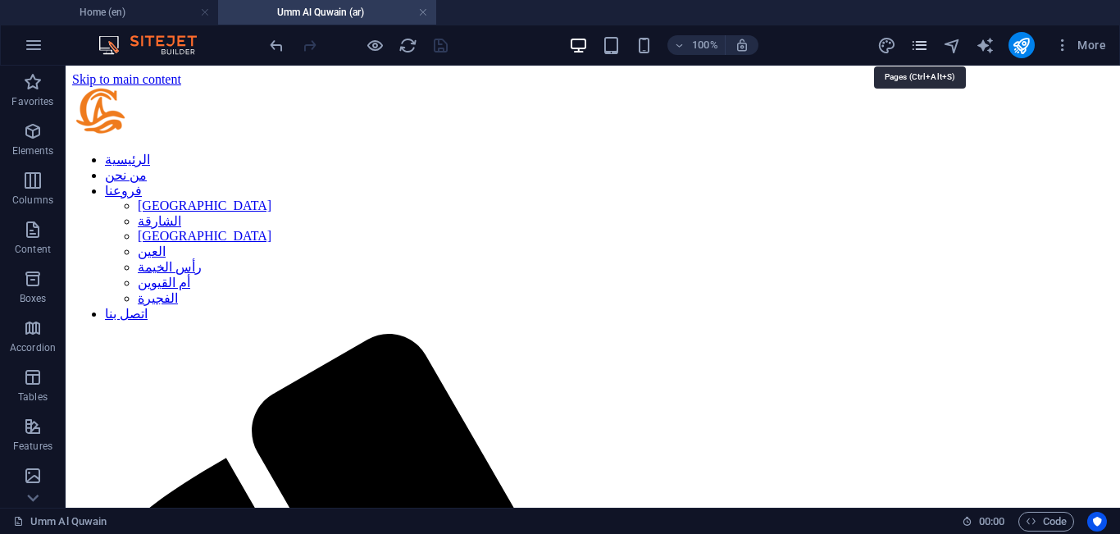
click at [918, 44] on icon "pages" at bounding box center [920, 45] width 19 height 19
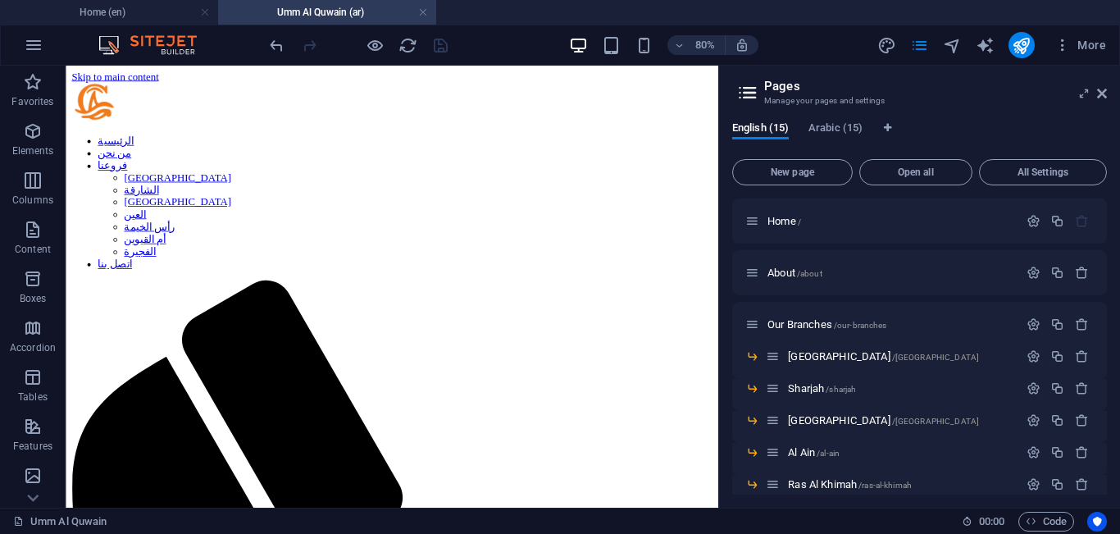
click at [849, 112] on div "English (15) Arabic (15) New page Open all All Settings Home / About /about Our…" at bounding box center [919, 307] width 401 height 399
click at [849, 126] on span "Arabic (15)" at bounding box center [836, 129] width 54 height 23
drag, startPoint x: 1103, startPoint y: 217, endPoint x: 1109, endPoint y: 258, distance: 40.6
click at [1109, 258] on div "English (15) Arabic (15) New page Open all All Settings Home / About /about Our…" at bounding box center [919, 307] width 401 height 399
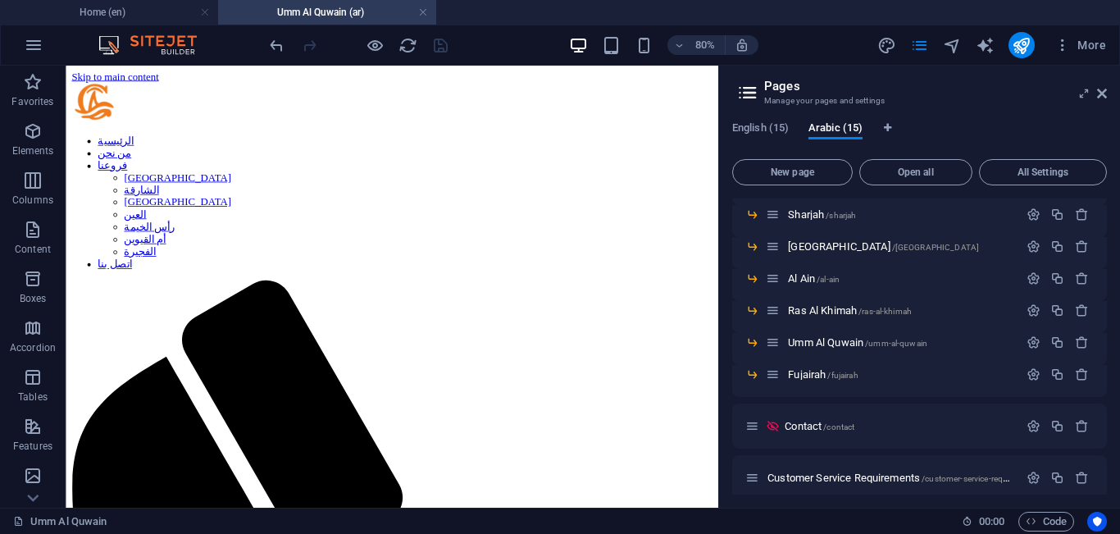
scroll to position [175, 0]
click at [839, 374] on span "/fujairah" at bounding box center [843, 374] width 30 height 9
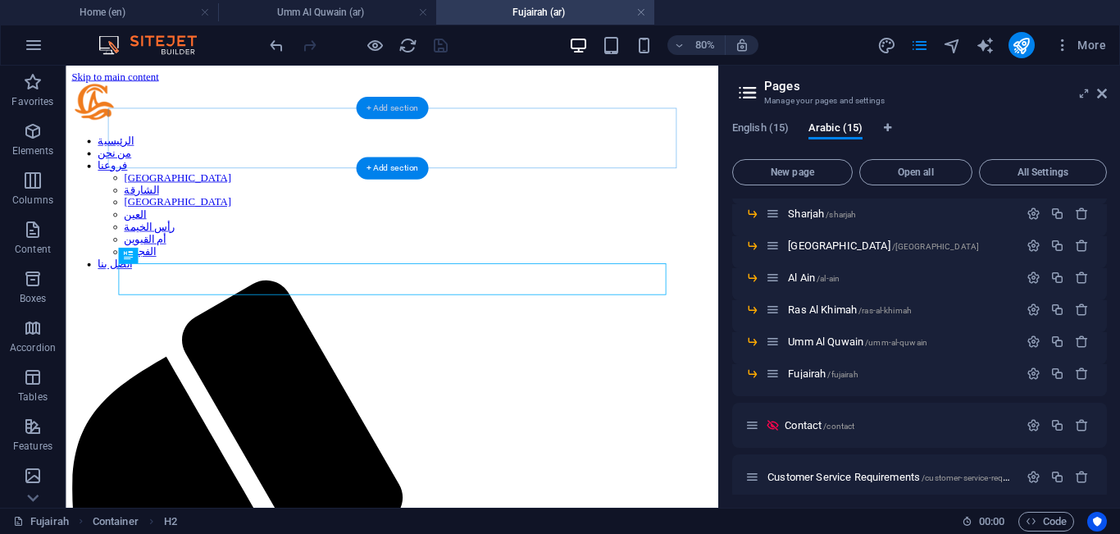
scroll to position [0, 0]
click at [374, 152] on nav "الرئيسية من نحن فروعنا [GEOGRAPHIC_DATA] الشارقة أبوظبي العين [GEOGRAPHIC_DATA]…" at bounding box center [473, 237] width 803 height 170
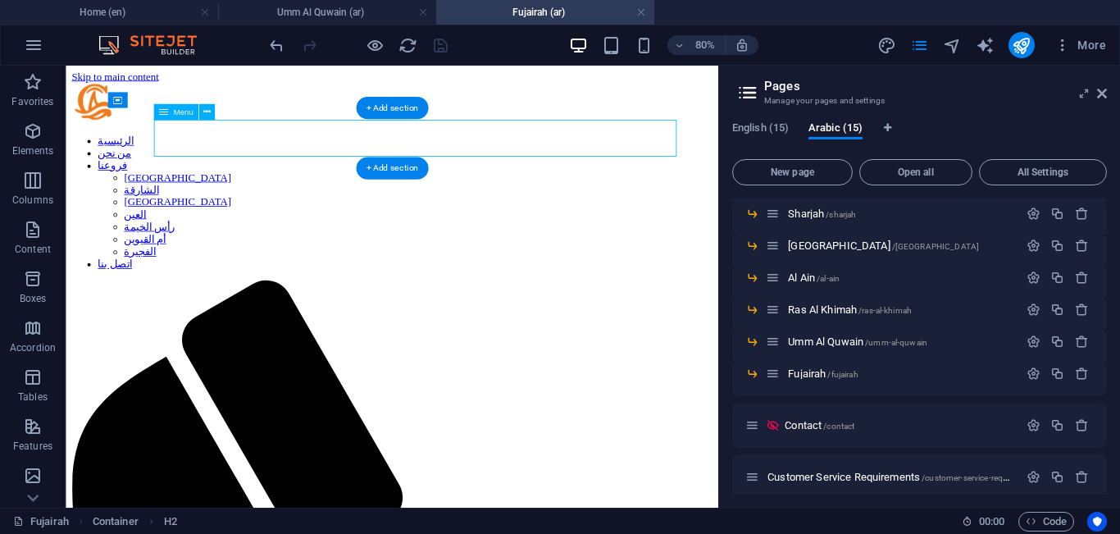
click at [374, 152] on nav "الرئيسية من نحن فروعنا [GEOGRAPHIC_DATA] الشارقة أبوظبي العين [GEOGRAPHIC_DATA]…" at bounding box center [473, 237] width 803 height 170
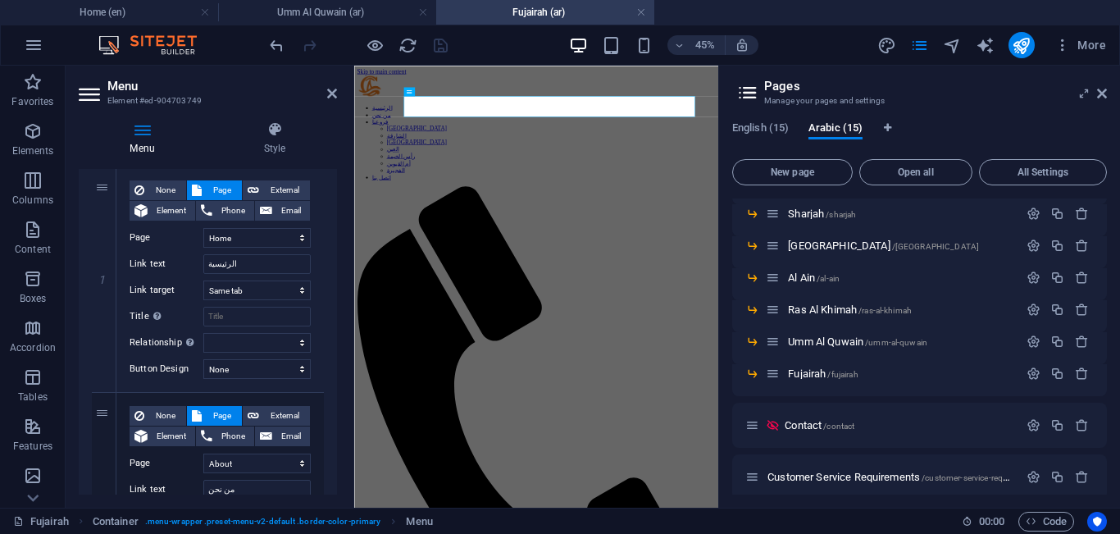
scroll to position [171, 0]
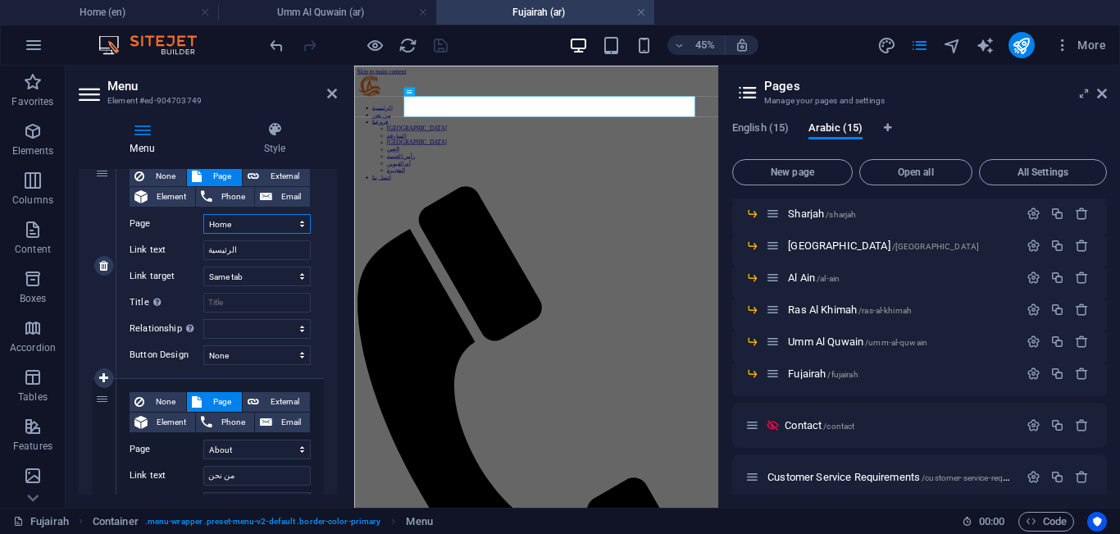
click at [281, 224] on select "Home About Our Branches -- [GEOGRAPHIC_DATA] -- [GEOGRAPHIC_DATA] -- [GEOGRAPHI…" at bounding box center [256, 224] width 107 height 20
click at [203, 214] on select "Home About Our Branches -- [GEOGRAPHIC_DATA] -- [GEOGRAPHIC_DATA] -- [GEOGRAPHI…" at bounding box center [256, 224] width 107 height 20
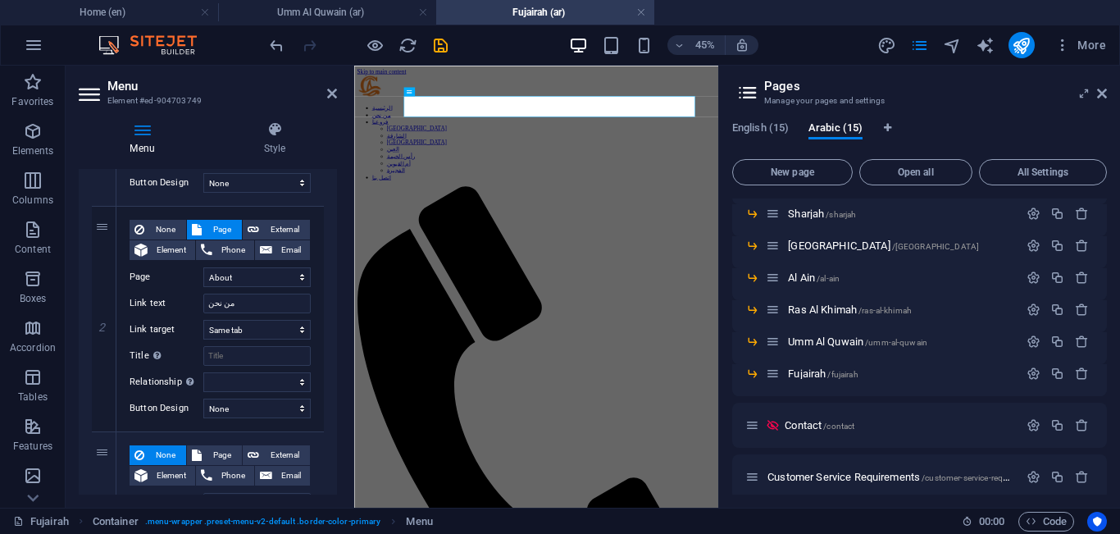
scroll to position [349, 0]
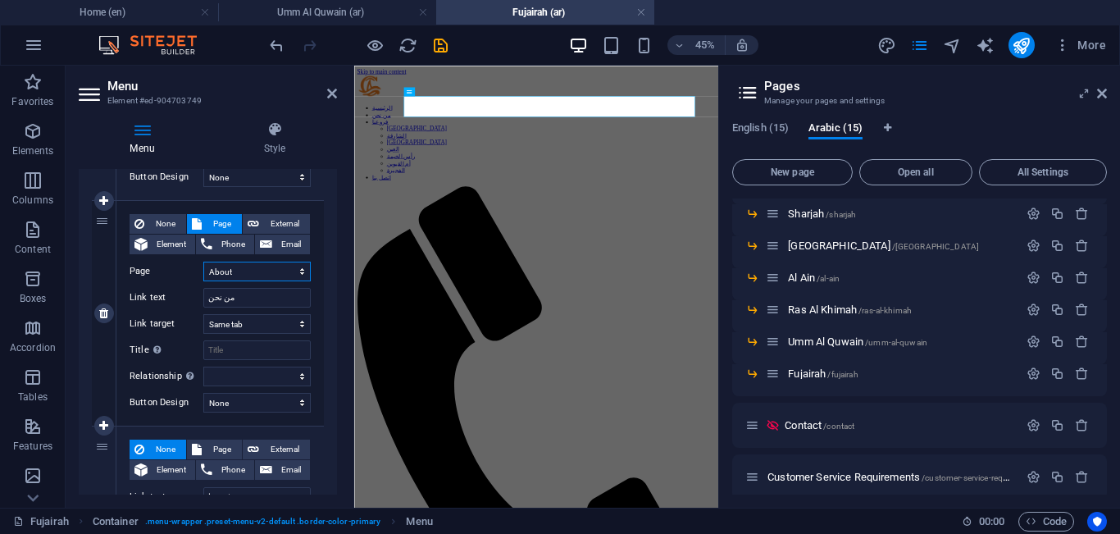
click at [275, 272] on select "Home About Our Branches -- [GEOGRAPHIC_DATA] -- [GEOGRAPHIC_DATA] -- [GEOGRAPHI…" at bounding box center [256, 272] width 107 height 20
click at [203, 262] on select "Home About Our Branches -- [GEOGRAPHIC_DATA] -- [GEOGRAPHIC_DATA] -- [GEOGRAPHI…" at bounding box center [256, 272] width 107 height 20
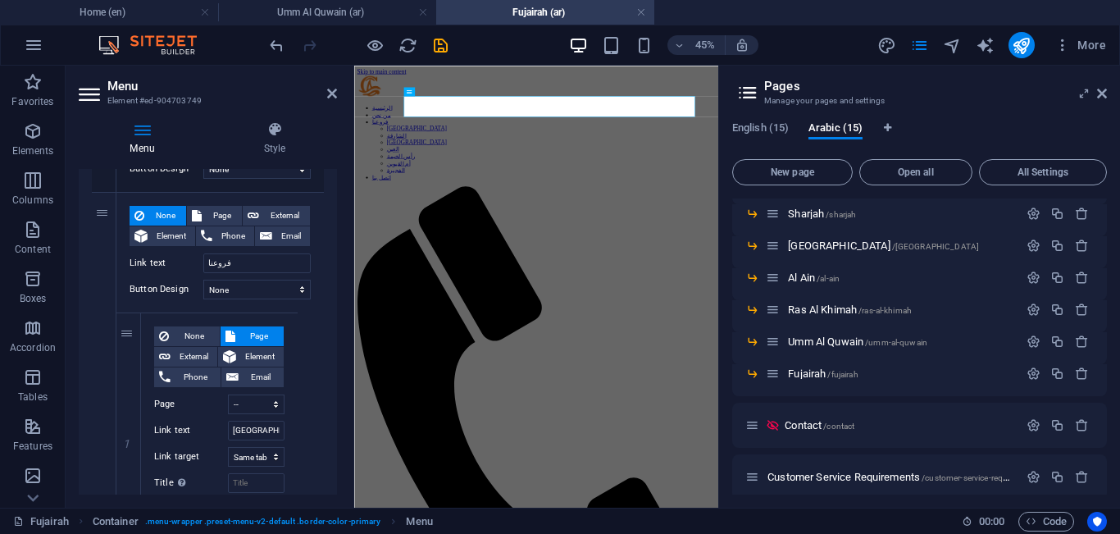
scroll to position [604, 0]
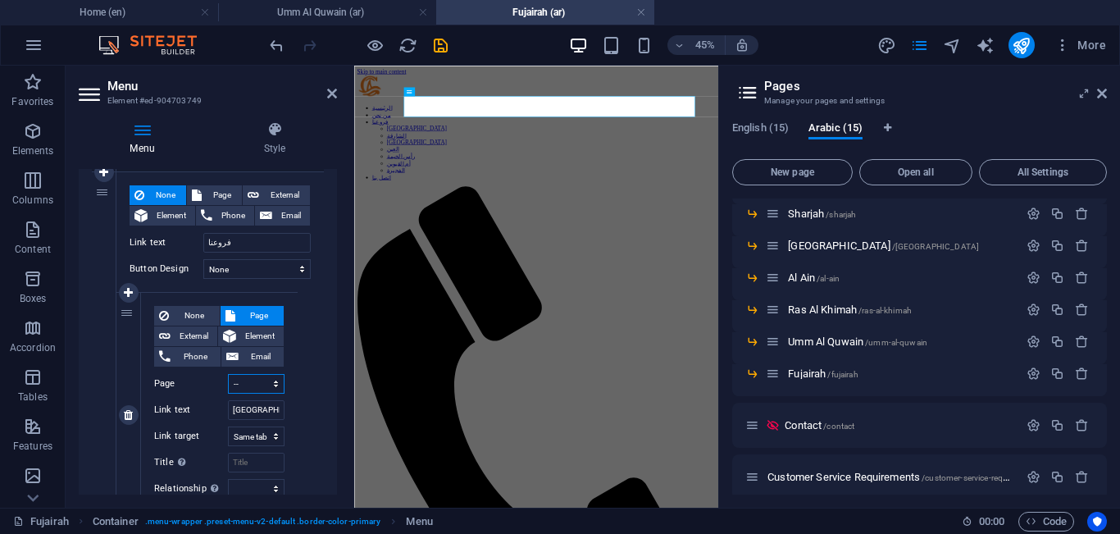
click at [270, 377] on select "Home About Our Branches -- [GEOGRAPHIC_DATA] -- [GEOGRAPHIC_DATA] -- [GEOGRAPHI…" at bounding box center [256, 384] width 57 height 20
click at [228, 374] on select "Home About Our Branches -- [GEOGRAPHIC_DATA] -- [GEOGRAPHIC_DATA] -- [GEOGRAPHI…" at bounding box center [256, 384] width 57 height 20
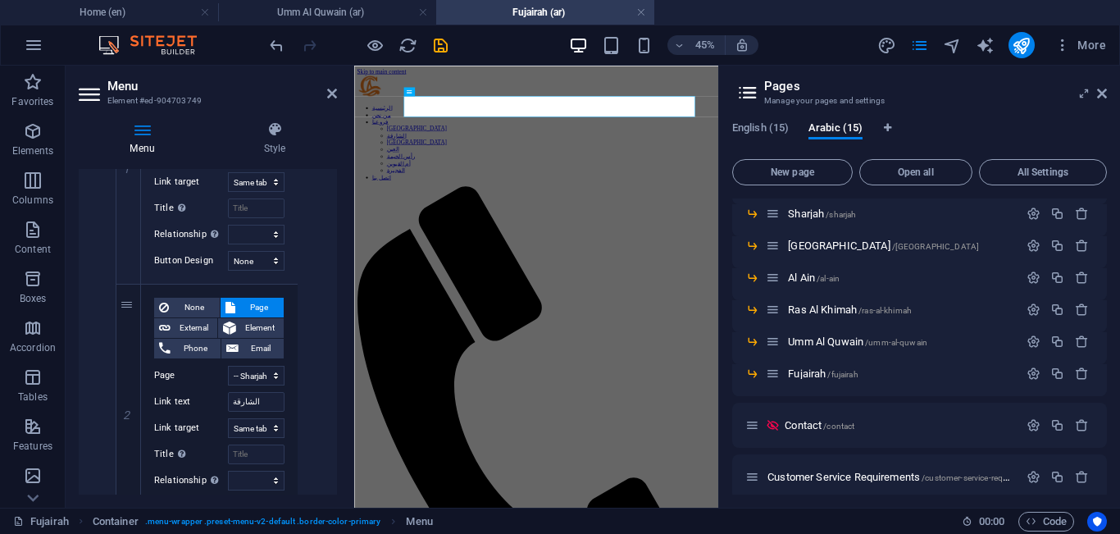
scroll to position [865, 0]
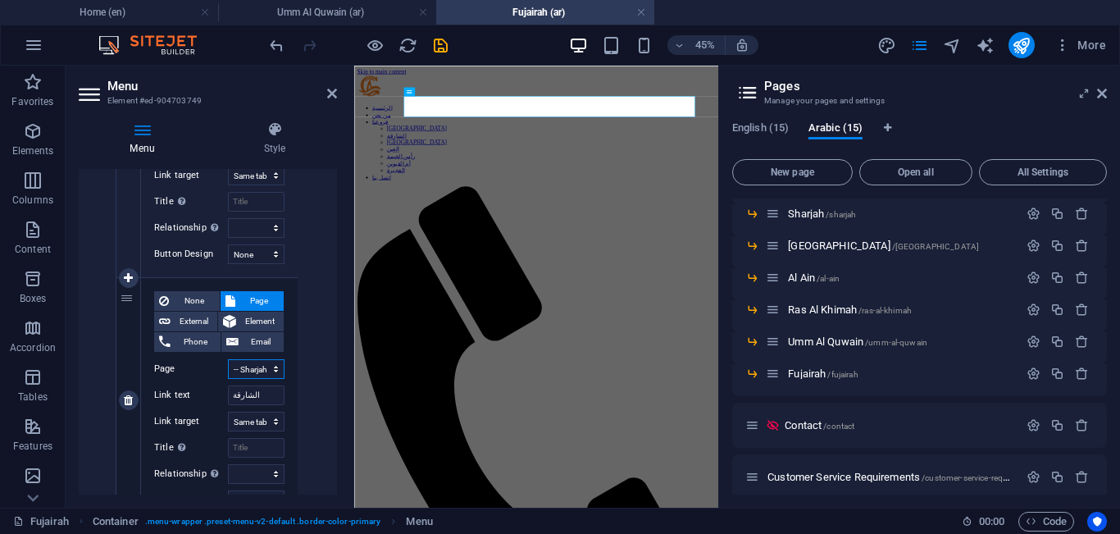
click at [253, 371] on select "Home About Our Branches -- [GEOGRAPHIC_DATA] -- [GEOGRAPHIC_DATA] -- [GEOGRAPHI…" at bounding box center [256, 369] width 57 height 20
click at [228, 359] on select "Home About Our Branches -- [GEOGRAPHIC_DATA] -- [GEOGRAPHIC_DATA] -- [GEOGRAPHI…" at bounding box center [256, 369] width 57 height 20
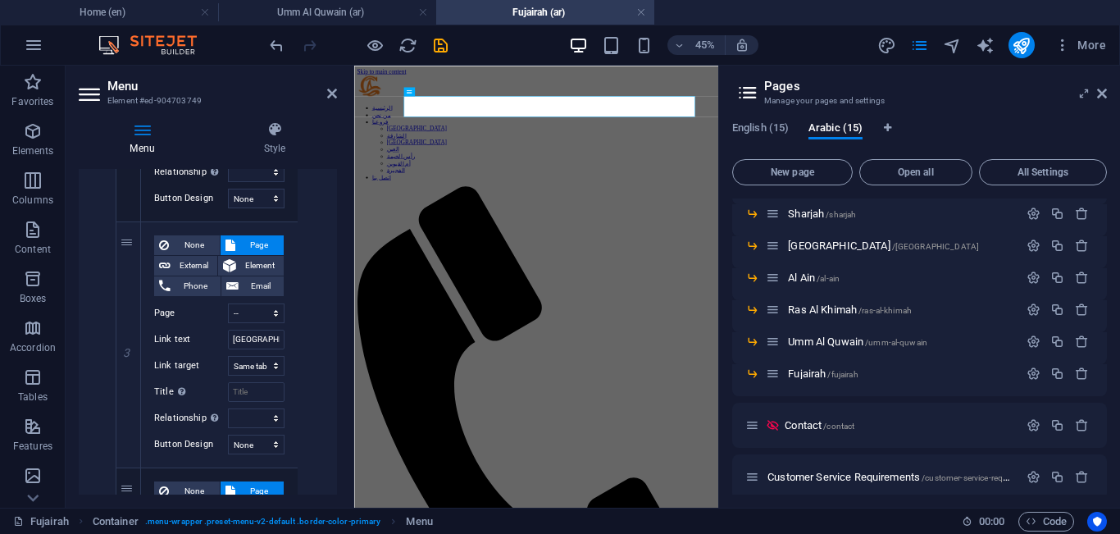
scroll to position [1180, 0]
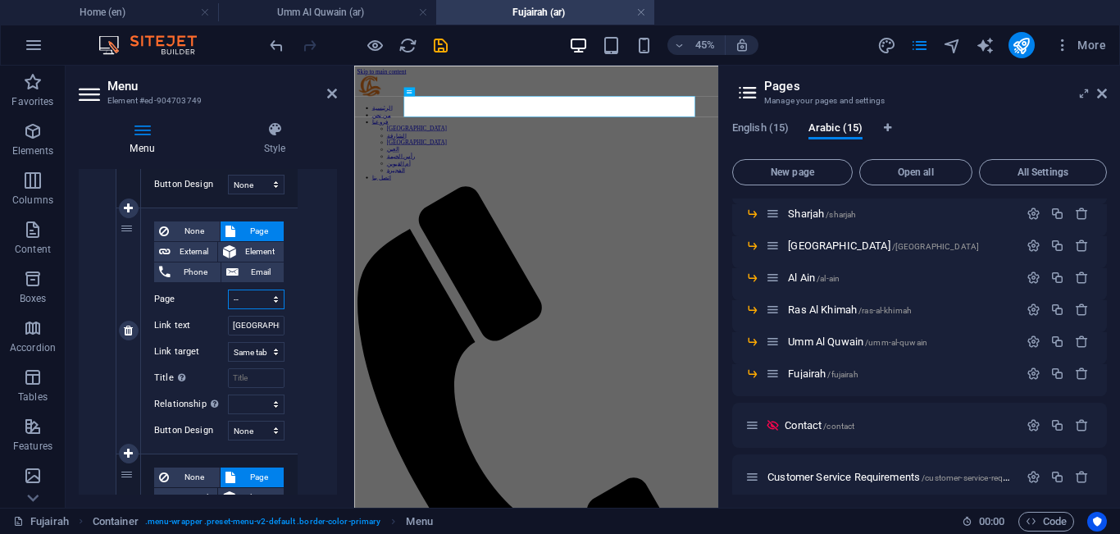
click at [251, 299] on select "Home About Our Branches -- [GEOGRAPHIC_DATA] -- [GEOGRAPHIC_DATA] -- [GEOGRAPHI…" at bounding box center [256, 300] width 57 height 20
click at [228, 290] on select "Home About Our Branches -- [GEOGRAPHIC_DATA] -- [GEOGRAPHIC_DATA] -- [GEOGRAPHI…" at bounding box center [256, 300] width 57 height 20
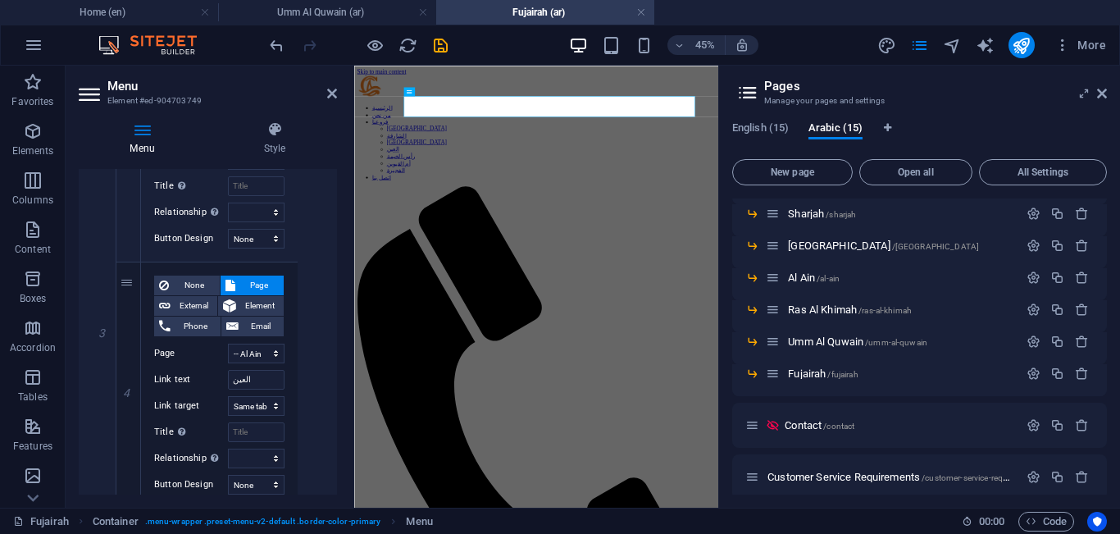
scroll to position [1435, 0]
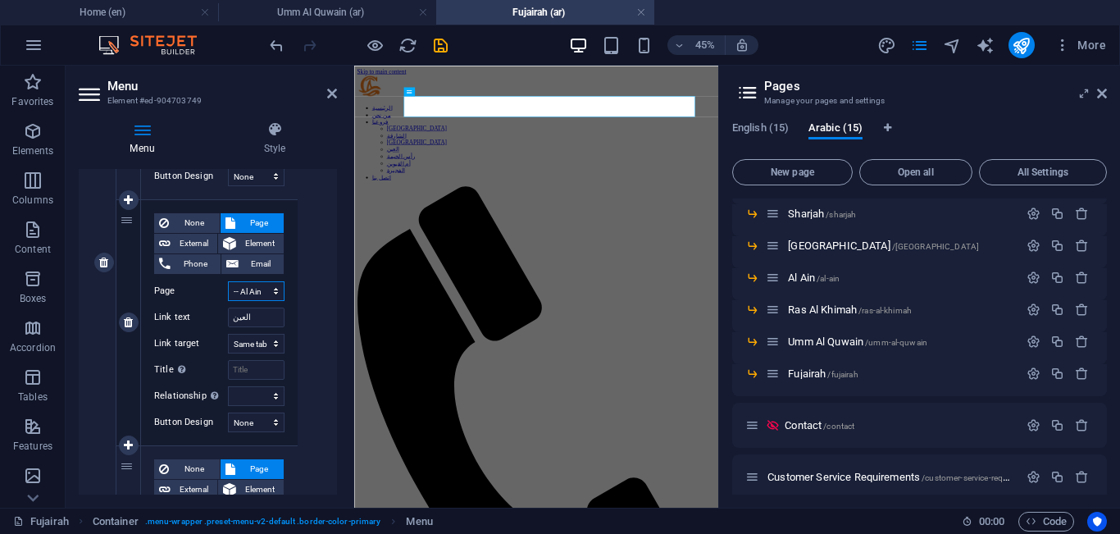
click at [258, 288] on select "Home About Our Branches -- [GEOGRAPHIC_DATA] -- [GEOGRAPHIC_DATA] -- [GEOGRAPHI…" at bounding box center [256, 291] width 57 height 20
click at [228, 281] on select "Home About Our Branches -- [GEOGRAPHIC_DATA] -- [GEOGRAPHIC_DATA] -- [GEOGRAPHI…" at bounding box center [256, 291] width 57 height 20
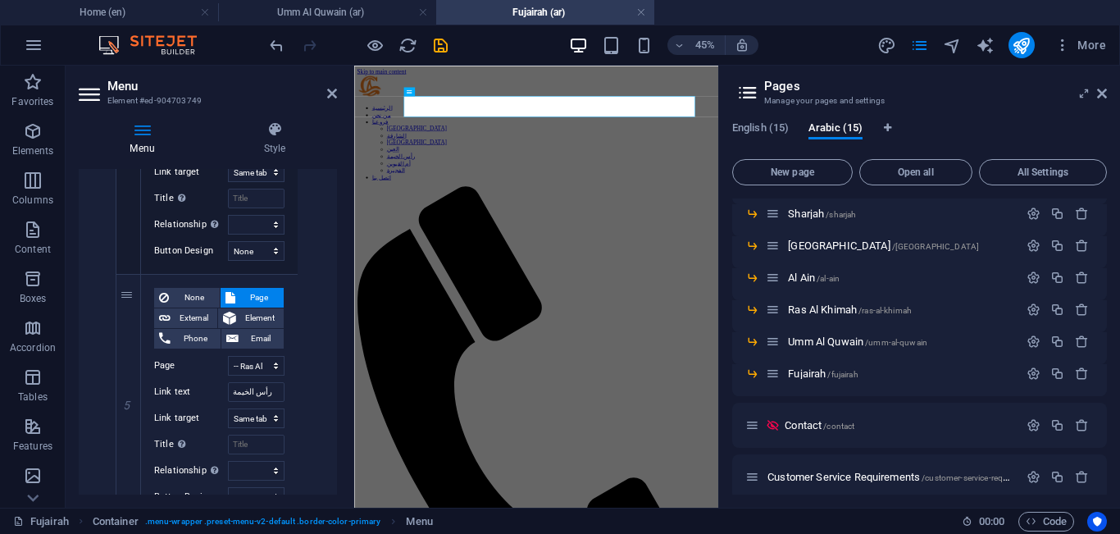
scroll to position [1647, 0]
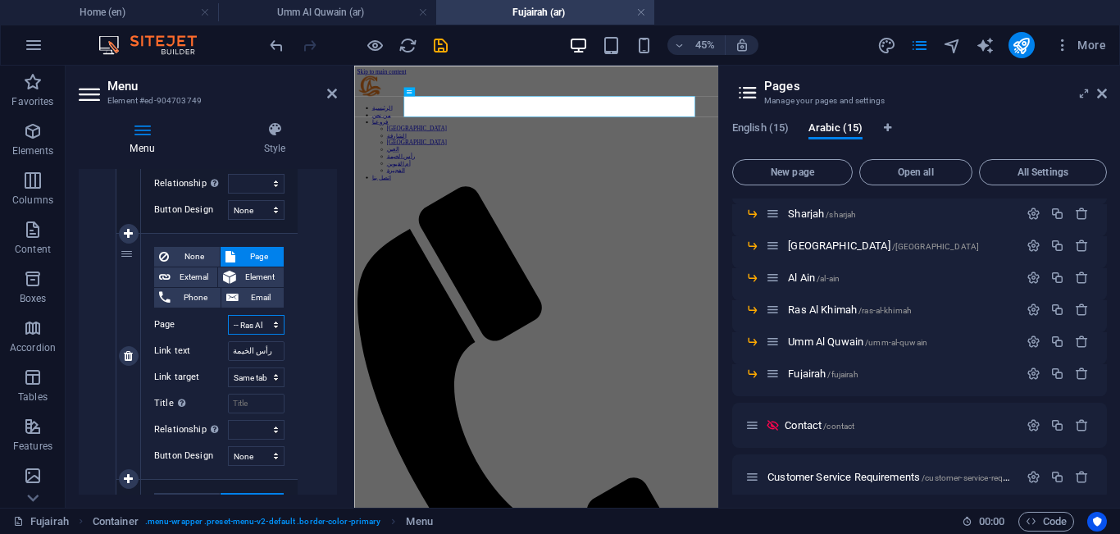
click at [258, 326] on select "Home About Our Branches -- [GEOGRAPHIC_DATA] -- [GEOGRAPHIC_DATA] -- [GEOGRAPHI…" at bounding box center [256, 325] width 57 height 20
click at [228, 315] on select "Home About Our Branches -- [GEOGRAPHIC_DATA] -- [GEOGRAPHIC_DATA] -- [GEOGRAPHI…" at bounding box center [256, 325] width 57 height 20
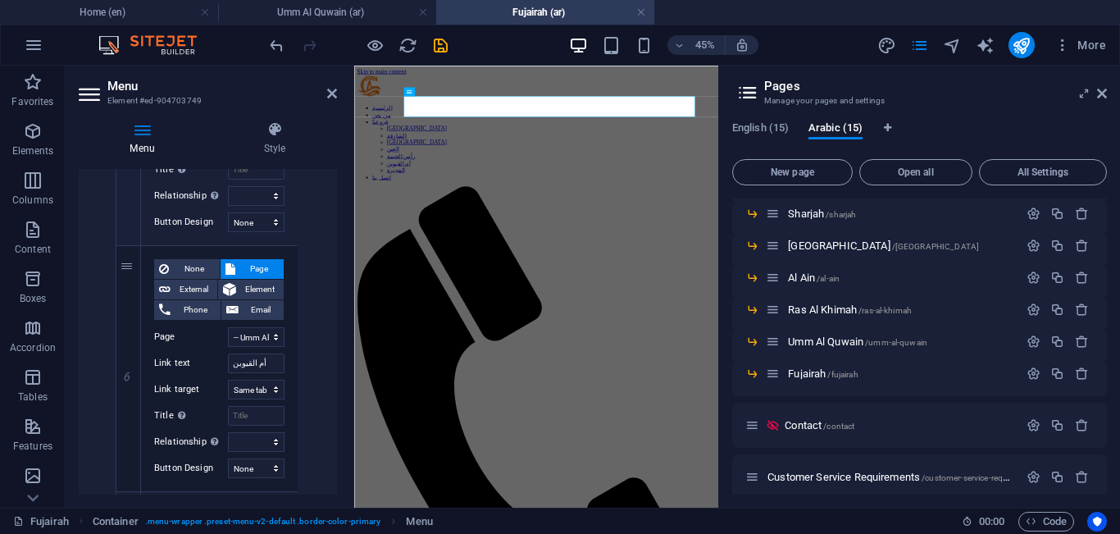
scroll to position [1887, 0]
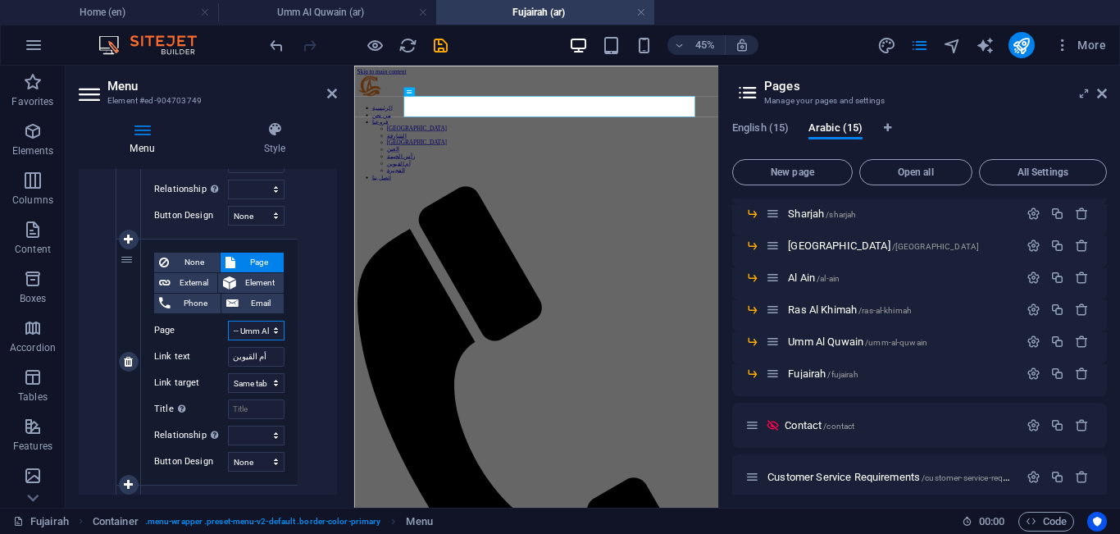
click at [261, 331] on select "Home About Our Branches -- [GEOGRAPHIC_DATA] -- [GEOGRAPHIC_DATA] -- [GEOGRAPHI…" at bounding box center [256, 331] width 57 height 20
click at [228, 321] on select "Home About Our Branches -- [GEOGRAPHIC_DATA] -- [GEOGRAPHIC_DATA] -- [GEOGRAPHI…" at bounding box center [256, 331] width 57 height 20
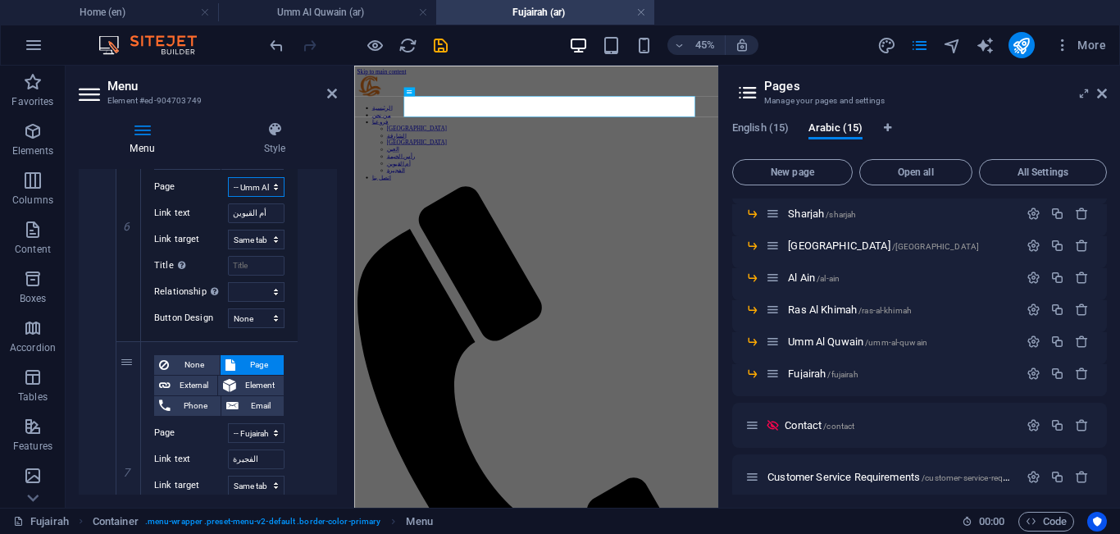
scroll to position [2161, 0]
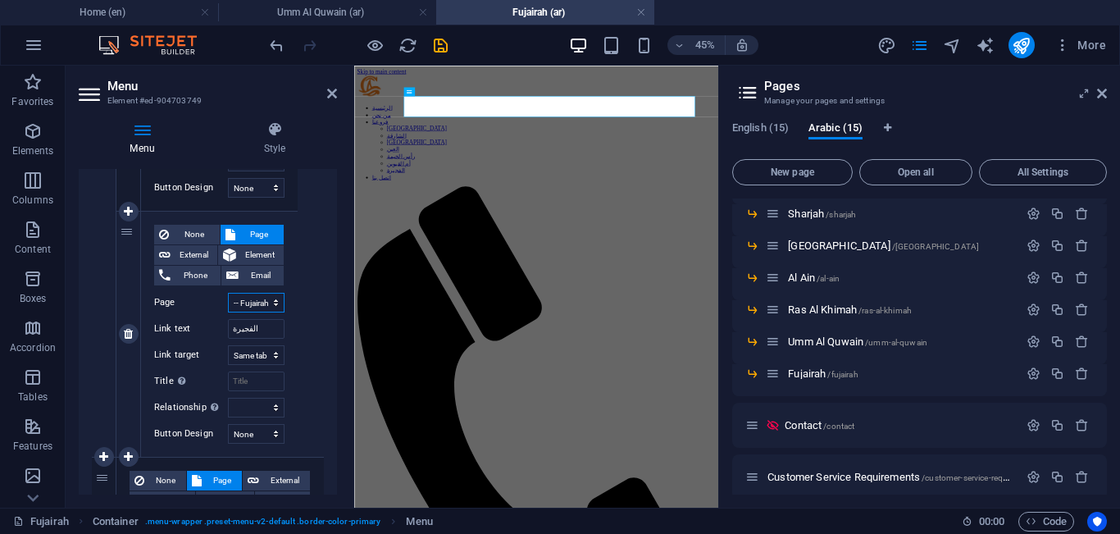
click at [268, 308] on select "Home About Our Branches -- [GEOGRAPHIC_DATA] -- [GEOGRAPHIC_DATA] -- [GEOGRAPHI…" at bounding box center [256, 303] width 57 height 20
click at [228, 293] on select "Home About Our Branches -- [GEOGRAPHIC_DATA] -- [GEOGRAPHIC_DATA] -- [GEOGRAPHI…" at bounding box center [256, 303] width 57 height 20
click at [265, 299] on select "Home About Our Branches -- [GEOGRAPHIC_DATA] -- [GEOGRAPHIC_DATA] -- [GEOGRAPHI…" at bounding box center [256, 303] width 57 height 20
click at [228, 293] on select "Home About Our Branches -- [GEOGRAPHIC_DATA] -- [GEOGRAPHIC_DATA] -- [GEOGRAPHI…" at bounding box center [256, 303] width 57 height 20
click at [253, 307] on select "Home About Our Branches -- [GEOGRAPHIC_DATA] -- [GEOGRAPHIC_DATA] -- [GEOGRAPHI…" at bounding box center [256, 303] width 57 height 20
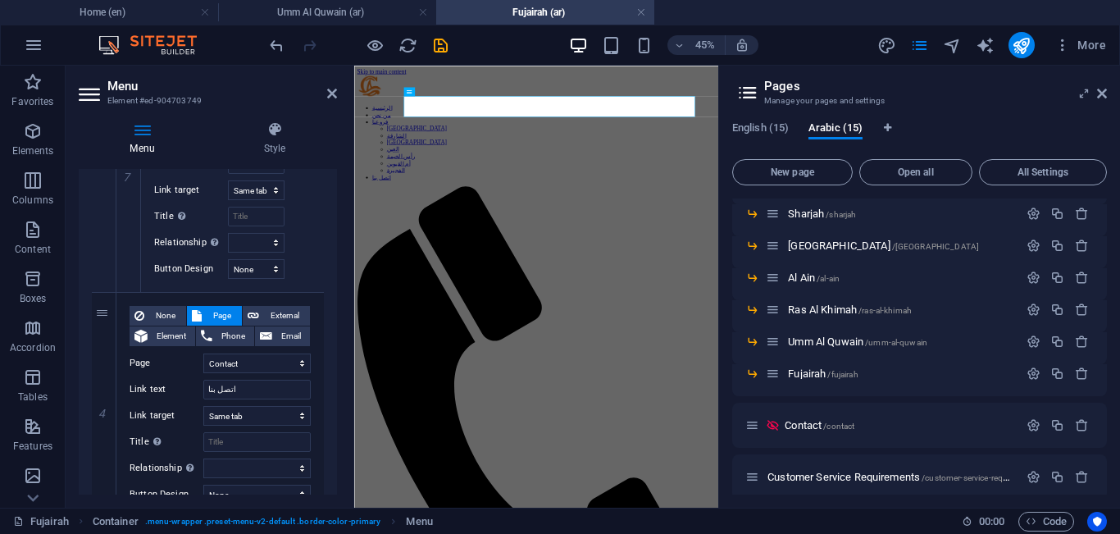
scroll to position [2334, 0]
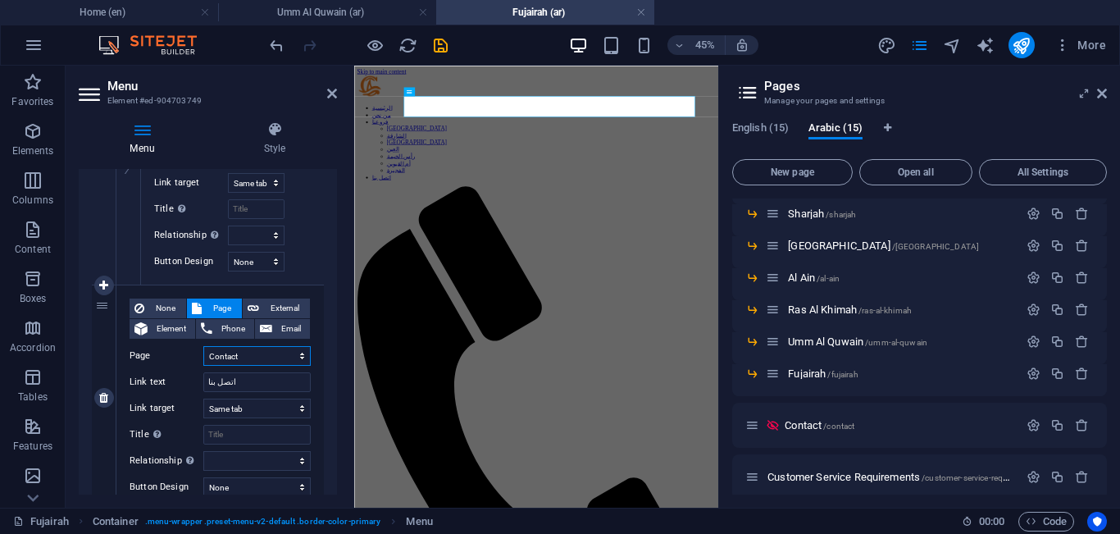
click at [272, 348] on select "Home About Our Branches -- [GEOGRAPHIC_DATA] -- [GEOGRAPHIC_DATA] -- [GEOGRAPHI…" at bounding box center [256, 356] width 107 height 20
click at [203, 346] on select "Home About Our Branches -- [GEOGRAPHIC_DATA] -- [GEOGRAPHIC_DATA] -- [GEOGRAPHI…" at bounding box center [256, 356] width 107 height 20
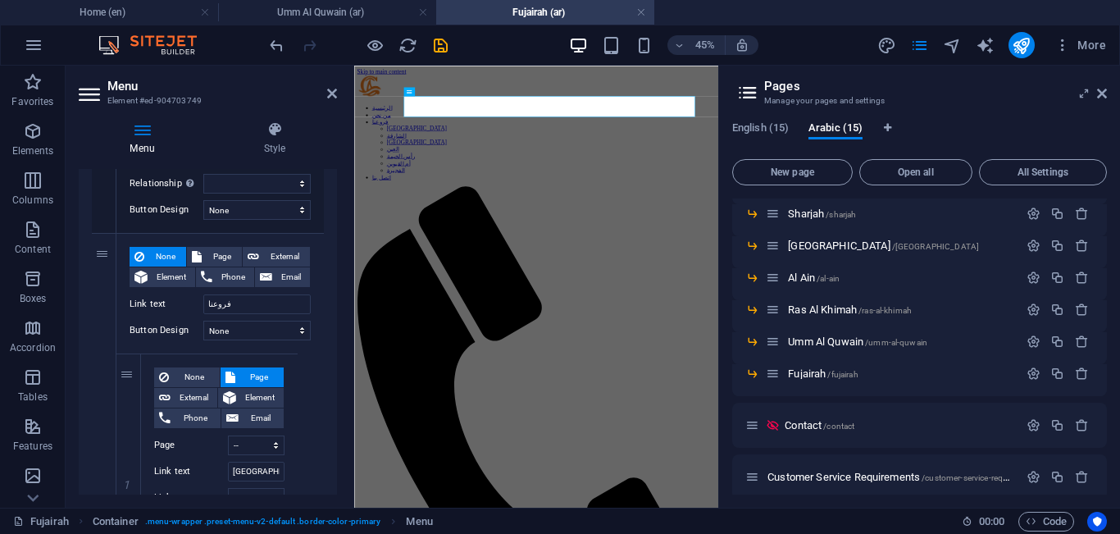
scroll to position [0, 0]
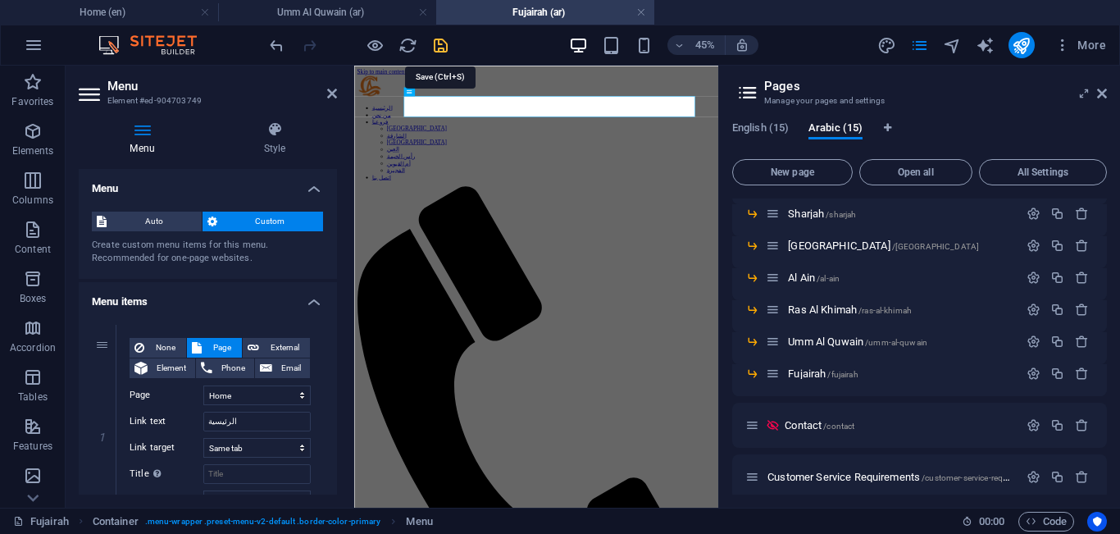
click at [449, 48] on icon "save" at bounding box center [440, 45] width 19 height 19
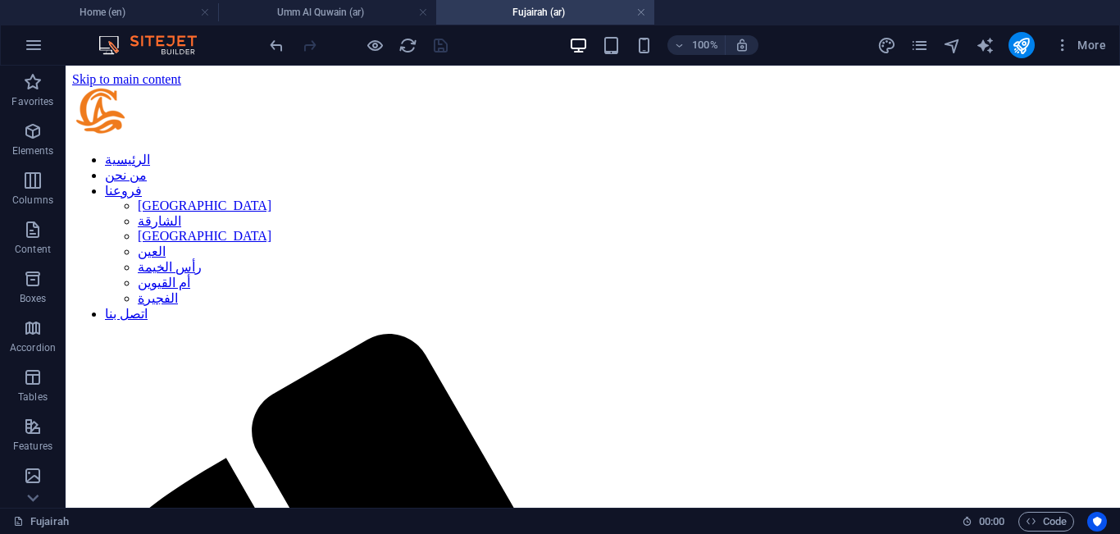
click at [910, 48] on div "More" at bounding box center [995, 45] width 235 height 26
click at [918, 46] on icon "pages" at bounding box center [920, 45] width 19 height 19
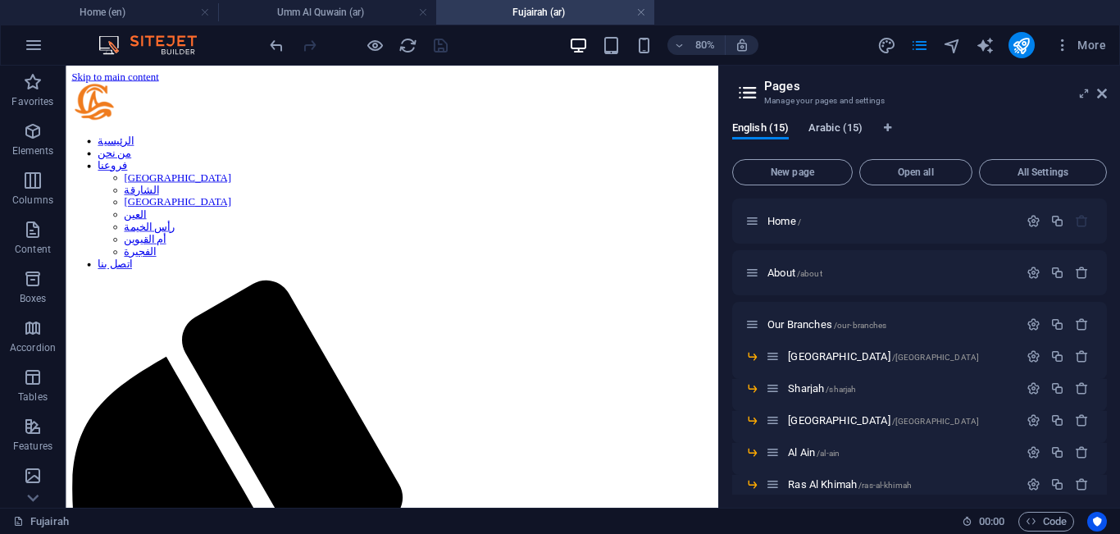
click at [855, 124] on span "Arabic (15)" at bounding box center [836, 129] width 54 height 23
drag, startPoint x: 1107, startPoint y: 235, endPoint x: 1107, endPoint y: 281, distance: 45.1
click at [1107, 281] on div "English (15) Arabic (15) New page Open all All Settings Home / About /about Our…" at bounding box center [919, 307] width 401 height 399
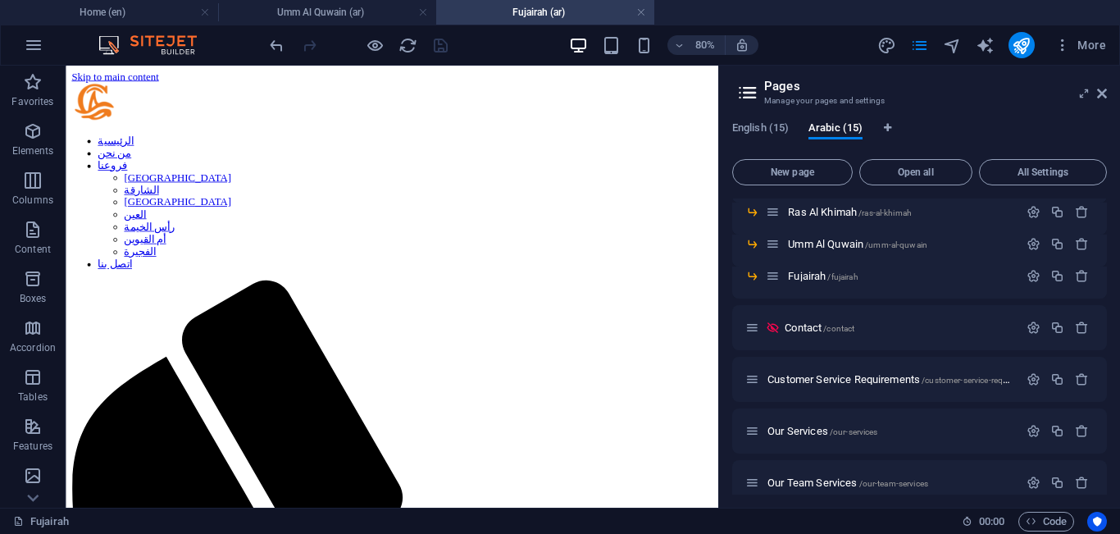
scroll to position [280, 0]
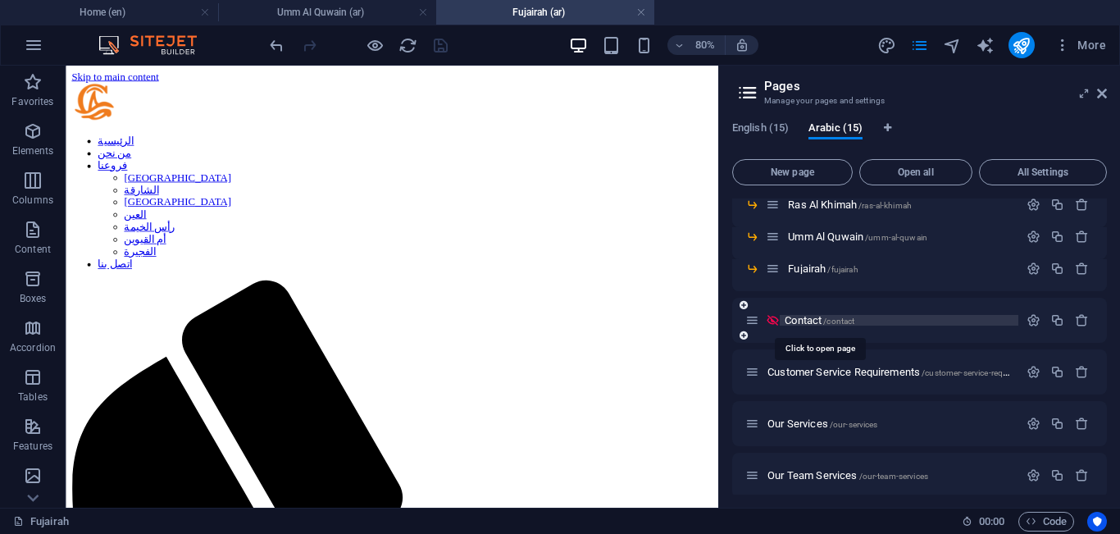
click at [841, 322] on span "/contact" at bounding box center [839, 321] width 31 height 9
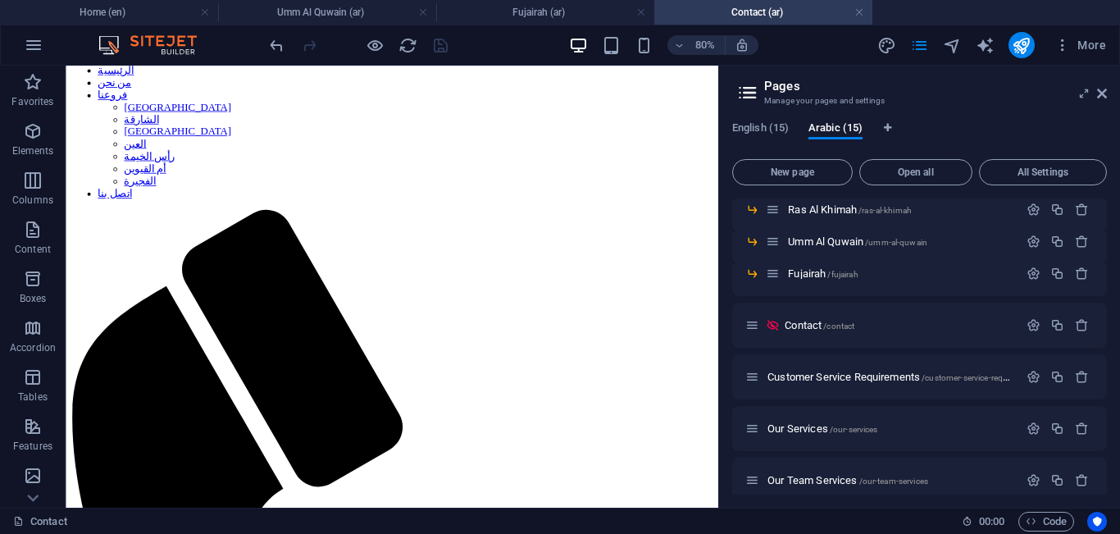
scroll to position [0, 0]
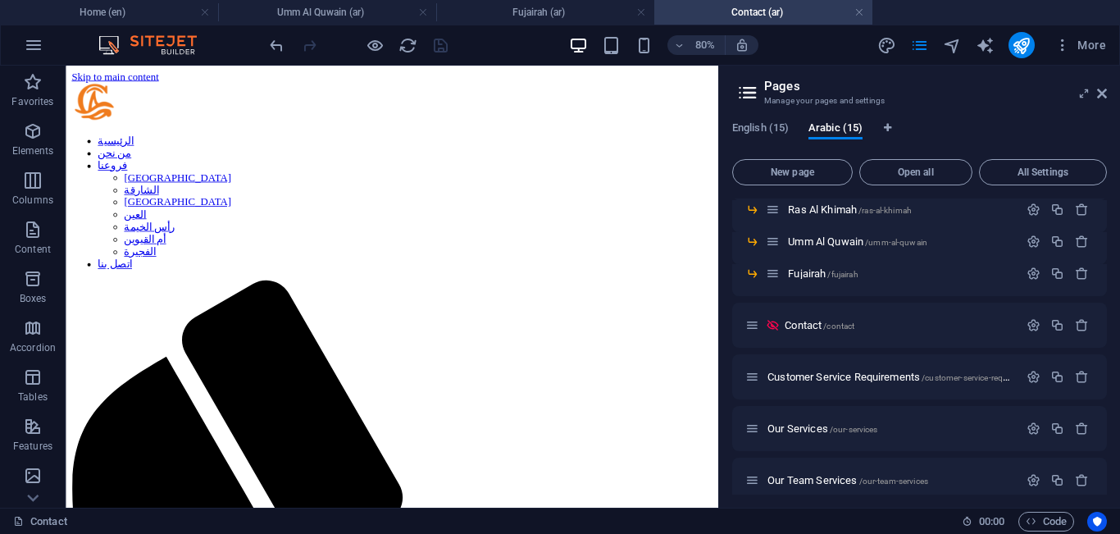
drag, startPoint x: 879, startPoint y: 314, endPoint x: 792, endPoint y: 130, distance: 203.3
click at [640, 8] on link at bounding box center [642, 13] width 10 height 16
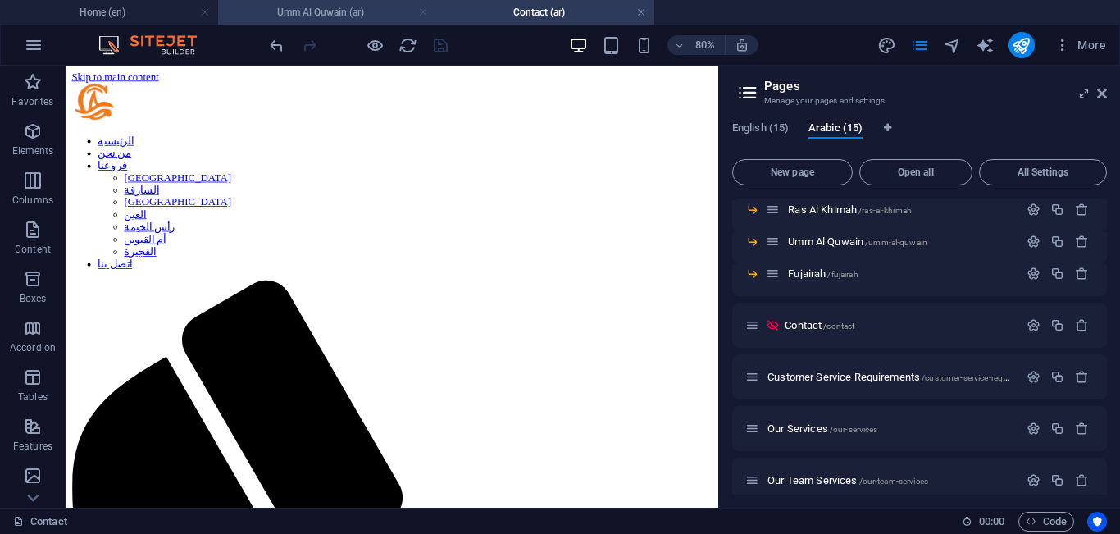
click at [424, 10] on link at bounding box center [423, 13] width 10 height 16
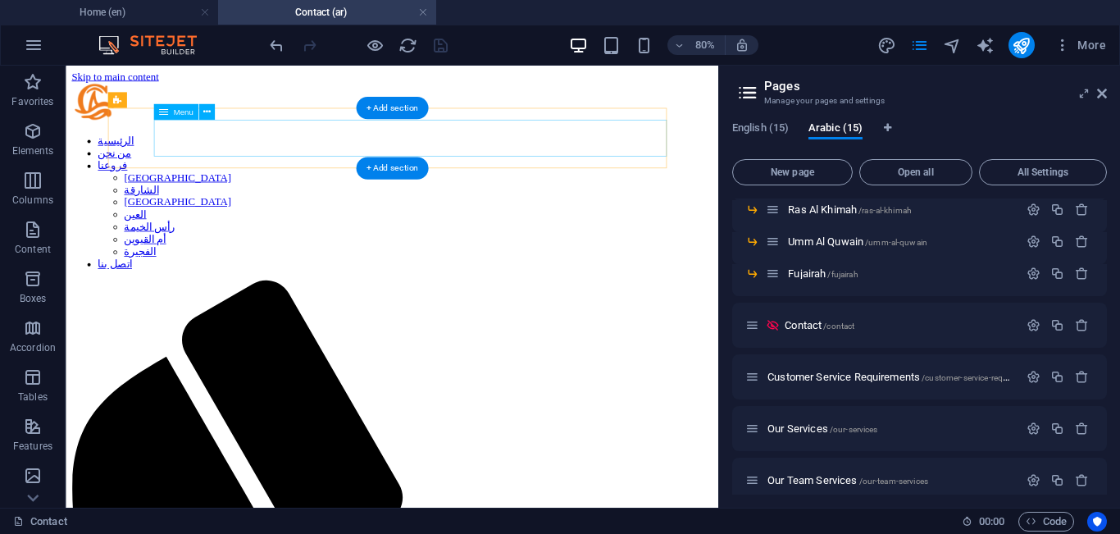
click at [374, 152] on nav "الرئيسية من نحن فروعنا [GEOGRAPHIC_DATA] الشارقة أبوظبي العين [GEOGRAPHIC_DATA]…" at bounding box center [473, 237] width 803 height 170
click at [313, 133] on div "Drag here to replace the existing content. Press “Ctrl” if you want to create a…" at bounding box center [392, 287] width 653 height 442
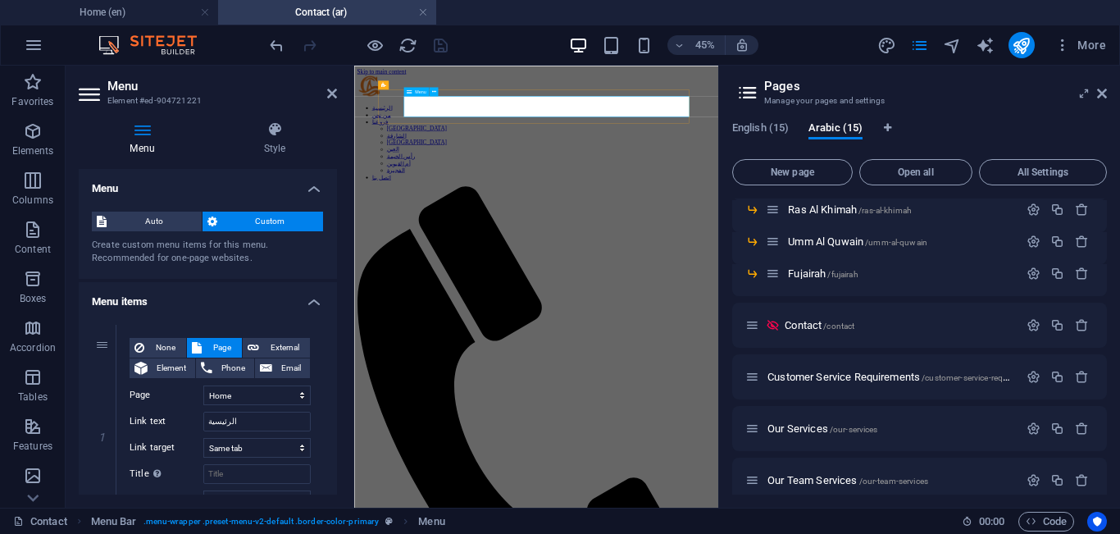
click at [536, 171] on nav "الرئيسية من نحن فروعنا [GEOGRAPHIC_DATA] الشارقة أبوظبي العين [GEOGRAPHIC_DATA]…" at bounding box center [759, 237] width 796 height 170
click at [262, 397] on select "Home About Our Branches -- [GEOGRAPHIC_DATA] -- [GEOGRAPHIC_DATA] -- [GEOGRAPHI…" at bounding box center [256, 396] width 107 height 20
click at [203, 386] on select "Home About Our Branches -- [GEOGRAPHIC_DATA] -- [GEOGRAPHIC_DATA] -- [GEOGRAPHI…" at bounding box center [256, 396] width 107 height 20
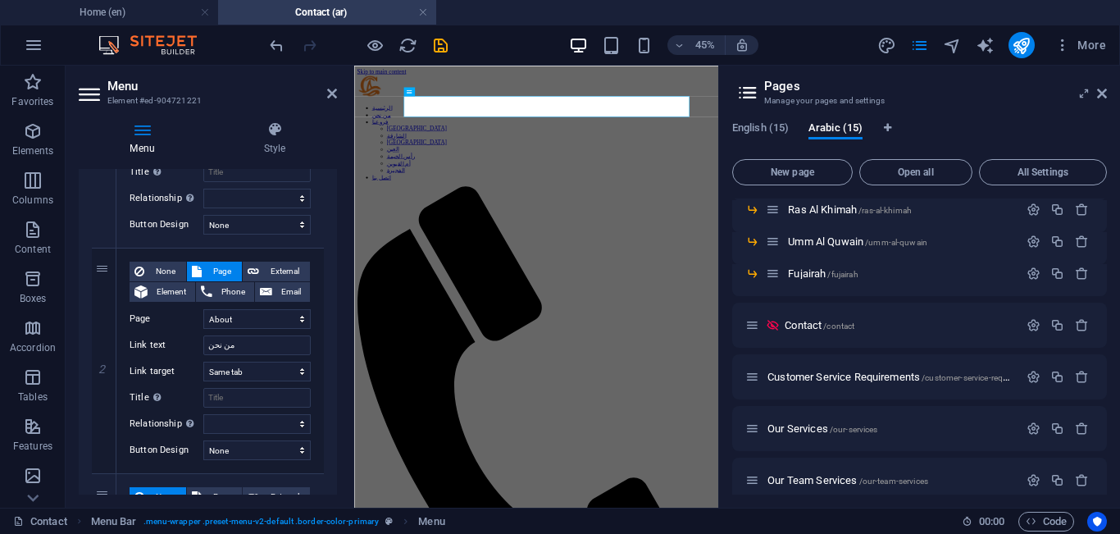
scroll to position [316, 0]
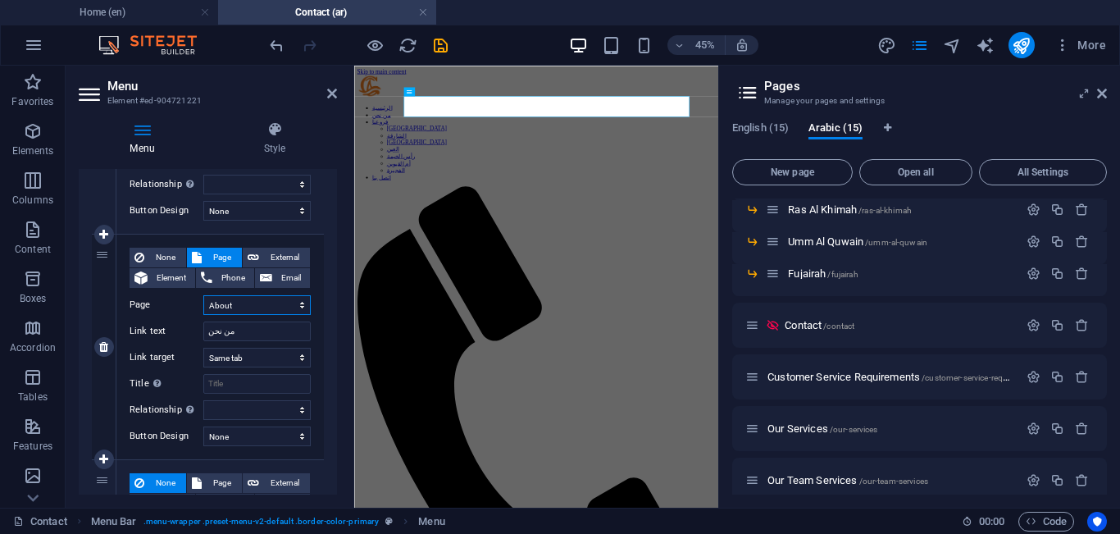
click at [253, 306] on select "Home About Our Branches -- [GEOGRAPHIC_DATA] -- [GEOGRAPHIC_DATA] -- [GEOGRAPHI…" at bounding box center [256, 305] width 107 height 20
click at [203, 295] on select "Home About Our Branches -- [GEOGRAPHIC_DATA] -- [GEOGRAPHIC_DATA] -- [GEOGRAPHI…" at bounding box center [256, 305] width 107 height 20
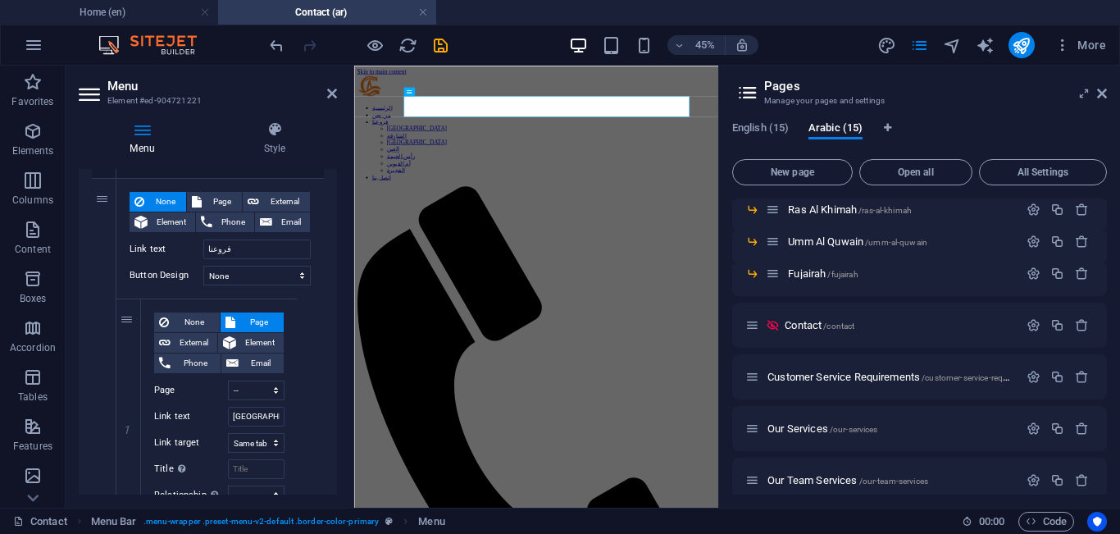
scroll to position [611, 0]
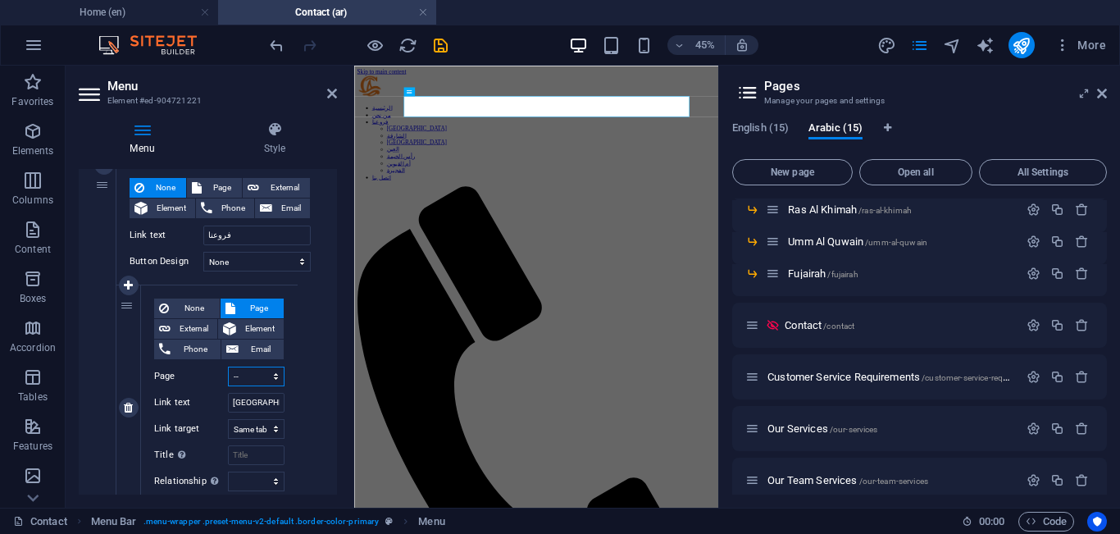
click at [260, 383] on select "Home About Our Branches -- [GEOGRAPHIC_DATA] -- [GEOGRAPHIC_DATA] -- [GEOGRAPHI…" at bounding box center [256, 377] width 57 height 20
click at [228, 367] on select "Home About Our Branches -- [GEOGRAPHIC_DATA] -- [GEOGRAPHIC_DATA] -- [GEOGRAPHI…" at bounding box center [256, 377] width 57 height 20
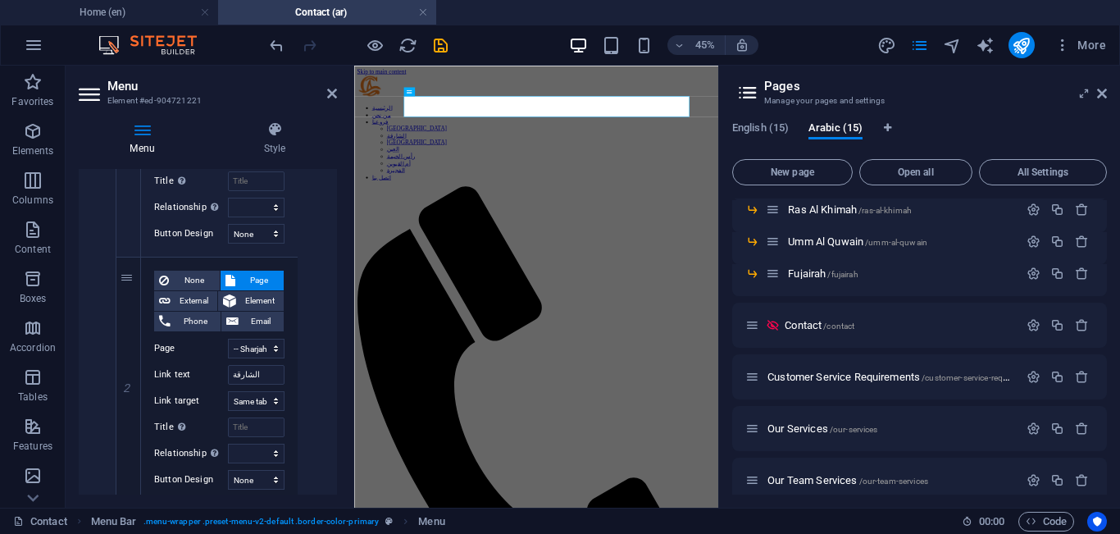
scroll to position [892, 0]
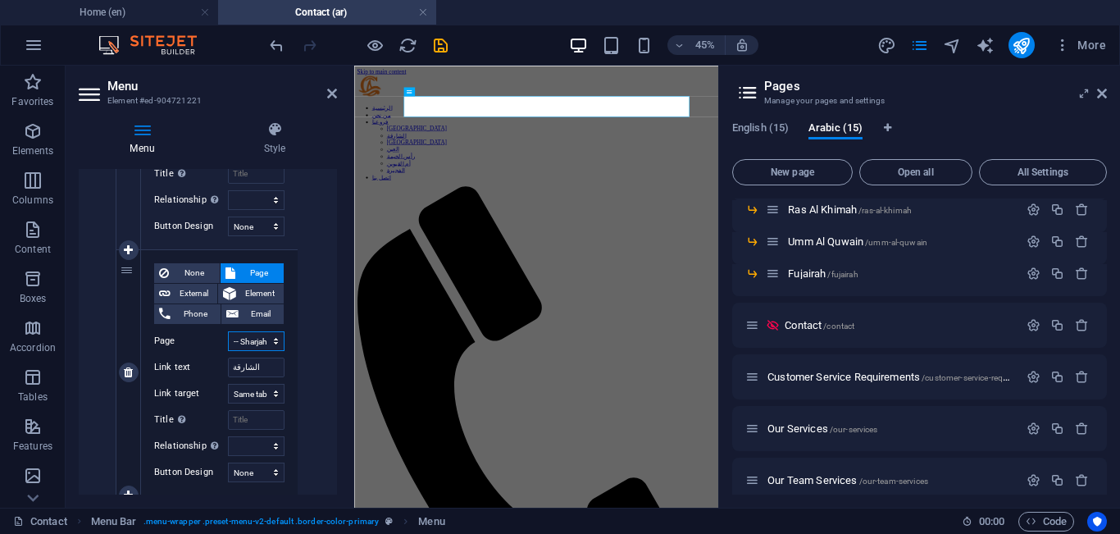
click at [253, 342] on select "Home About Our Branches -- [GEOGRAPHIC_DATA] -- [GEOGRAPHIC_DATA] -- [GEOGRAPHI…" at bounding box center [256, 341] width 57 height 20
click at [228, 331] on select "Home About Our Branches -- [GEOGRAPHIC_DATA] -- [GEOGRAPHIC_DATA] -- [GEOGRAPHI…" at bounding box center [256, 341] width 57 height 20
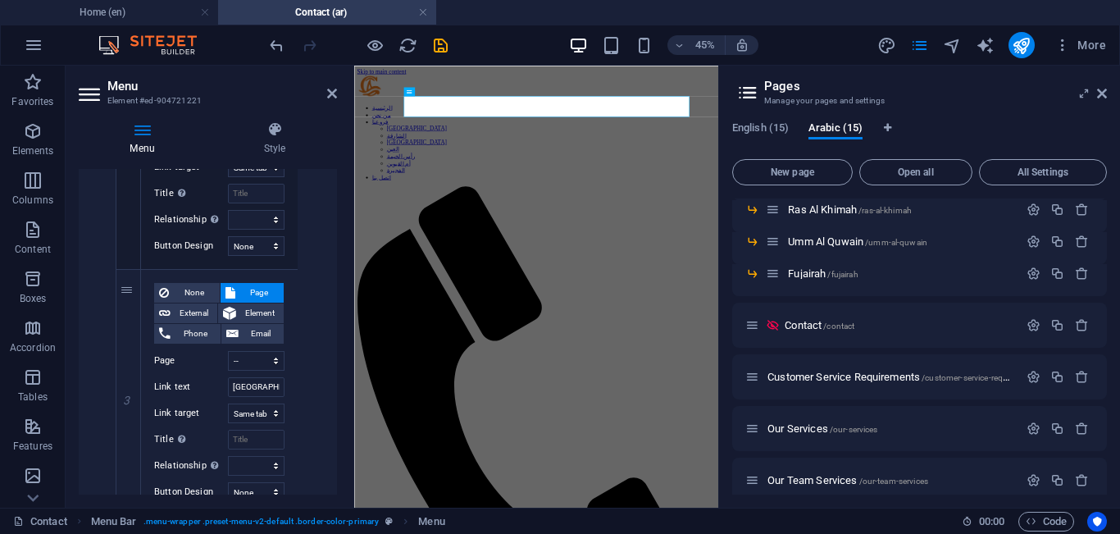
scroll to position [1125, 0]
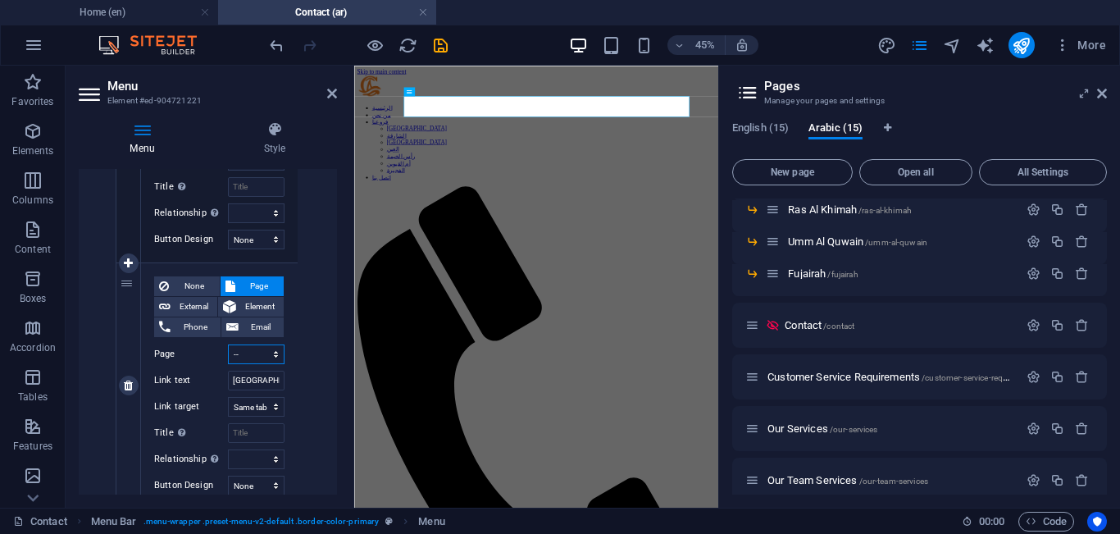
click at [249, 351] on select "Home About Our Branches -- [GEOGRAPHIC_DATA] -- [GEOGRAPHIC_DATA] -- [GEOGRAPHI…" at bounding box center [256, 355] width 57 height 20
click at [228, 345] on select "Home About Our Branches -- [GEOGRAPHIC_DATA] -- [GEOGRAPHIC_DATA] -- [GEOGRAPHI…" at bounding box center [256, 355] width 57 height 20
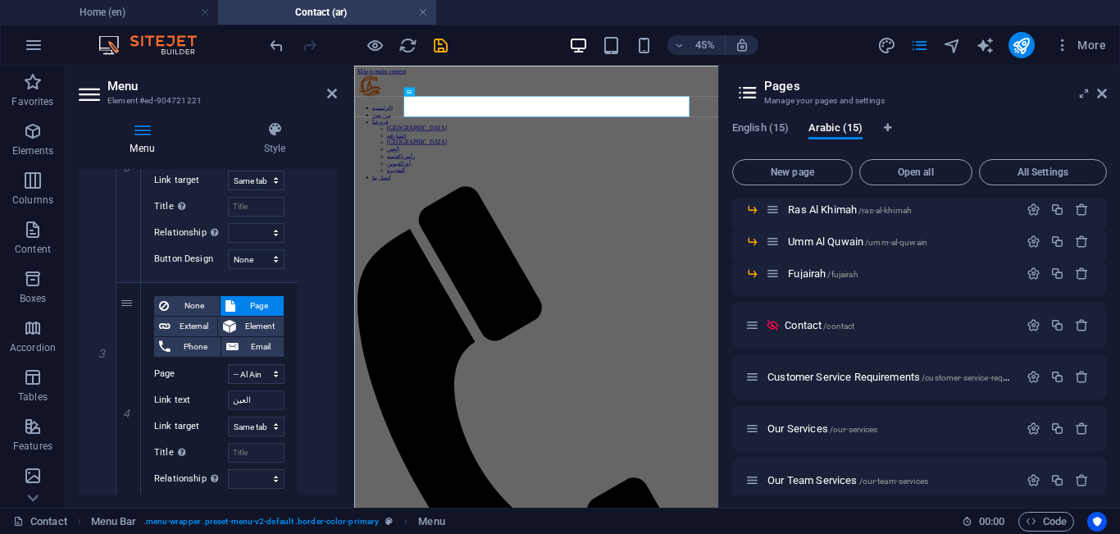
scroll to position [1358, 0]
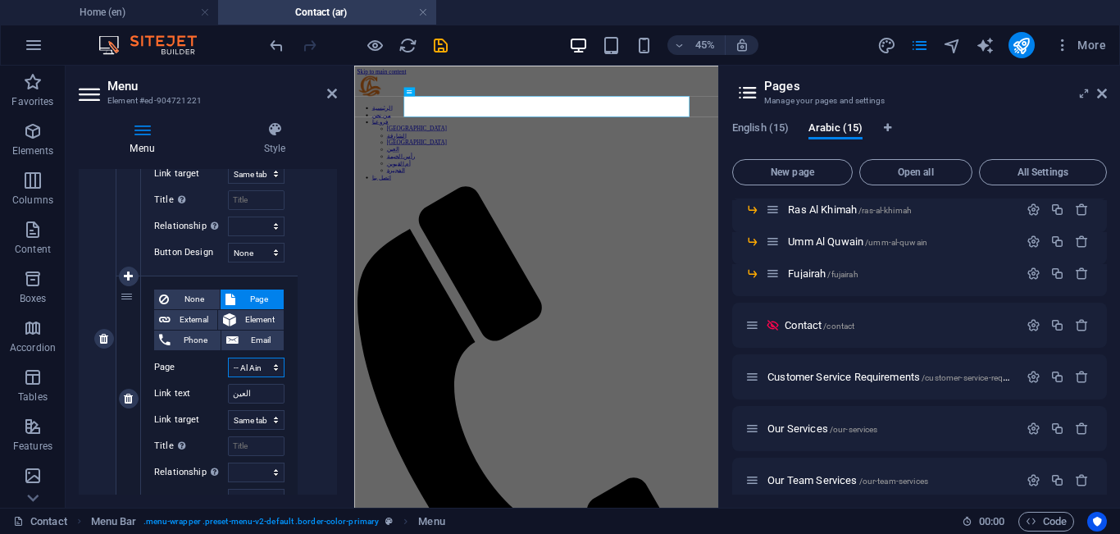
click at [271, 358] on select "Home About Our Branches -- [GEOGRAPHIC_DATA] -- [GEOGRAPHIC_DATA] -- [GEOGRAPHI…" at bounding box center [256, 368] width 57 height 20
click at [228, 358] on select "Home About Our Branches -- [GEOGRAPHIC_DATA] -- [GEOGRAPHIC_DATA] -- [GEOGRAPHI…" at bounding box center [256, 368] width 57 height 20
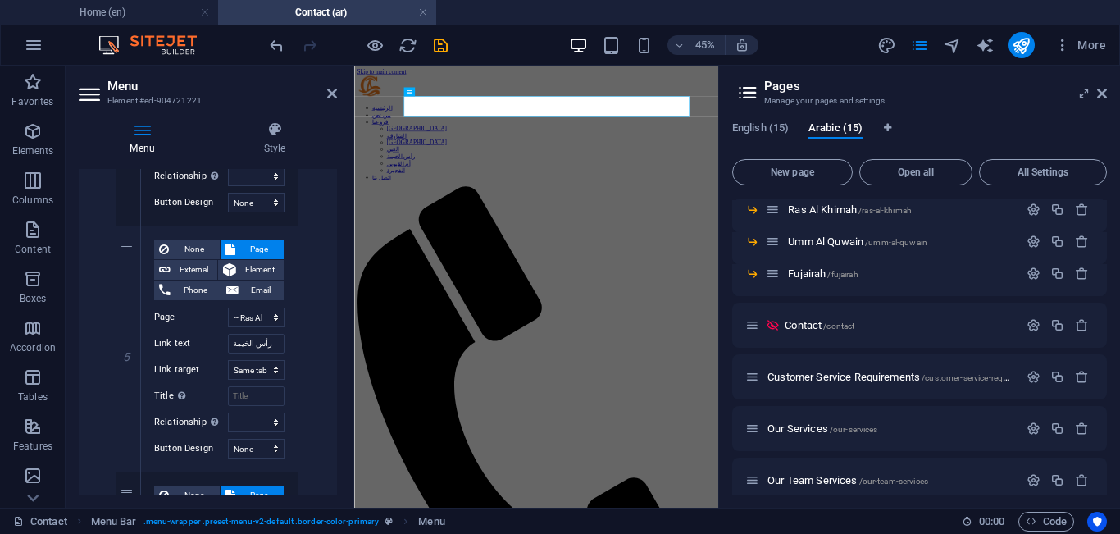
scroll to position [1668, 0]
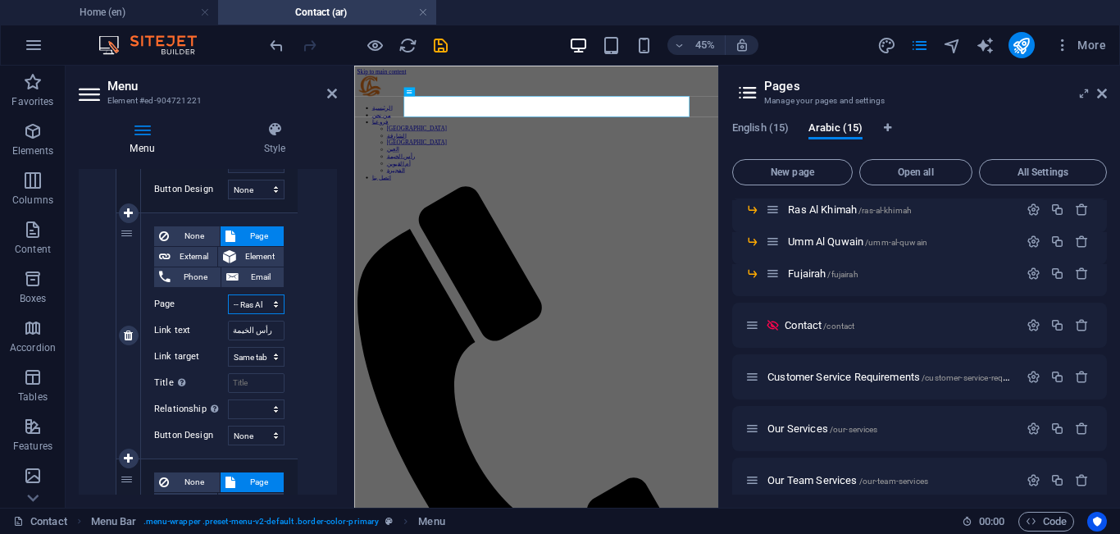
click at [262, 300] on select "Home About Our Branches -- [GEOGRAPHIC_DATA] -- [GEOGRAPHIC_DATA] -- [GEOGRAPHI…" at bounding box center [256, 304] width 57 height 20
click at [228, 294] on select "Home About Our Branches -- [GEOGRAPHIC_DATA] -- [GEOGRAPHIC_DATA] -- [GEOGRAPHI…" at bounding box center [256, 304] width 57 height 20
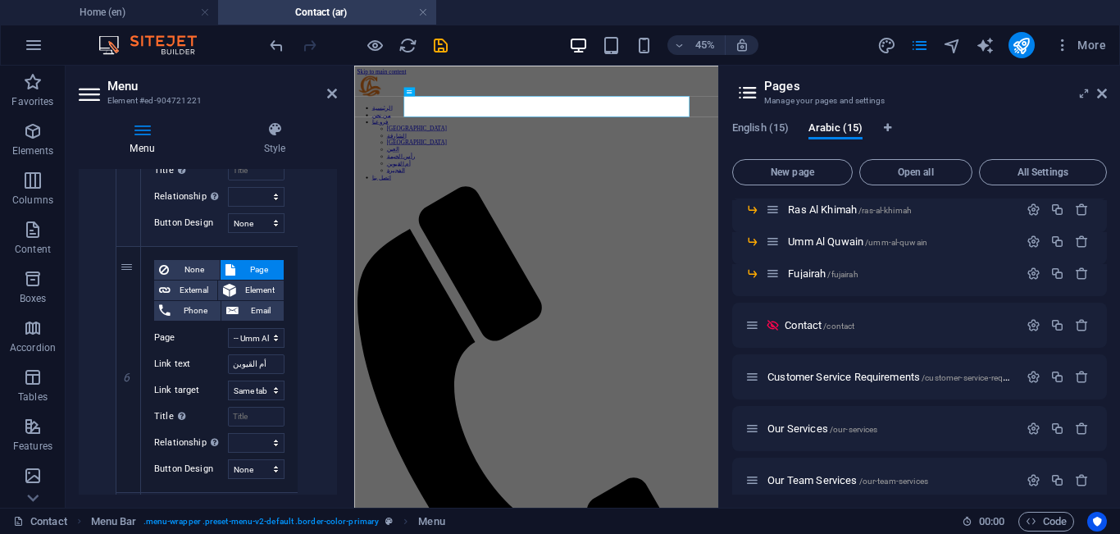
scroll to position [1895, 0]
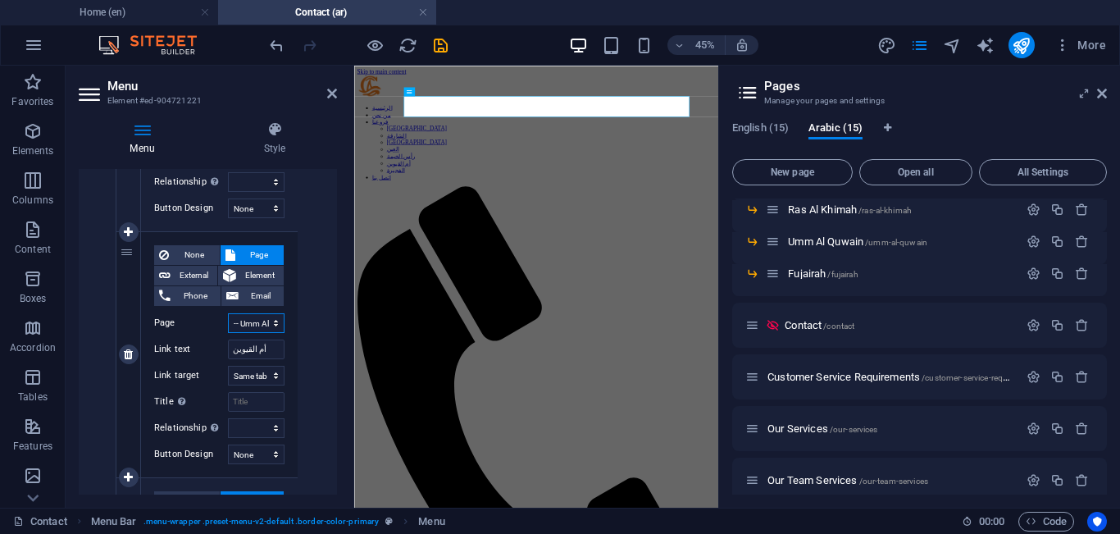
click at [255, 326] on select "Home About Our Branches -- [GEOGRAPHIC_DATA] -- [GEOGRAPHIC_DATA] -- [GEOGRAPHI…" at bounding box center [256, 323] width 57 height 20
click at [228, 313] on select "Home About Our Branches -- [GEOGRAPHIC_DATA] -- [GEOGRAPHIC_DATA] -- [GEOGRAPHI…" at bounding box center [256, 323] width 57 height 20
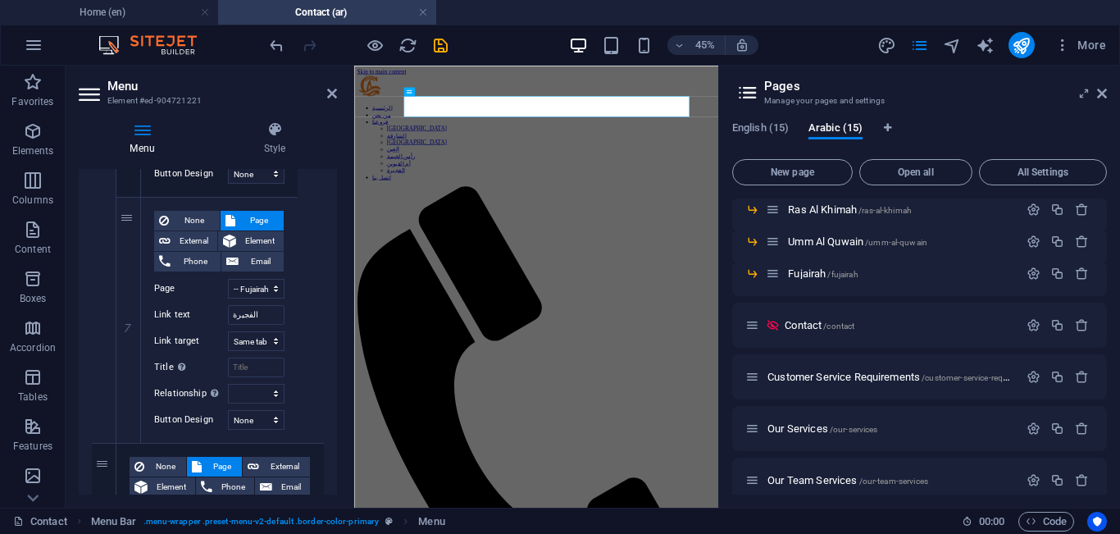
scroll to position [2210, 0]
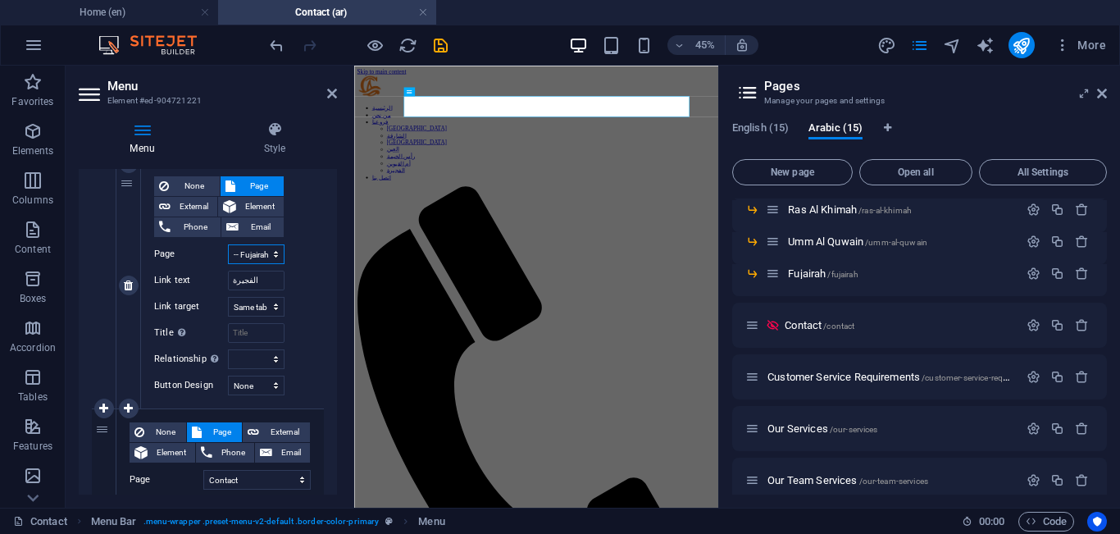
click at [262, 251] on select "Home About Our Branches -- [GEOGRAPHIC_DATA] -- [GEOGRAPHIC_DATA] -- [GEOGRAPHI…" at bounding box center [256, 254] width 57 height 20
click at [228, 244] on select "Home About Our Branches -- [GEOGRAPHIC_DATA] -- [GEOGRAPHIC_DATA] -- [GEOGRAPHI…" at bounding box center [256, 254] width 57 height 20
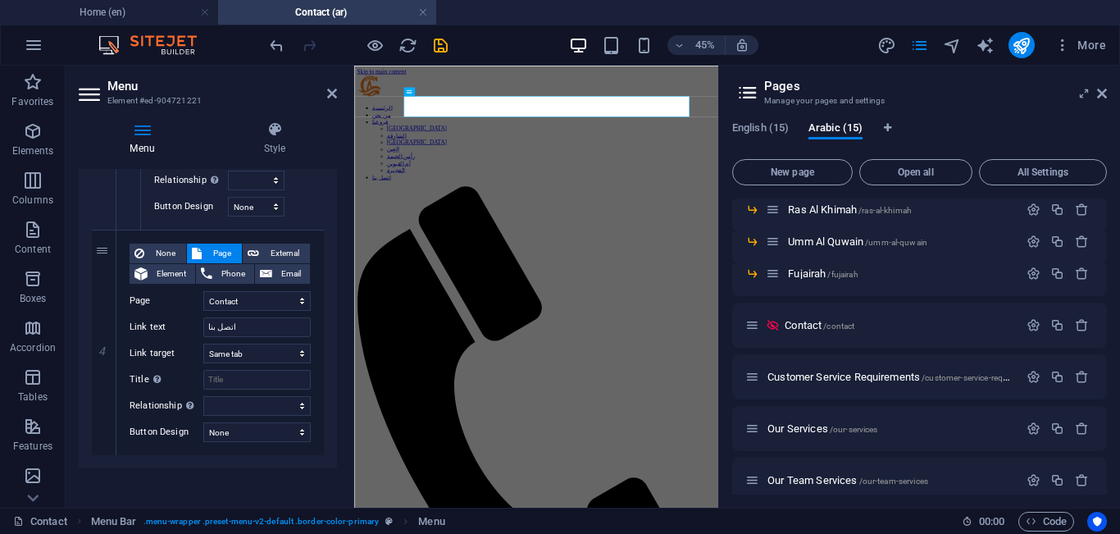
scroll to position [2395, 0]
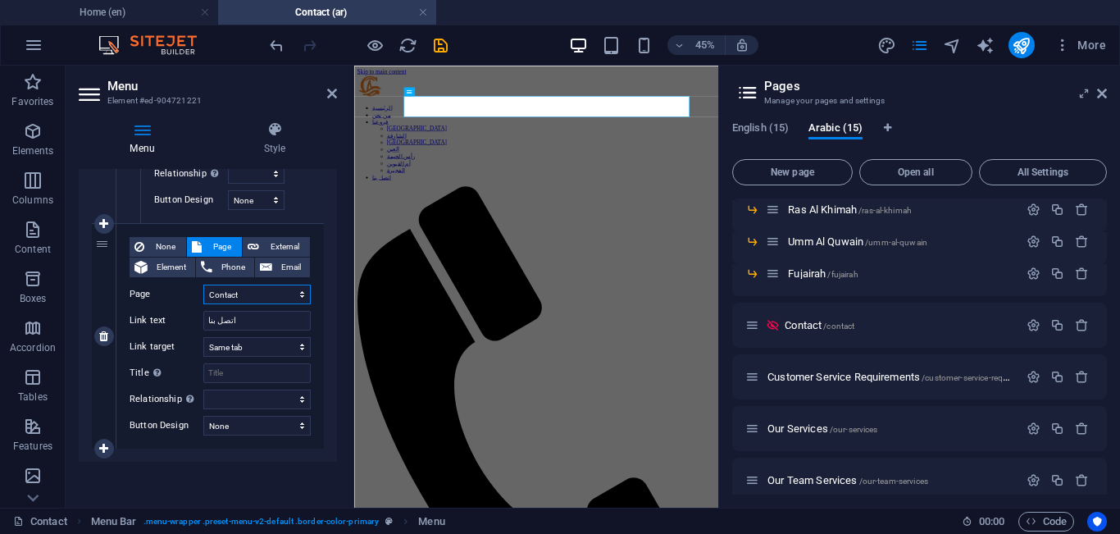
click at [268, 297] on select "Home About Our Branches -- [GEOGRAPHIC_DATA] -- [GEOGRAPHIC_DATA] -- [GEOGRAPHI…" at bounding box center [256, 295] width 107 height 20
click at [203, 285] on select "Home About Our Branches -- [GEOGRAPHIC_DATA] -- [GEOGRAPHIC_DATA] -- [GEOGRAPHI…" at bounding box center [256, 295] width 107 height 20
click at [444, 40] on icon "save" at bounding box center [440, 45] width 19 height 19
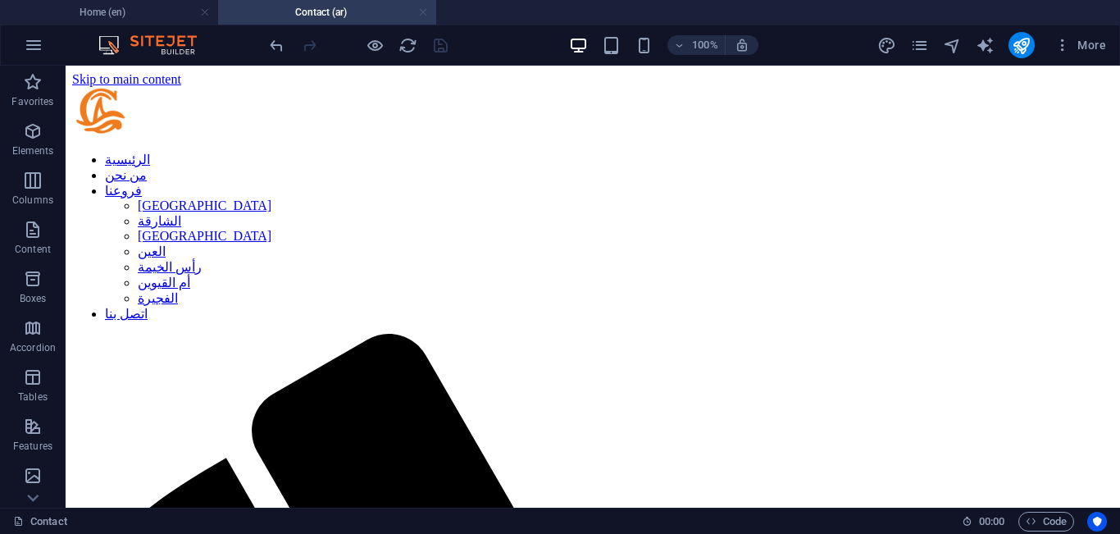
click at [422, 11] on link at bounding box center [423, 13] width 10 height 16
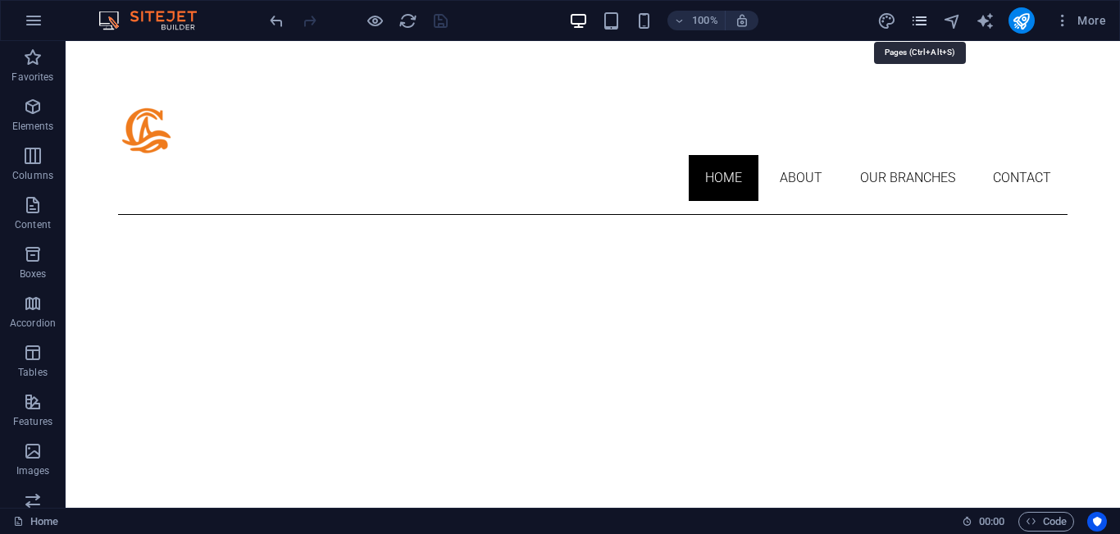
click at [913, 25] on icon "pages" at bounding box center [920, 20] width 19 height 19
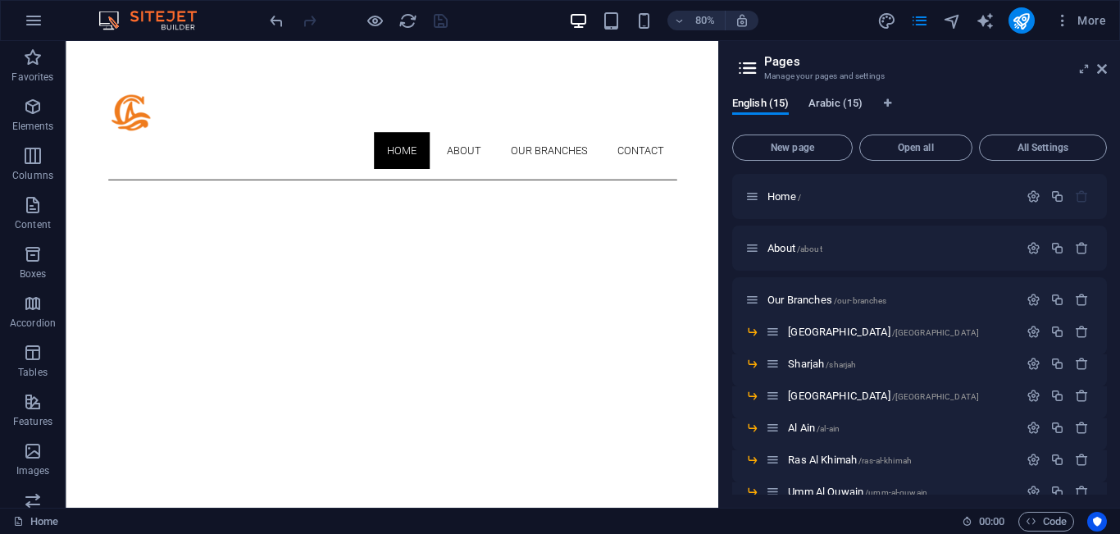
click at [848, 100] on span "Arabic (15)" at bounding box center [836, 105] width 54 height 23
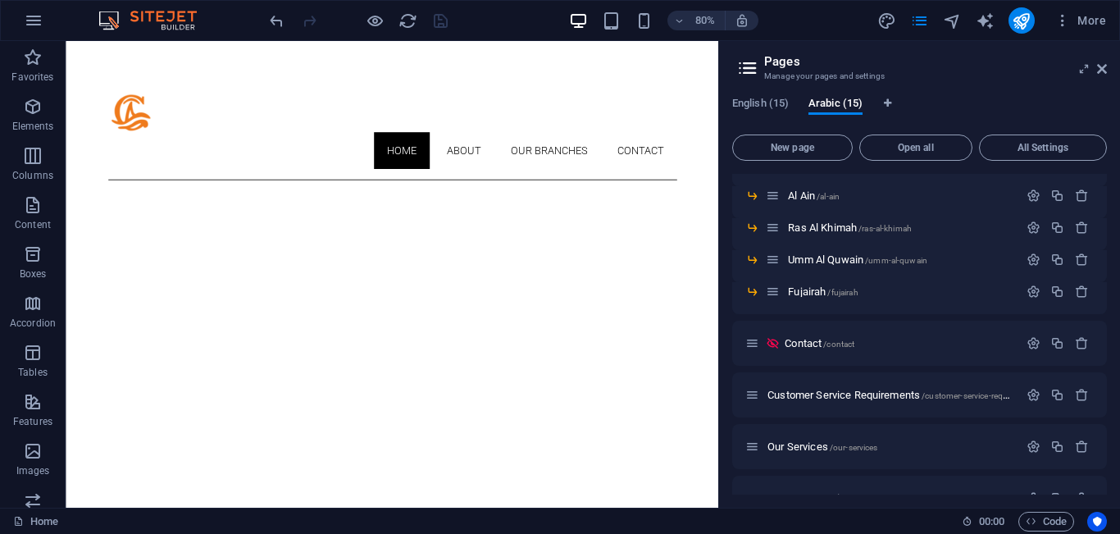
scroll to position [244, 0]
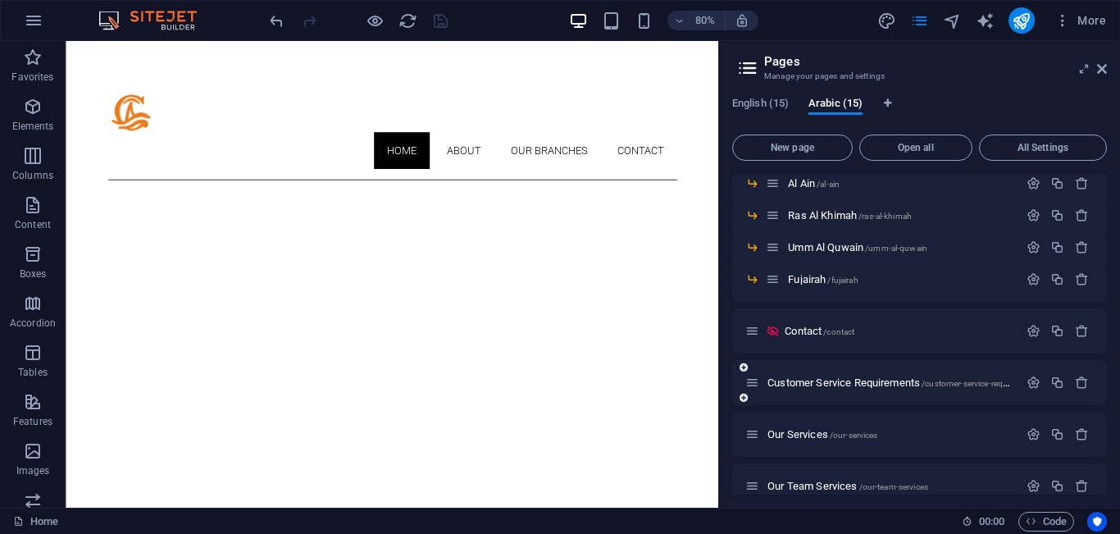
click at [885, 377] on div "Customer Service Requirements /customer-service-requirements" at bounding box center [882, 382] width 273 height 19
click at [886, 381] on span "Customer Service Requirements /customer-service-requirements" at bounding box center [904, 383] width 272 height 12
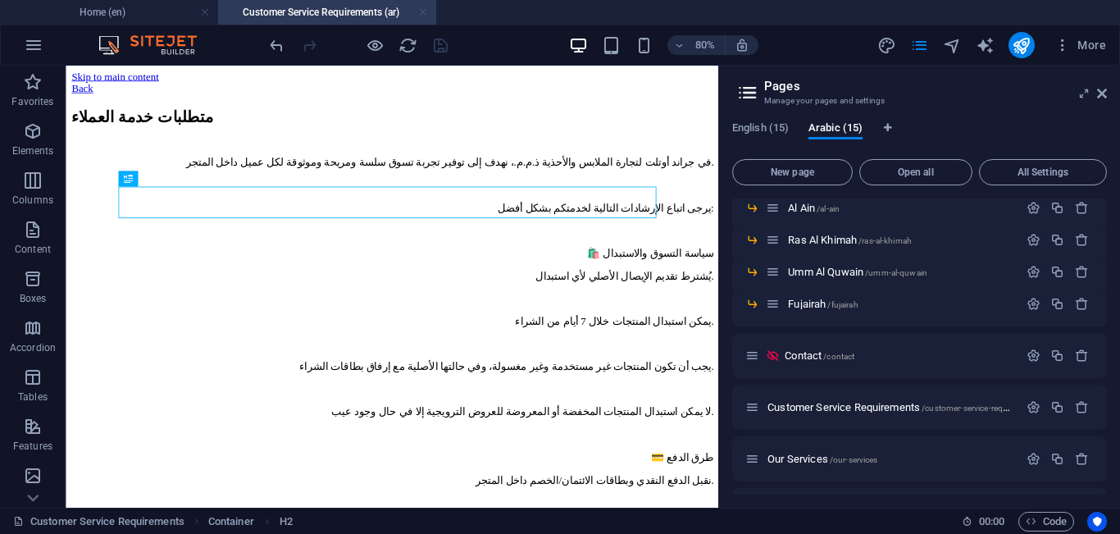
scroll to position [0, 0]
click at [424, 14] on link at bounding box center [423, 13] width 10 height 16
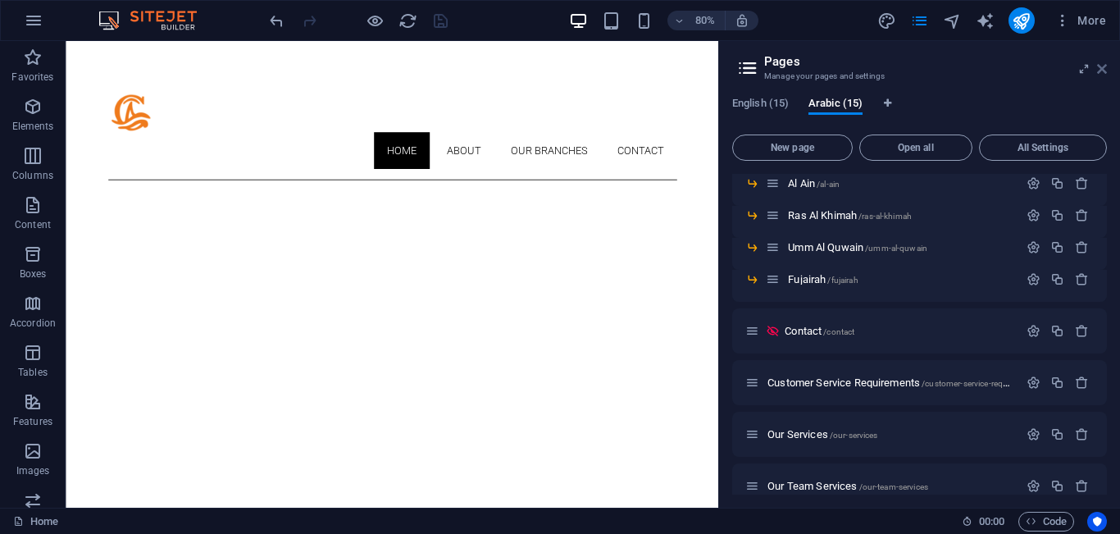
click at [1106, 71] on aside "Pages Manage your pages and settings English (15) Arabic (15) New page Open all…" at bounding box center [920, 274] width 402 height 467
click at [1100, 72] on icon at bounding box center [1103, 68] width 10 height 13
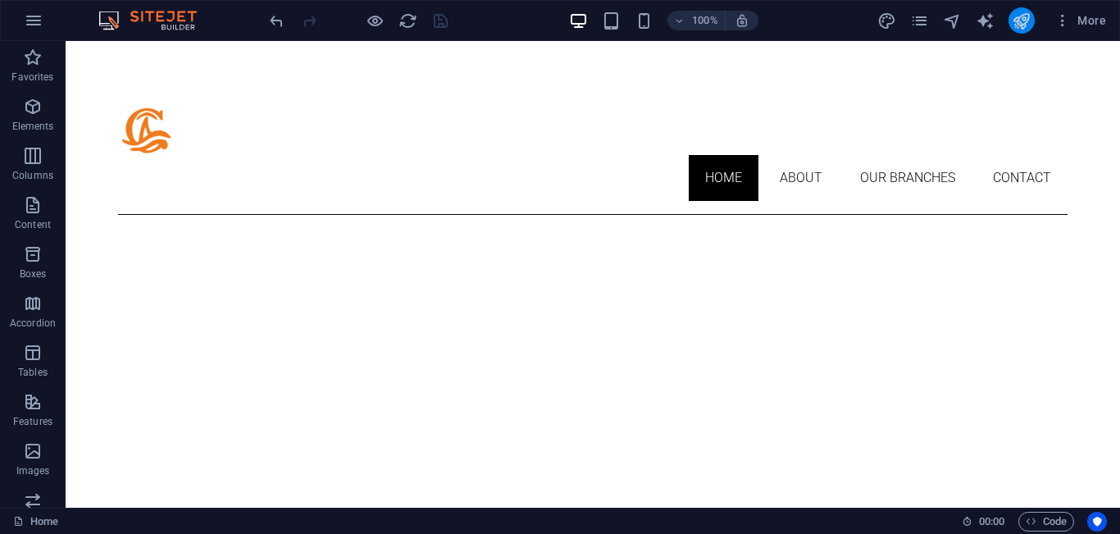
click at [1025, 21] on icon "publish" at bounding box center [1021, 20] width 19 height 19
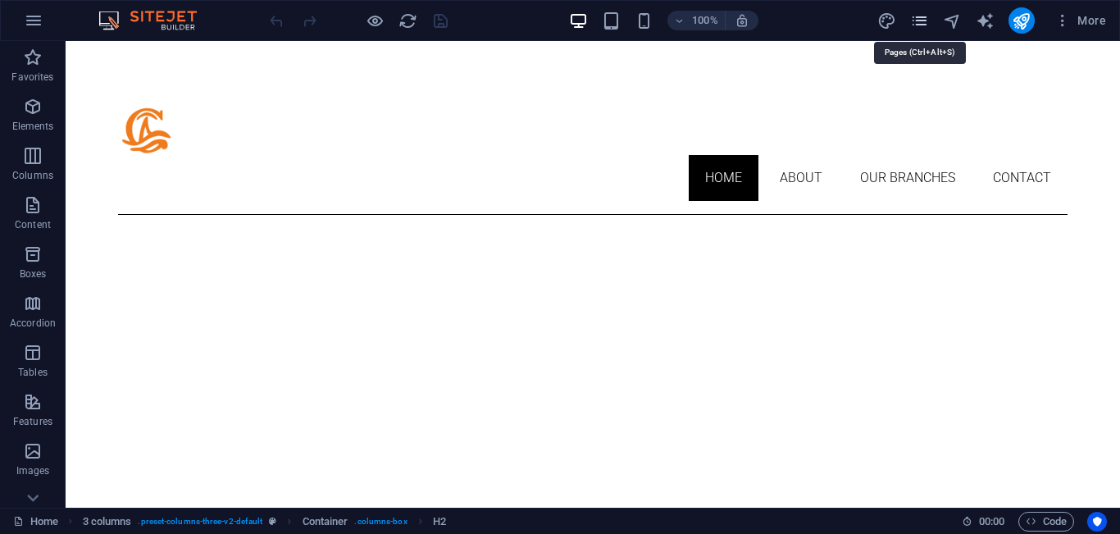
click at [0, 0] on icon "pages" at bounding box center [0, 0] width 0 height 0
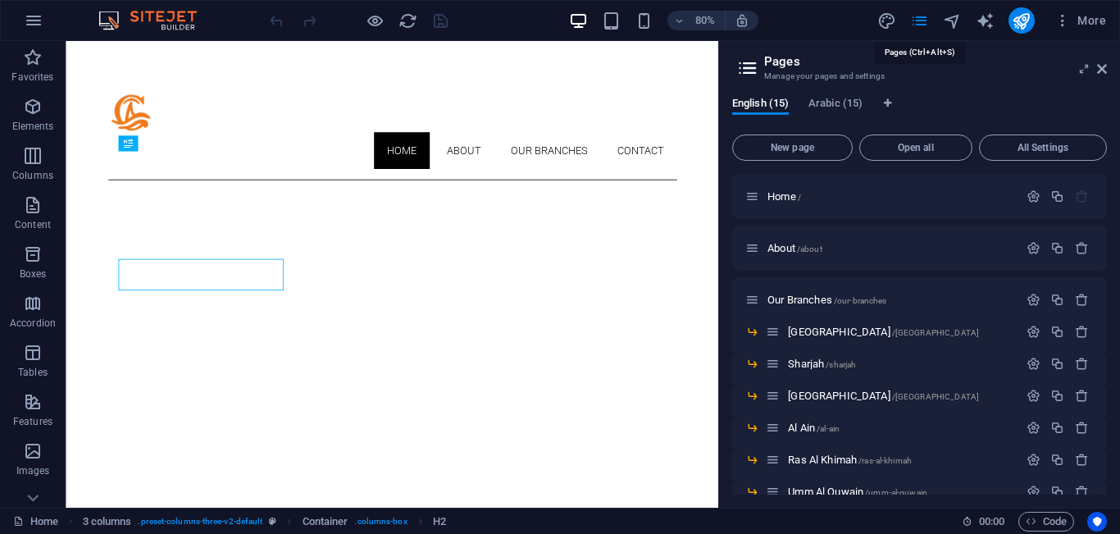
scroll to position [678, 0]
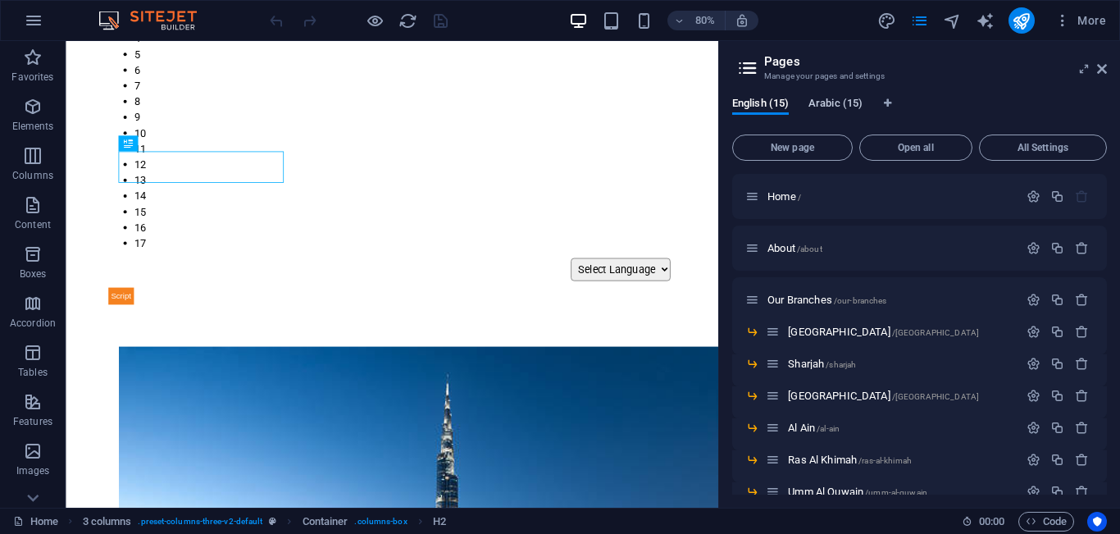
click at [862, 108] on span "Arabic (15)" at bounding box center [836, 105] width 54 height 23
click at [851, 201] on p "Home /" at bounding box center [891, 196] width 246 height 11
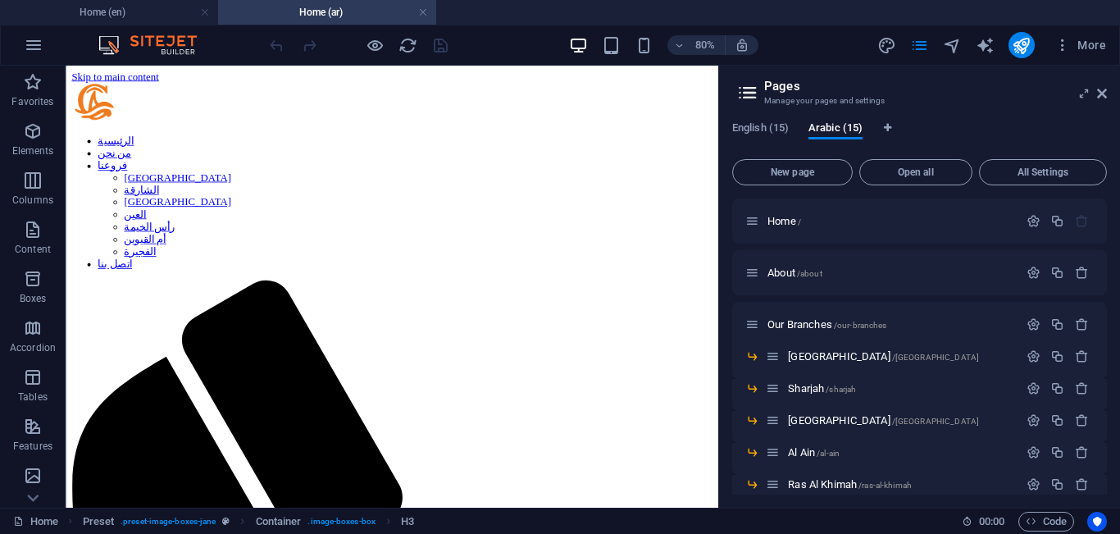
scroll to position [0, 0]
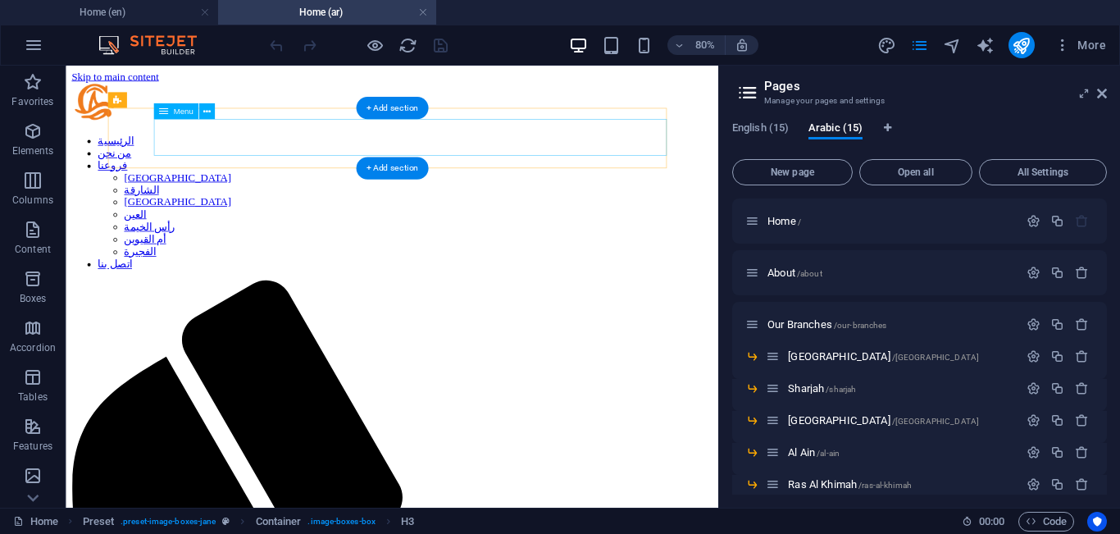
click at [379, 169] on nav "الرئيسية من نحن فروعنا [GEOGRAPHIC_DATA] الشارقة أبوظبي العين [GEOGRAPHIC_DATA]…" at bounding box center [473, 237] width 803 height 170
select select "15"
select select
select select "16"
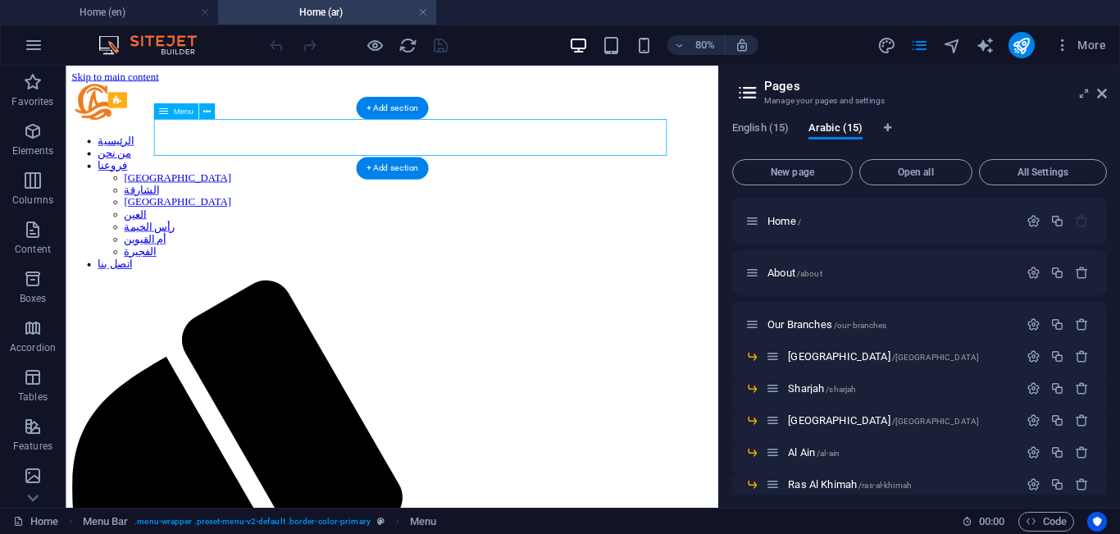
select select
select select "18"
select select
select select "19"
select select
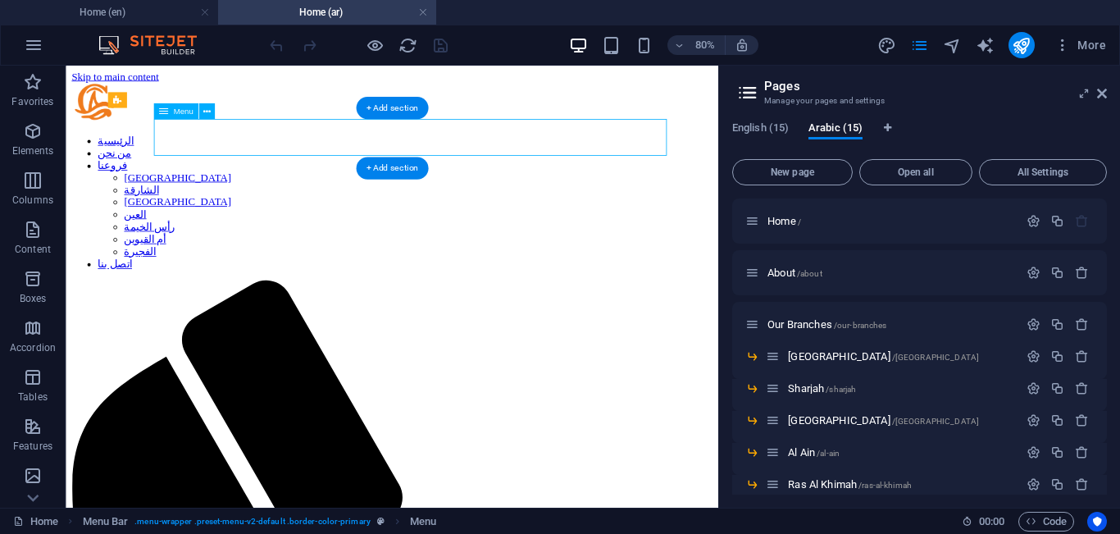
select select "20"
select select
select select "21"
select select
select select "22"
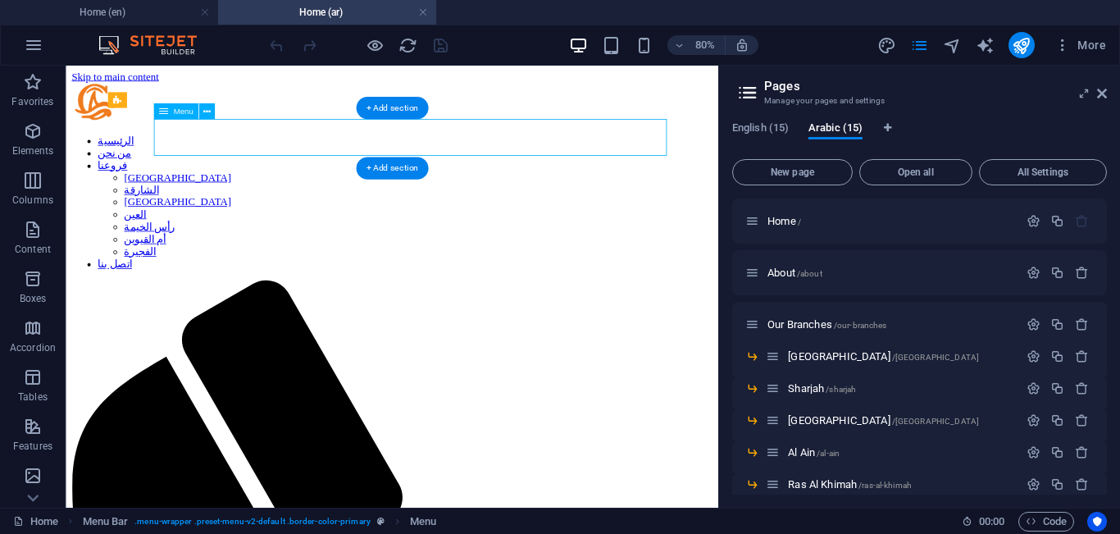
select select
select select "23"
select select
select select "24"
select select
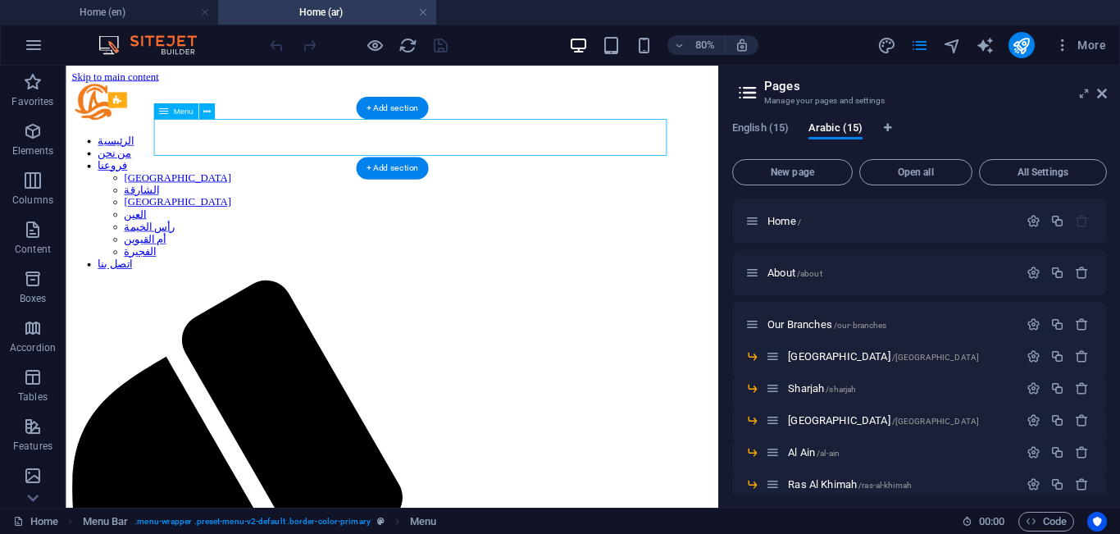
select select "25"
select select
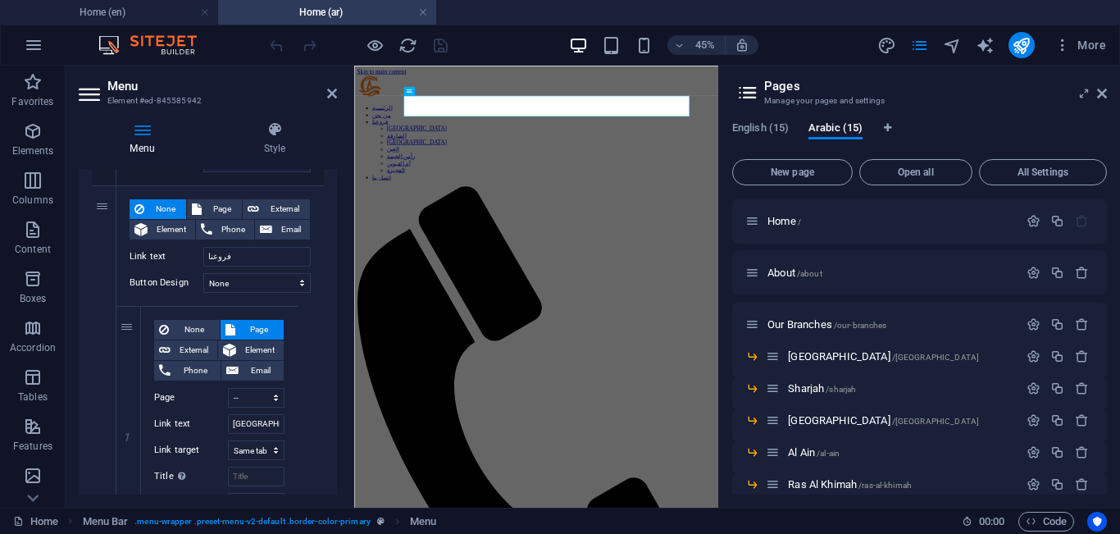
scroll to position [597, 0]
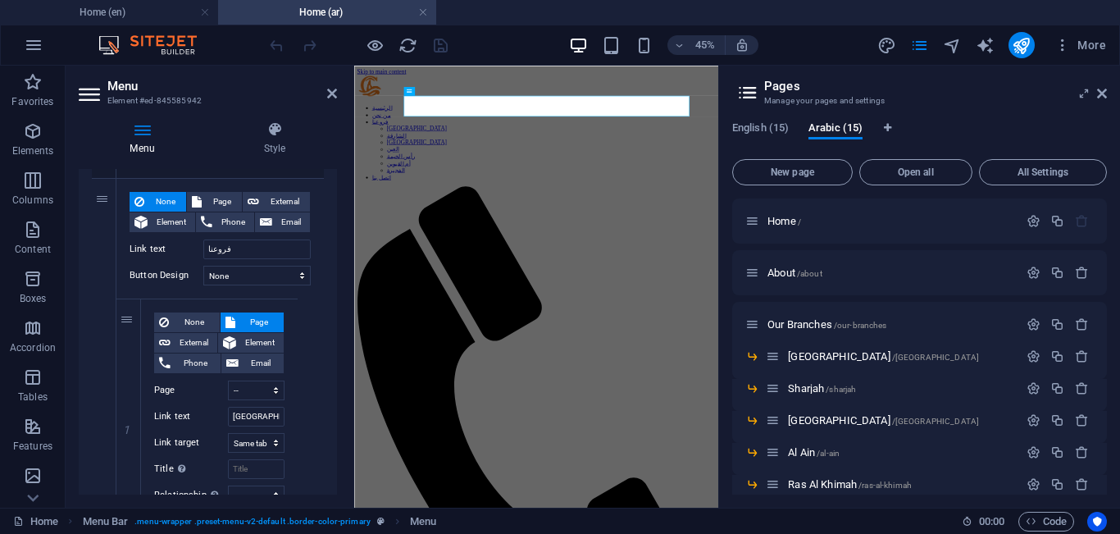
click at [346, 261] on div "Menu Style Menu Auto Custom Create custom menu items for this menu. Recommended…" at bounding box center [208, 307] width 285 height 399
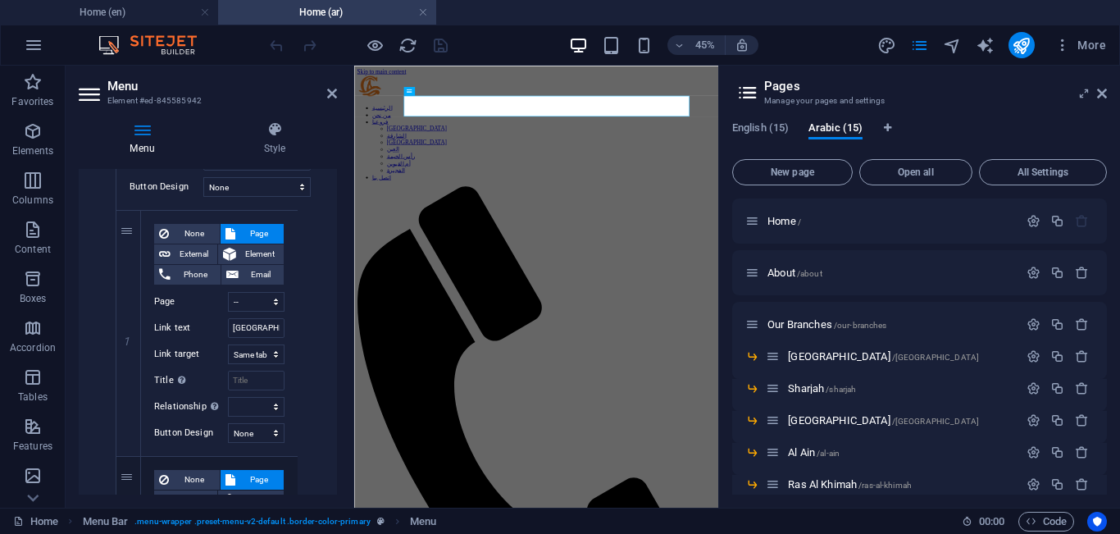
scroll to position [707, 0]
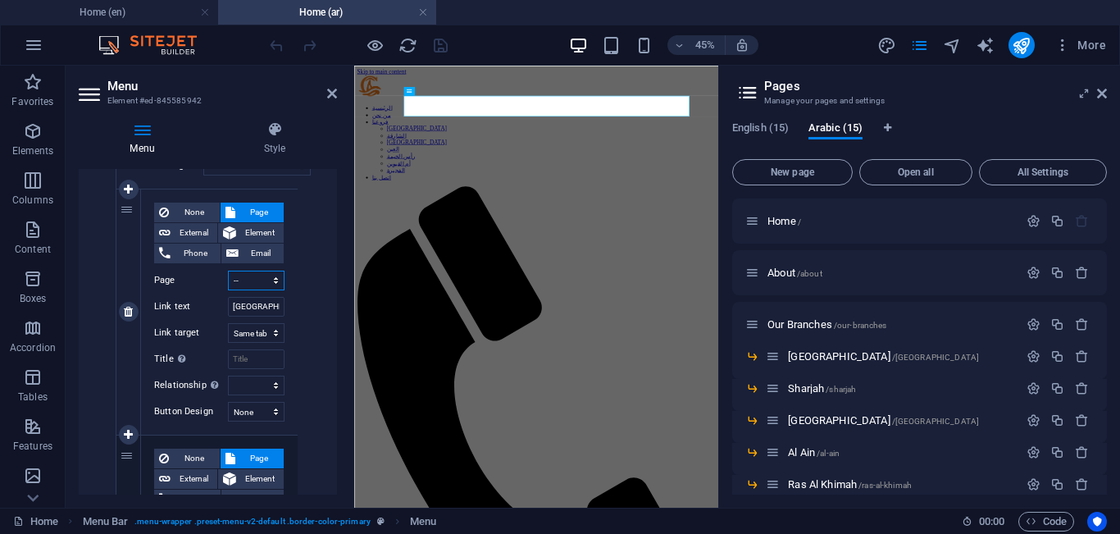
click at [259, 273] on select "Home About Our Branches -- [GEOGRAPHIC_DATA] -- [GEOGRAPHIC_DATA] -- [GEOGRAPHI…" at bounding box center [256, 281] width 57 height 20
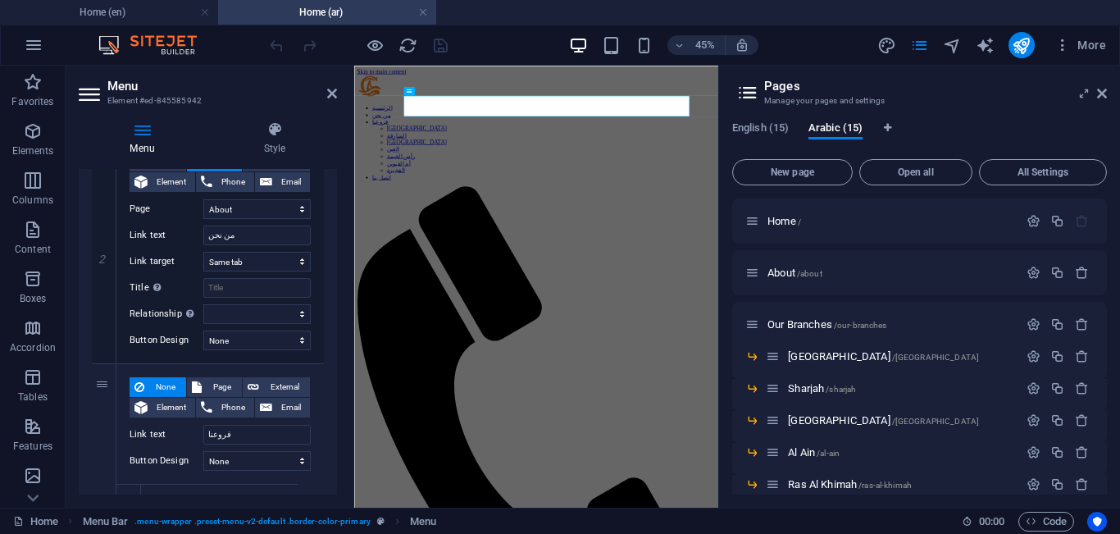
scroll to position [378, 0]
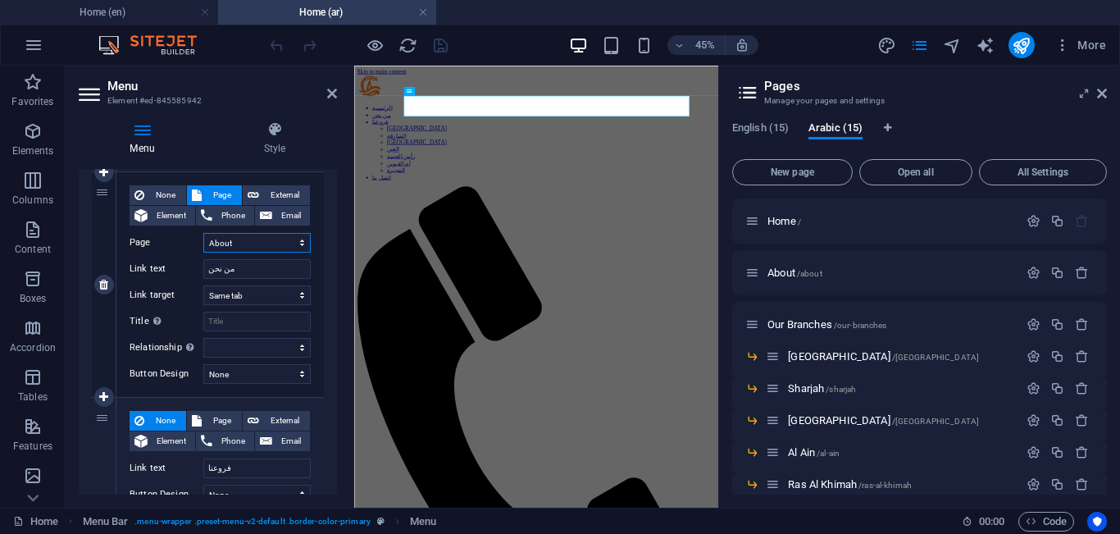
click at [279, 239] on select "Home About Our Branches -- [GEOGRAPHIC_DATA] -- [GEOGRAPHIC_DATA] -- [GEOGRAPHI…" at bounding box center [256, 243] width 107 height 20
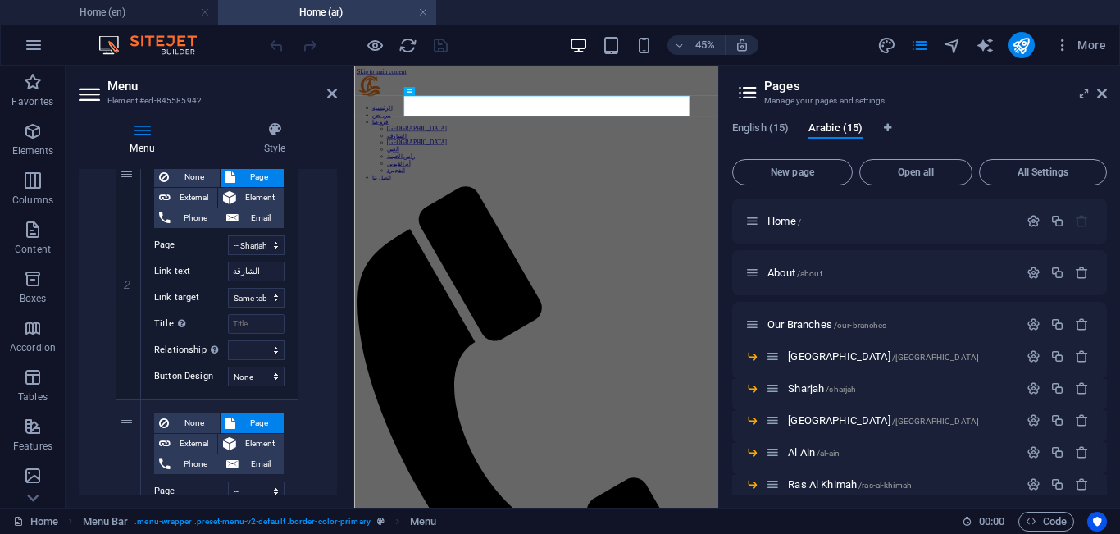
scroll to position [1057, 0]
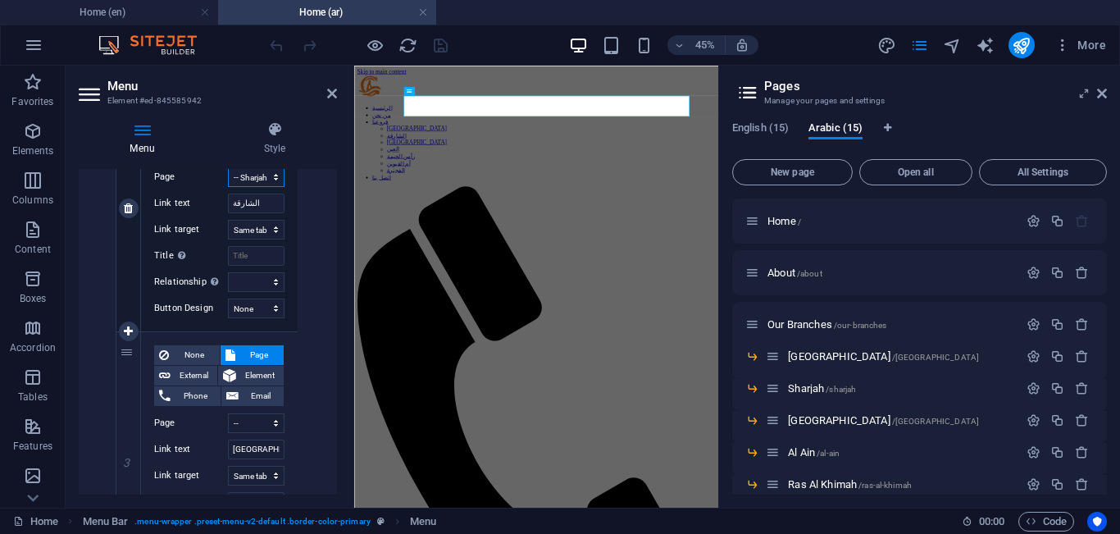
click at [262, 177] on select "Home About Our Branches -- [GEOGRAPHIC_DATA] -- [GEOGRAPHIC_DATA] -- [GEOGRAPHI…" at bounding box center [256, 177] width 57 height 20
click at [262, 177] on select "Home About Our Branches -- [GEOGRAPHIC_DATA] -- [GEOGRAPHIC_DATA] -- [GEOGRAPHI…" at bounding box center [256, 179] width 57 height 20
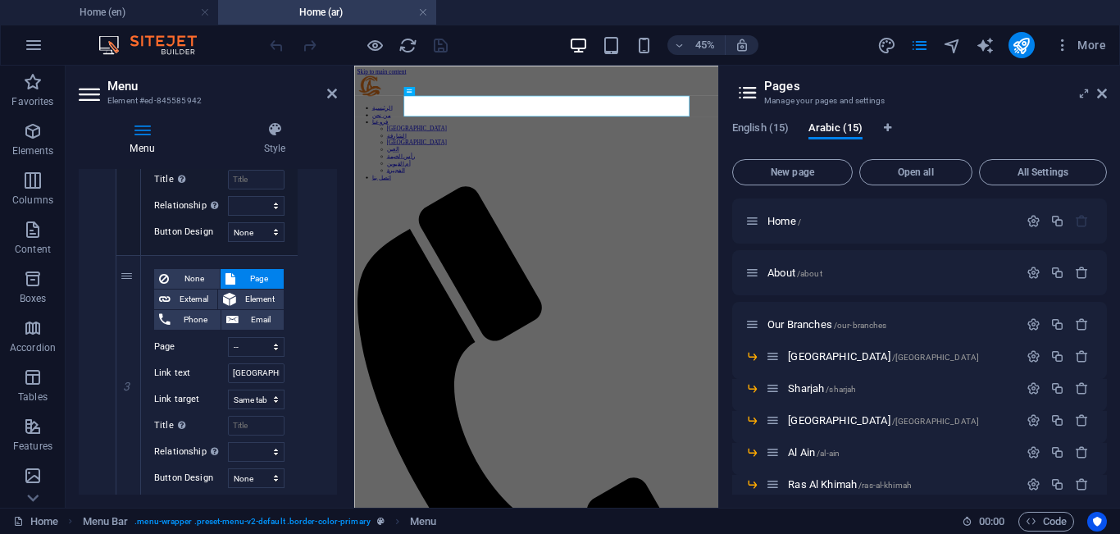
scroll to position [1139, 0]
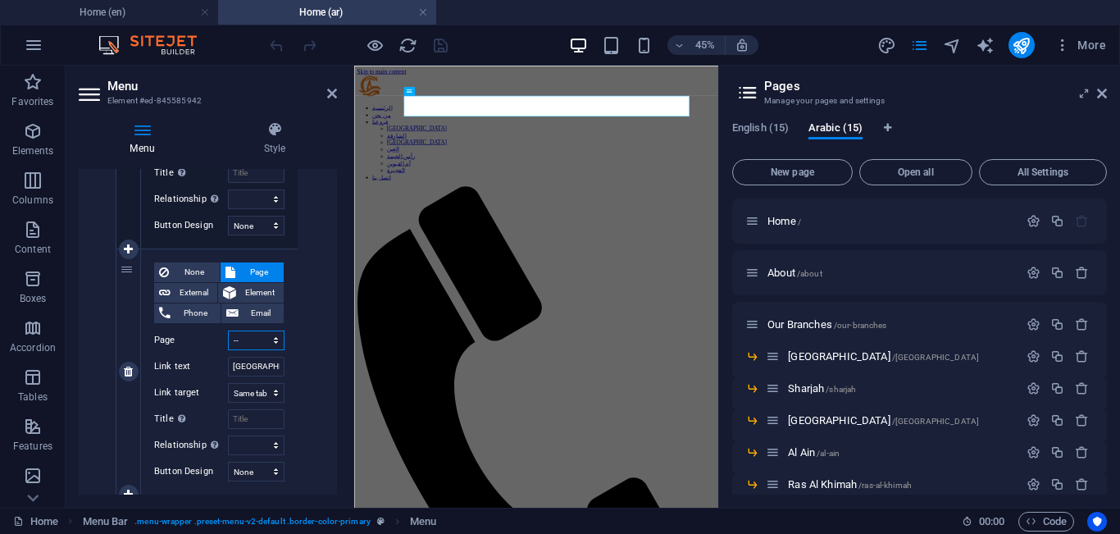
click at [257, 335] on select "Home About Our Branches -- [GEOGRAPHIC_DATA] -- [GEOGRAPHIC_DATA] -- [GEOGRAPHI…" at bounding box center [256, 341] width 57 height 20
click at [264, 335] on select "Home About Our Branches -- [GEOGRAPHIC_DATA] -- [GEOGRAPHIC_DATA] -- [GEOGRAPHI…" at bounding box center [256, 341] width 57 height 20
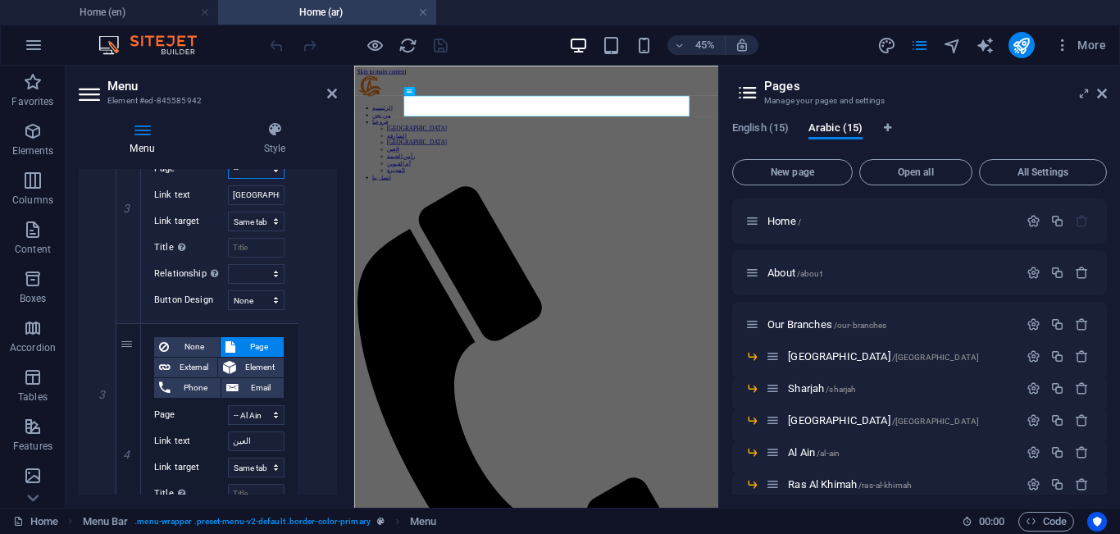
scroll to position [1318, 0]
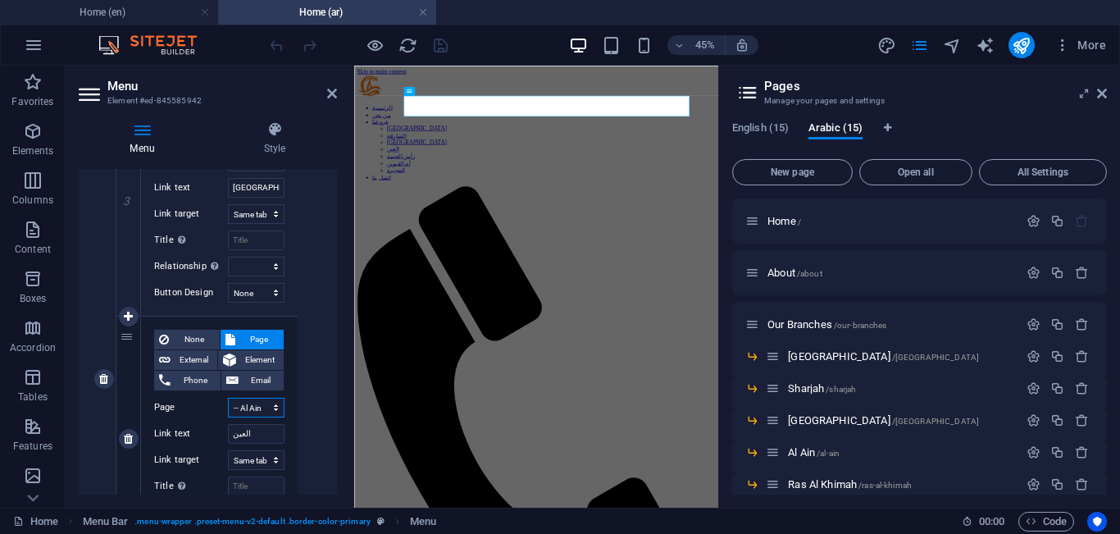
click at [263, 402] on select "Home About Our Branches -- [GEOGRAPHIC_DATA] -- [GEOGRAPHIC_DATA] -- [GEOGRAPHI…" at bounding box center [256, 408] width 57 height 20
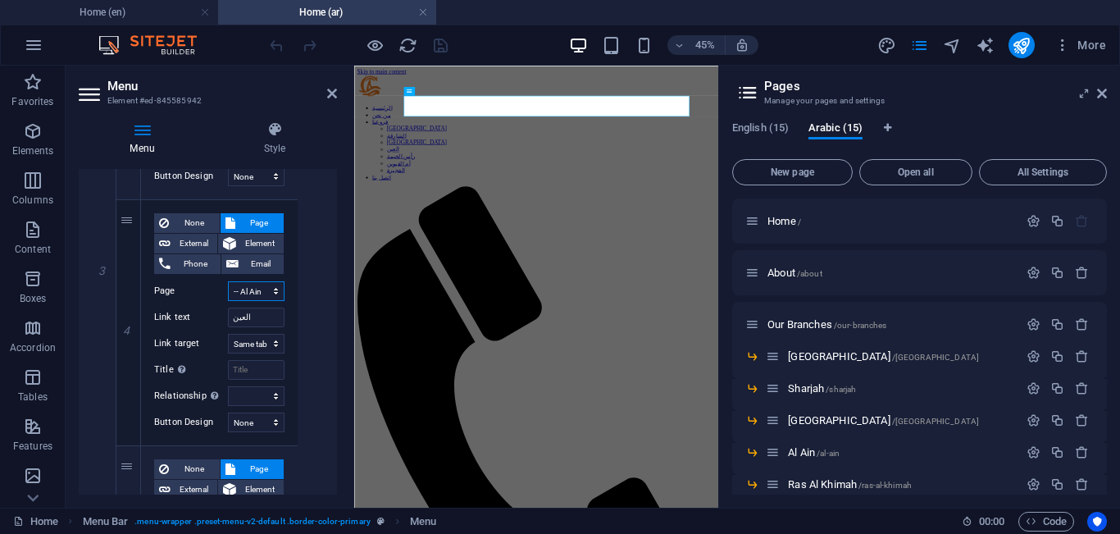
scroll to position [1482, 0]
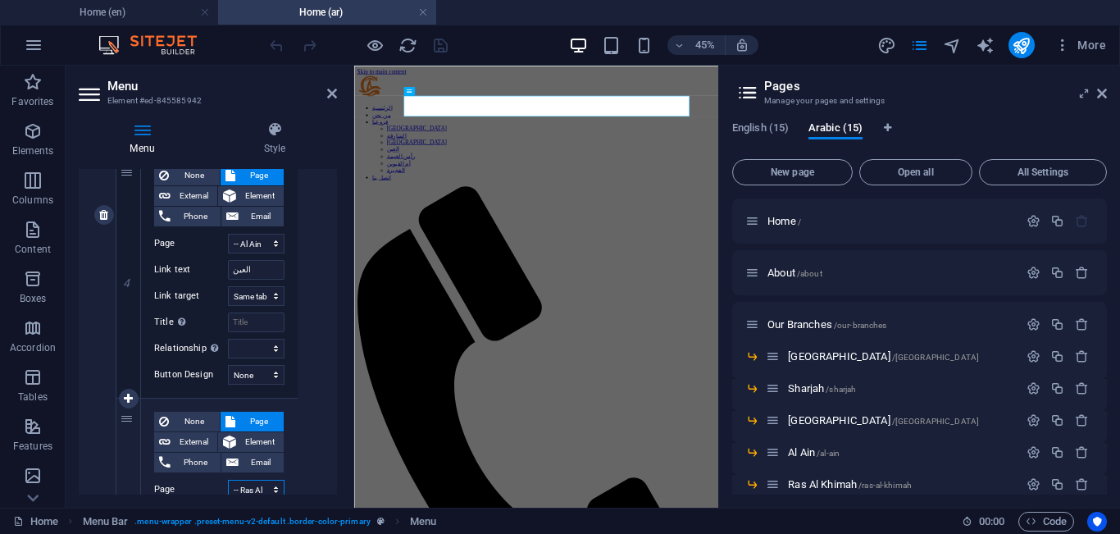
click at [262, 482] on select "Home About Our Branches -- [GEOGRAPHIC_DATA] -- [GEOGRAPHIC_DATA] -- [GEOGRAPHI…" at bounding box center [256, 490] width 57 height 20
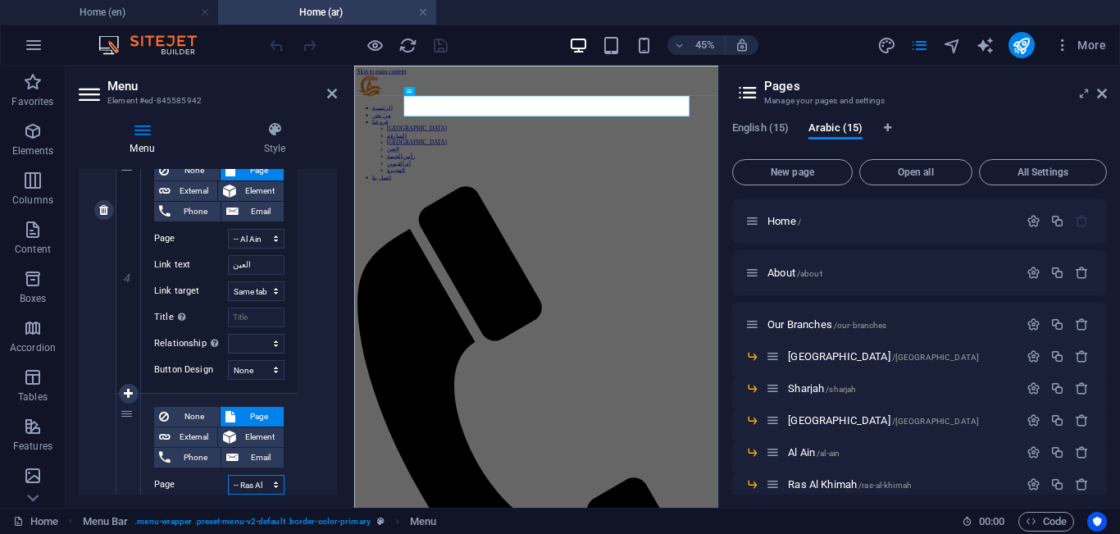
click at [262, 482] on select "Home About Our Branches -- [GEOGRAPHIC_DATA] -- [GEOGRAPHIC_DATA] -- [GEOGRAPHI…" at bounding box center [256, 485] width 57 height 20
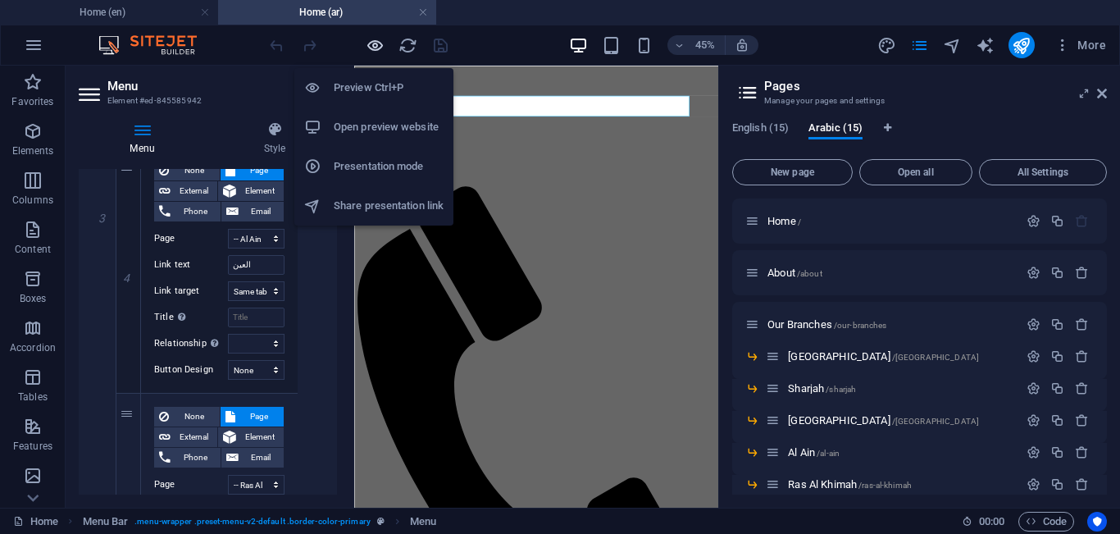
click at [367, 51] on icon "button" at bounding box center [375, 45] width 19 height 19
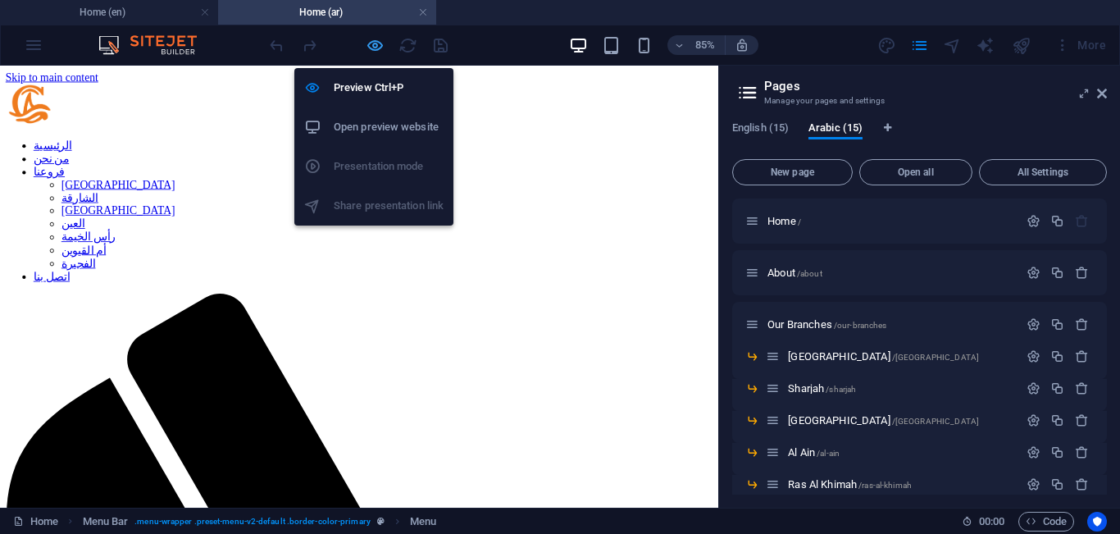
click at [372, 38] on icon "button" at bounding box center [375, 45] width 19 height 19
select select "15"
select select
select select "16"
select select
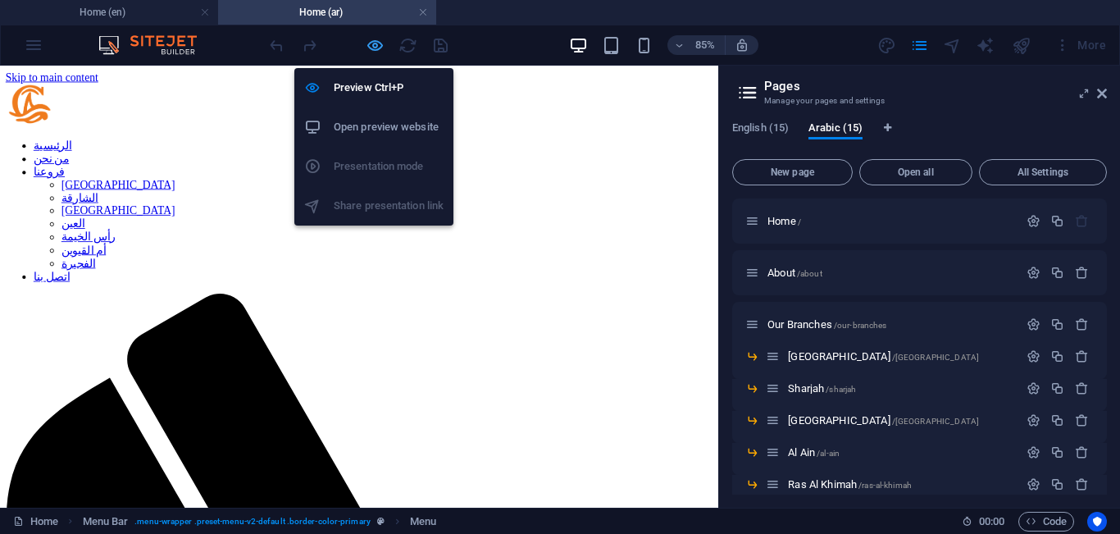
select select "18"
select select
select select "19"
select select
select select "20"
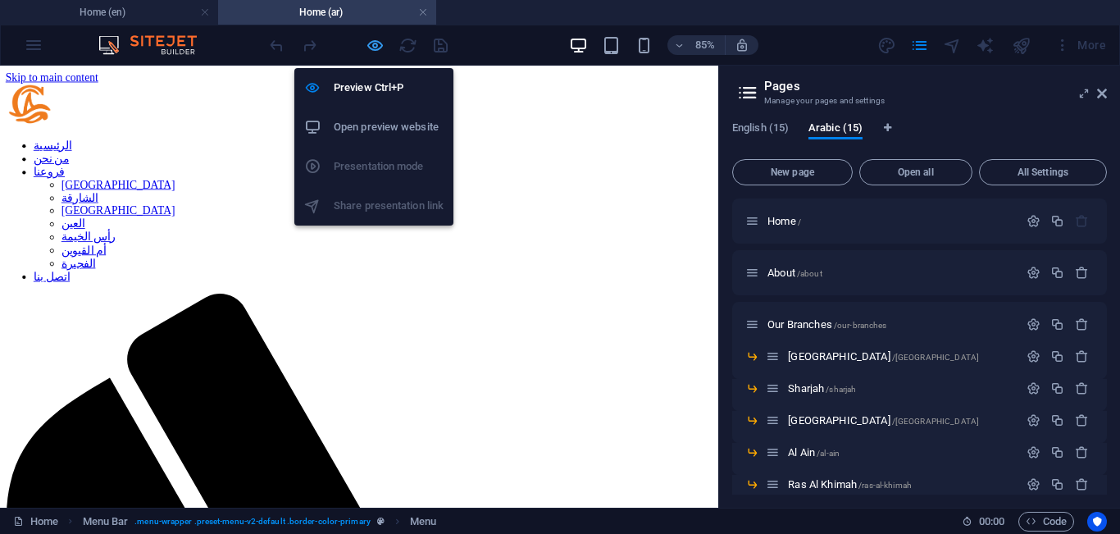
select select
select select "21"
select select
select select "22"
select select
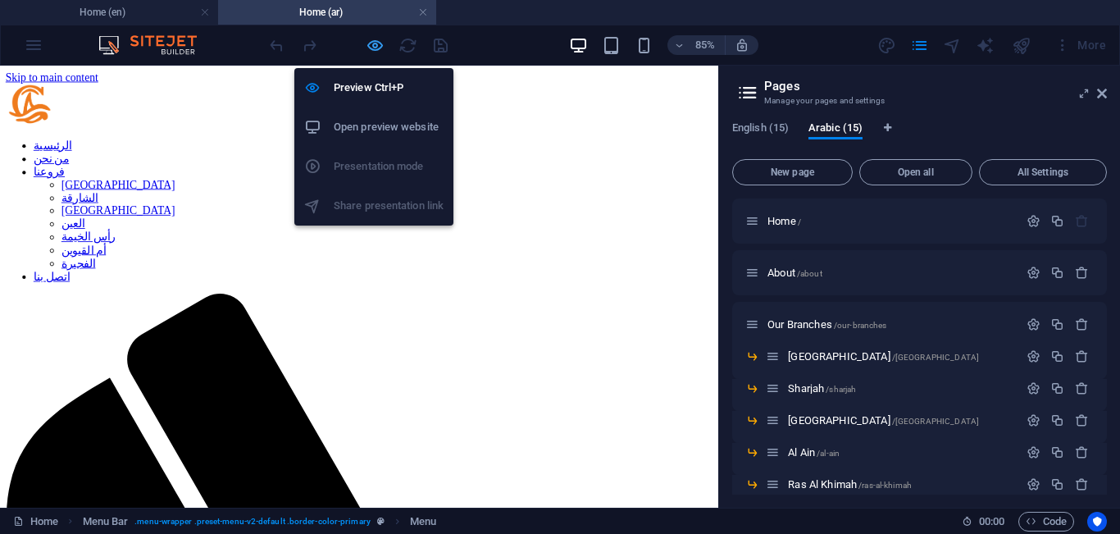
select select "23"
select select
select select "24"
select select
select select "25"
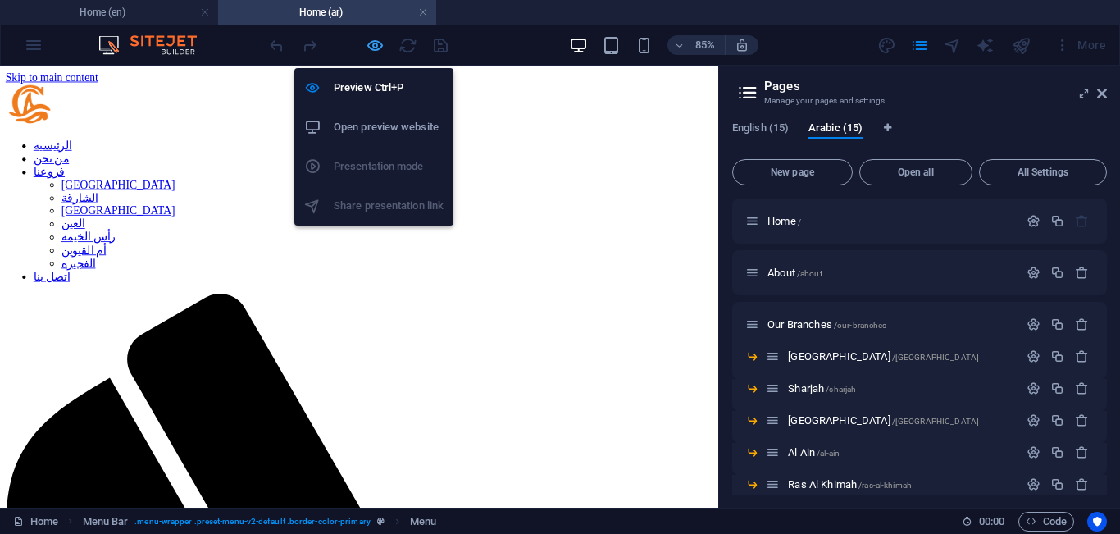
select select
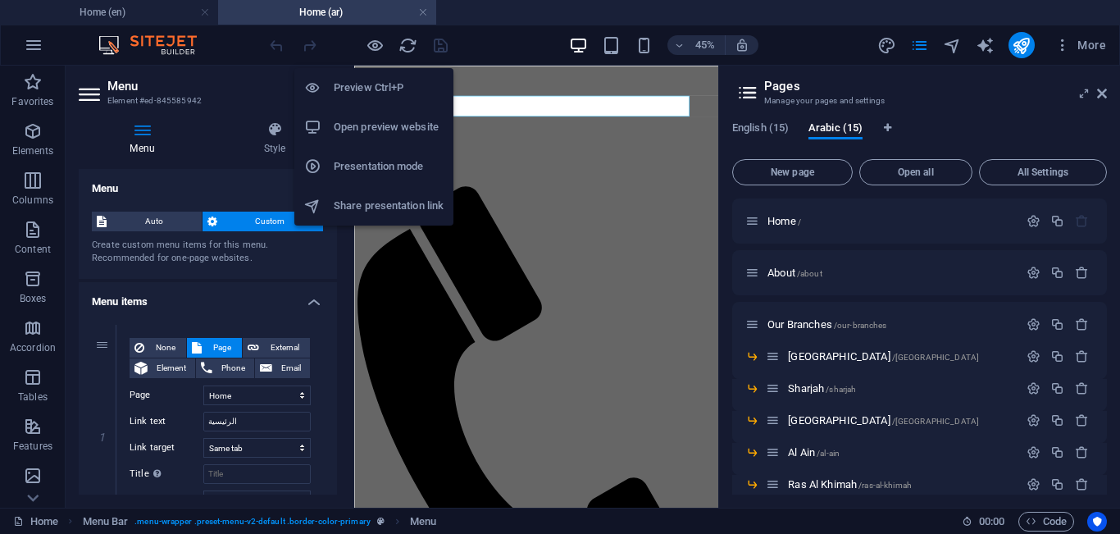
click at [368, 127] on h6 "Open preview website" at bounding box center [389, 127] width 110 height 20
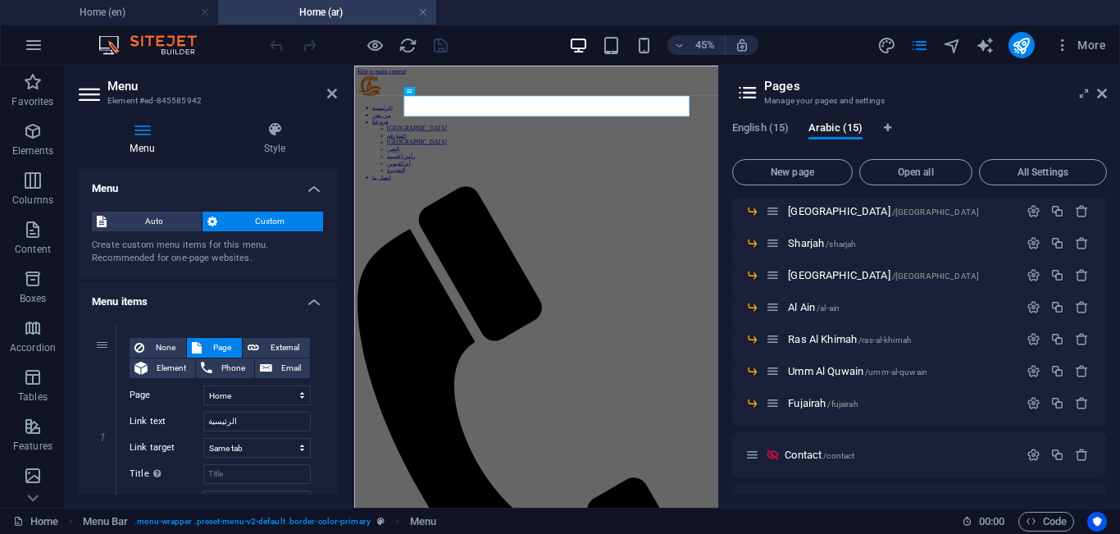
scroll to position [147, 0]
drag, startPoint x: 1102, startPoint y: 333, endPoint x: 1104, endPoint y: 304, distance: 29.6
click at [1104, 304] on div "Home / About /about Our Branches /our-branches Dubai /dubai Sharjah /sharjah Ab…" at bounding box center [920, 347] width 375 height 296
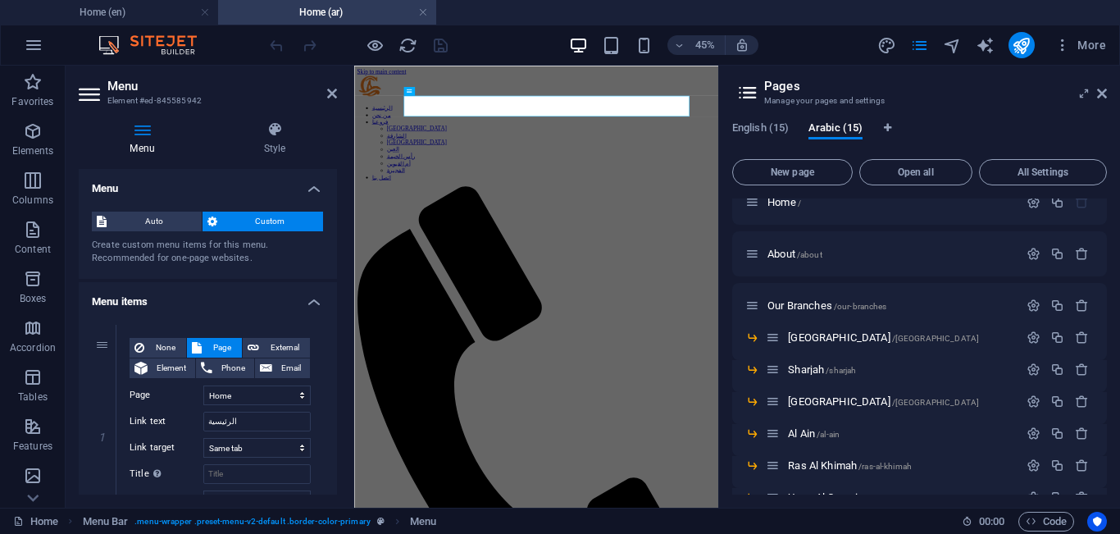
scroll to position [0, 0]
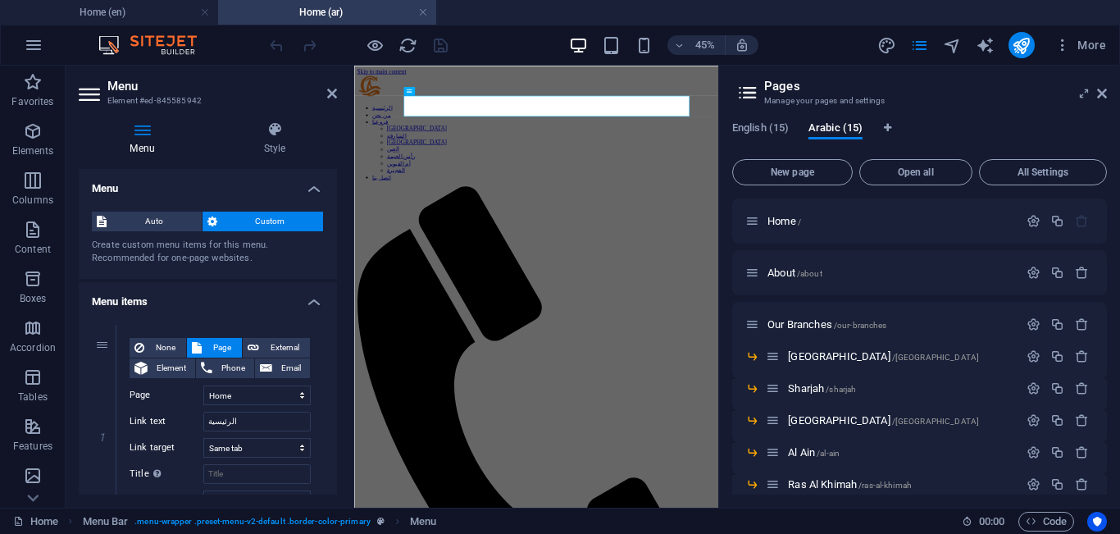
click at [545, 4] on ul "Home (en) Home (ar)" at bounding box center [560, 12] width 1120 height 25
click at [1108, 93] on aside "Pages Manage your pages and settings English (15) Arabic (15) New page Open all…" at bounding box center [920, 287] width 402 height 442
click at [516, 43] on div "45% More" at bounding box center [690, 45] width 847 height 26
click at [510, 21] on ul "Home (en) Home (ar)" at bounding box center [560, 12] width 1120 height 25
click at [332, 89] on icon at bounding box center [332, 93] width 10 height 13
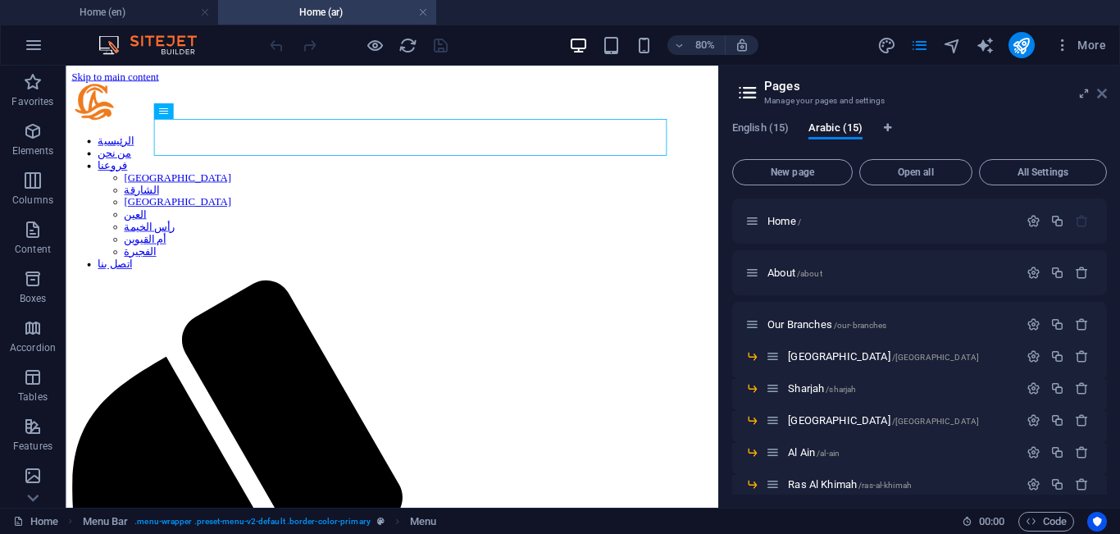
click at [1107, 94] on icon at bounding box center [1103, 93] width 10 height 13
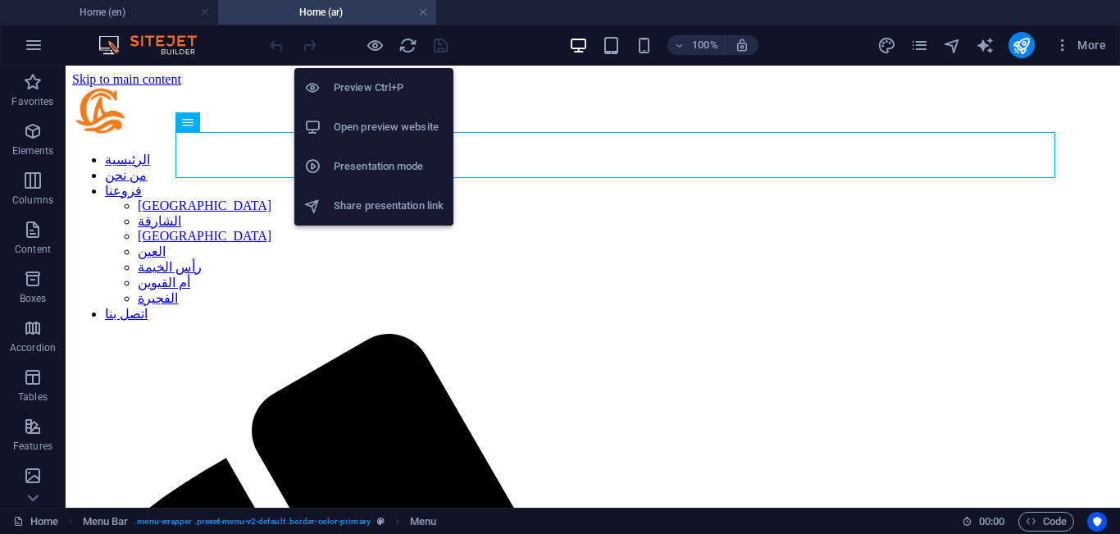
click at [377, 117] on h6 "Open preview website" at bounding box center [389, 127] width 110 height 20
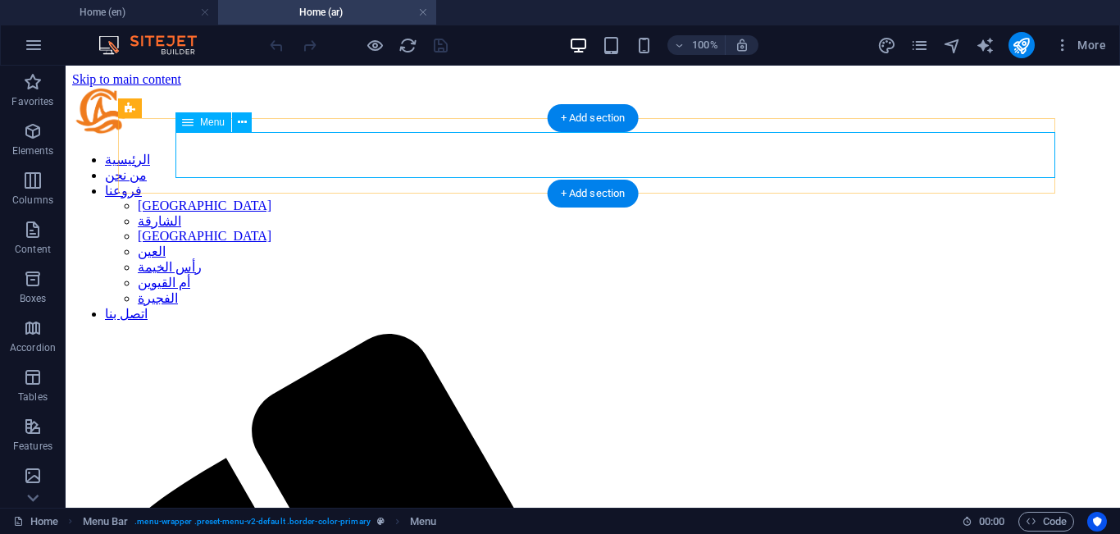
click at [372, 152] on nav "الرئيسية من نحن فروعنا [GEOGRAPHIC_DATA] الشارقة أبوظبي العين [GEOGRAPHIC_DATA]…" at bounding box center [593, 237] width 1042 height 170
select select "15"
select select
select select "16"
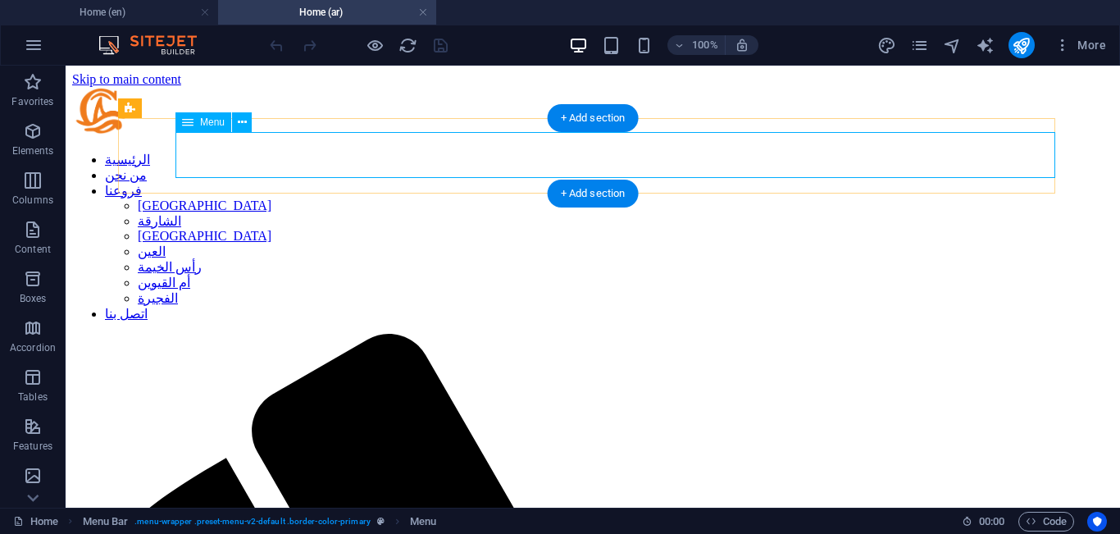
select select
select select "18"
select select
select select "19"
select select
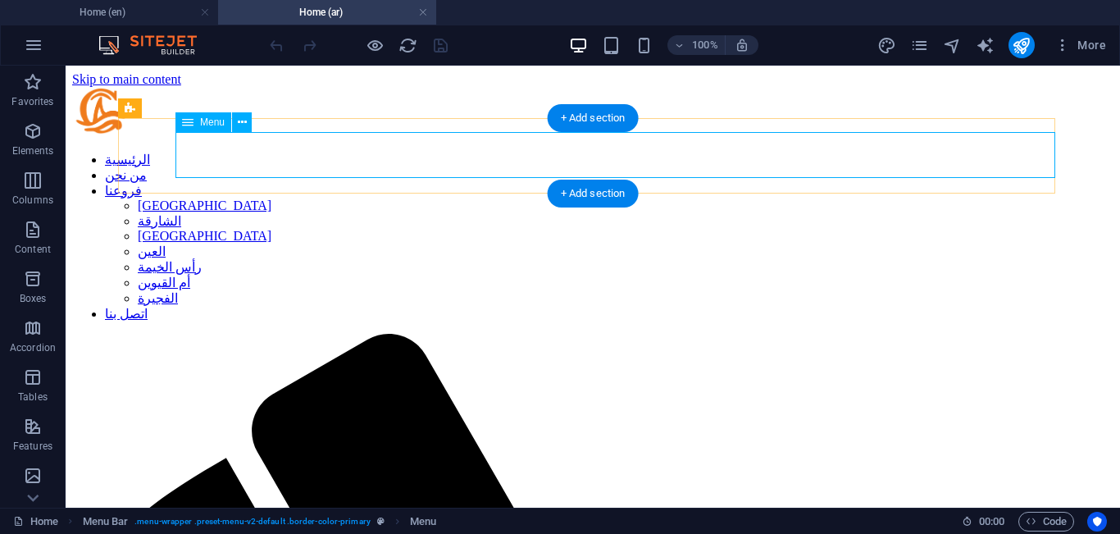
select select "20"
select select
select select "21"
select select
select select "22"
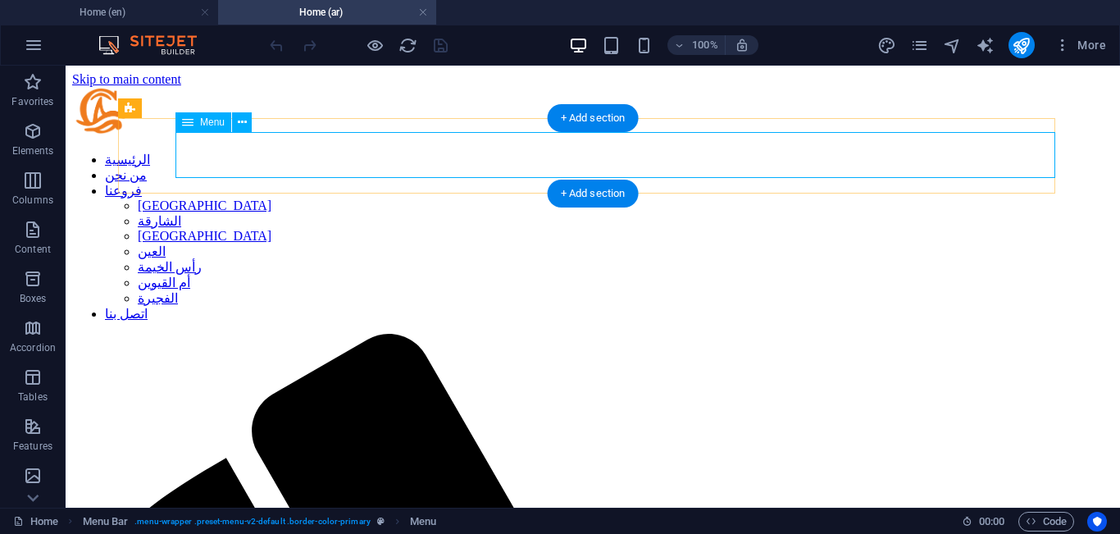
select select
select select "23"
select select
select select "24"
select select
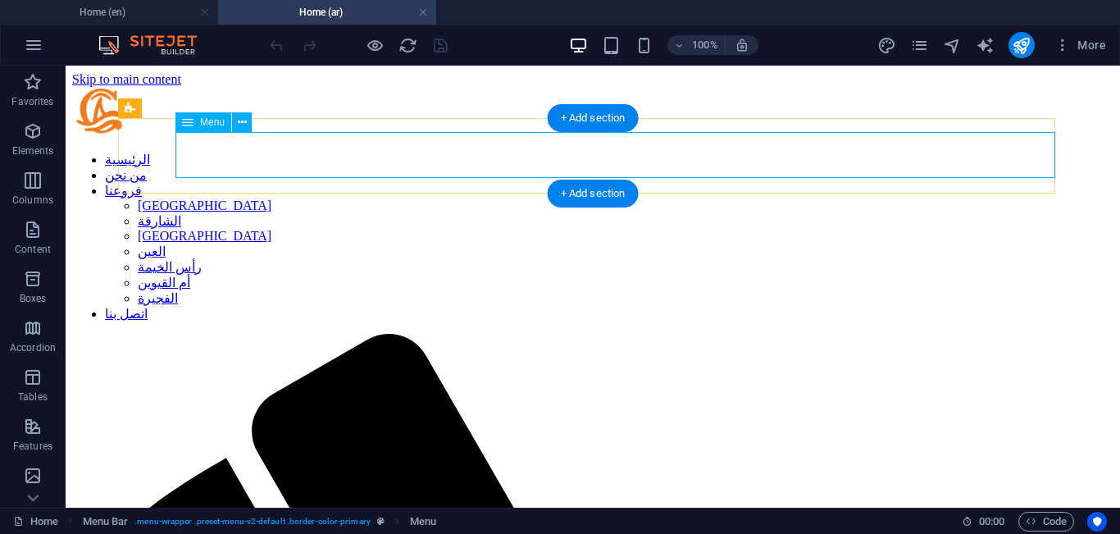
select select "25"
select select
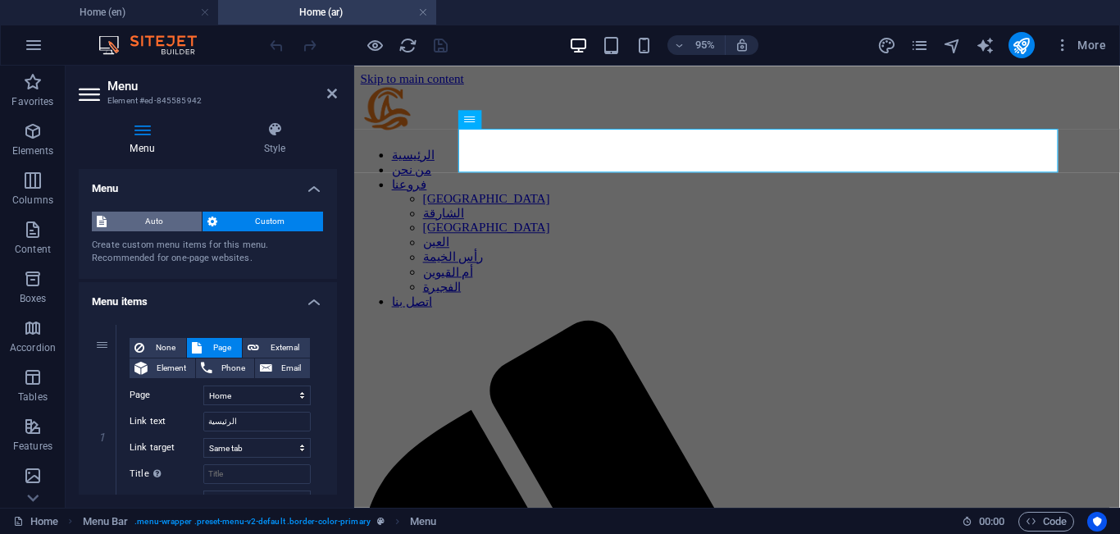
click at [141, 226] on span "Auto" at bounding box center [154, 222] width 85 height 20
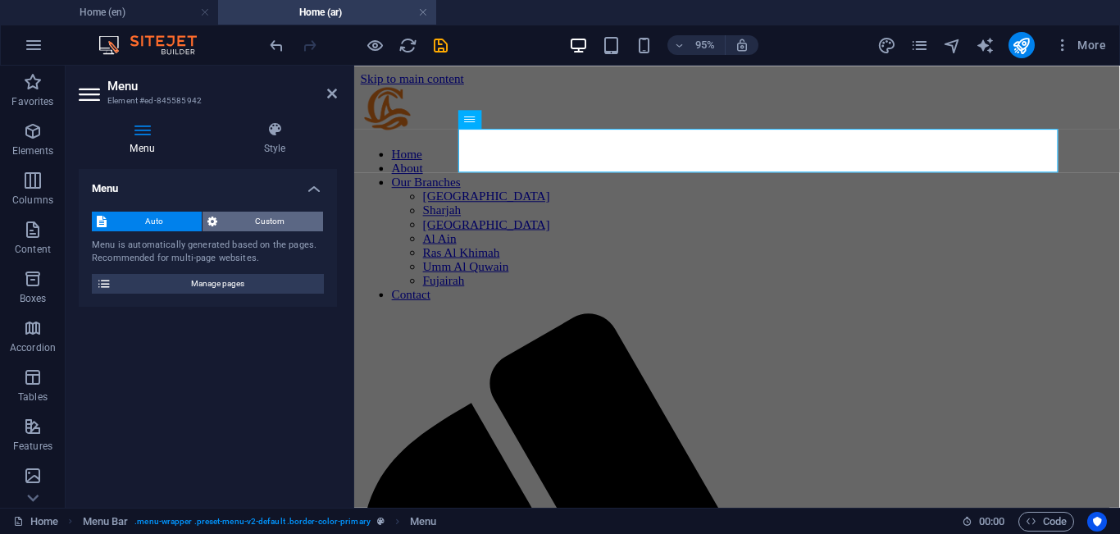
click at [255, 221] on span "Custom" at bounding box center [270, 222] width 97 height 20
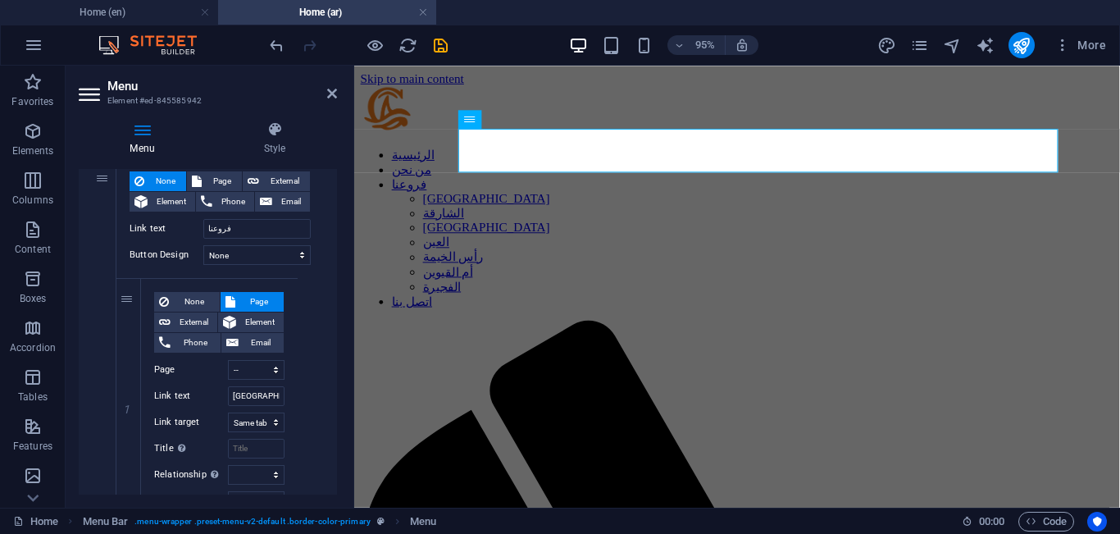
scroll to position [583, 0]
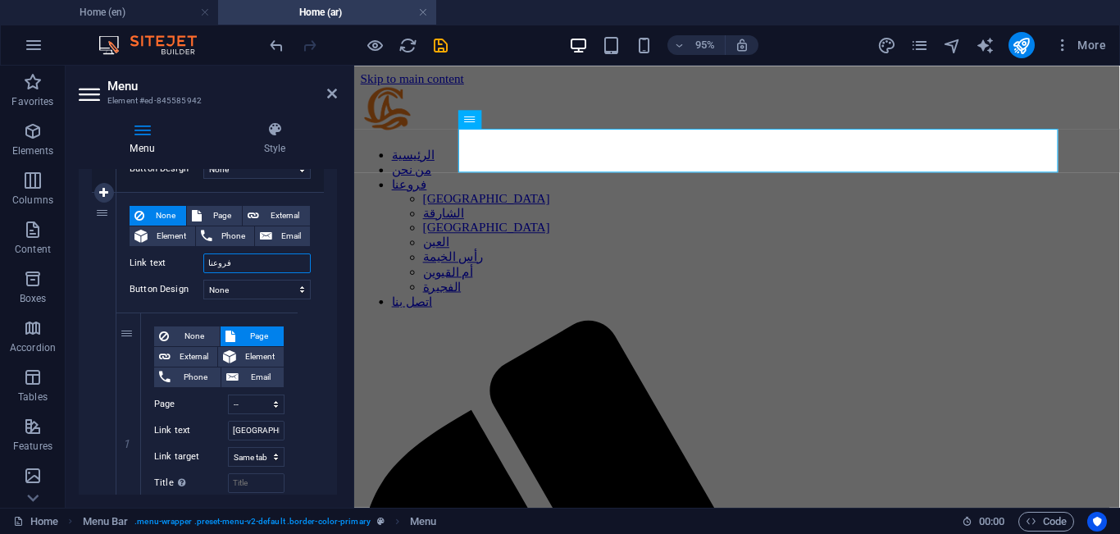
click at [293, 260] on input "فروعنا" at bounding box center [256, 263] width 107 height 20
click at [278, 289] on select "None Default Primary Secondary" at bounding box center [256, 290] width 107 height 20
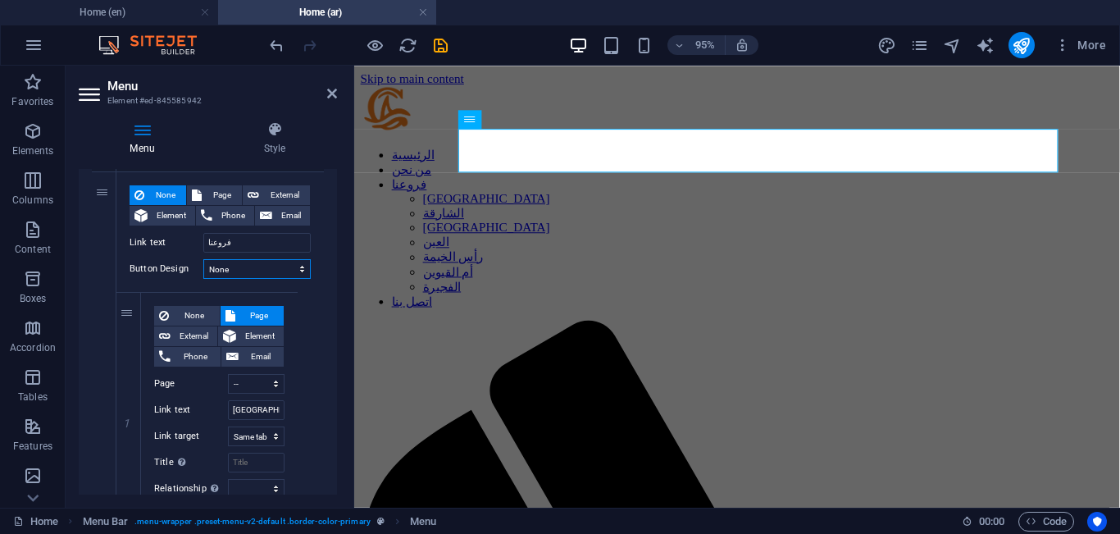
scroll to position [590, 0]
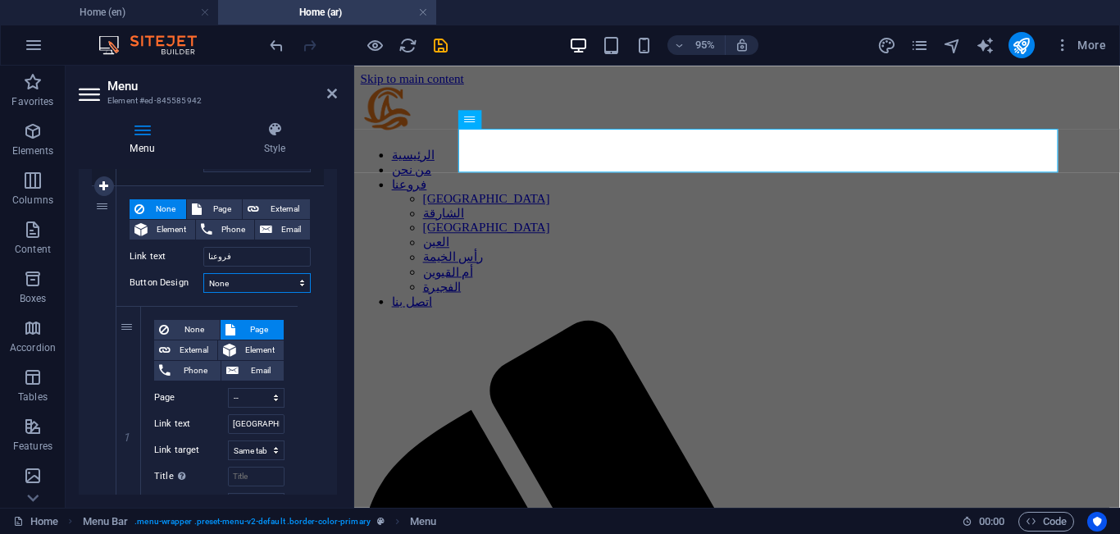
click at [265, 276] on select "None Default Primary Secondary" at bounding box center [256, 283] width 107 height 20
select select "default"
click at [203, 273] on select "None Default Primary Secondary" at bounding box center [256, 283] width 107 height 20
select select
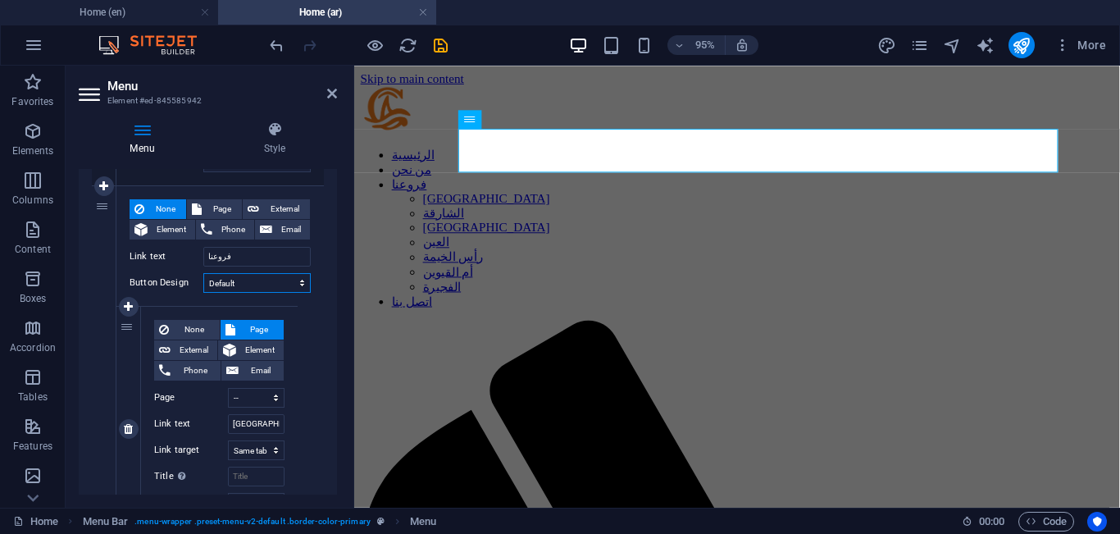
select select
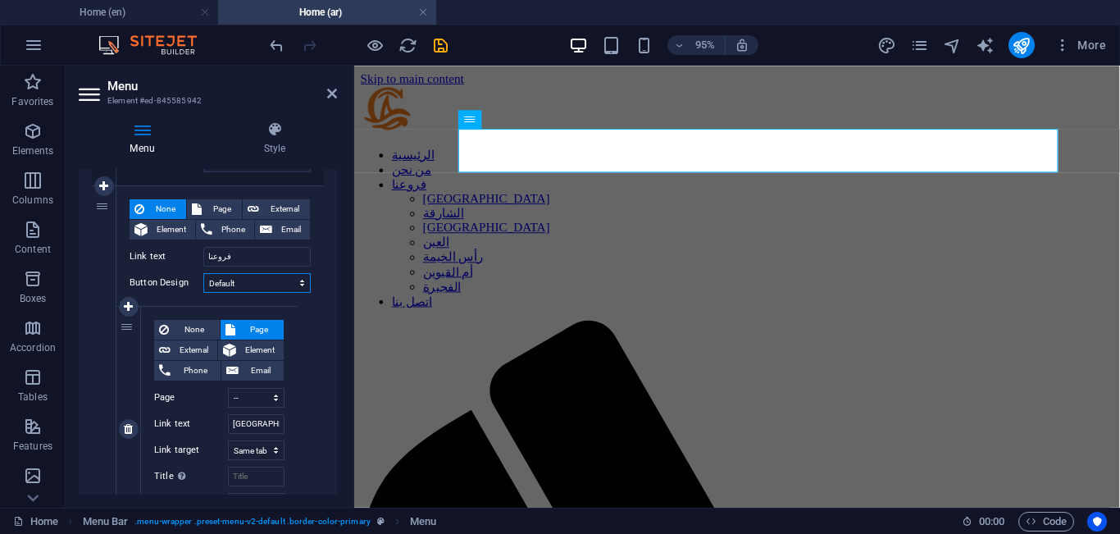
select select
click at [298, 287] on select "None Default Primary Secondary" at bounding box center [256, 283] width 107 height 20
select select
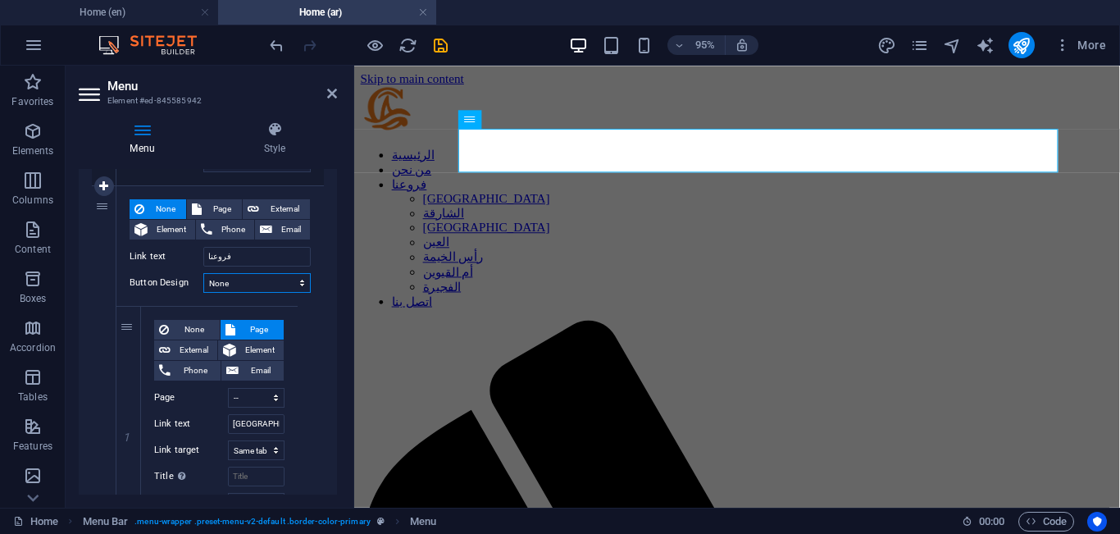
click at [203, 273] on select "None Default Primary Secondary" at bounding box center [256, 283] width 107 height 20
select select
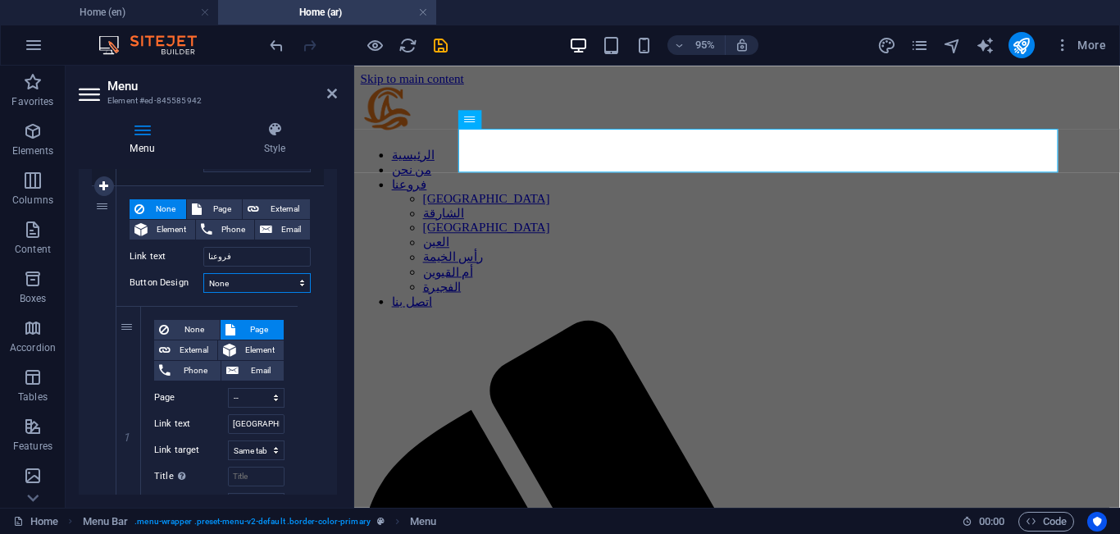
select select
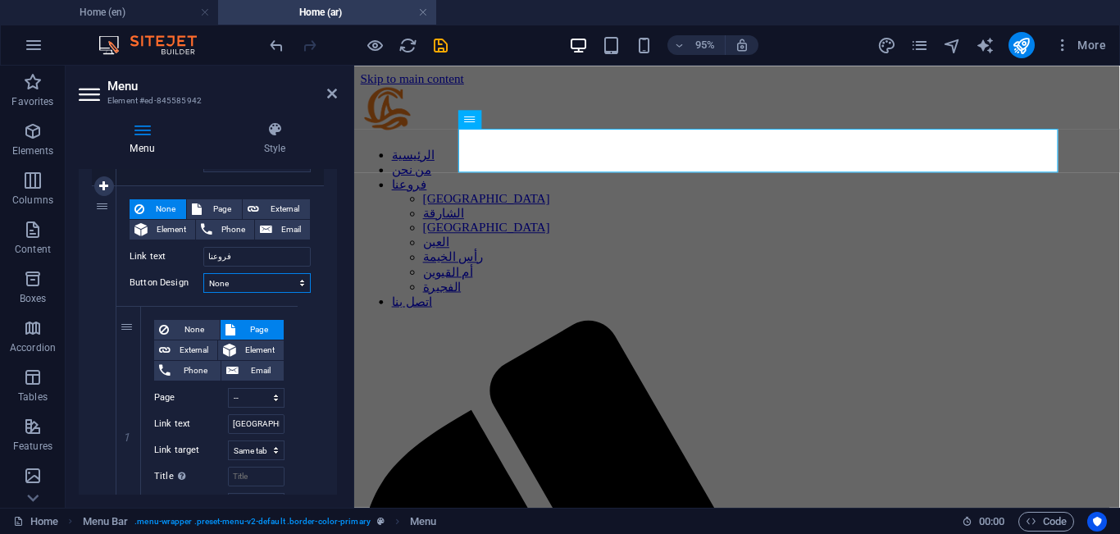
select select
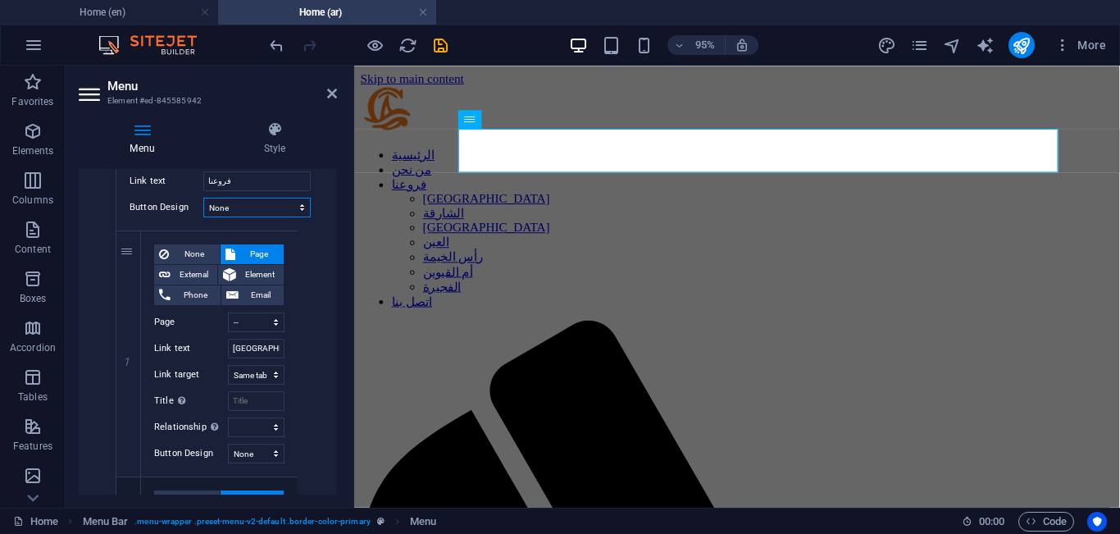
scroll to position [666, 0]
click at [284, 135] on icon at bounding box center [274, 129] width 125 height 16
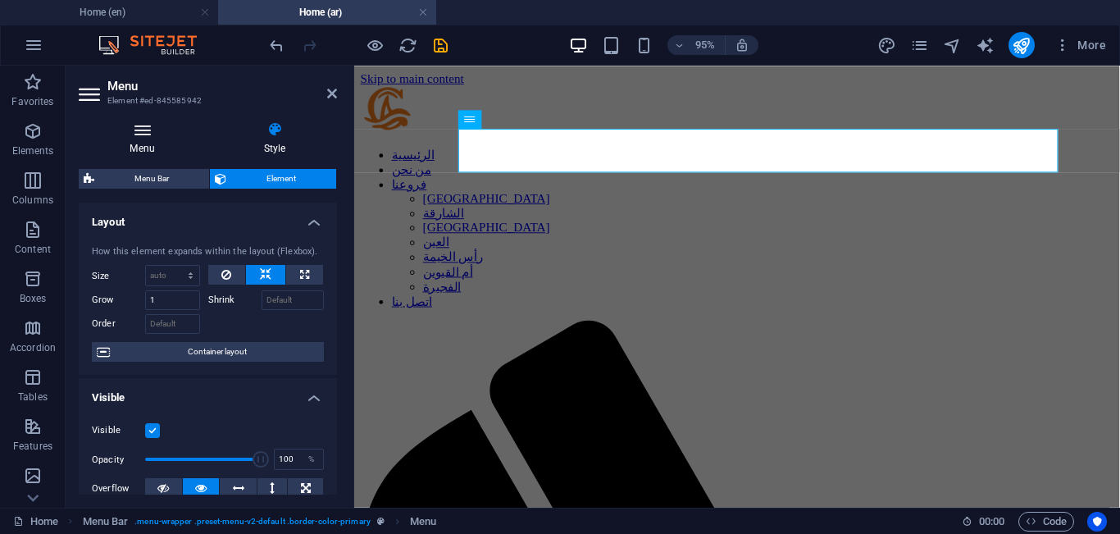
click at [133, 137] on icon at bounding box center [142, 129] width 127 height 16
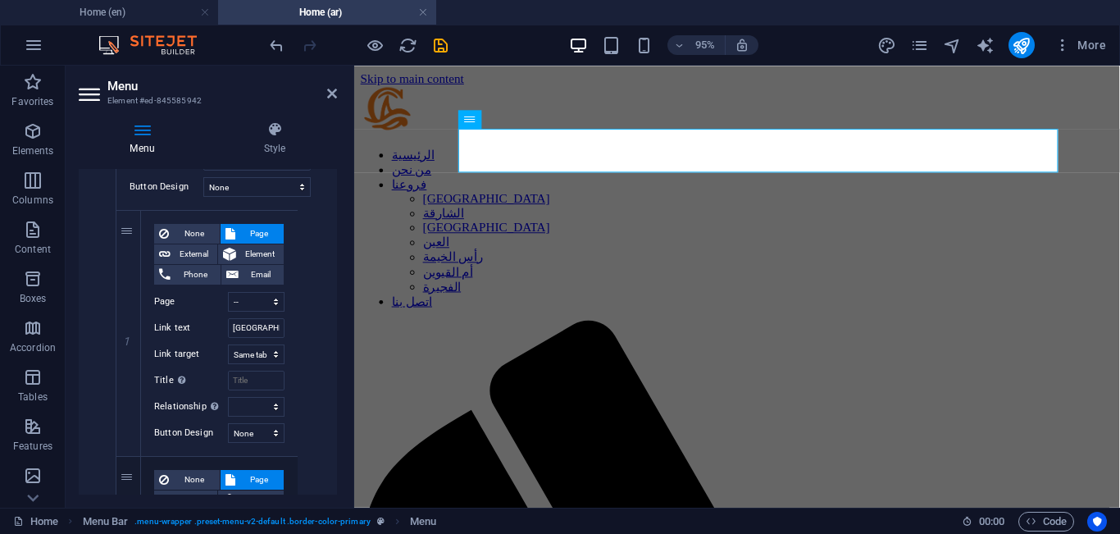
scroll to position [673, 0]
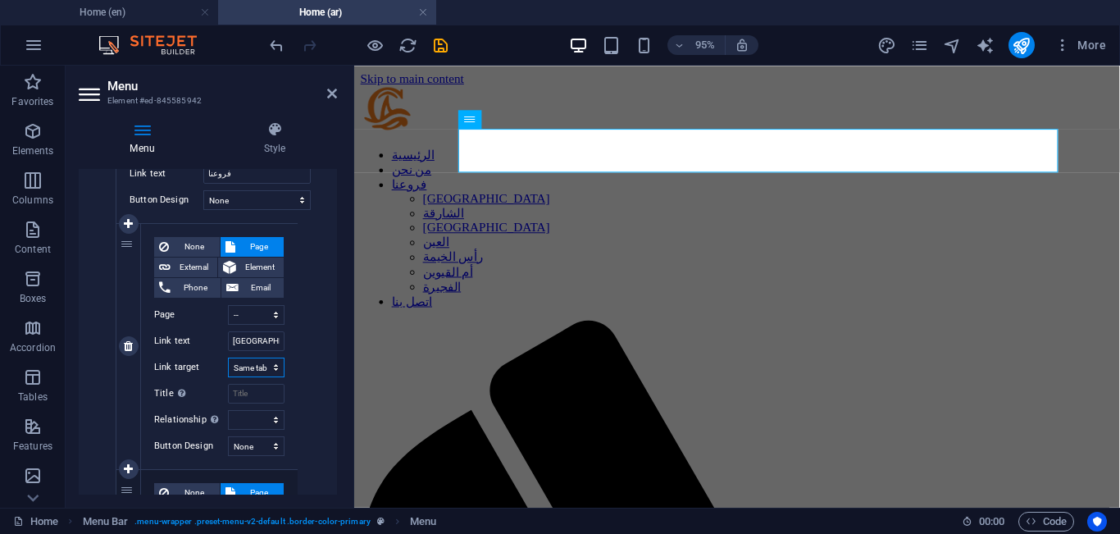
click at [261, 370] on select "New tab Same tab Overlay" at bounding box center [256, 368] width 57 height 20
click at [264, 440] on select "None Default Primary Secondary" at bounding box center [256, 446] width 57 height 20
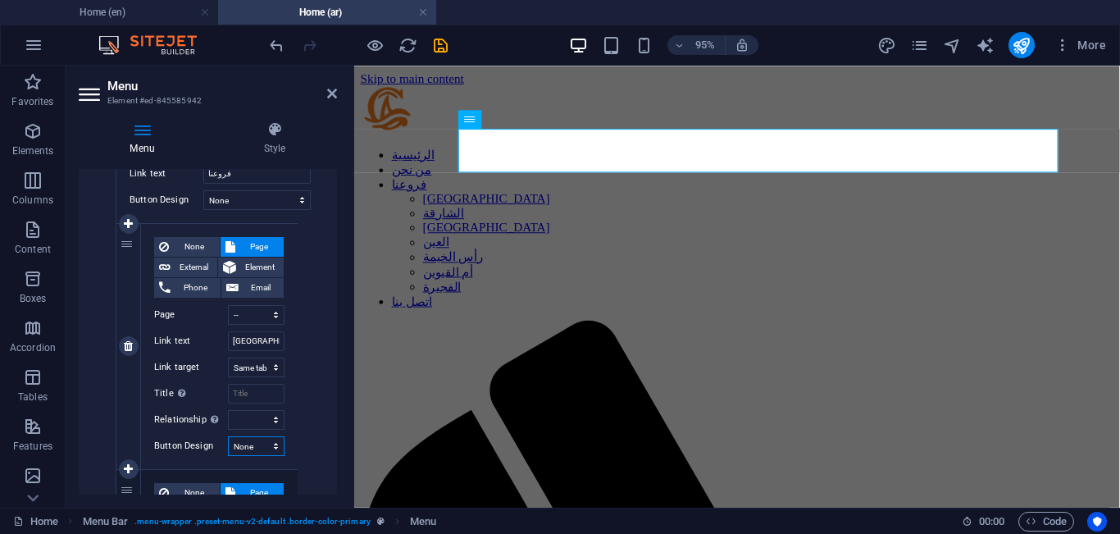
select select "default"
click at [228, 436] on select "None Default Primary Secondary" at bounding box center [256, 446] width 57 height 20
select select
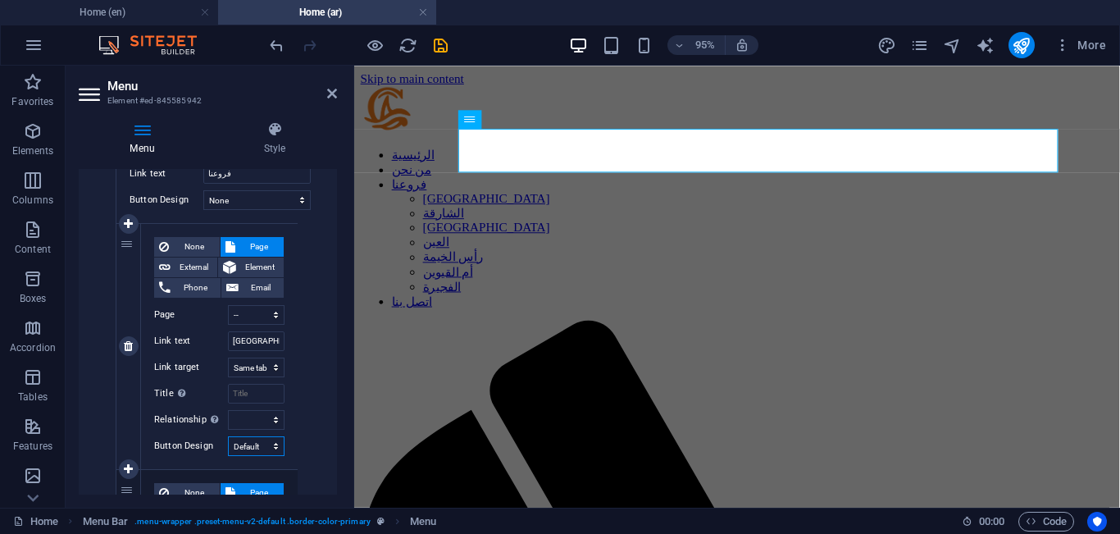
select select
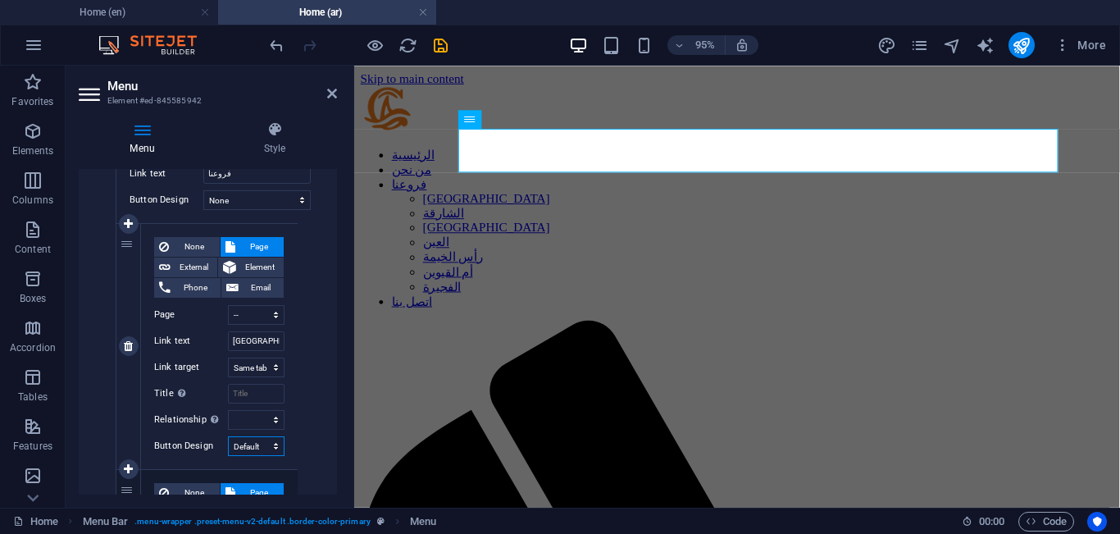
select select
click at [445, 49] on icon "save" at bounding box center [440, 45] width 19 height 19
select select "15"
select select
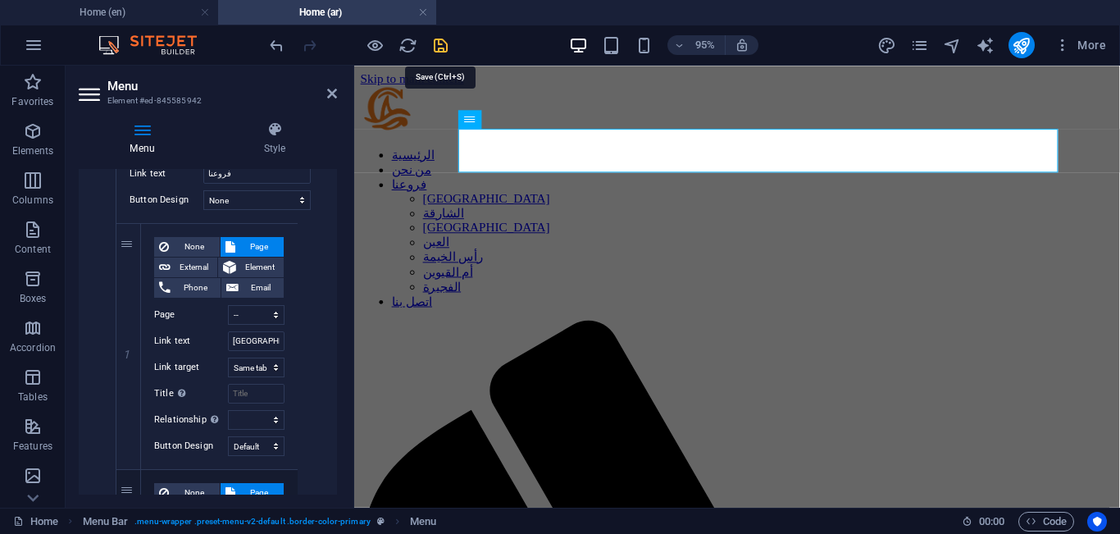
select select "16"
select select
select select "18"
select select
select select "default"
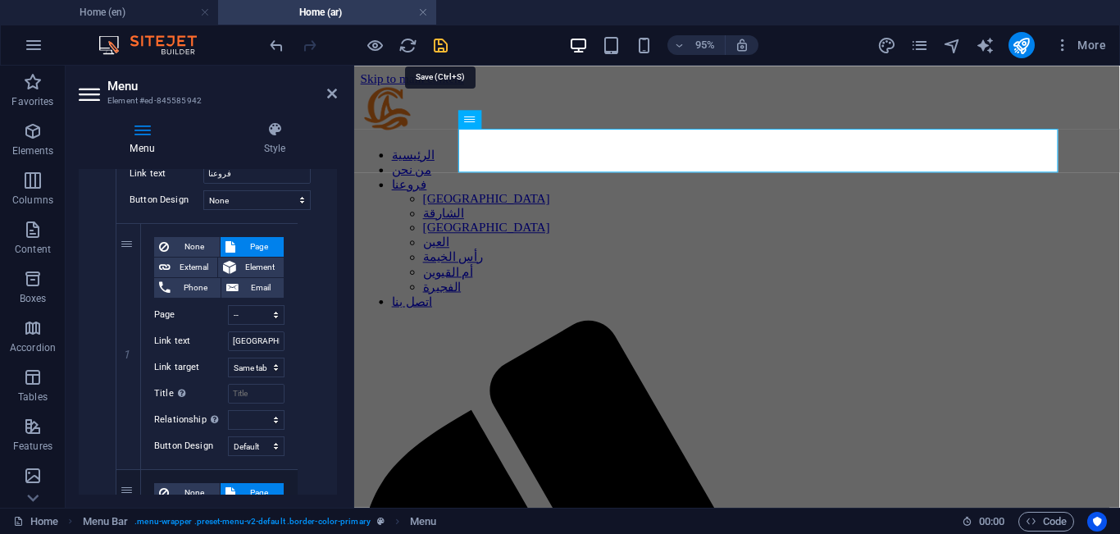
select select "19"
select select
select select "20"
select select
select select "21"
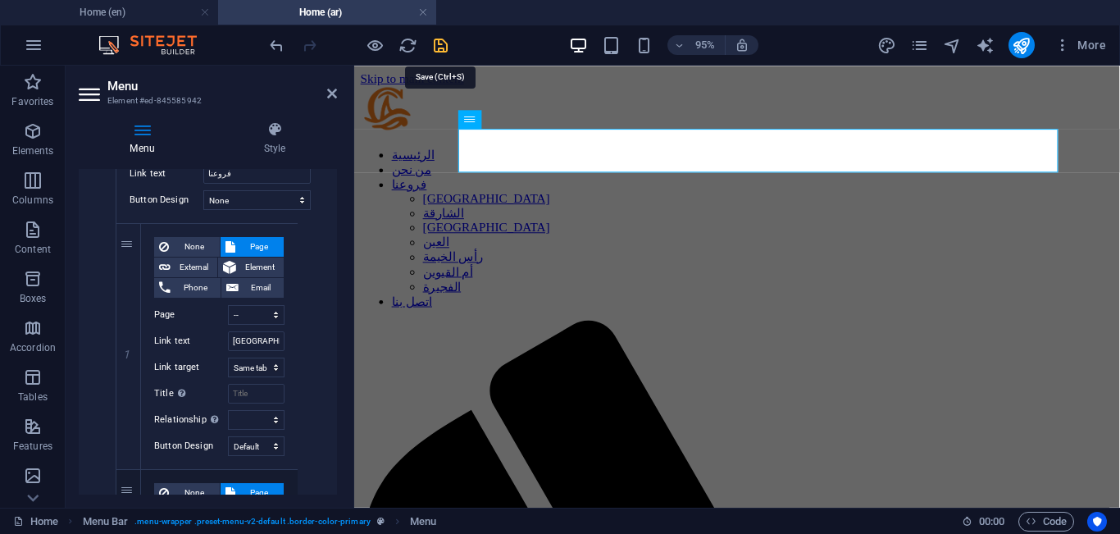
select select
select select "22"
select select
select select "23"
select select
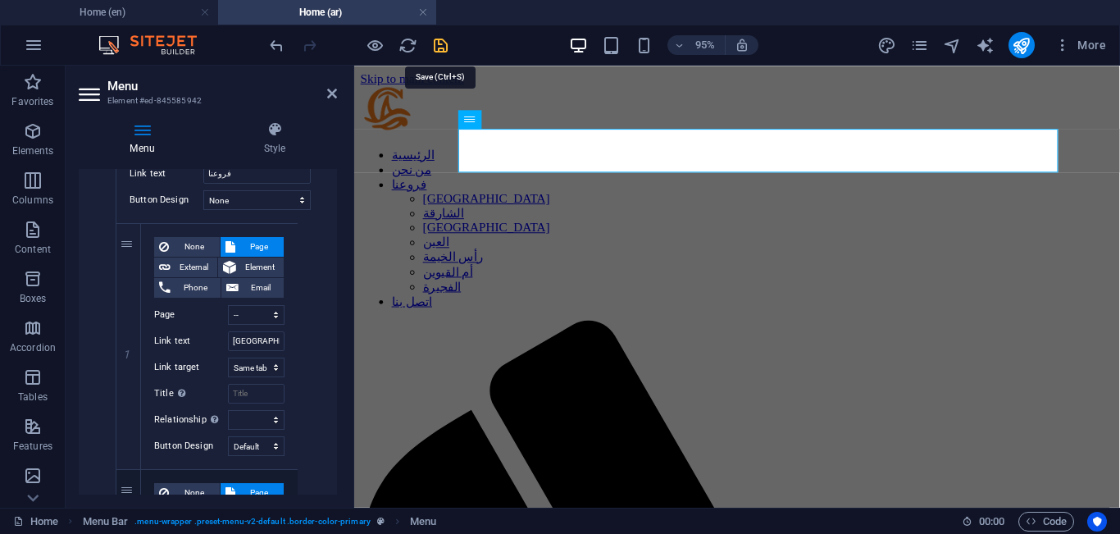
select select "24"
select select
select select "25"
select select
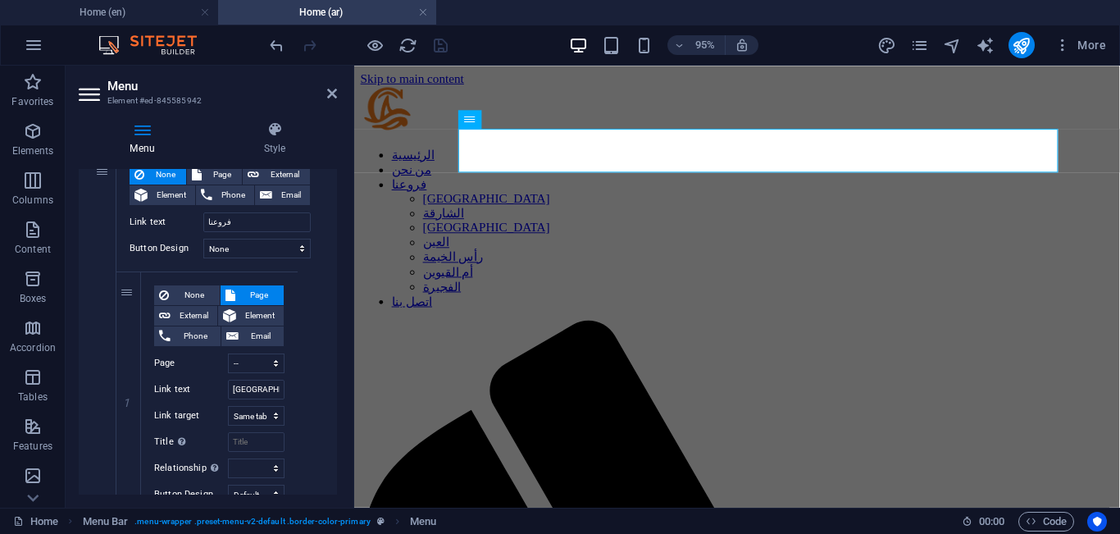
scroll to position [625, 0]
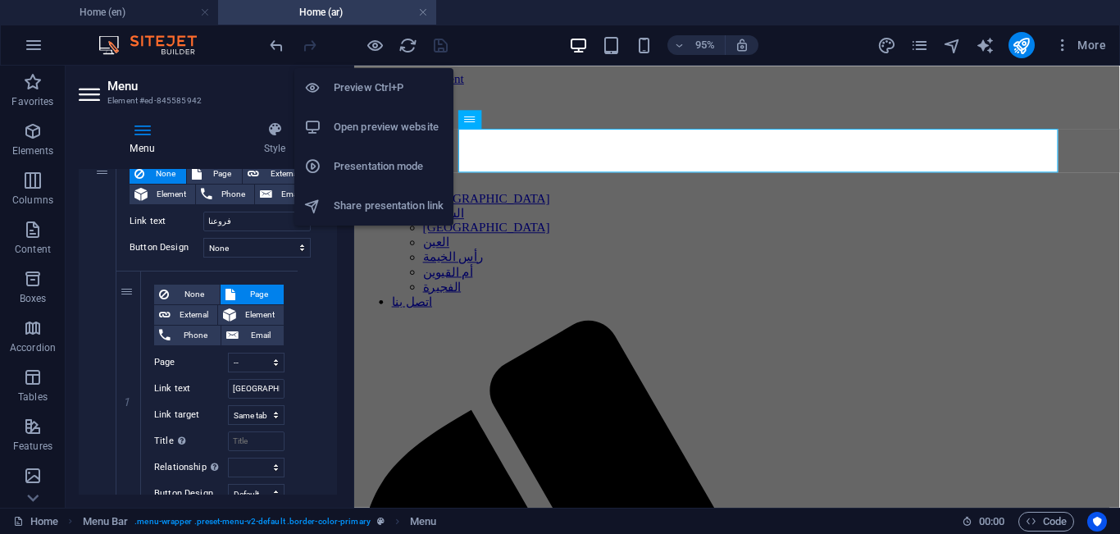
click at [380, 116] on li "Open preview website" at bounding box center [373, 126] width 159 height 39
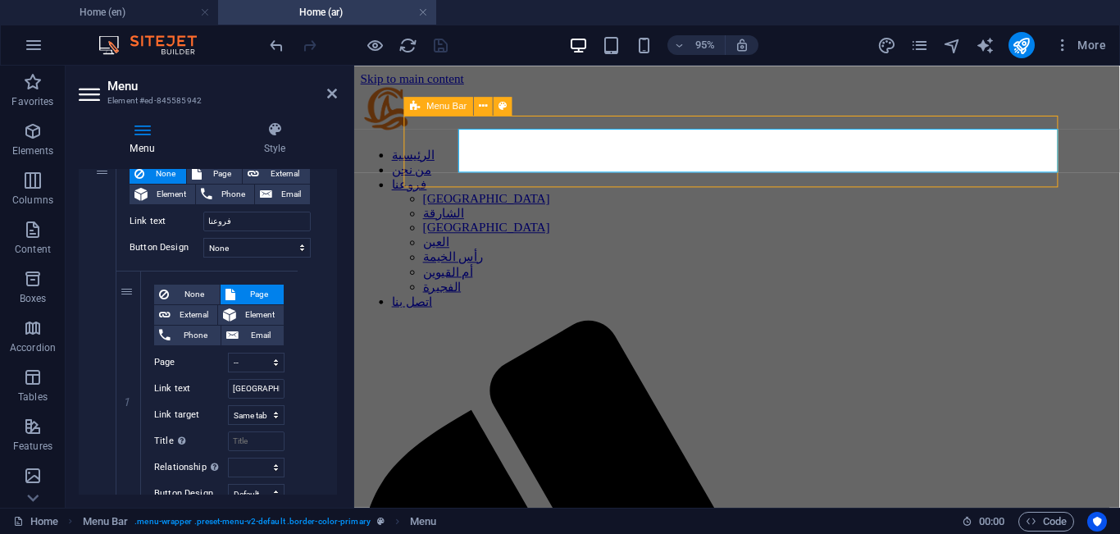
select select "header"
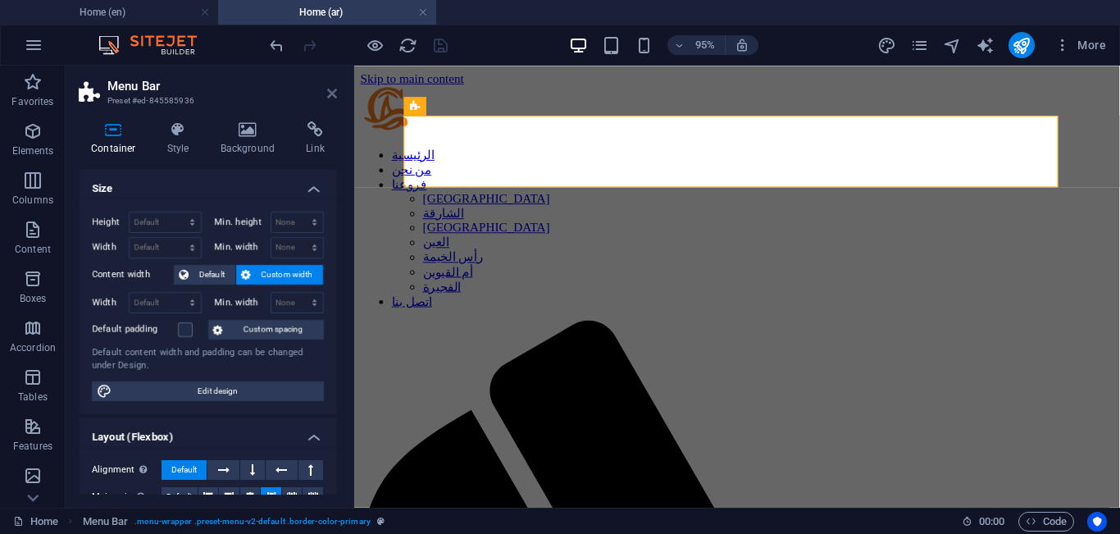
click at [329, 91] on icon at bounding box center [332, 93] width 10 height 13
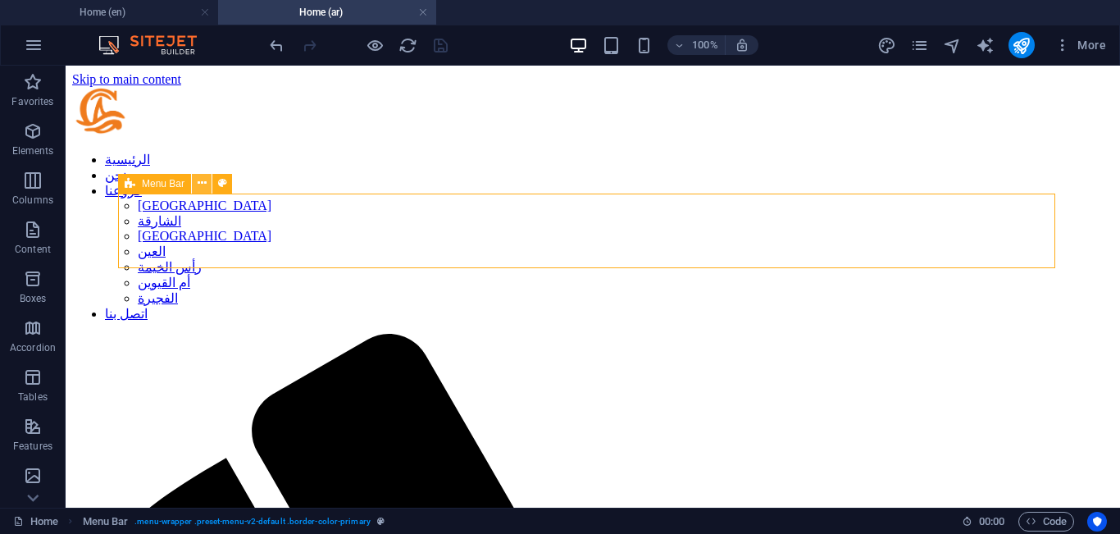
click at [200, 182] on icon at bounding box center [202, 183] width 9 height 17
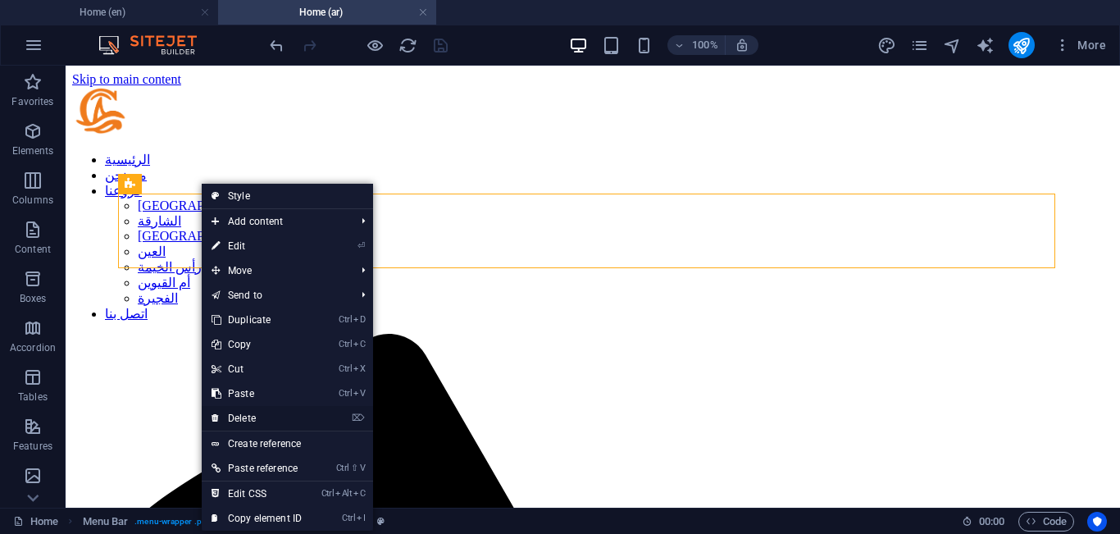
click at [252, 420] on link "⌦ Delete" at bounding box center [257, 418] width 110 height 25
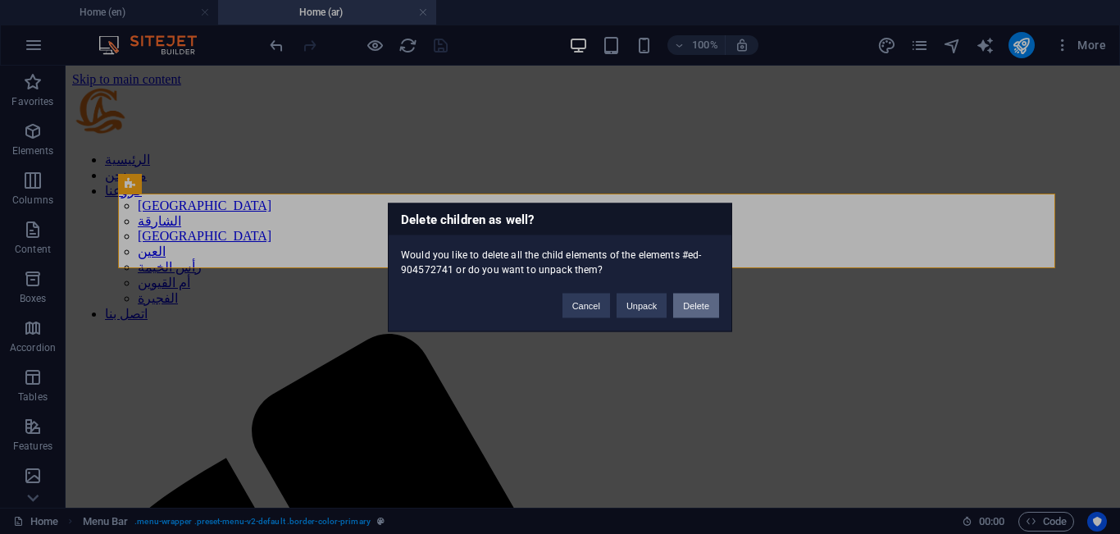
click at [678, 299] on button "Delete" at bounding box center [696, 305] width 46 height 25
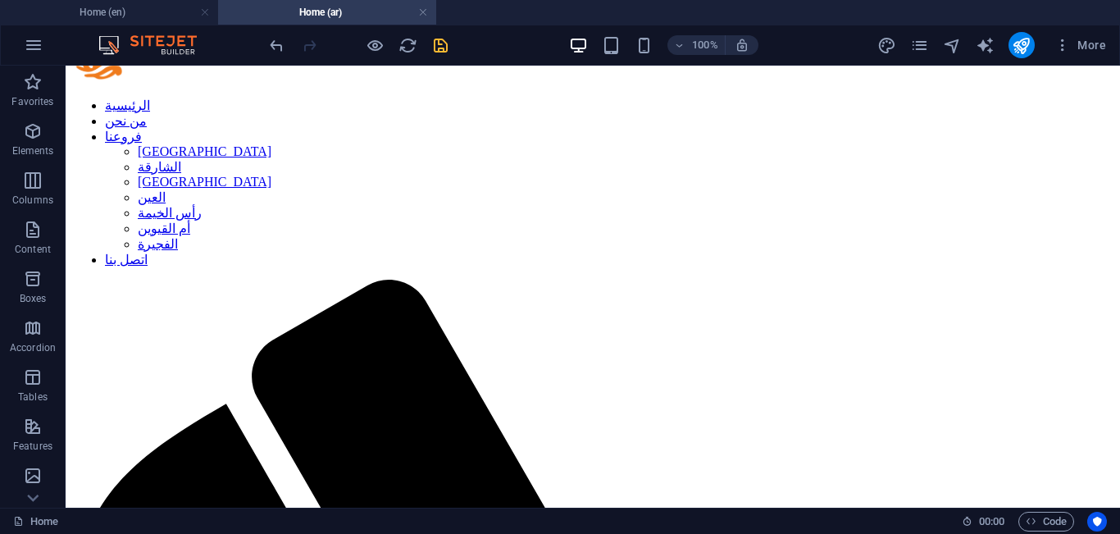
scroll to position [0, 0]
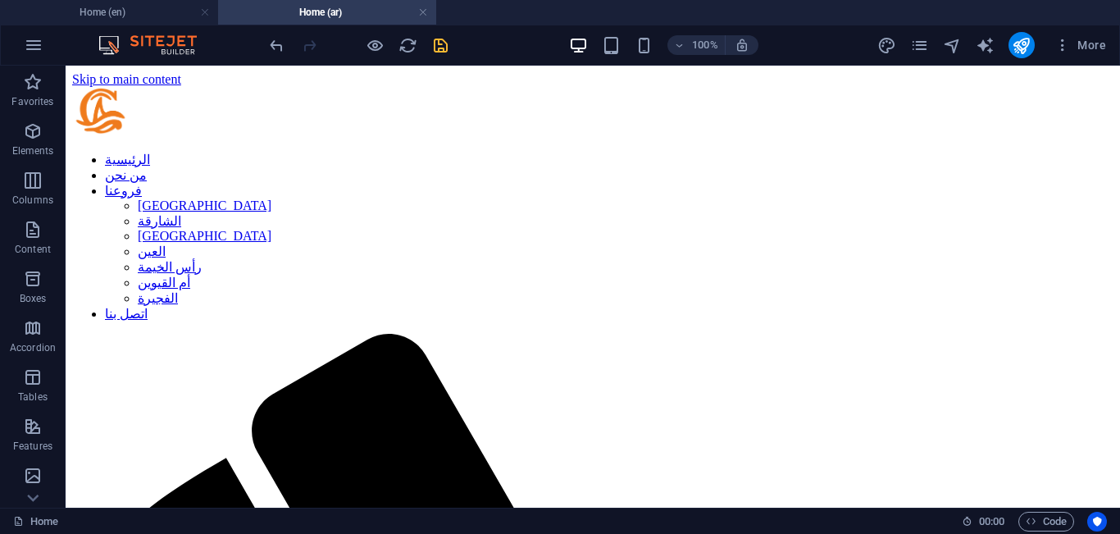
click at [443, 44] on icon "save" at bounding box center [440, 45] width 19 height 19
select select "15"
select select
select select "16"
select select
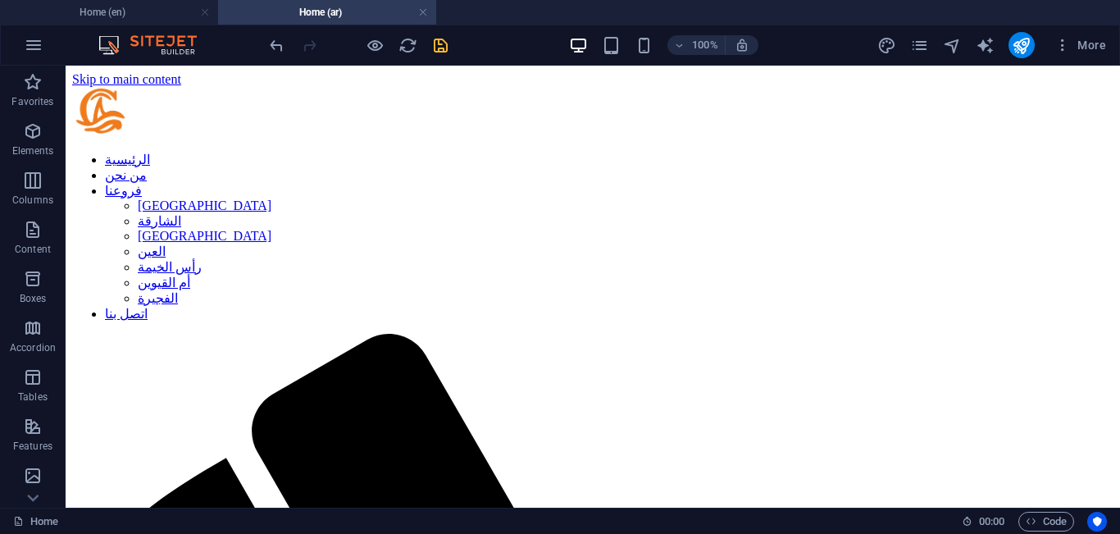
select select "18"
select select
select select "default"
select select "19"
select select
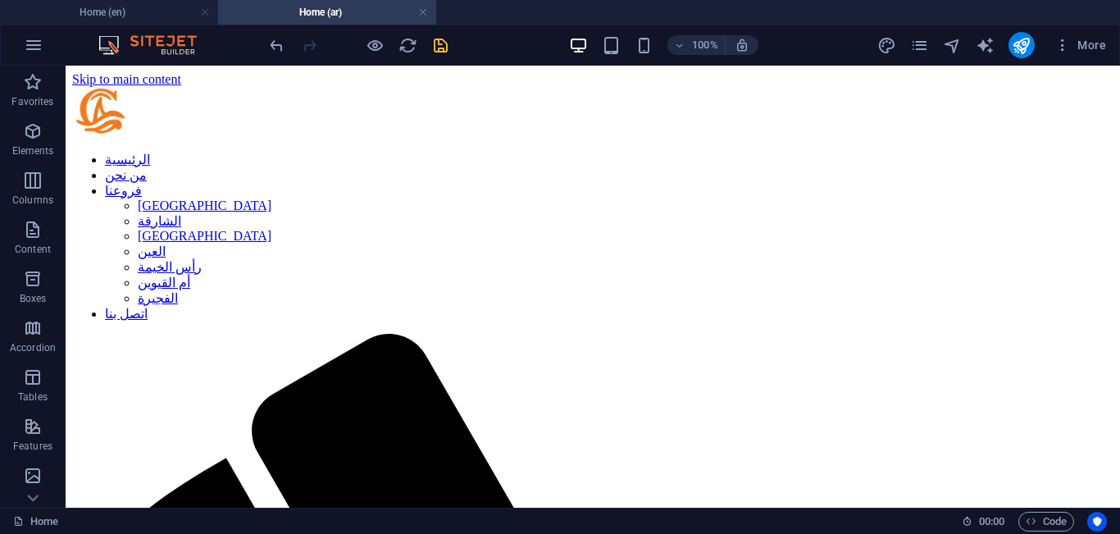
select select "20"
select select
select select "21"
select select
select select "22"
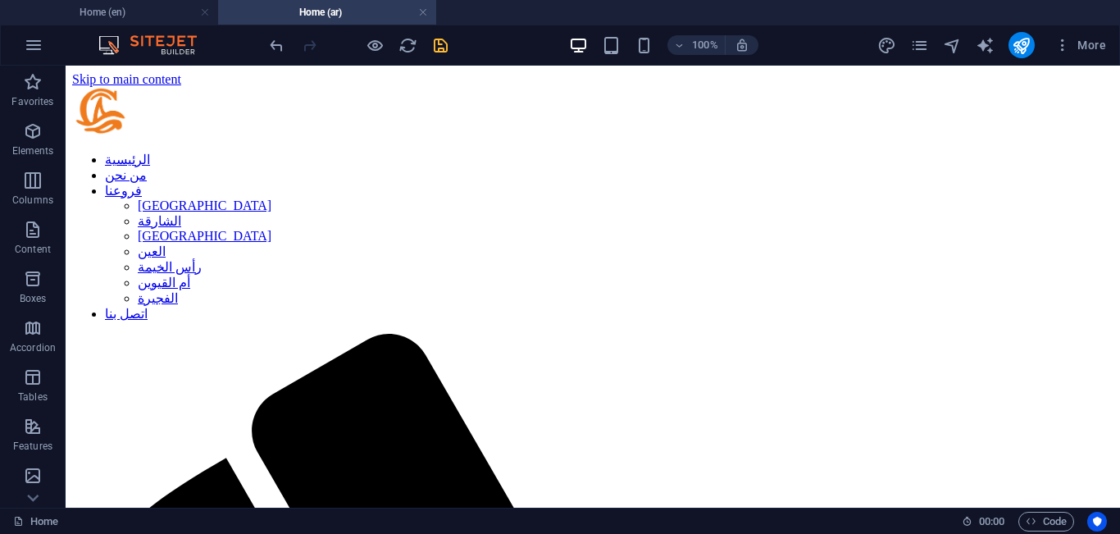
select select
select select "23"
select select
select select "24"
select select
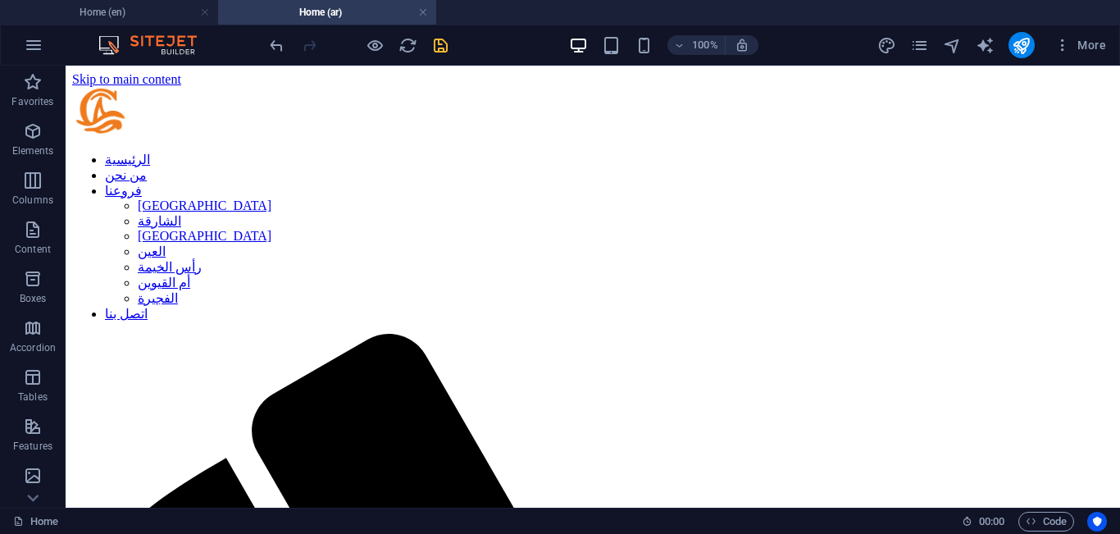
select select "25"
select select
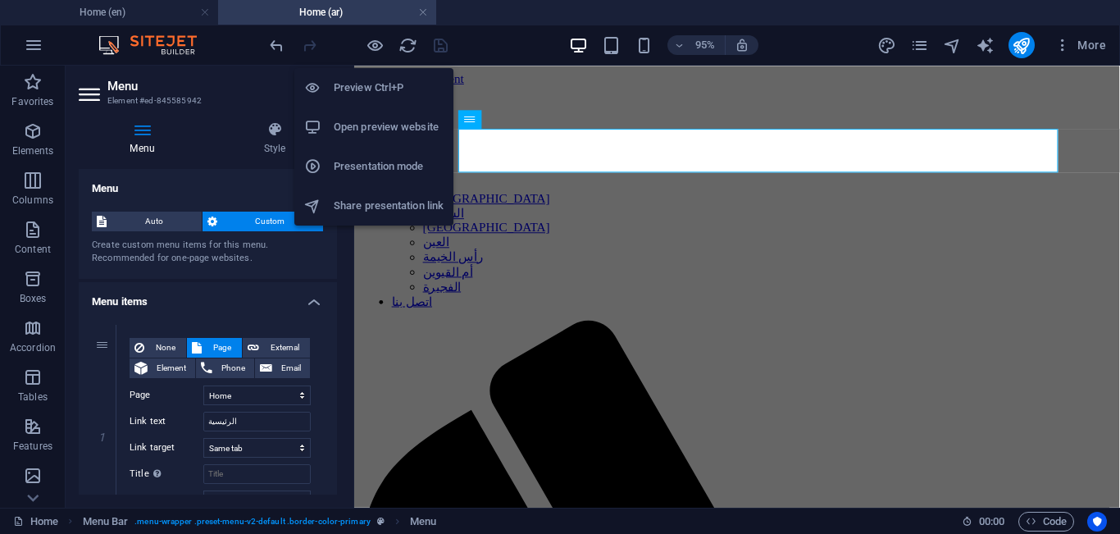
click at [371, 128] on h6 "Open preview website" at bounding box center [389, 127] width 110 height 20
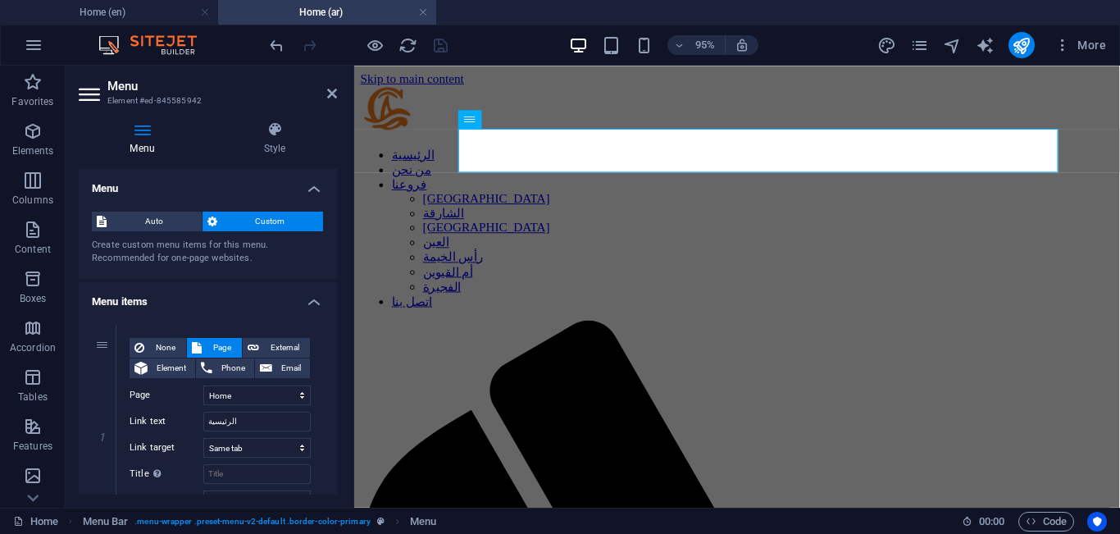
click at [333, 94] on icon at bounding box center [332, 93] width 10 height 13
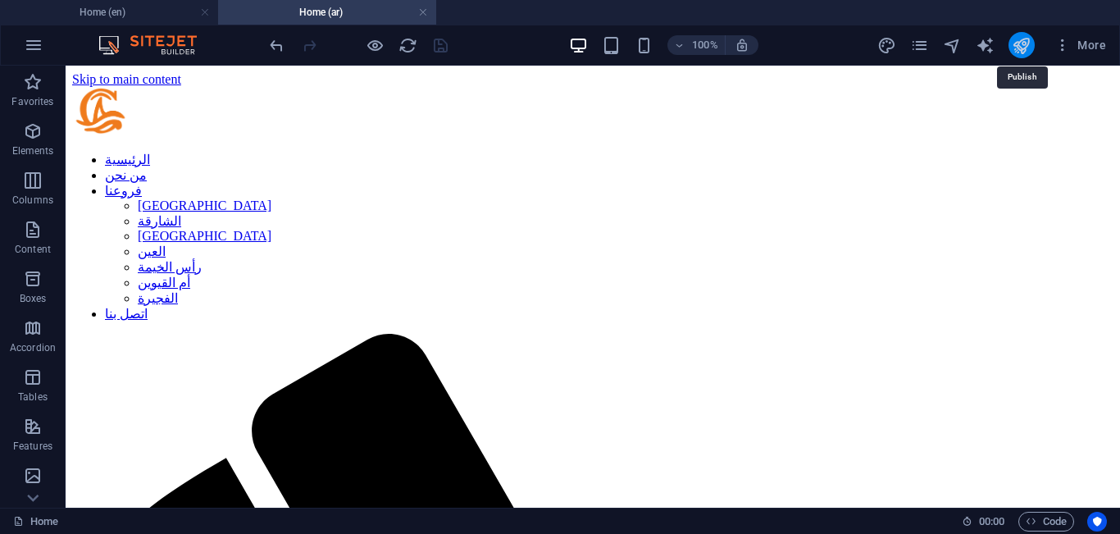
click at [1019, 48] on icon "publish" at bounding box center [1021, 45] width 19 height 19
select select "15"
select select
select select "16"
select select
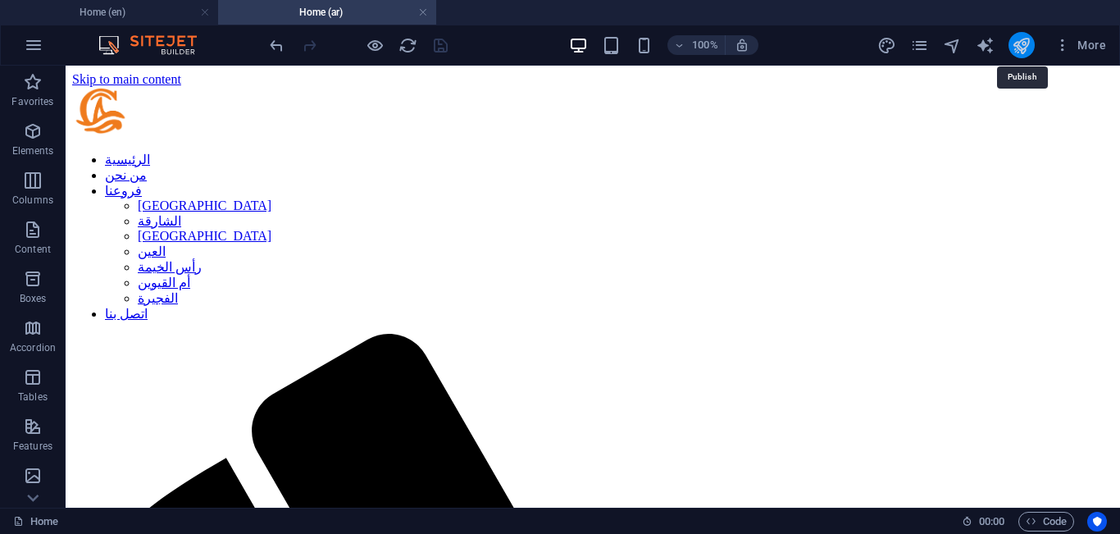
select select "18"
select select
select select "default"
select select "19"
select select
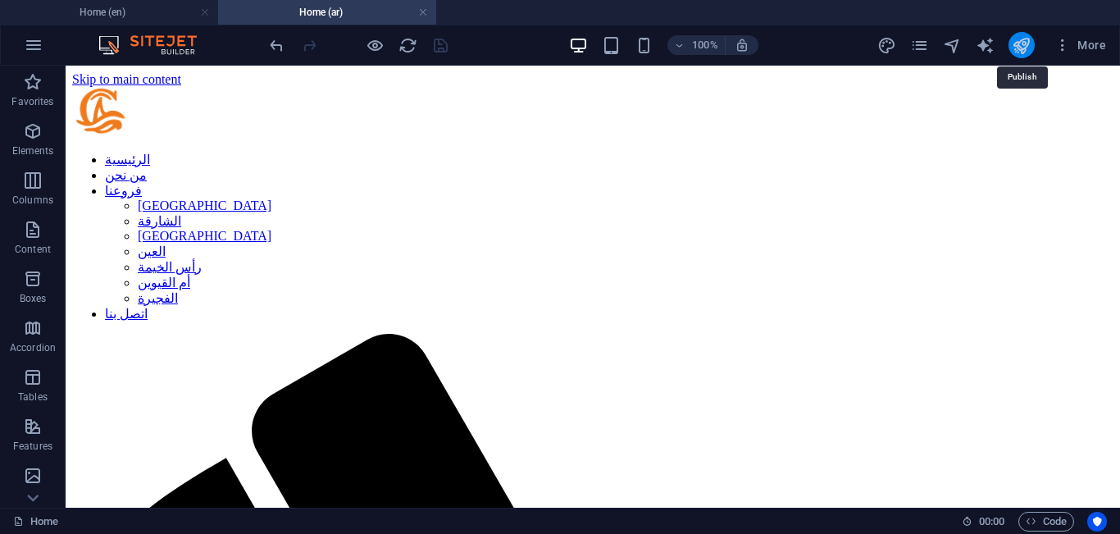
select select "20"
select select
select select "21"
select select
select select "22"
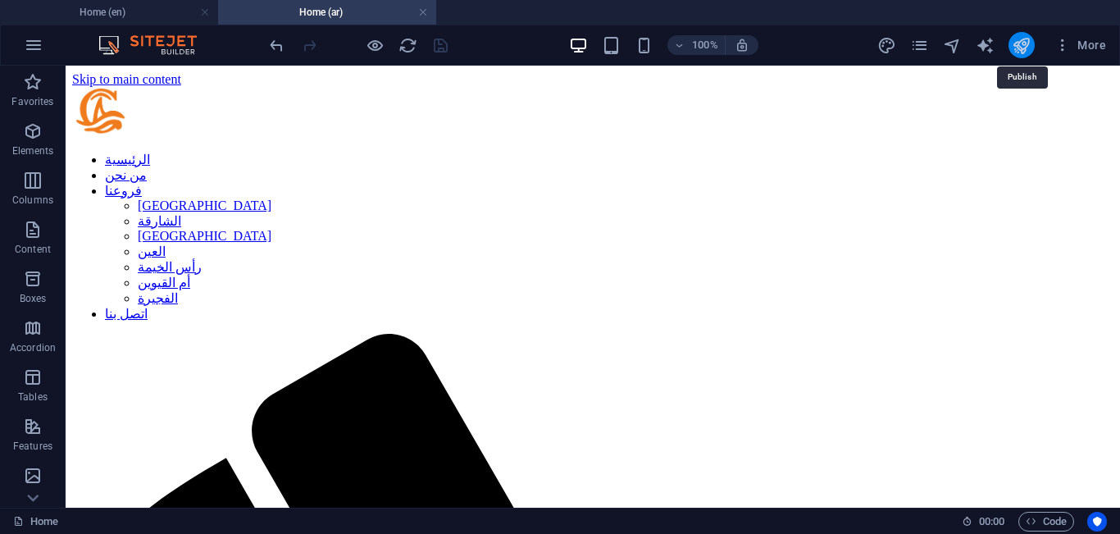
select select
select select "23"
select select
select select "24"
select select
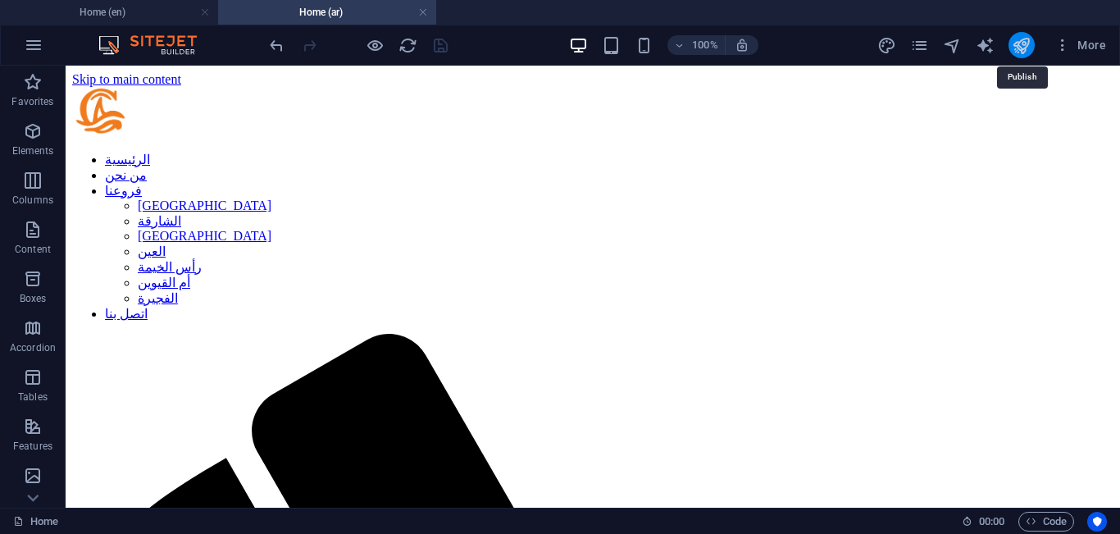
select select "25"
select select
